Goal: Communication & Community: Share content

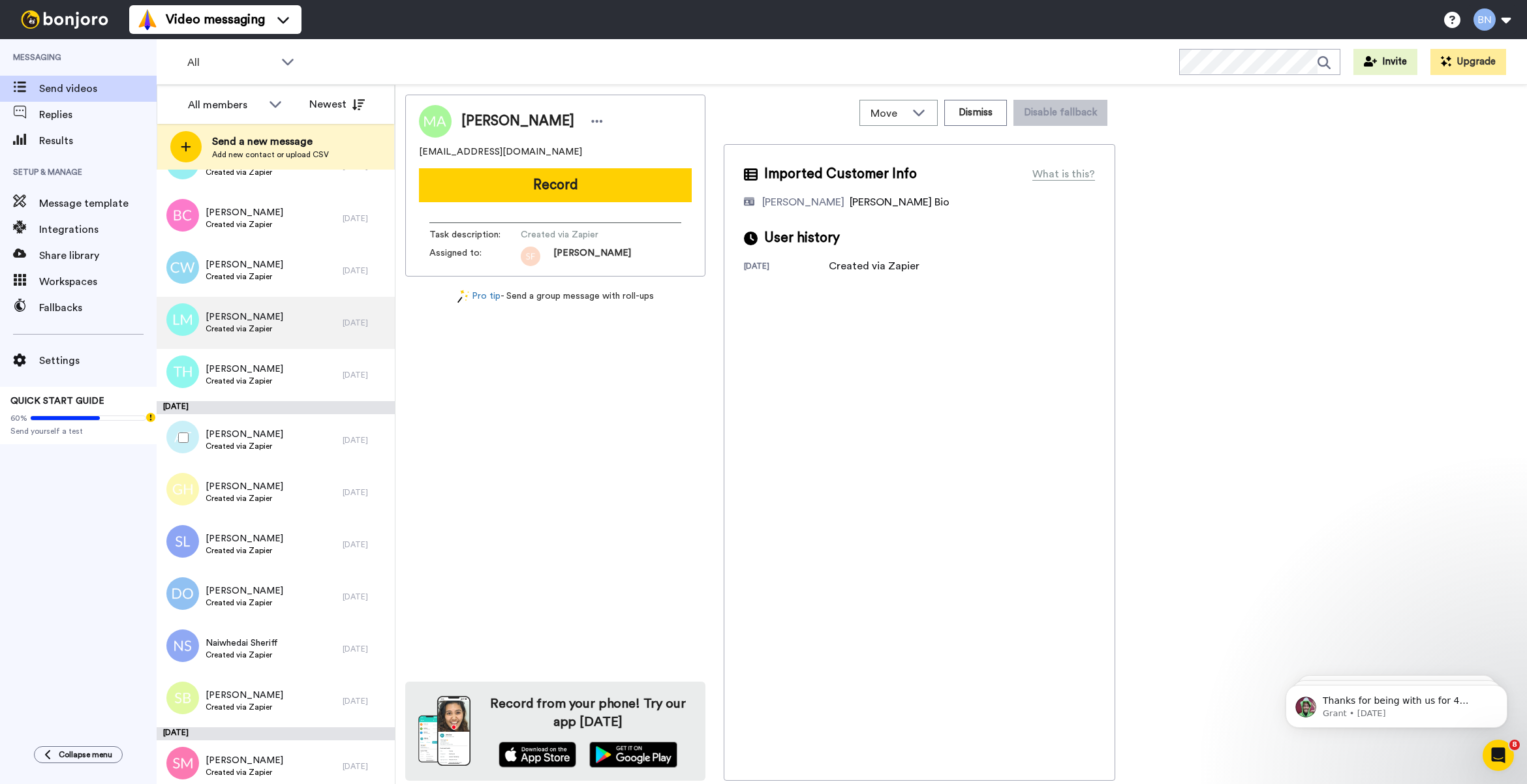
scroll to position [4772, 0]
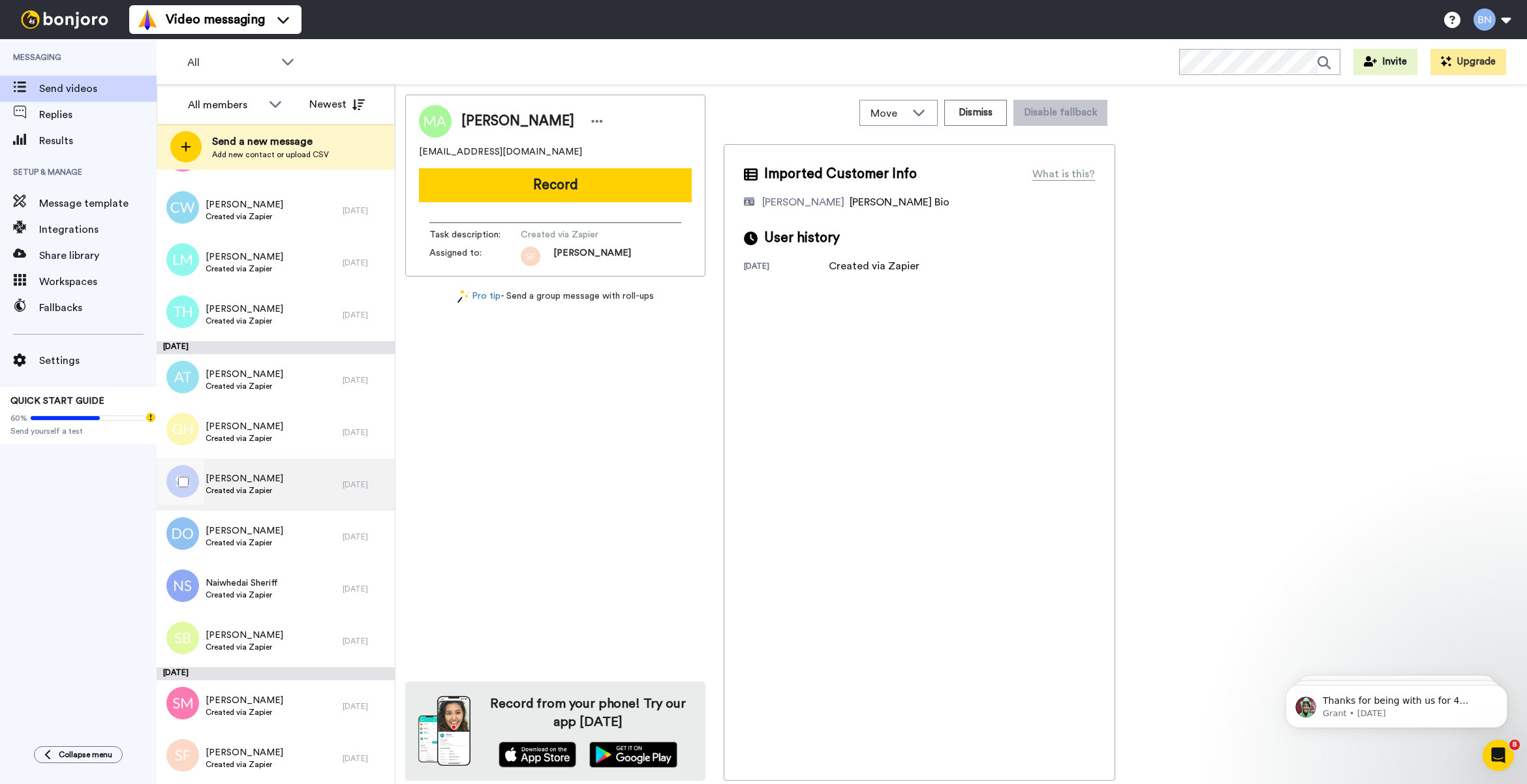
click at [300, 506] on div "Sydney Lim Created via Zapier" at bounding box center [249, 484] width 186 height 52
click at [297, 541] on div "Debbie Owen Created via Zapier" at bounding box center [249, 537] width 186 height 52
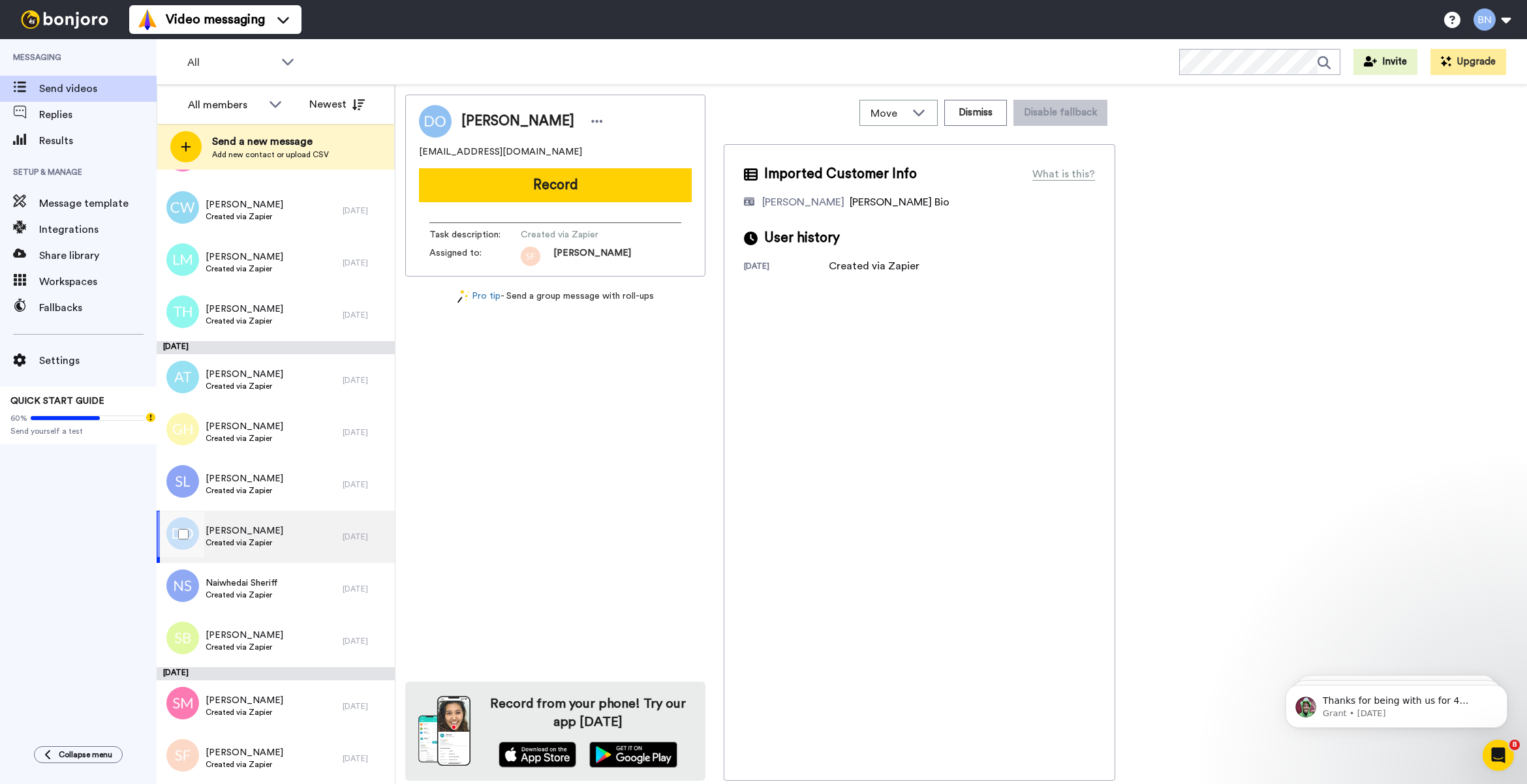
scroll to position [4881, 0]
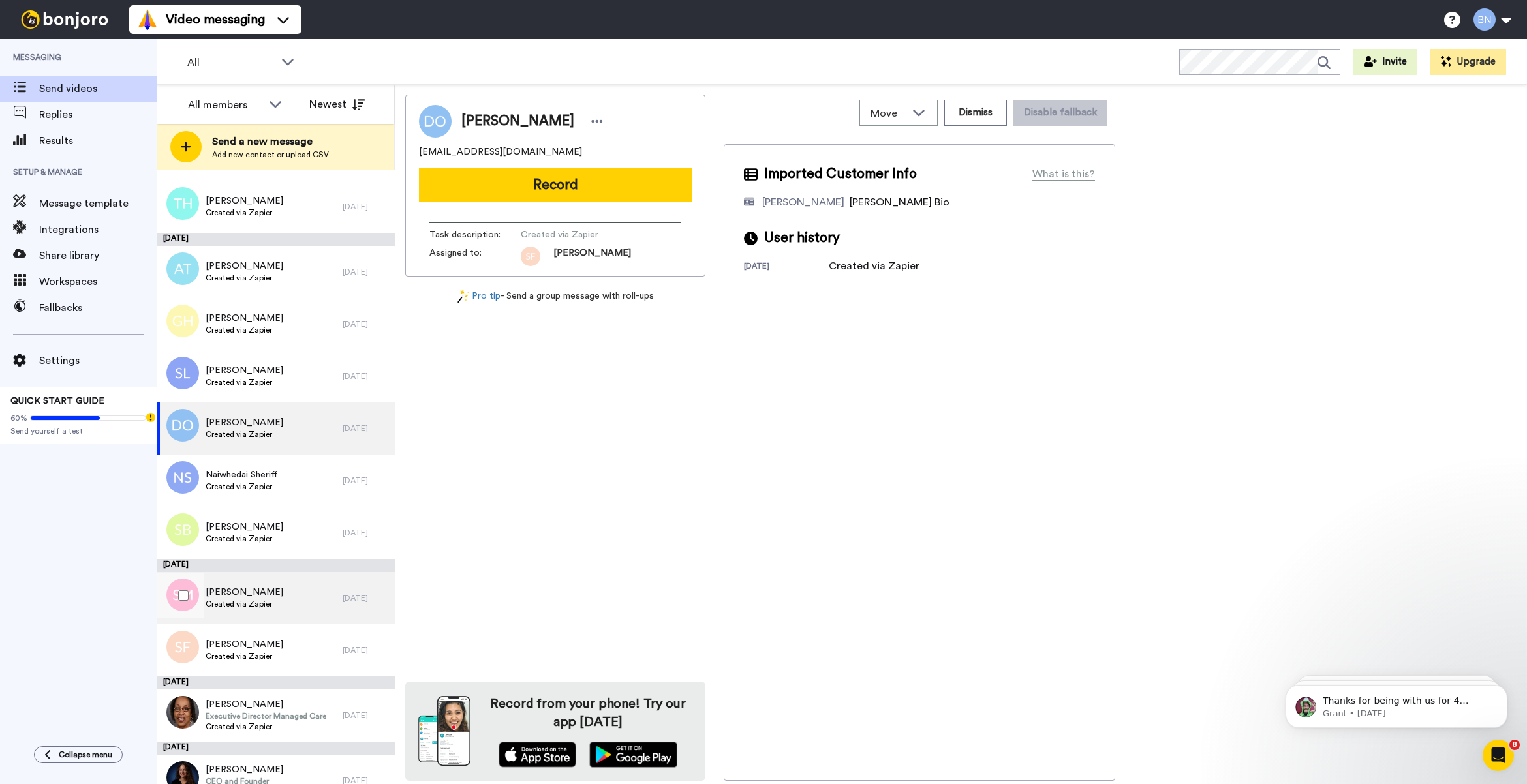
click at [279, 588] on div "Shamar Mims Created via Zapier" at bounding box center [249, 598] width 186 height 52
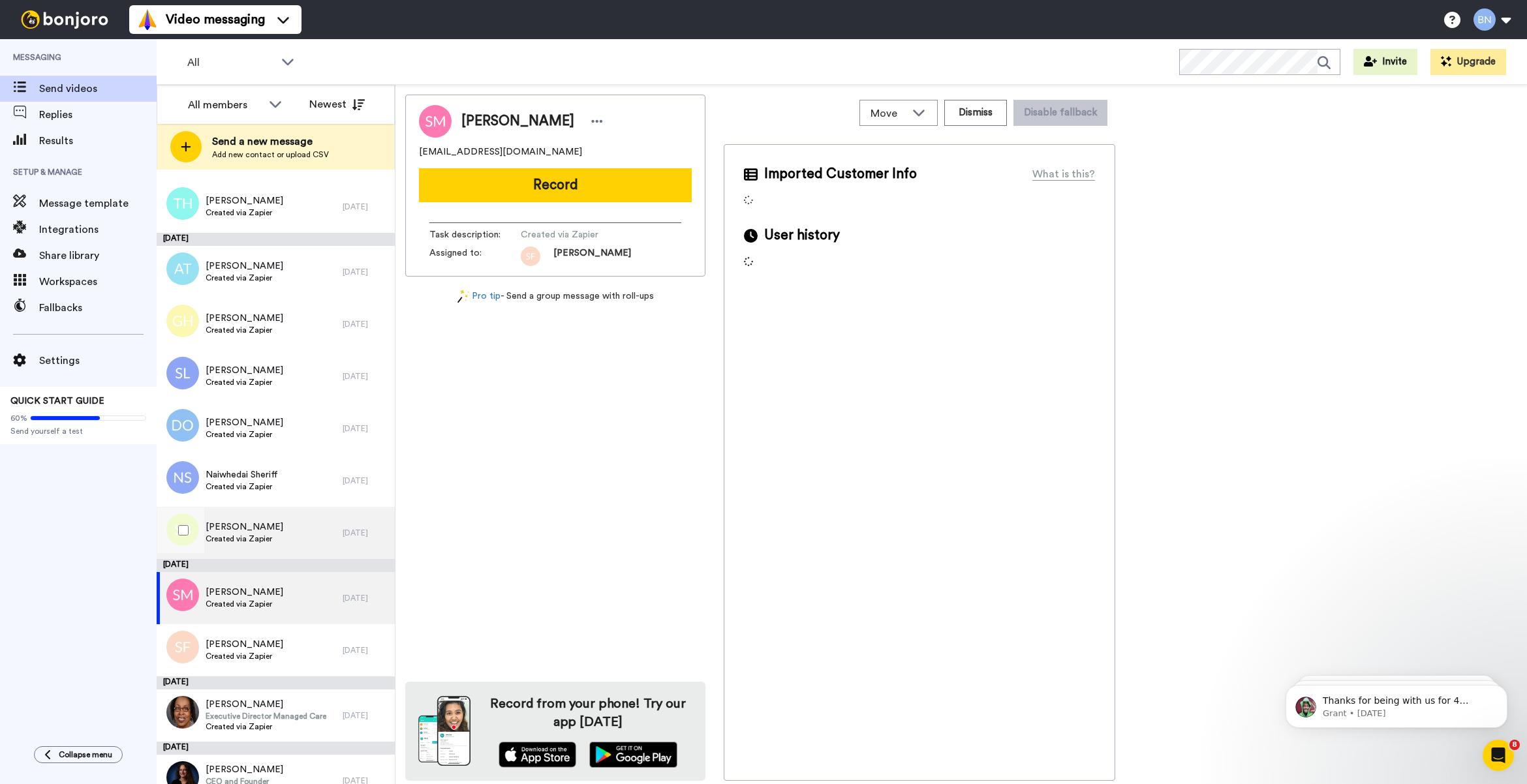
click at [291, 535] on div "Suzette Bryan Created via Zapier" at bounding box center [249, 532] width 186 height 52
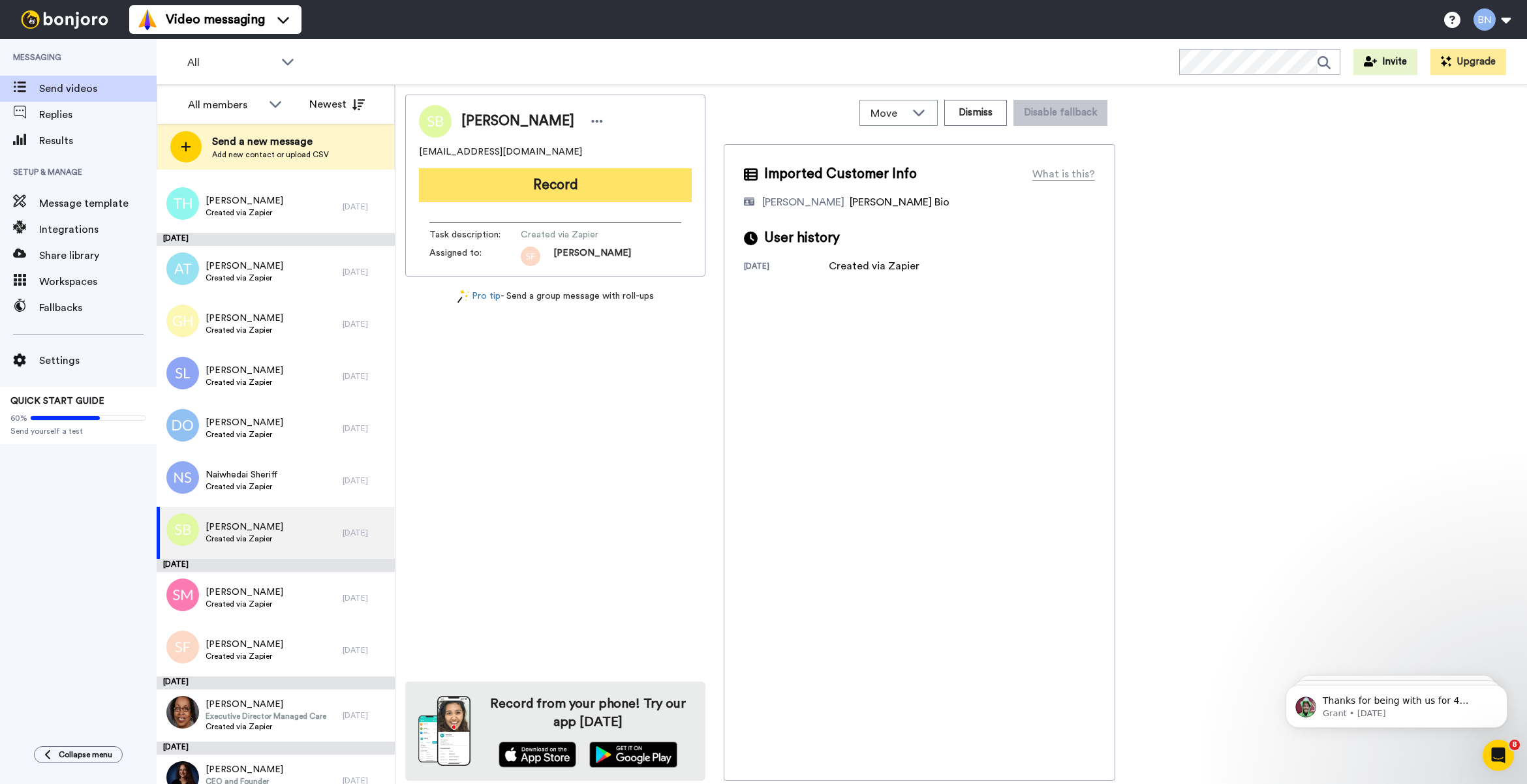
click at [607, 179] on button "Record" at bounding box center [555, 185] width 273 height 34
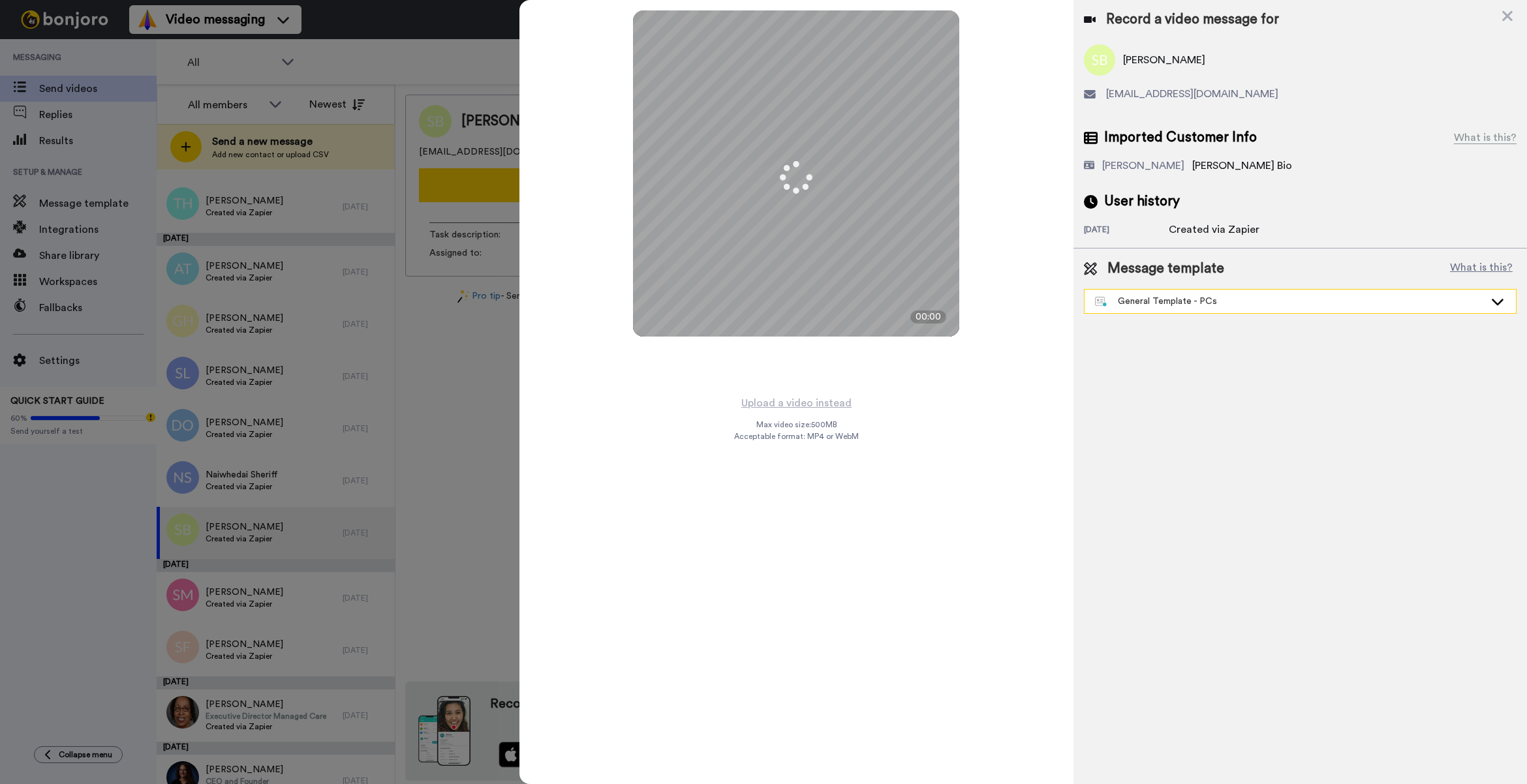
click at [1235, 307] on div "General Template - PCs" at bounding box center [1290, 301] width 389 height 13
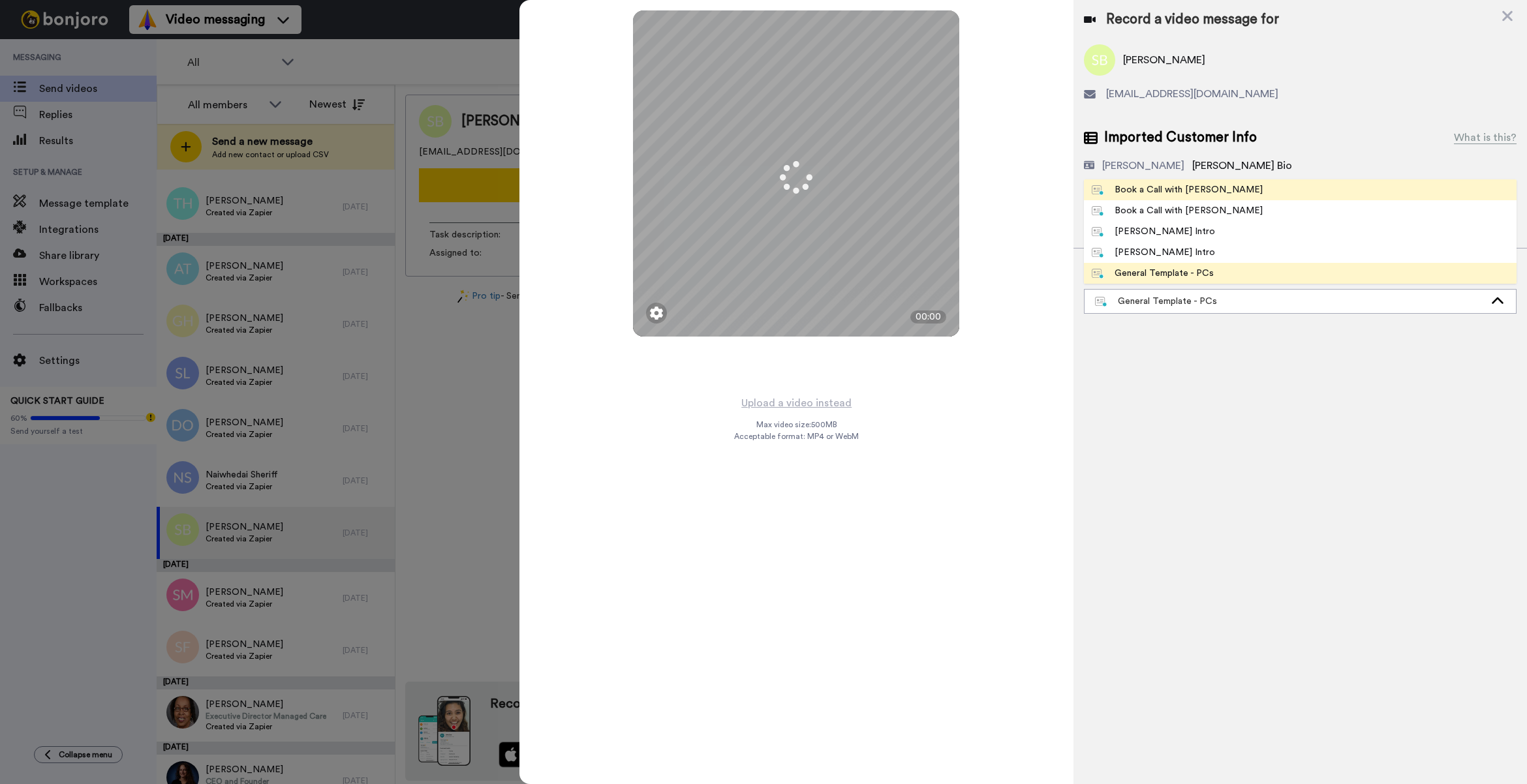
click at [1214, 193] on span "Book a Call with [PERSON_NAME]" at bounding box center [1176, 190] width 186 height 13
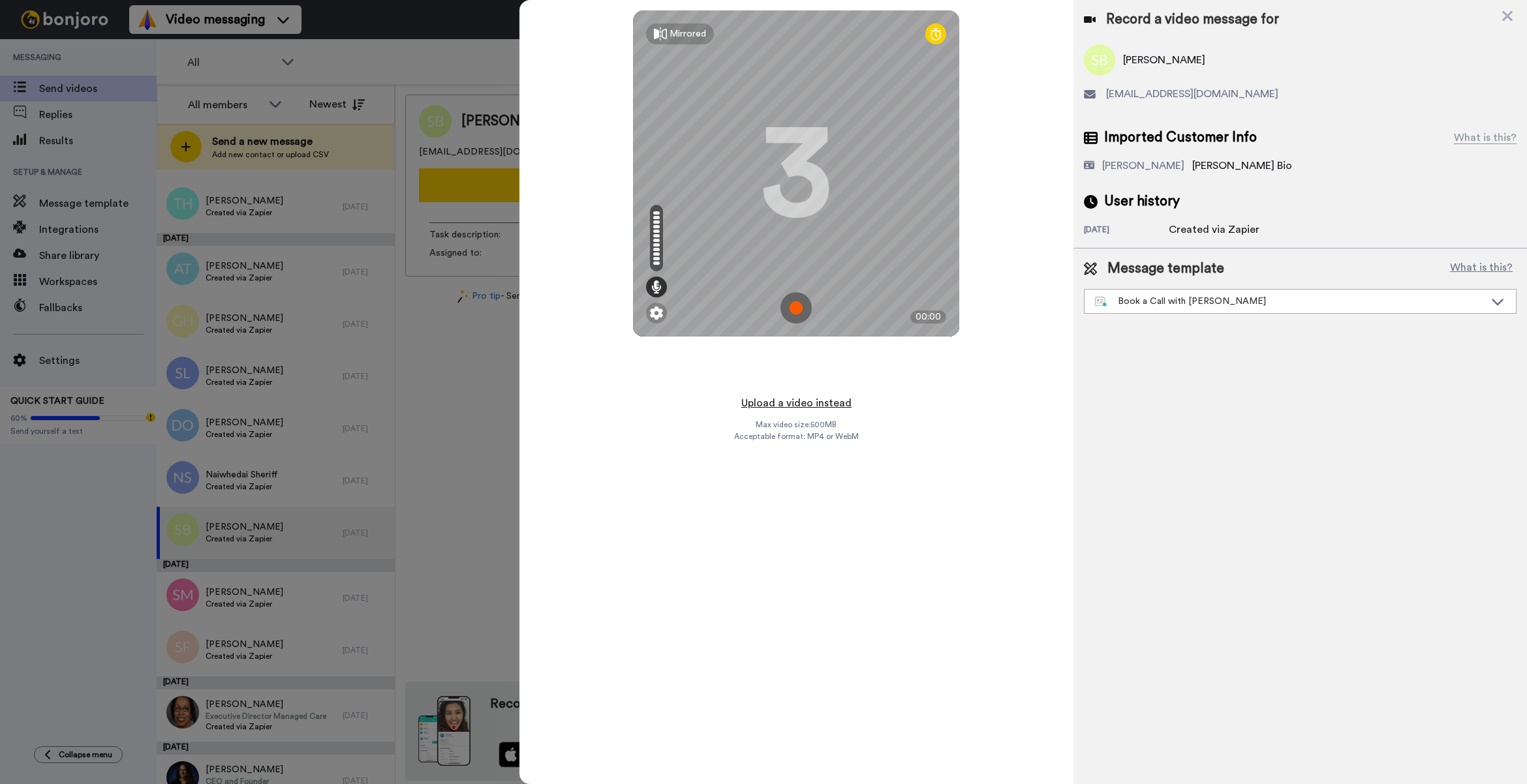
click at [799, 401] on button "Upload a video instead" at bounding box center [796, 403] width 118 height 17
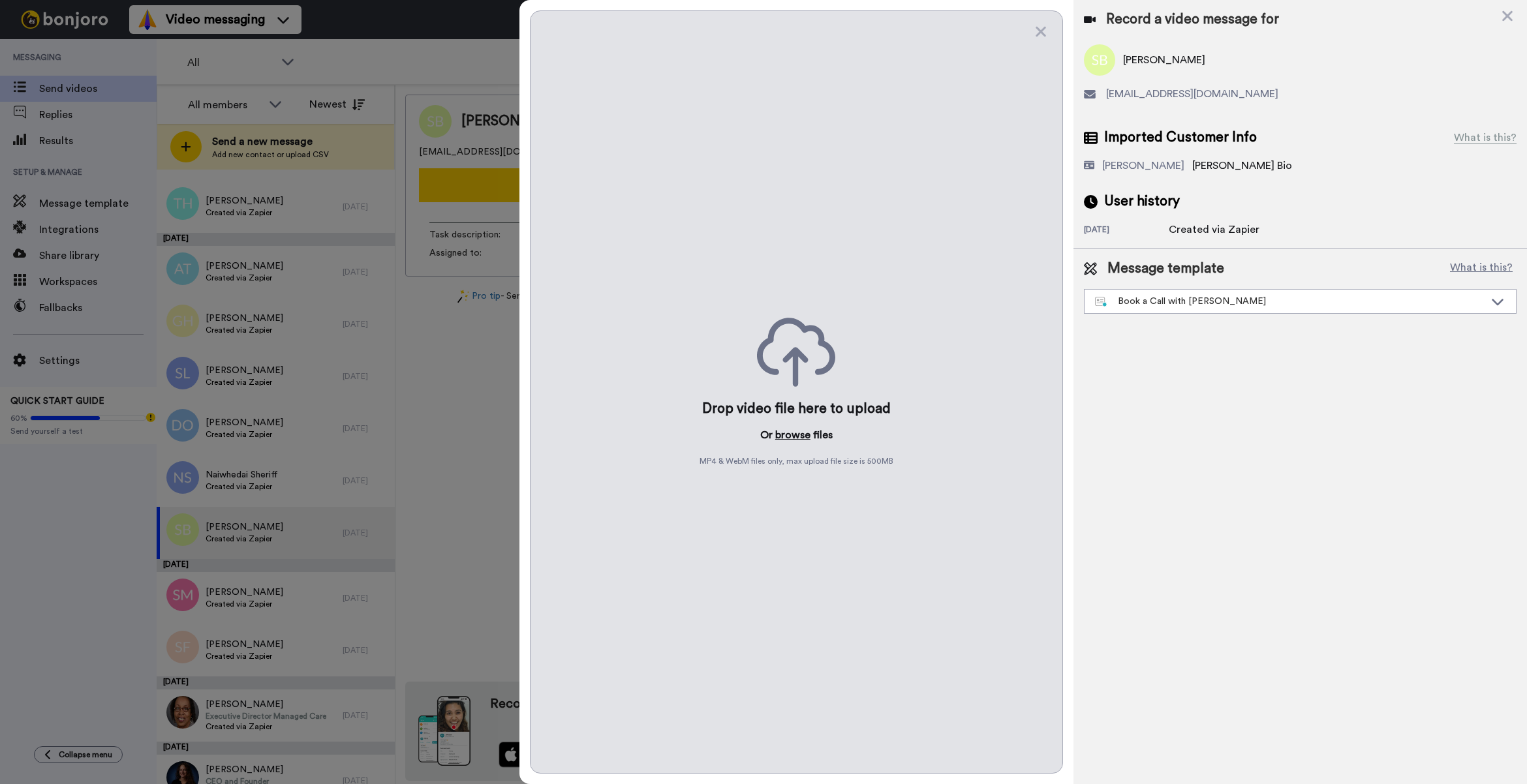
click at [801, 432] on button "browse" at bounding box center [792, 435] width 35 height 16
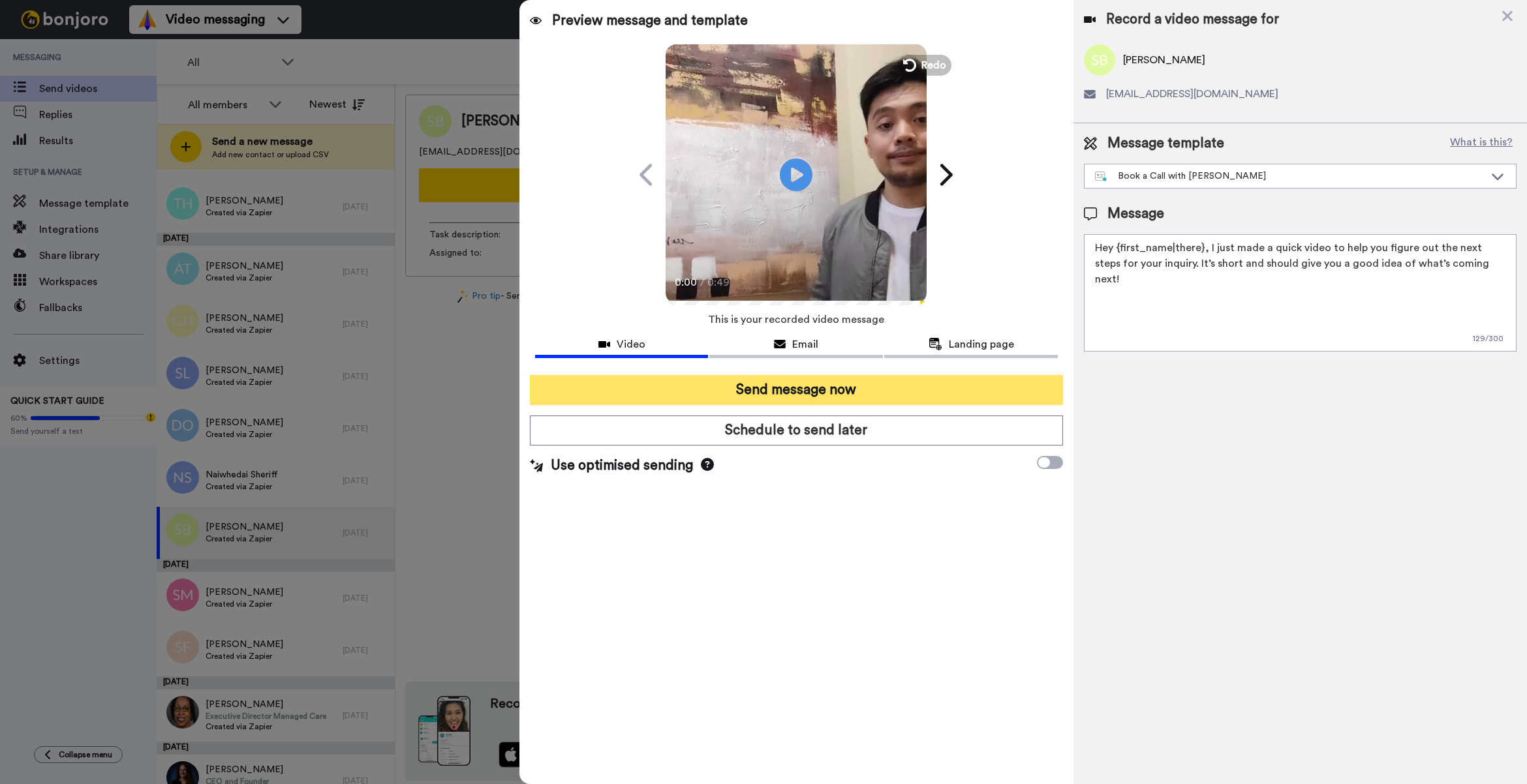
click at [804, 385] on button "Send message now" at bounding box center [797, 390] width 533 height 30
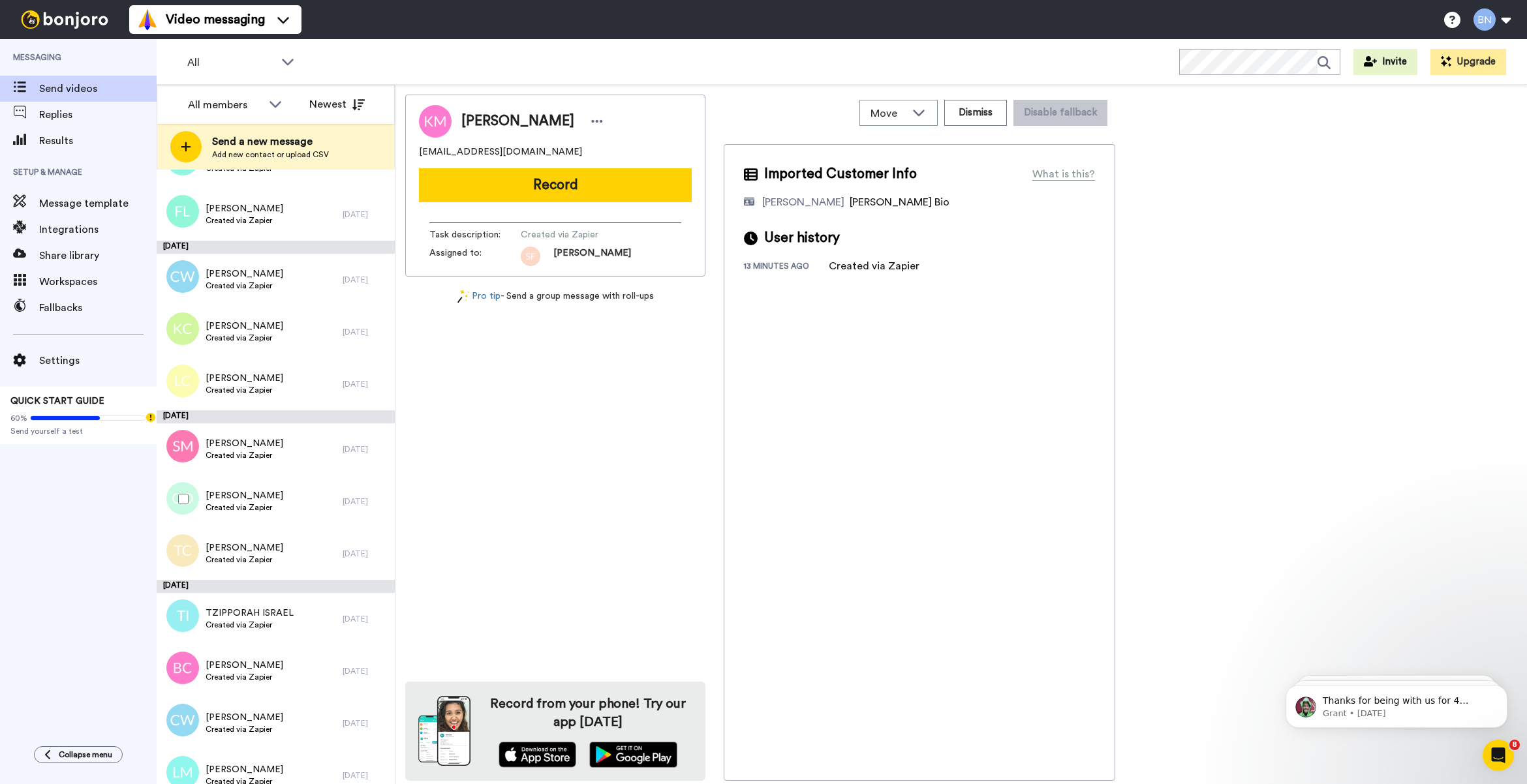
scroll to position [4598, 0]
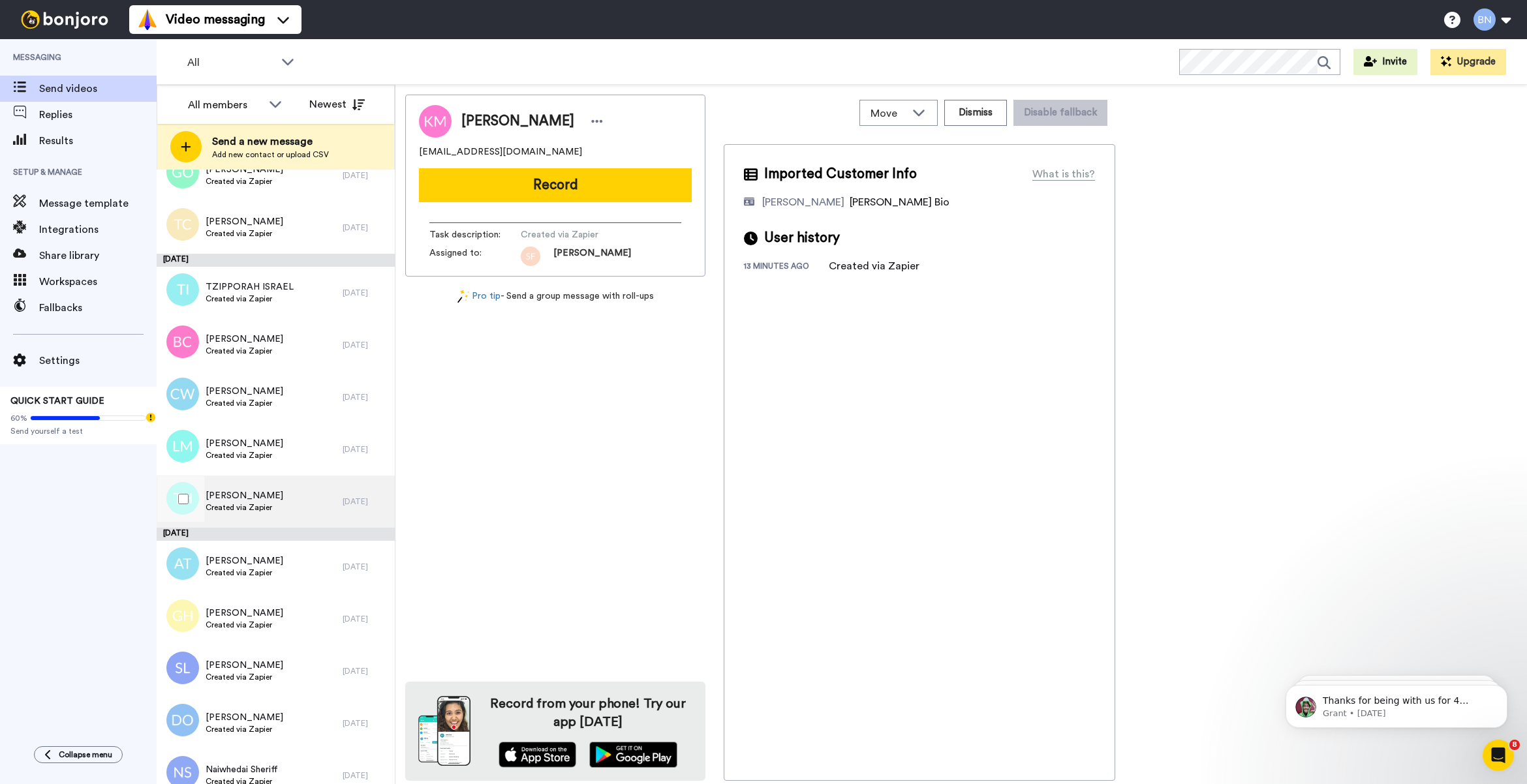
click at [280, 506] on div "[PERSON_NAME] Created via Zapier" at bounding box center [249, 501] width 186 height 52
click at [249, 588] on div "[PERSON_NAME] Created via Zapier" at bounding box center [249, 566] width 186 height 52
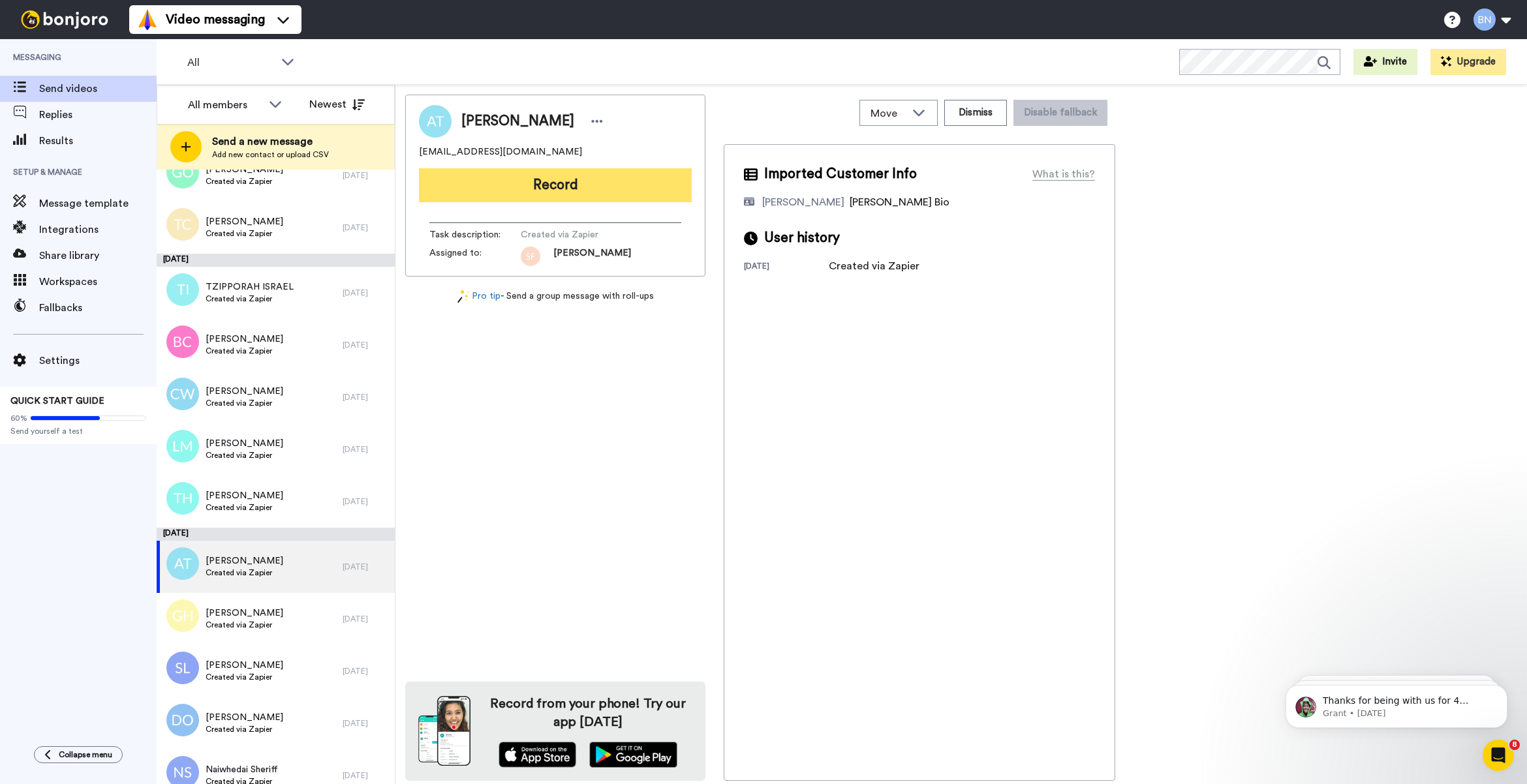
click at [561, 175] on button "Record" at bounding box center [555, 185] width 273 height 34
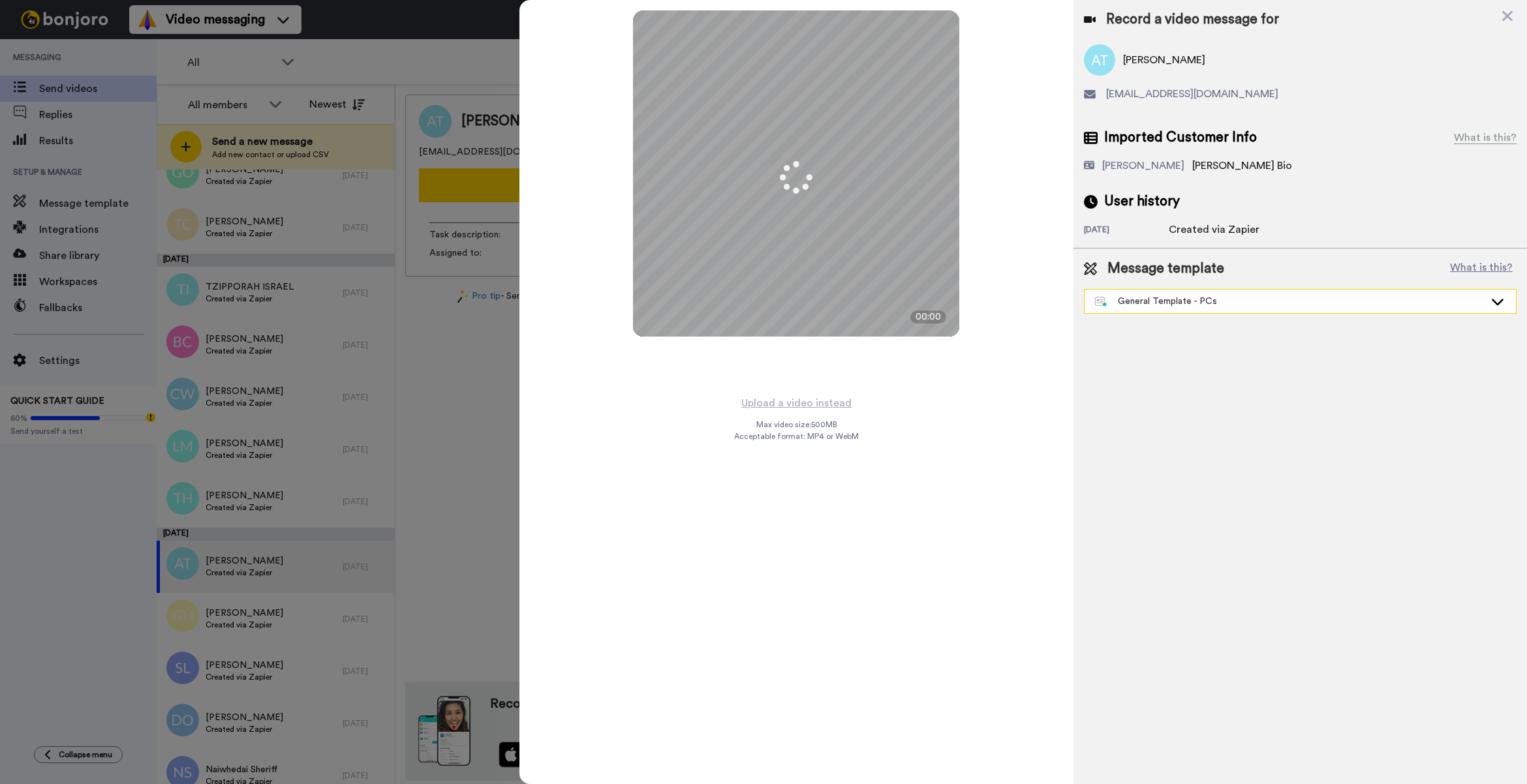
click at [1244, 307] on div "General Template - PCs" at bounding box center [1290, 301] width 389 height 13
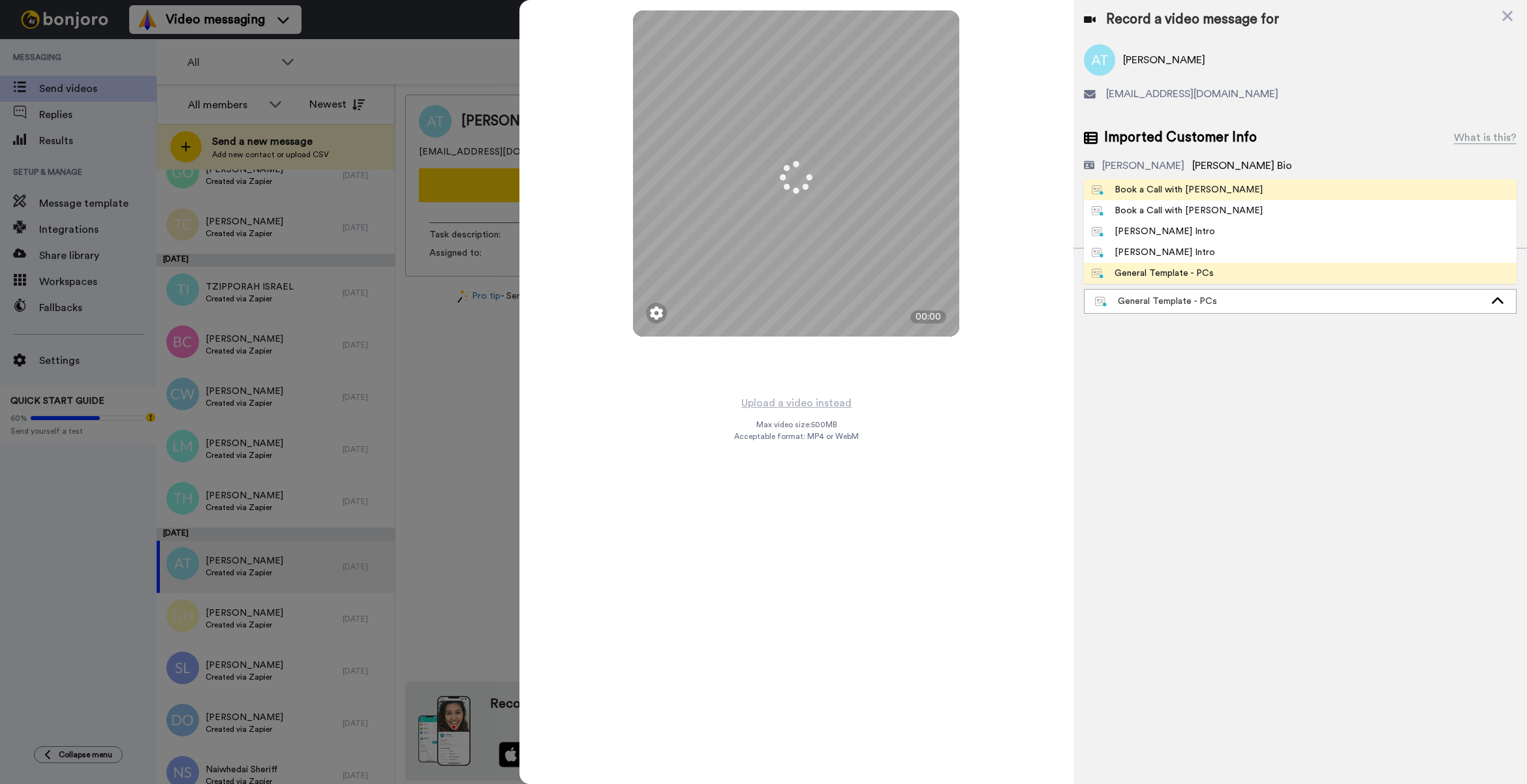
click at [1210, 199] on li "Book a Call with [PERSON_NAME]" at bounding box center [1300, 190] width 433 height 21
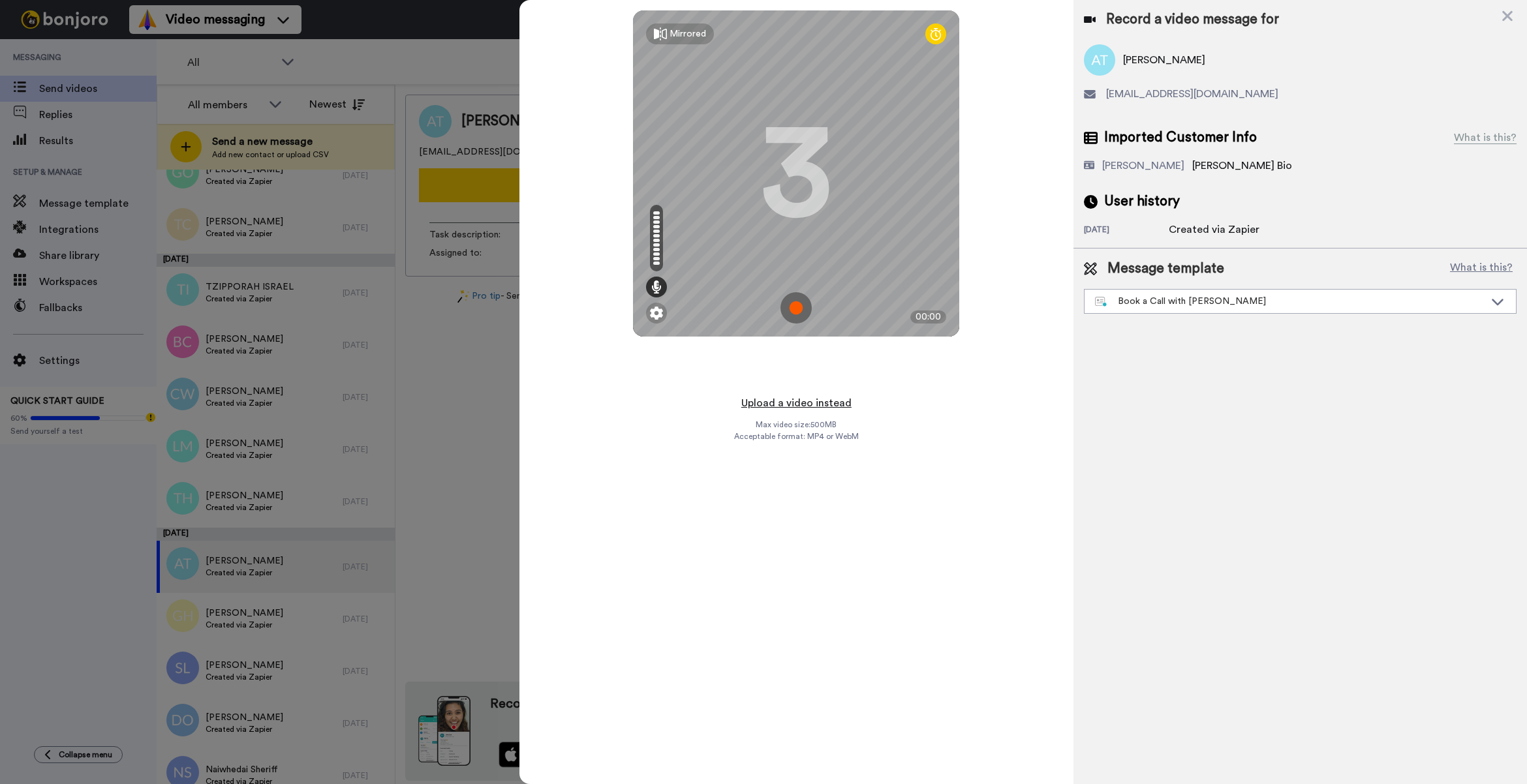
click at [802, 401] on button "Upload a video instead" at bounding box center [796, 403] width 118 height 17
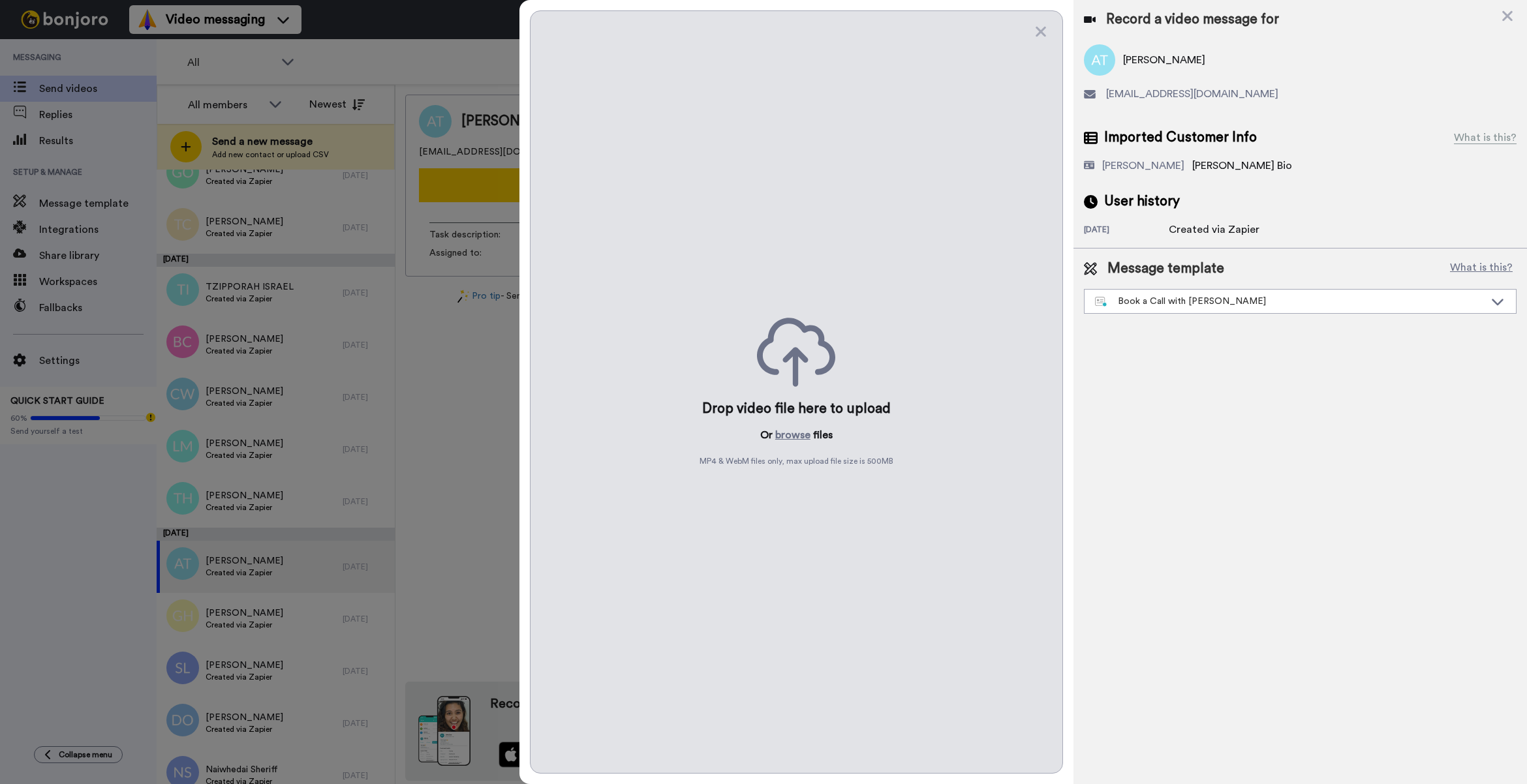
click at [774, 441] on p "Or browse files" at bounding box center [796, 435] width 73 height 16
click at [785, 431] on button "browse" at bounding box center [792, 435] width 35 height 16
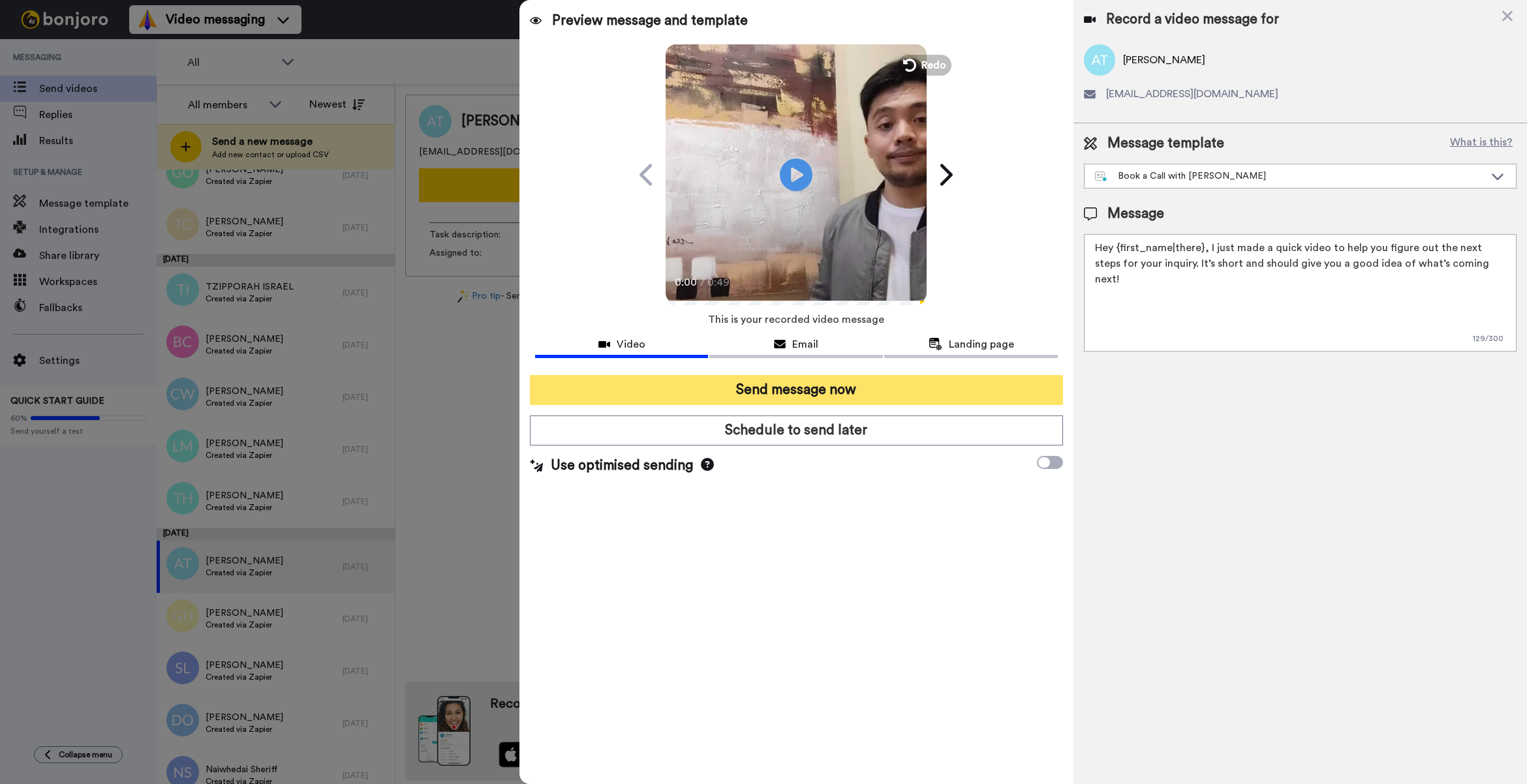
click at [846, 397] on button "Send message now" at bounding box center [797, 390] width 533 height 30
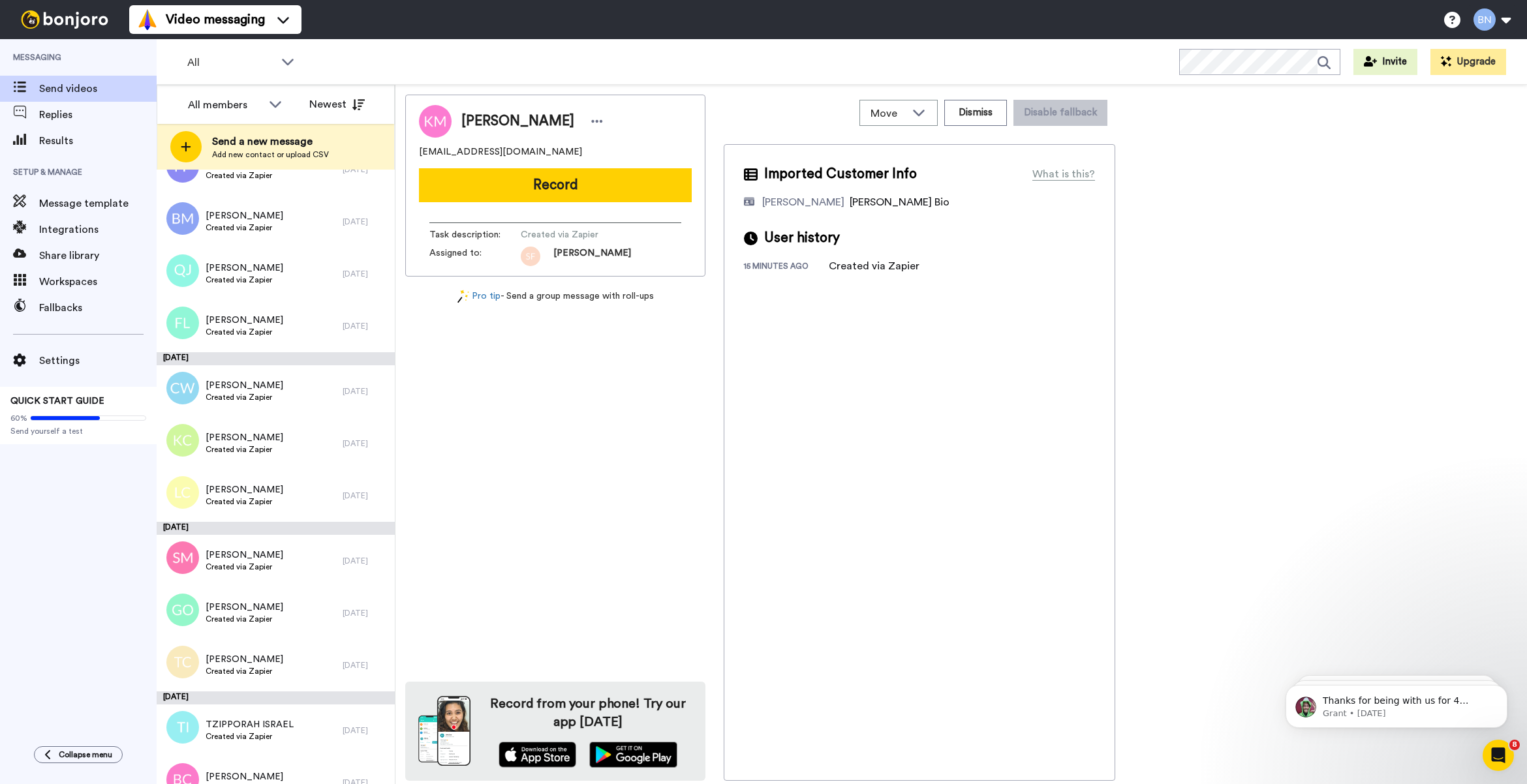
scroll to position [4163, 0]
click at [245, 658] on span "[PERSON_NAME]" at bounding box center [244, 657] width 77 height 13
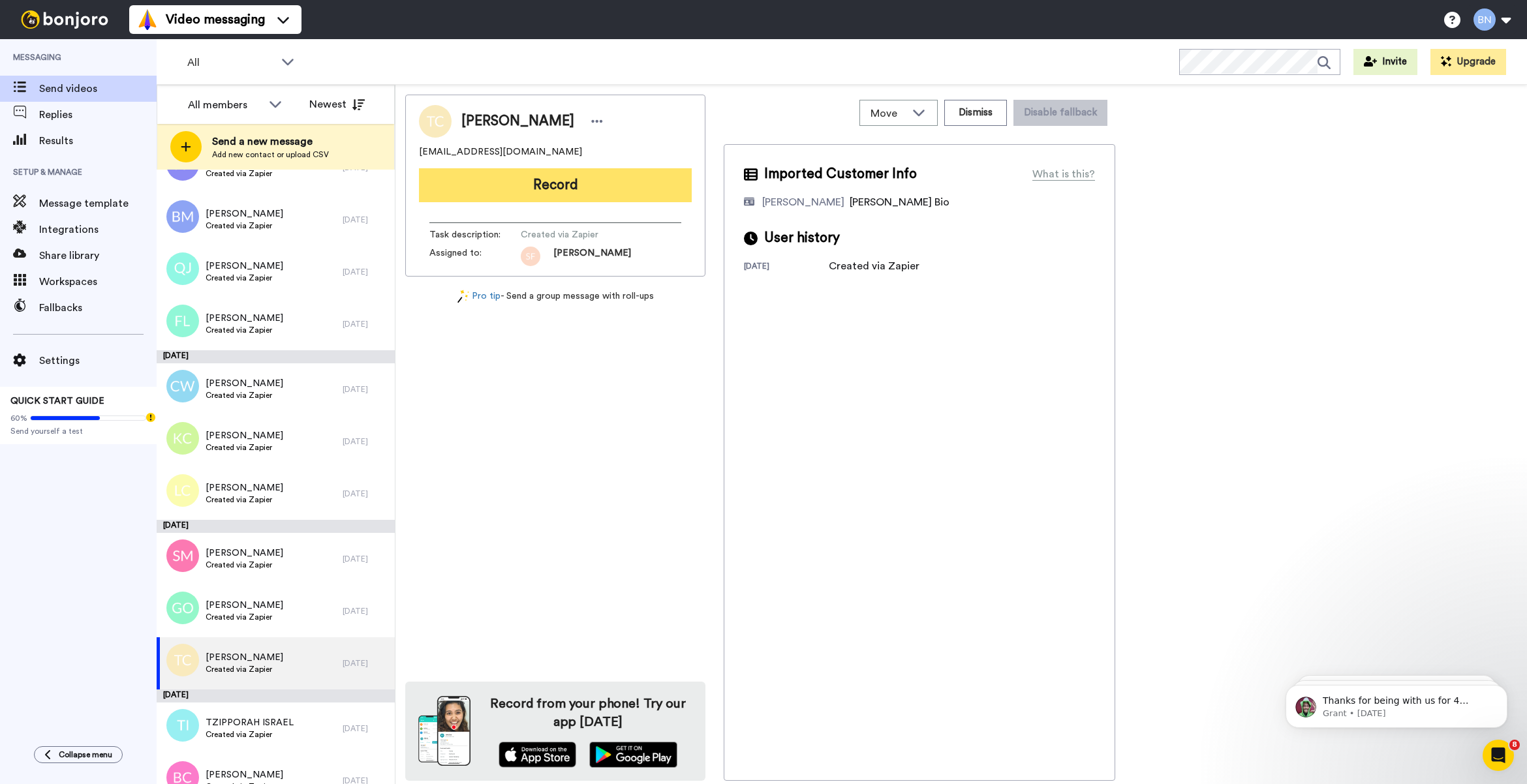
click at [605, 191] on button "Record" at bounding box center [555, 185] width 273 height 34
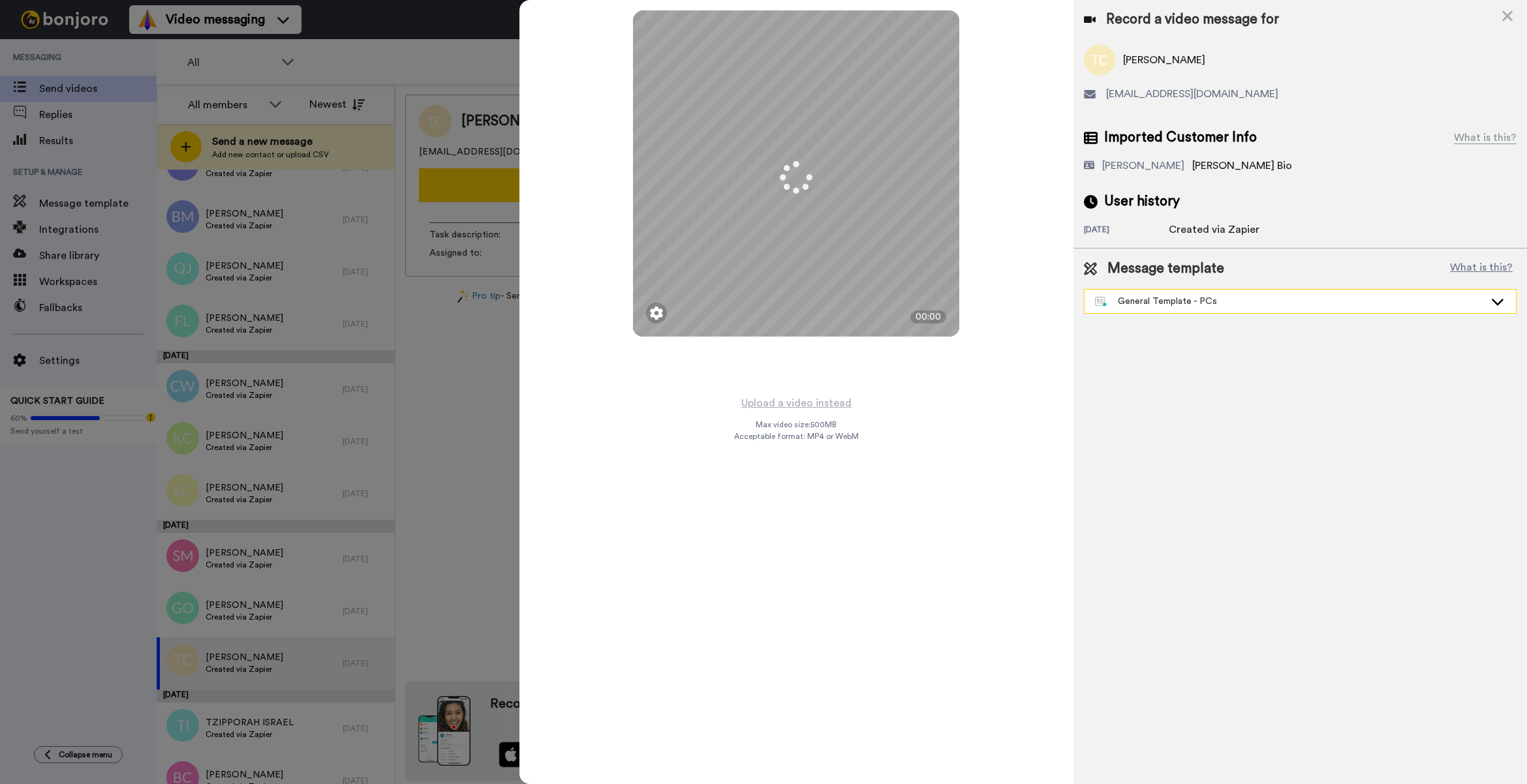
click at [1219, 297] on div "General Template - PCs" at bounding box center [1290, 301] width 389 height 13
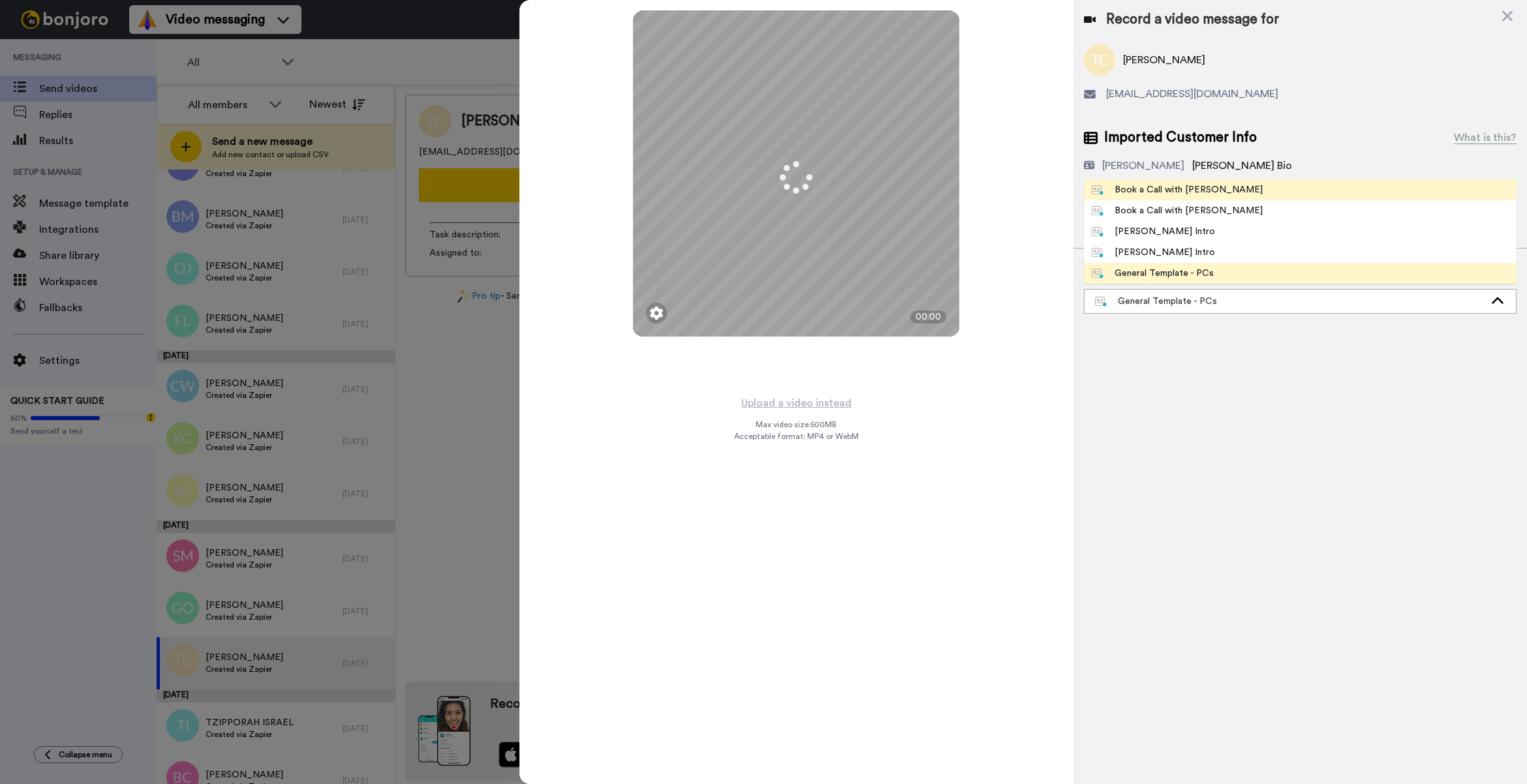
click at [1255, 195] on li "Book a Call with [PERSON_NAME]" at bounding box center [1300, 190] width 433 height 21
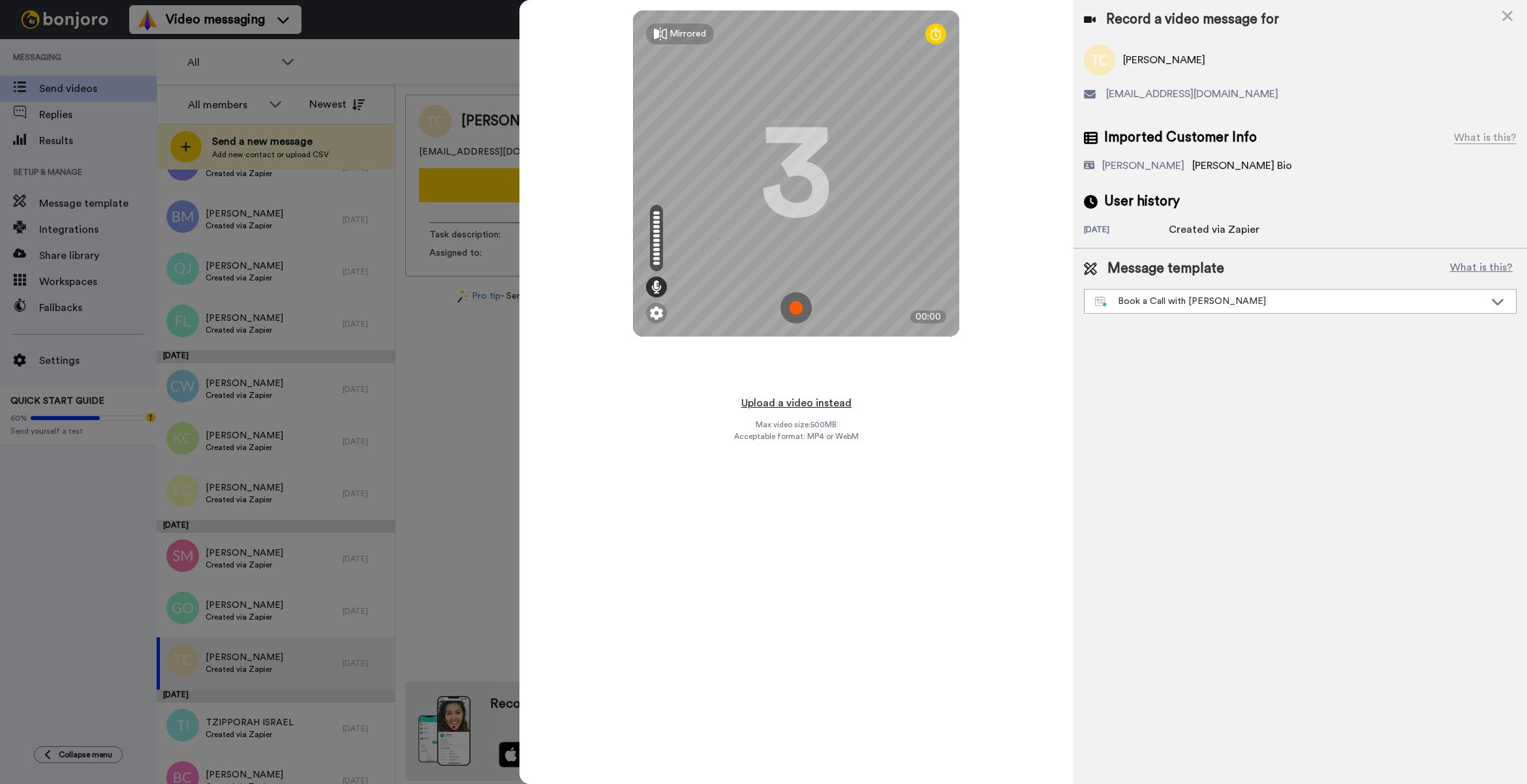
click at [832, 396] on button "Upload a video instead" at bounding box center [796, 403] width 118 height 17
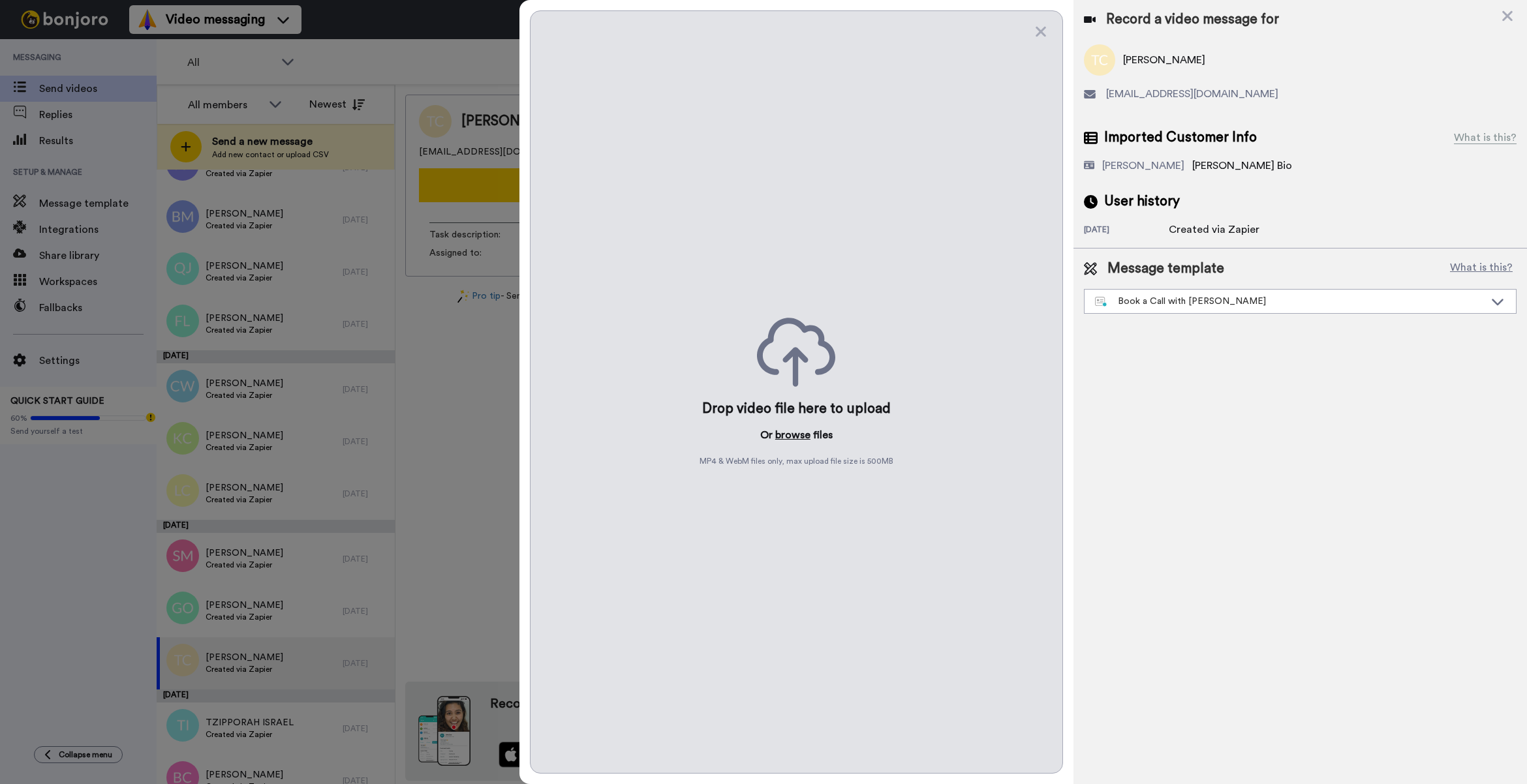
click at [788, 438] on button "browse" at bounding box center [792, 435] width 35 height 16
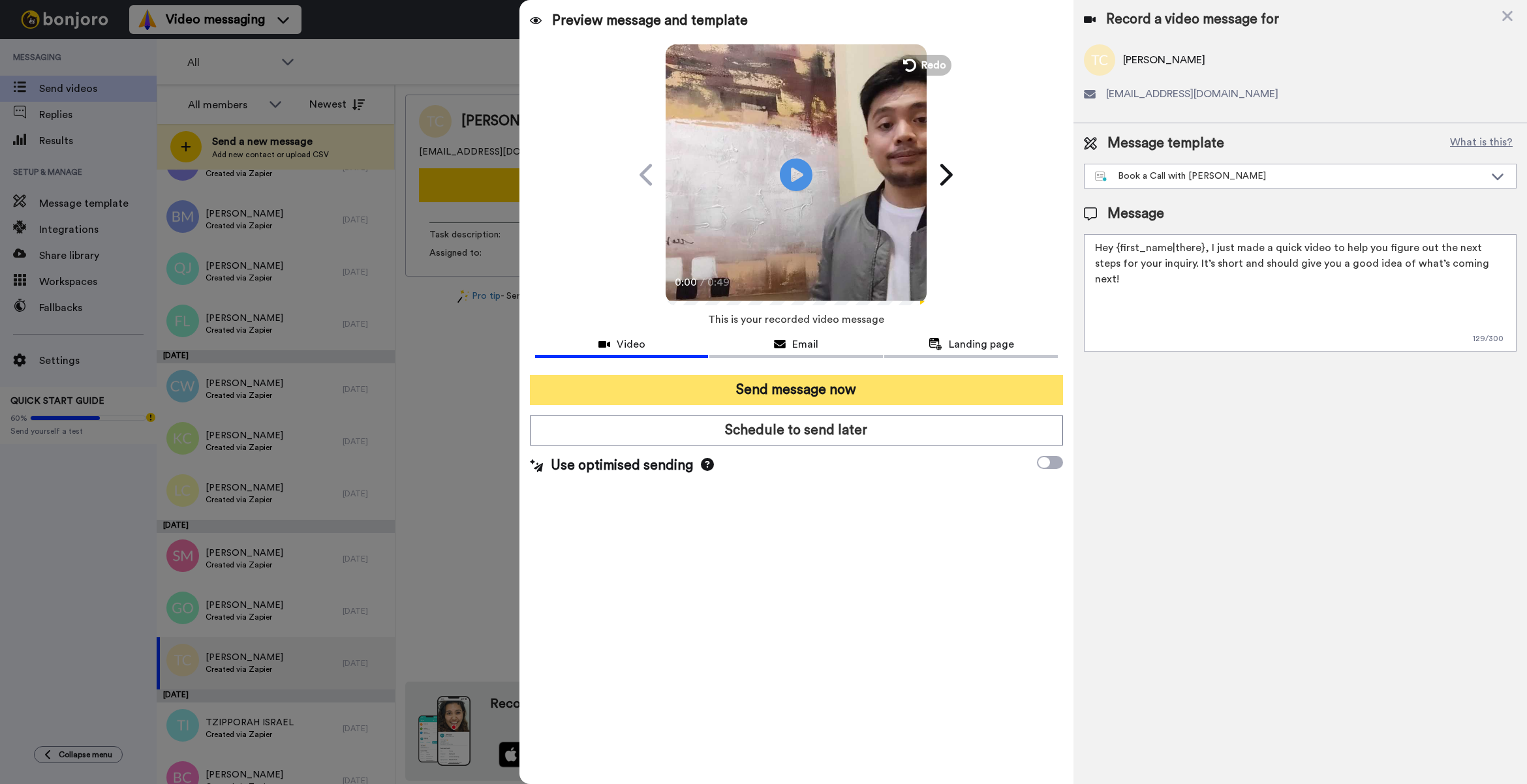
click at [708, 395] on button "Send message now" at bounding box center [797, 390] width 533 height 30
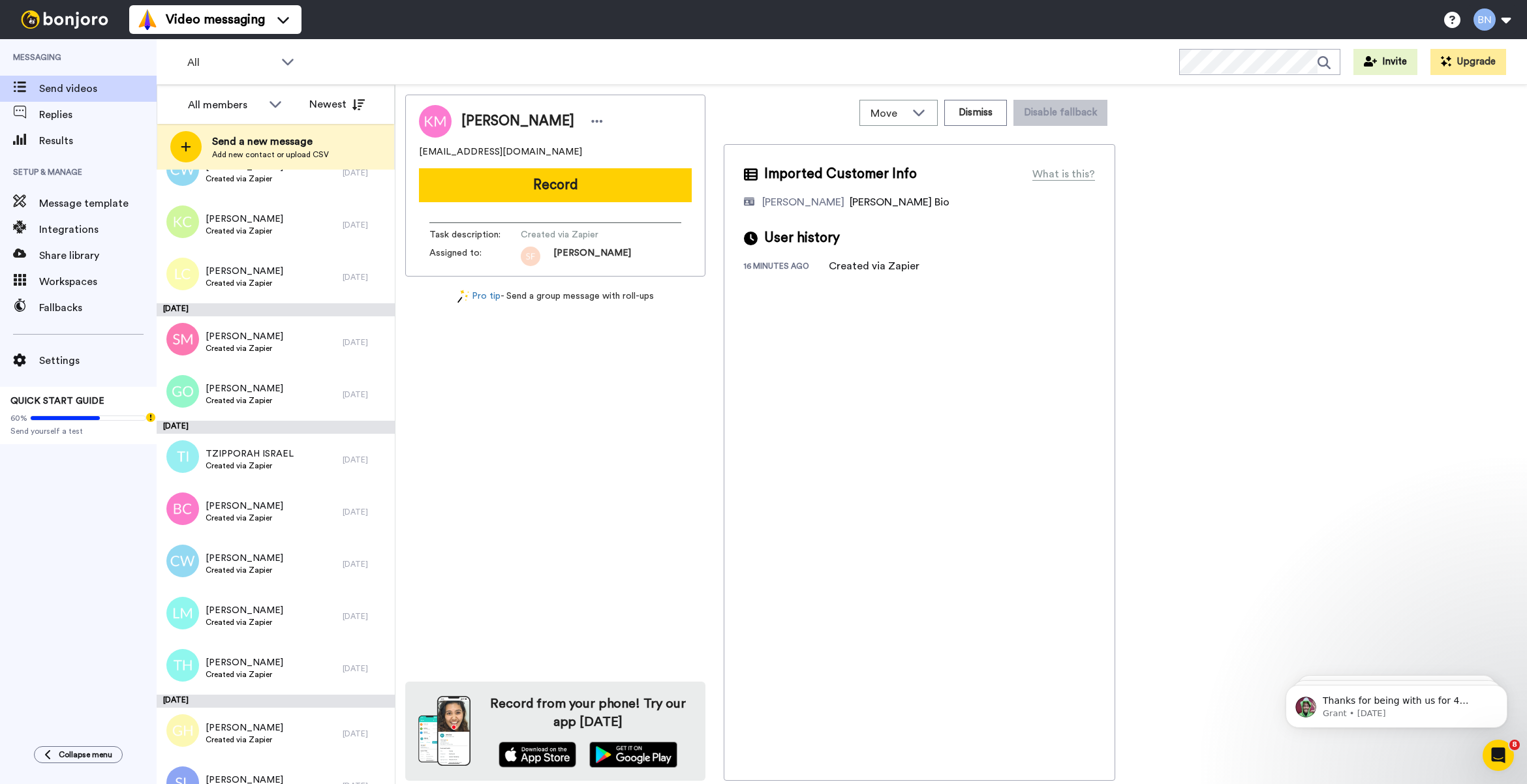
scroll to position [4381, 0]
click at [279, 658] on div "[PERSON_NAME] Created via Zapier" at bounding box center [249, 667] width 186 height 52
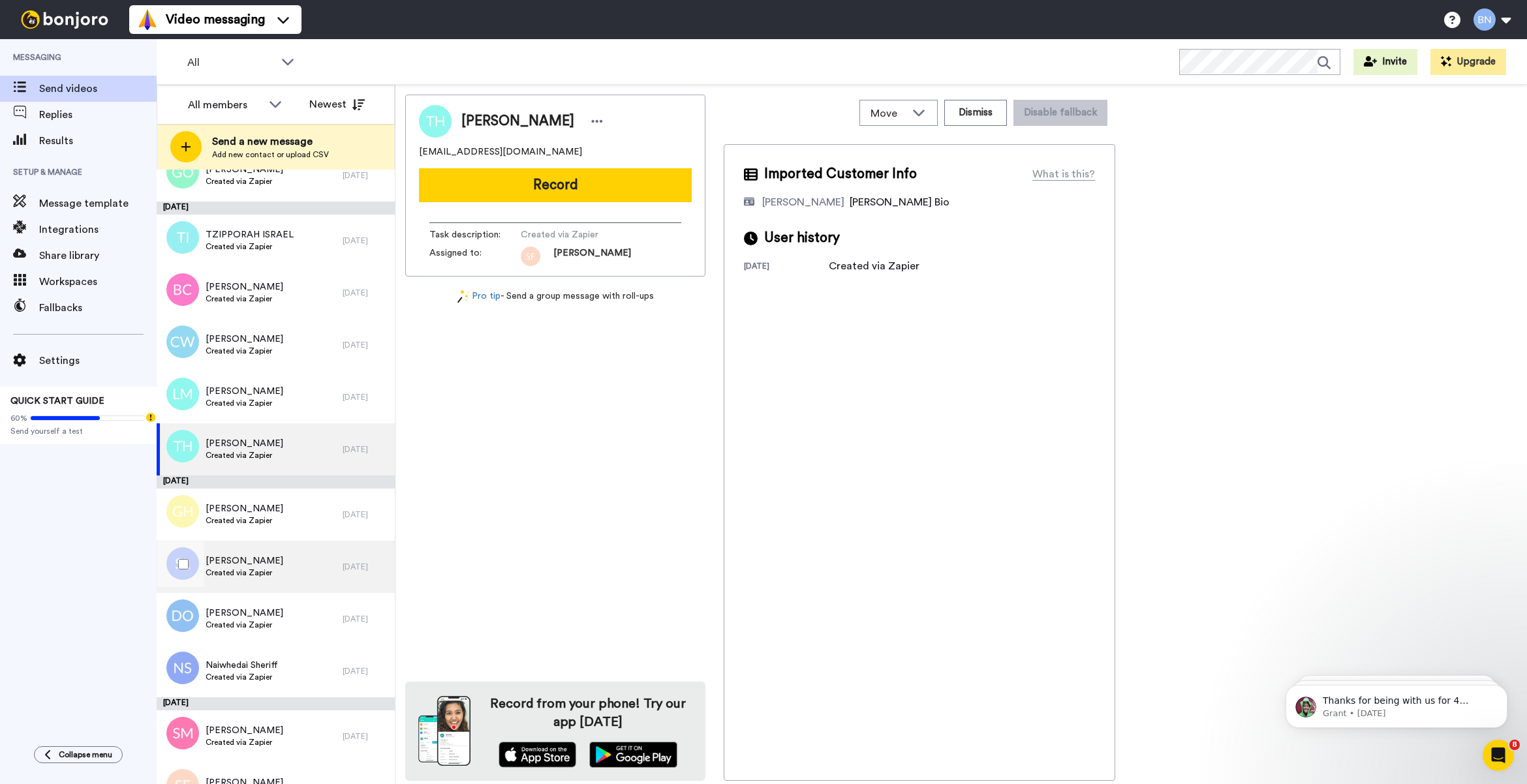
click at [284, 578] on div "Sydney Lim Created via Zapier" at bounding box center [249, 566] width 186 height 52
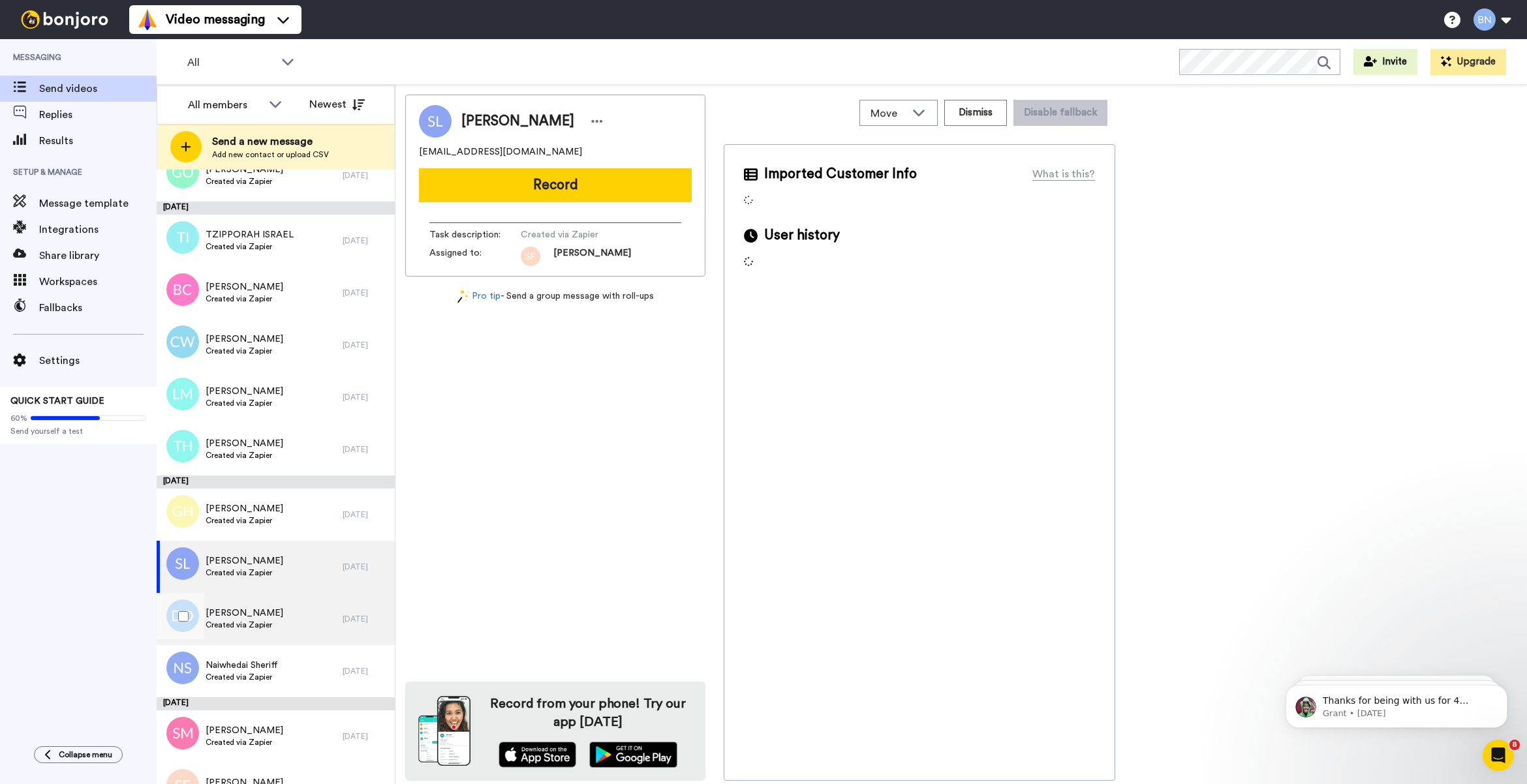
click at [272, 630] on div "Debbie Owen Created via Zapier" at bounding box center [249, 619] width 186 height 52
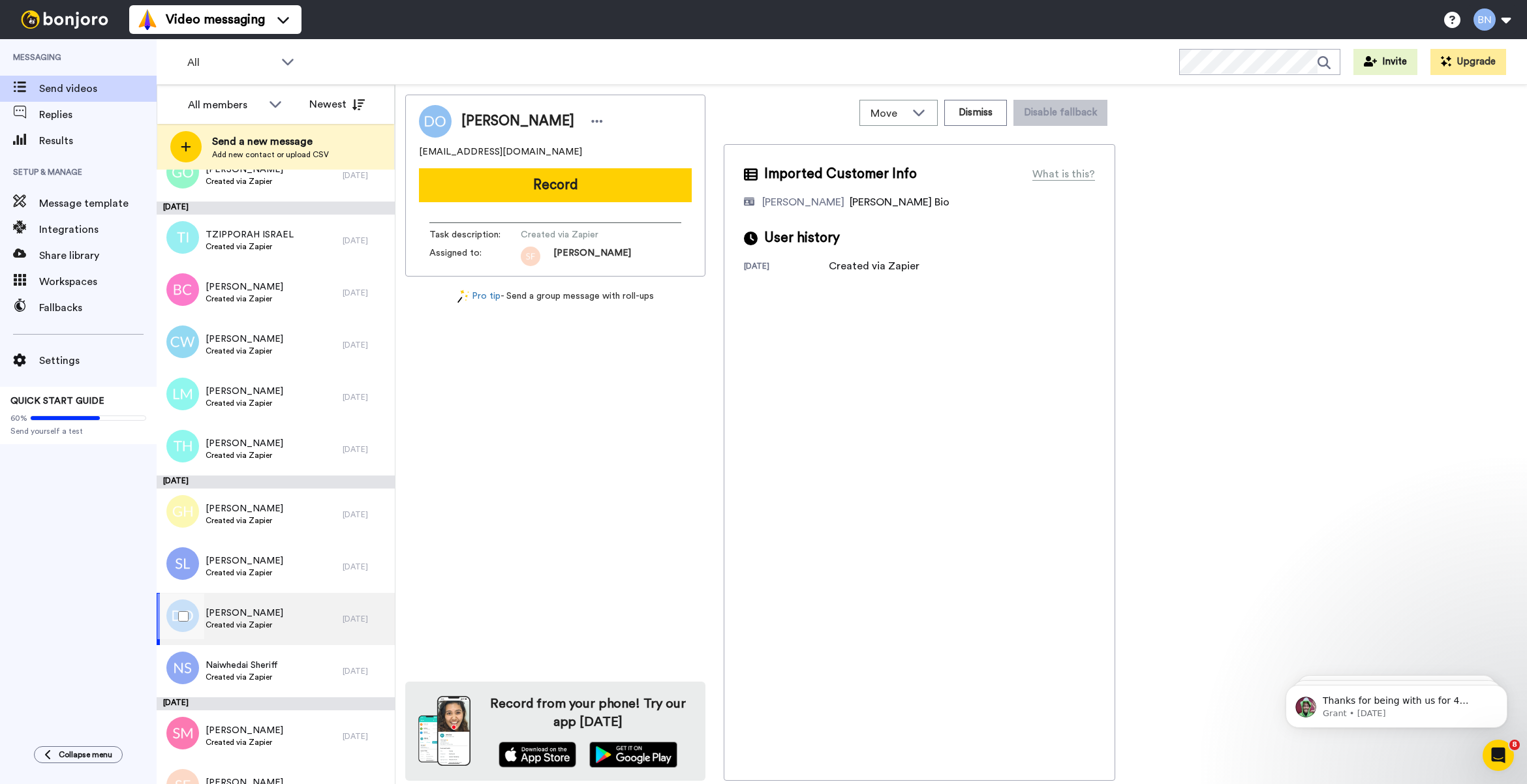
scroll to position [4759, 0]
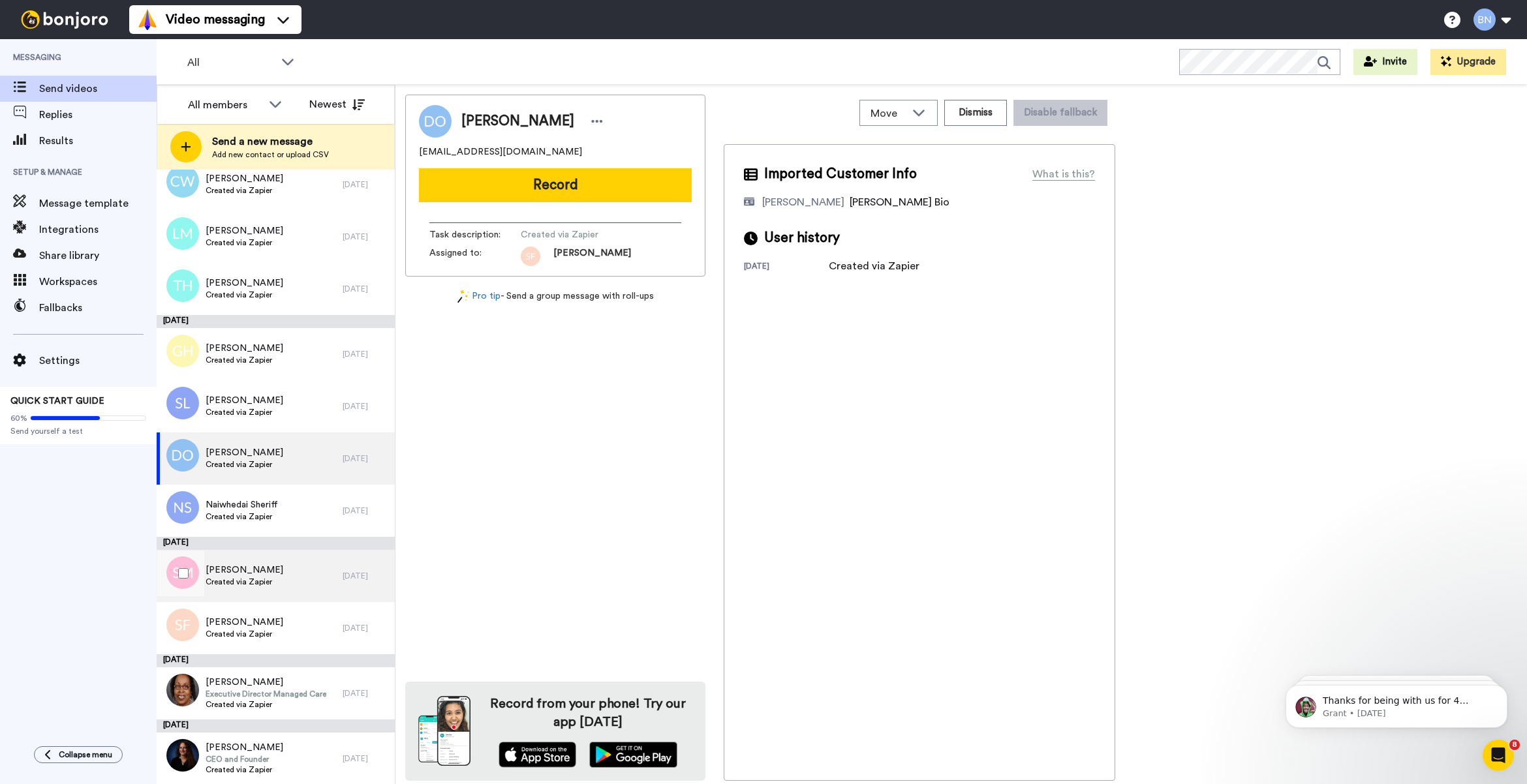
click at [300, 571] on div "Shamar Mims Created via Zapier" at bounding box center [249, 575] width 186 height 52
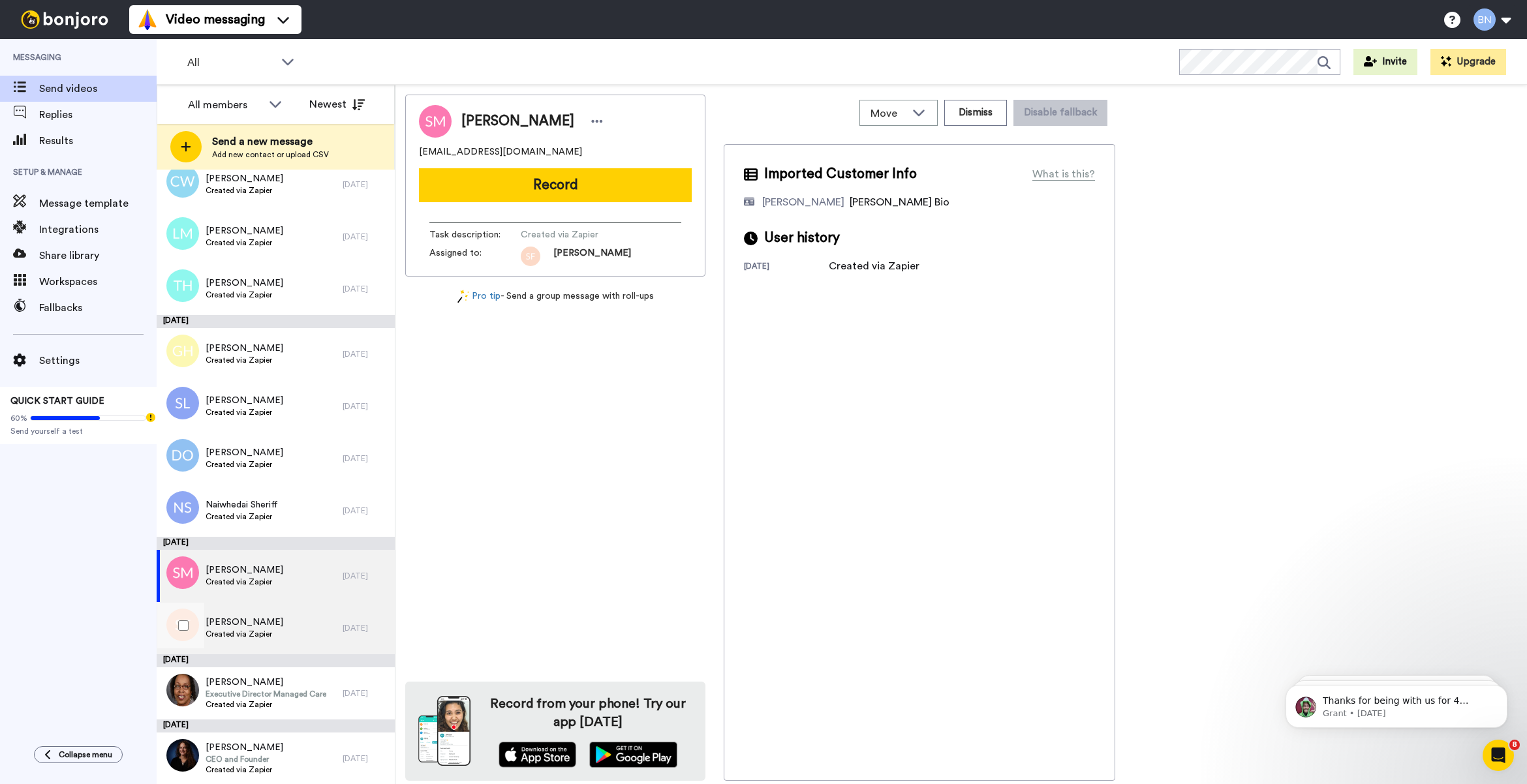
click at [271, 635] on div "Sherita Flowers Created via Zapier" at bounding box center [249, 627] width 186 height 52
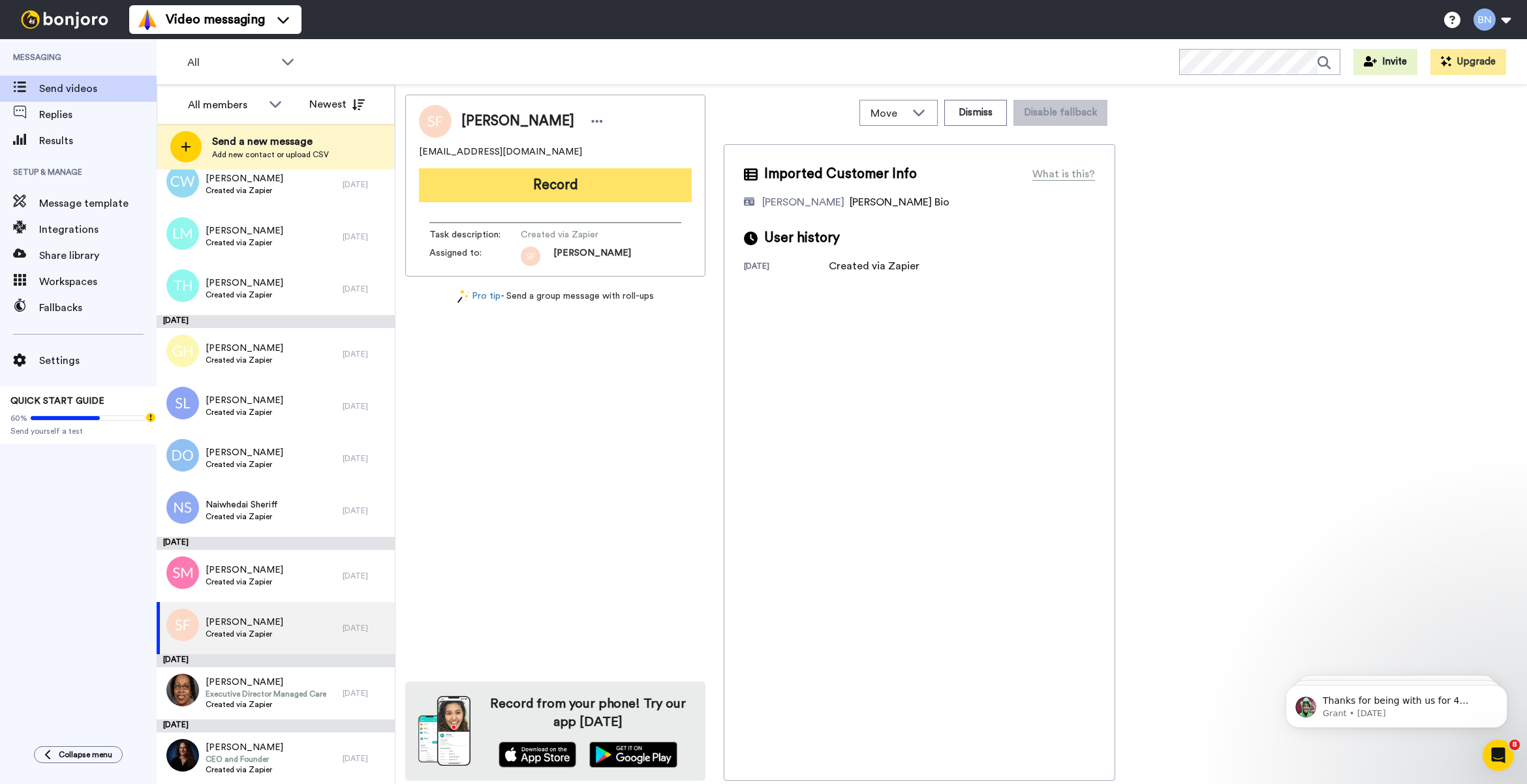
click at [588, 180] on button "Record" at bounding box center [555, 185] width 273 height 34
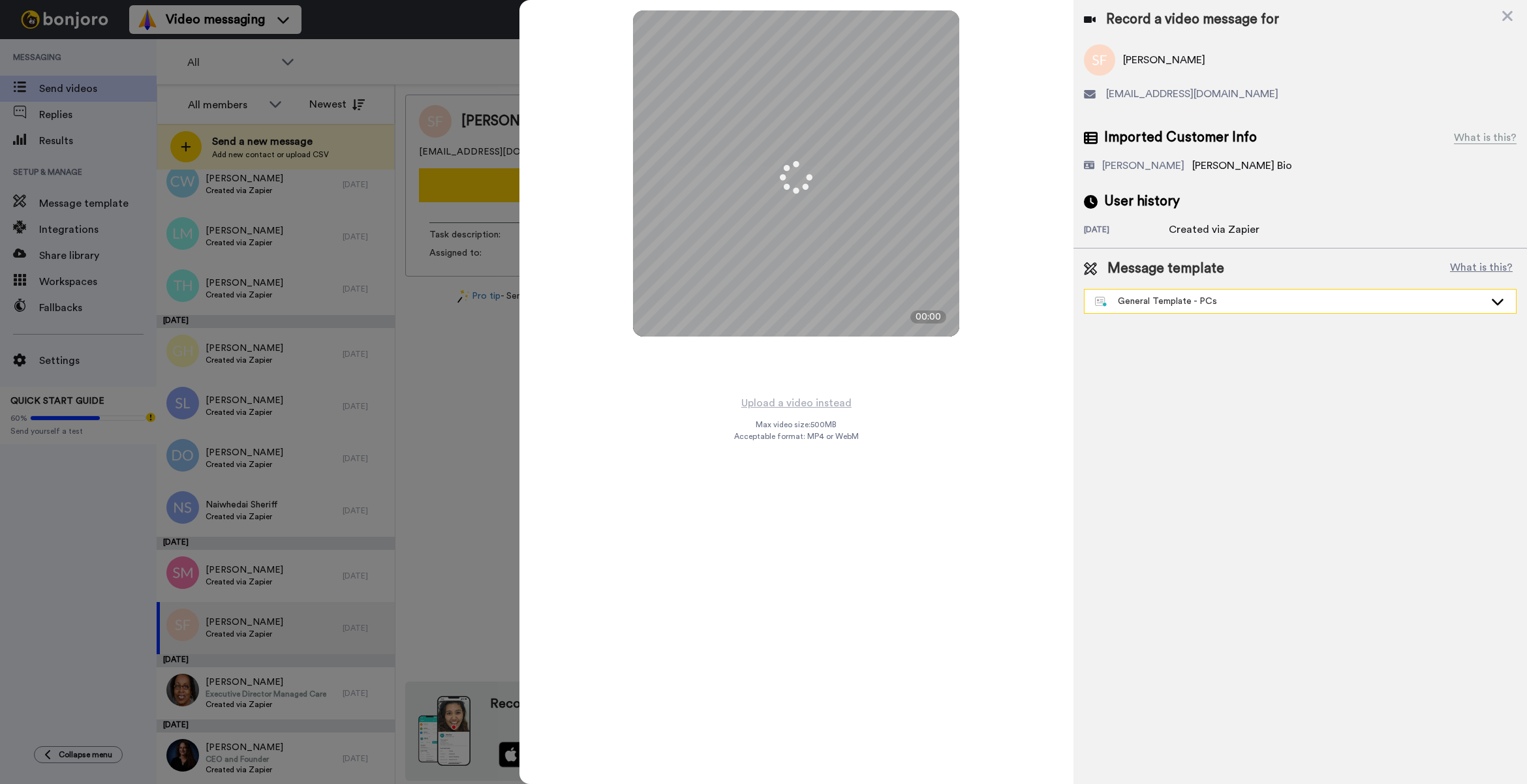
click at [1205, 303] on div "General Template - PCs" at bounding box center [1290, 301] width 389 height 13
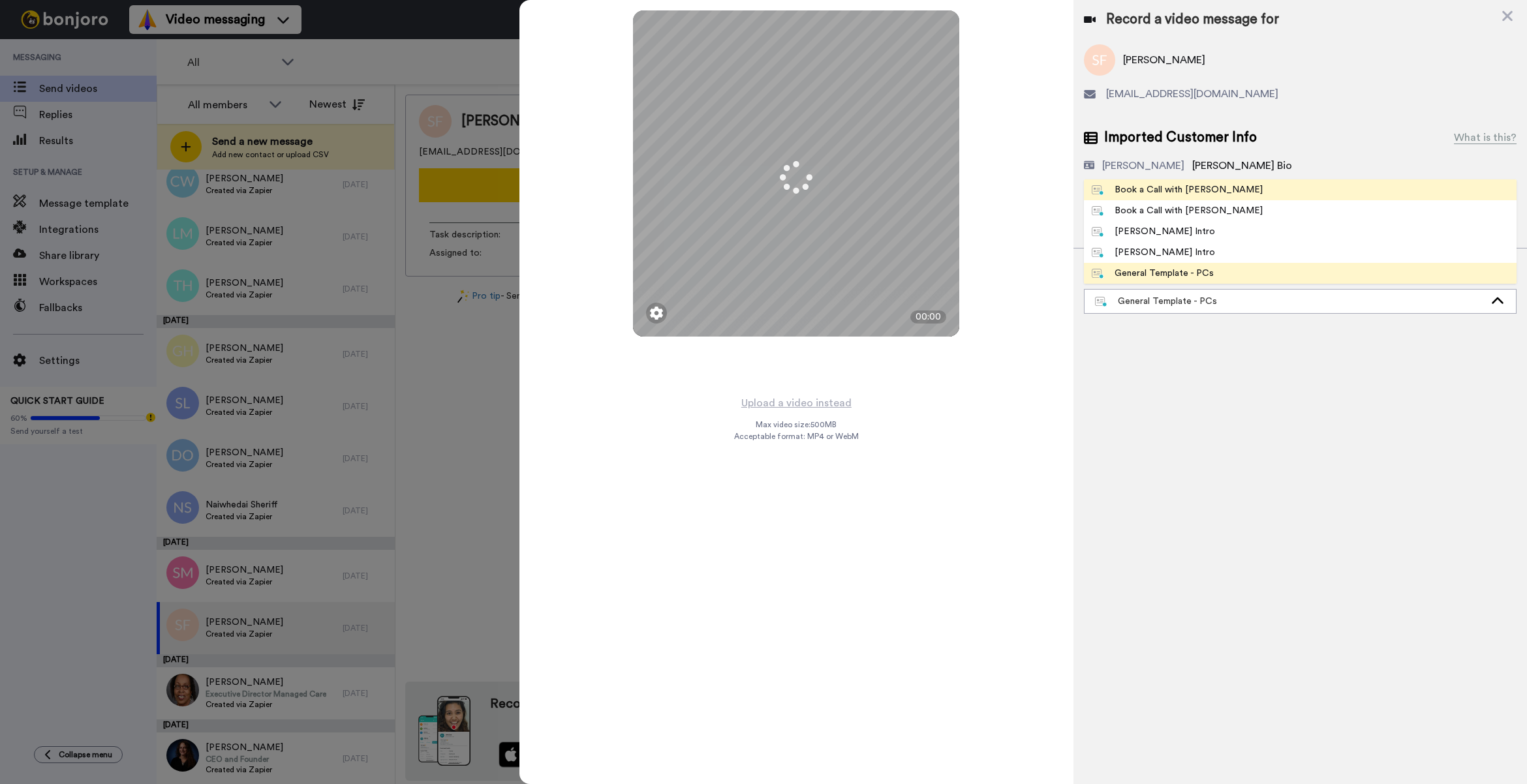
click at [1165, 191] on div "Book a Call with [PERSON_NAME]" at bounding box center [1176, 190] width 171 height 13
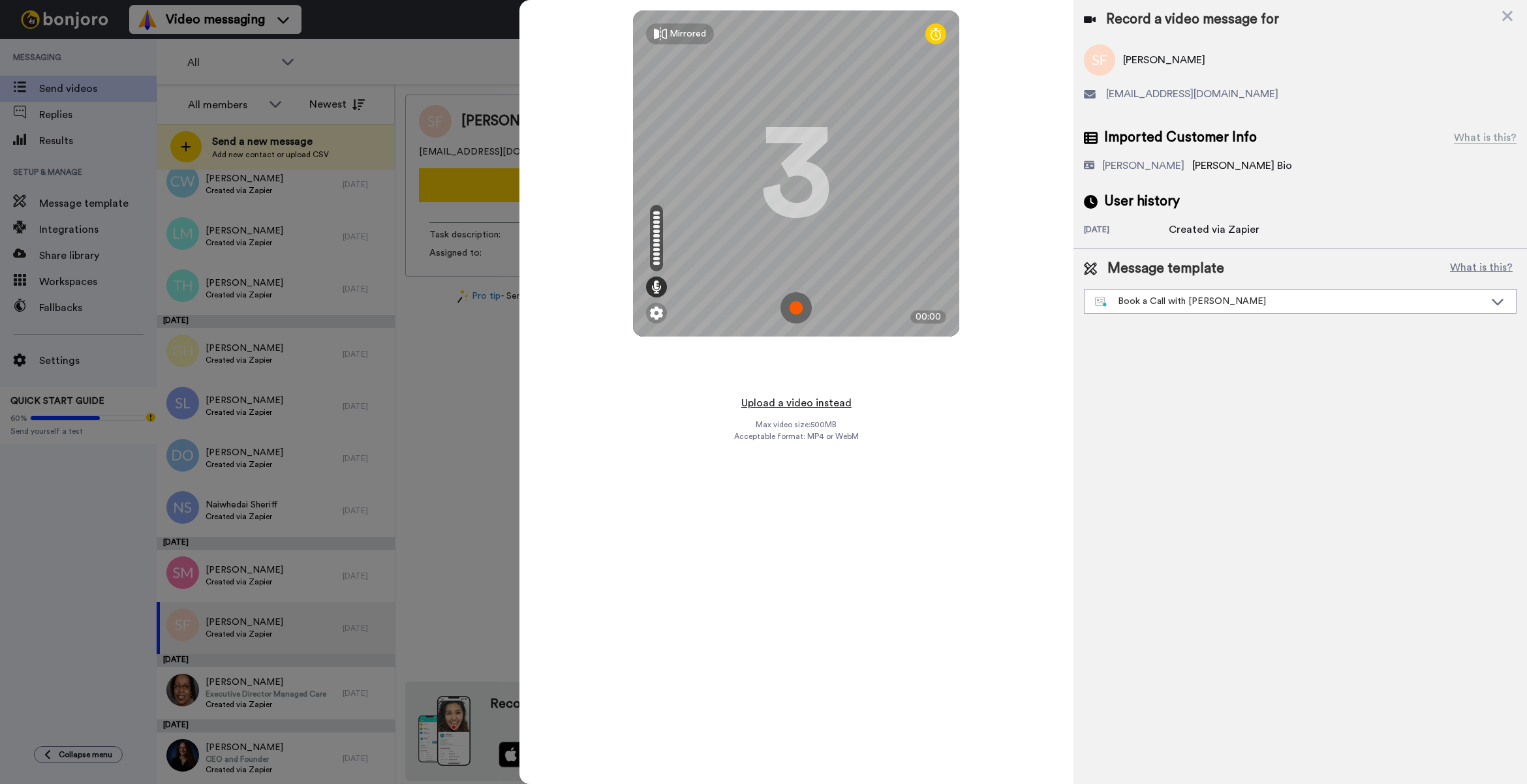
click at [772, 404] on button "Upload a video instead" at bounding box center [796, 403] width 118 height 17
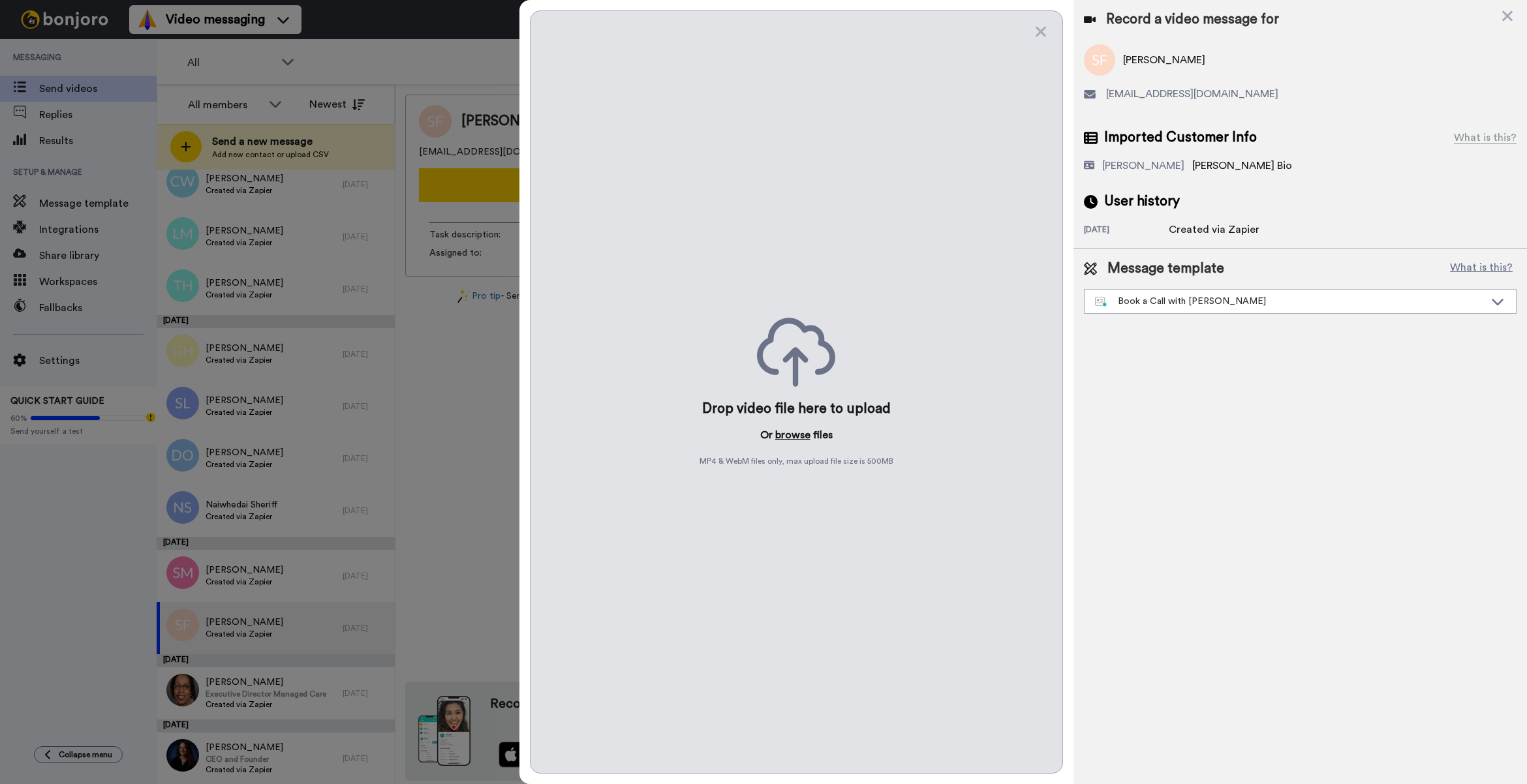
click at [786, 432] on button "browse" at bounding box center [792, 435] width 35 height 16
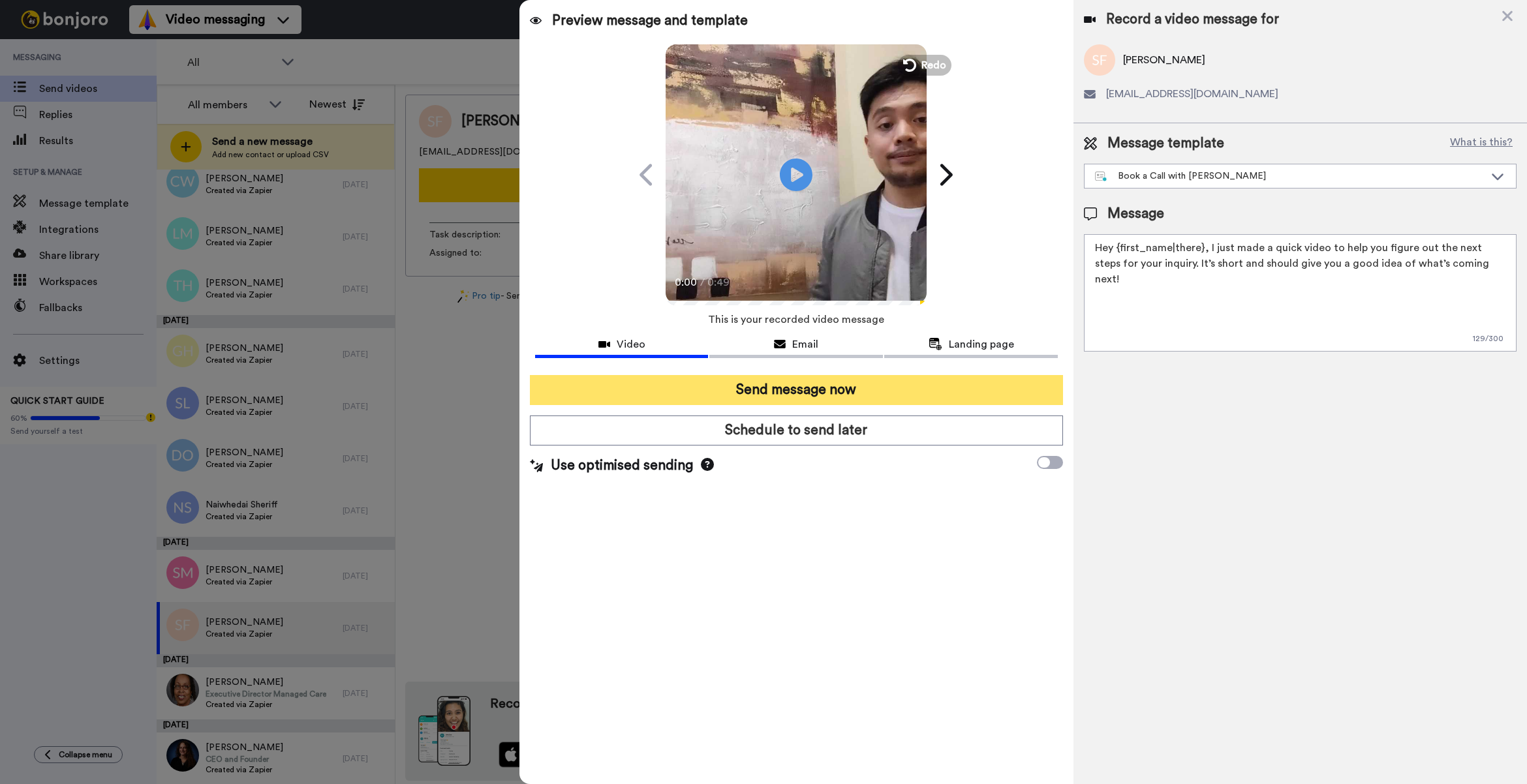
click at [796, 383] on button "Send message now" at bounding box center [797, 390] width 533 height 30
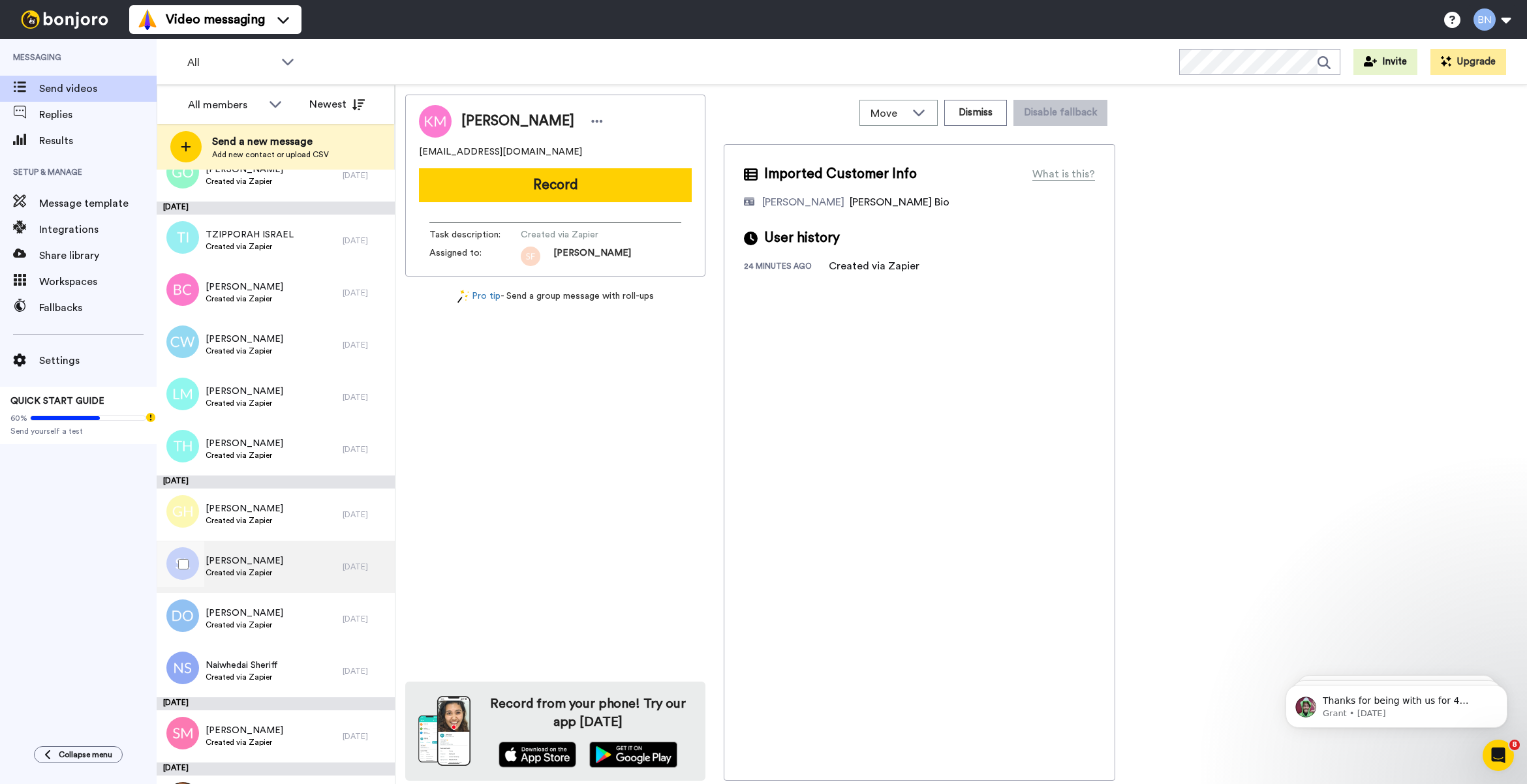
scroll to position [4707, 0]
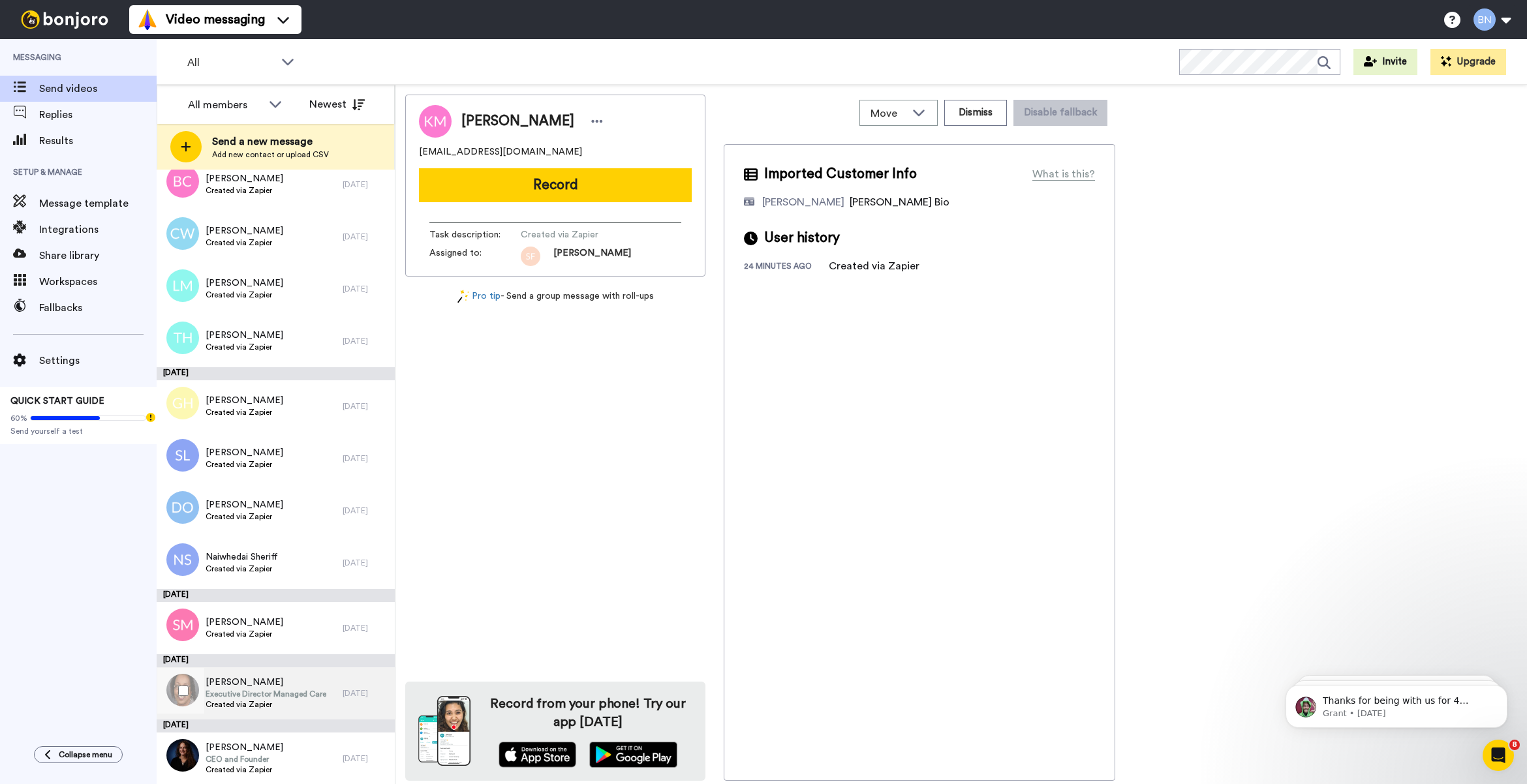
click at [254, 689] on span "Executive Director Managed Care" at bounding box center [266, 693] width 121 height 10
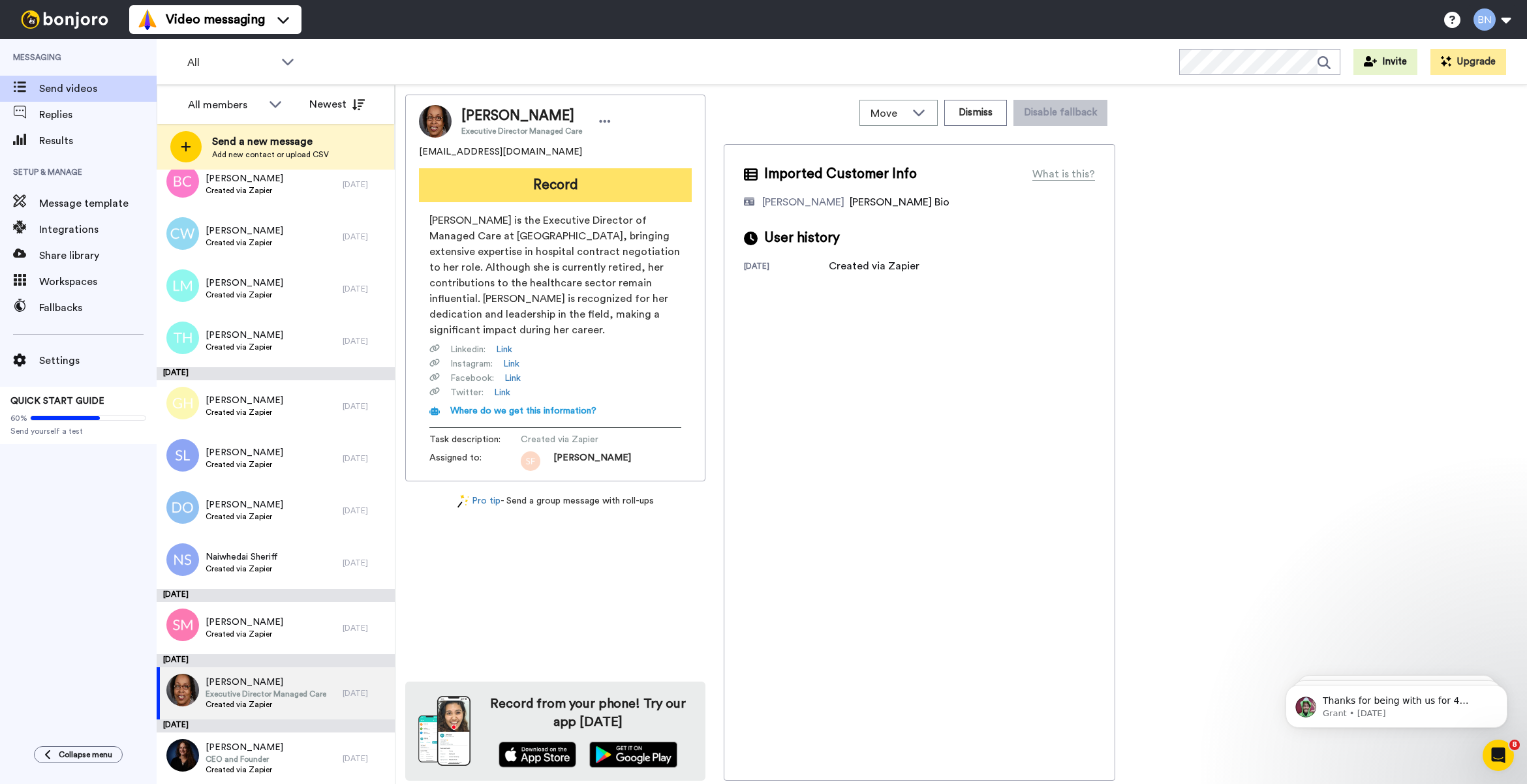
click at [640, 178] on button "Record" at bounding box center [555, 185] width 273 height 34
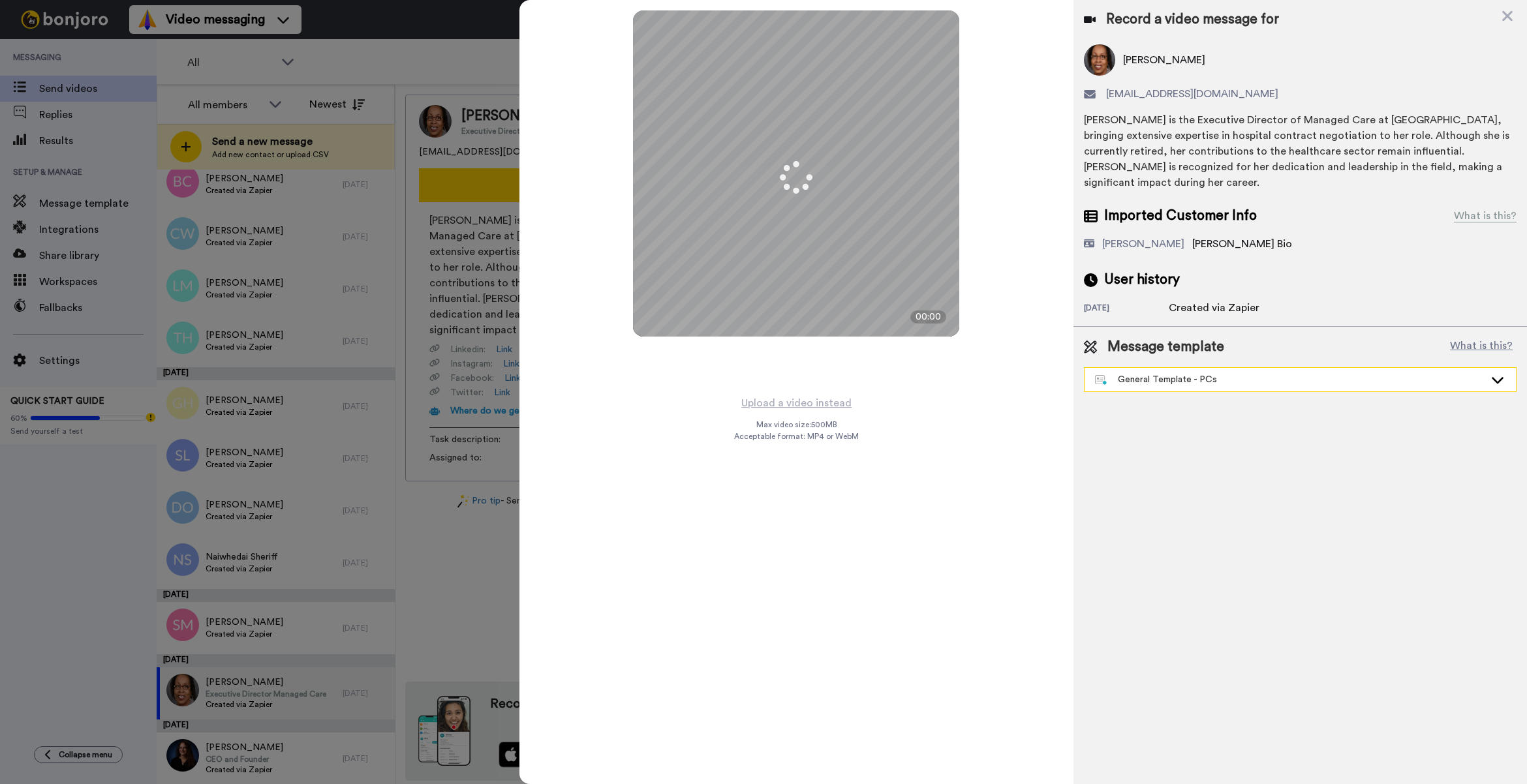
click at [1211, 373] on div "General Template - PCs" at bounding box center [1290, 380] width 389 height 13
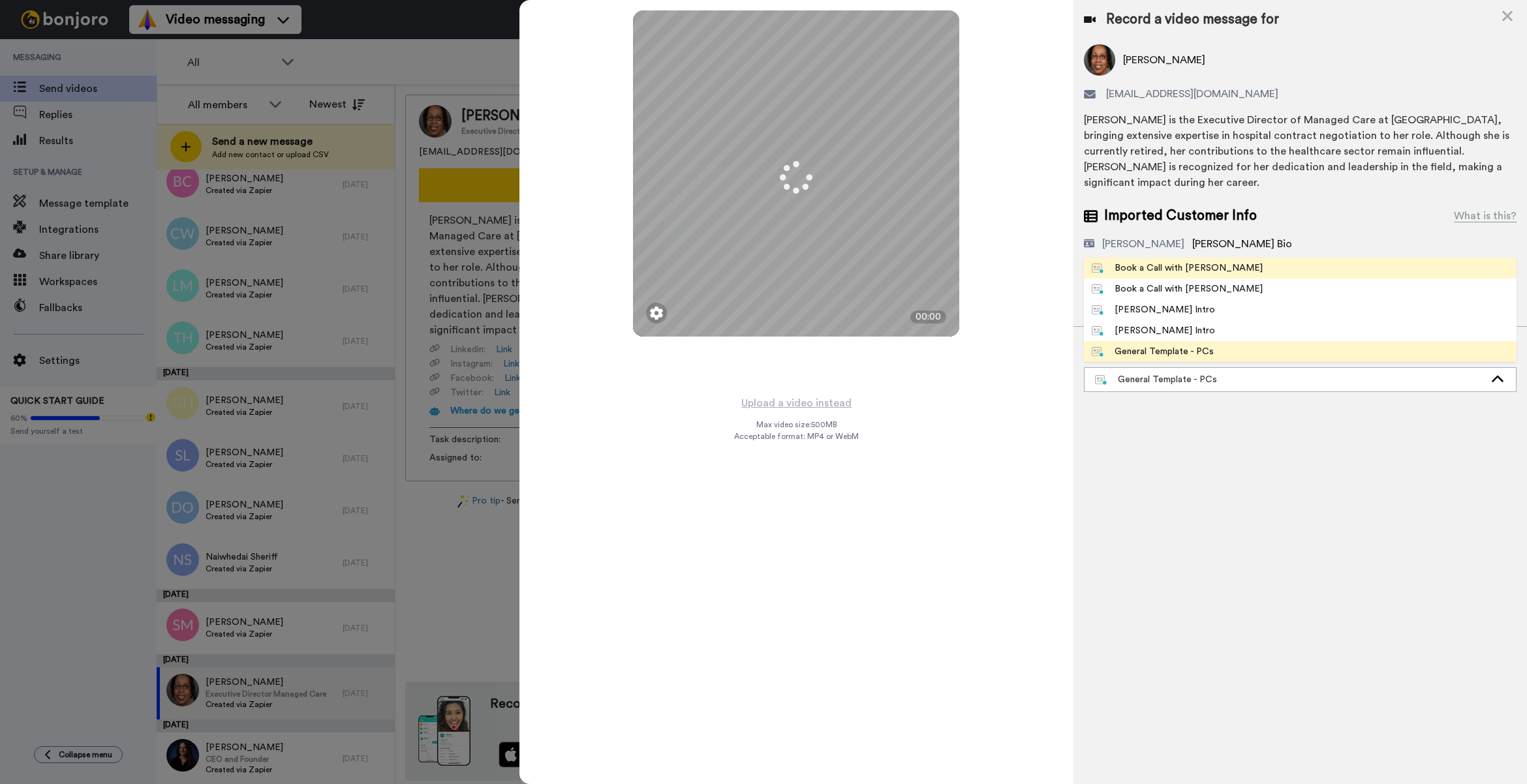
click at [1191, 262] on div "Book a Call with [PERSON_NAME]" at bounding box center [1176, 268] width 171 height 13
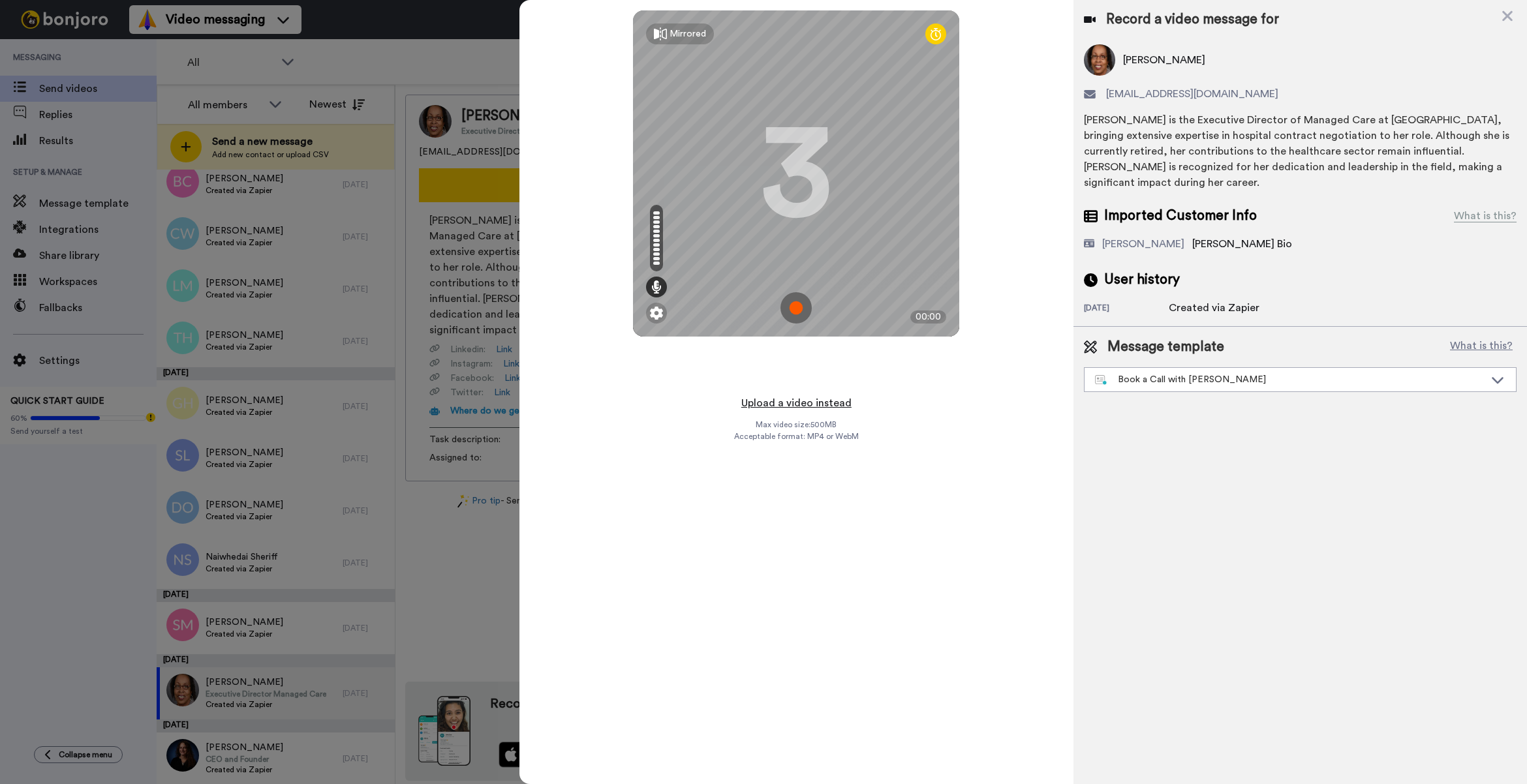
click at [794, 404] on button "Upload a video instead" at bounding box center [796, 403] width 118 height 17
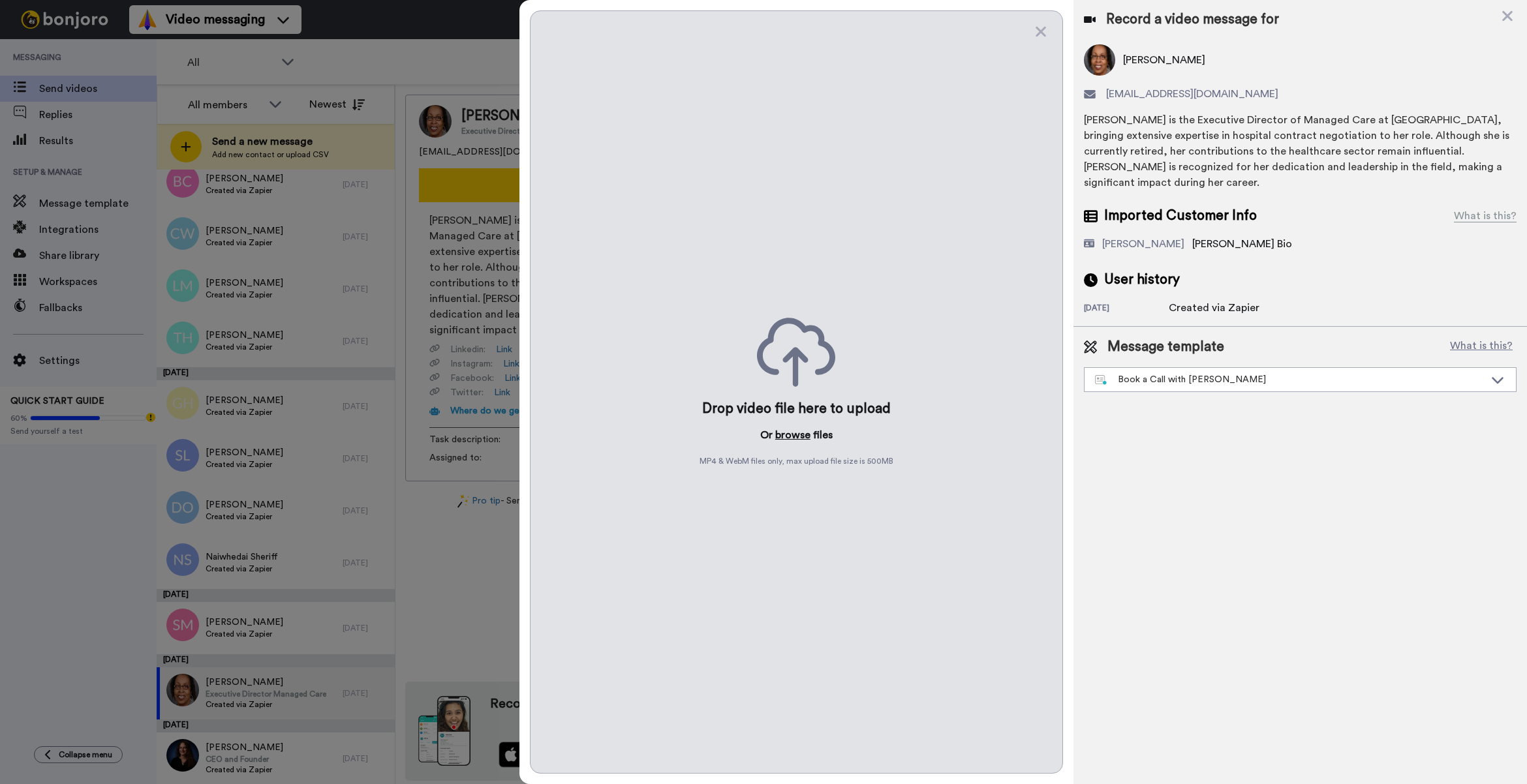
click at [794, 438] on button "browse" at bounding box center [792, 435] width 35 height 16
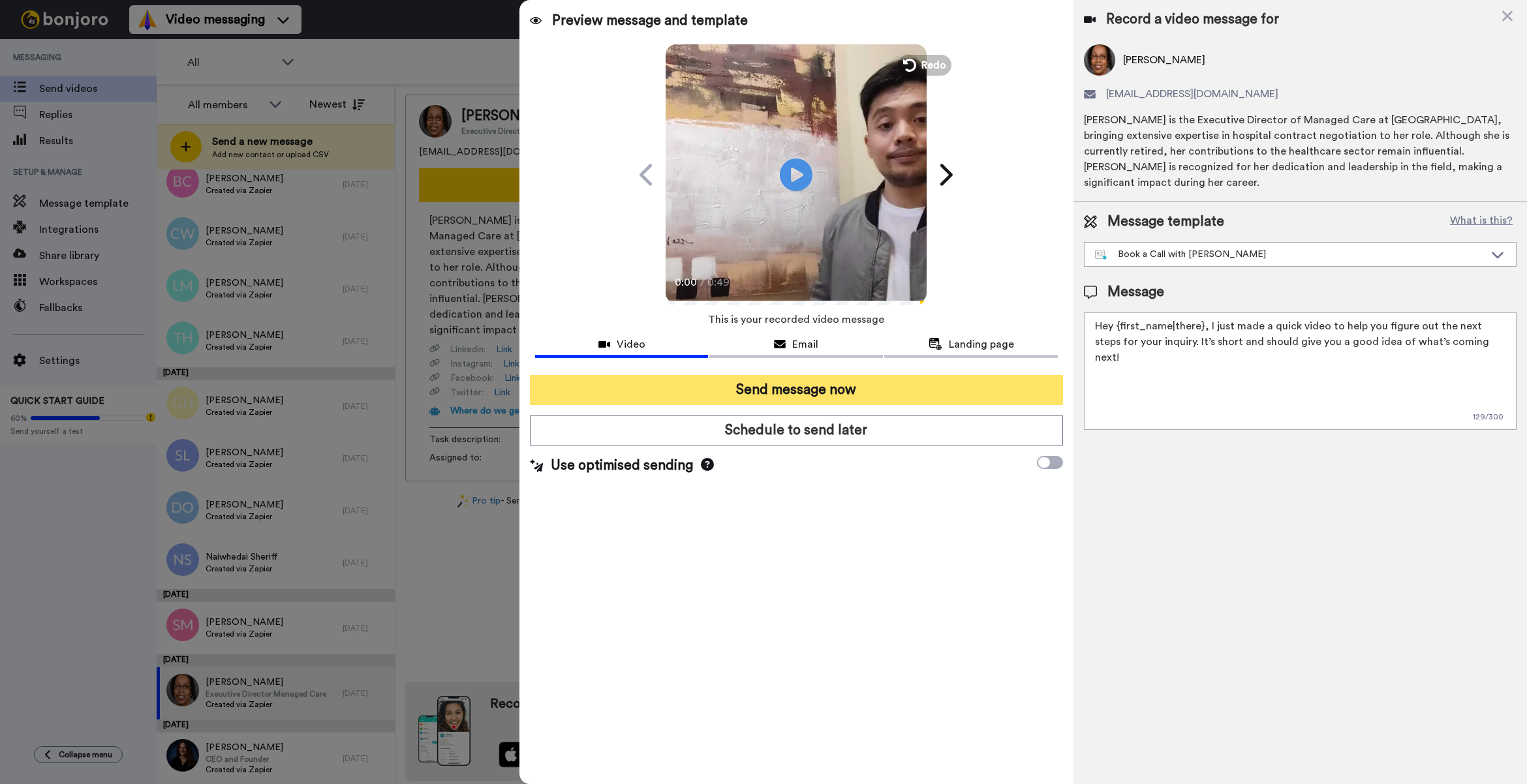
click at [850, 391] on button "Send message now" at bounding box center [797, 390] width 533 height 30
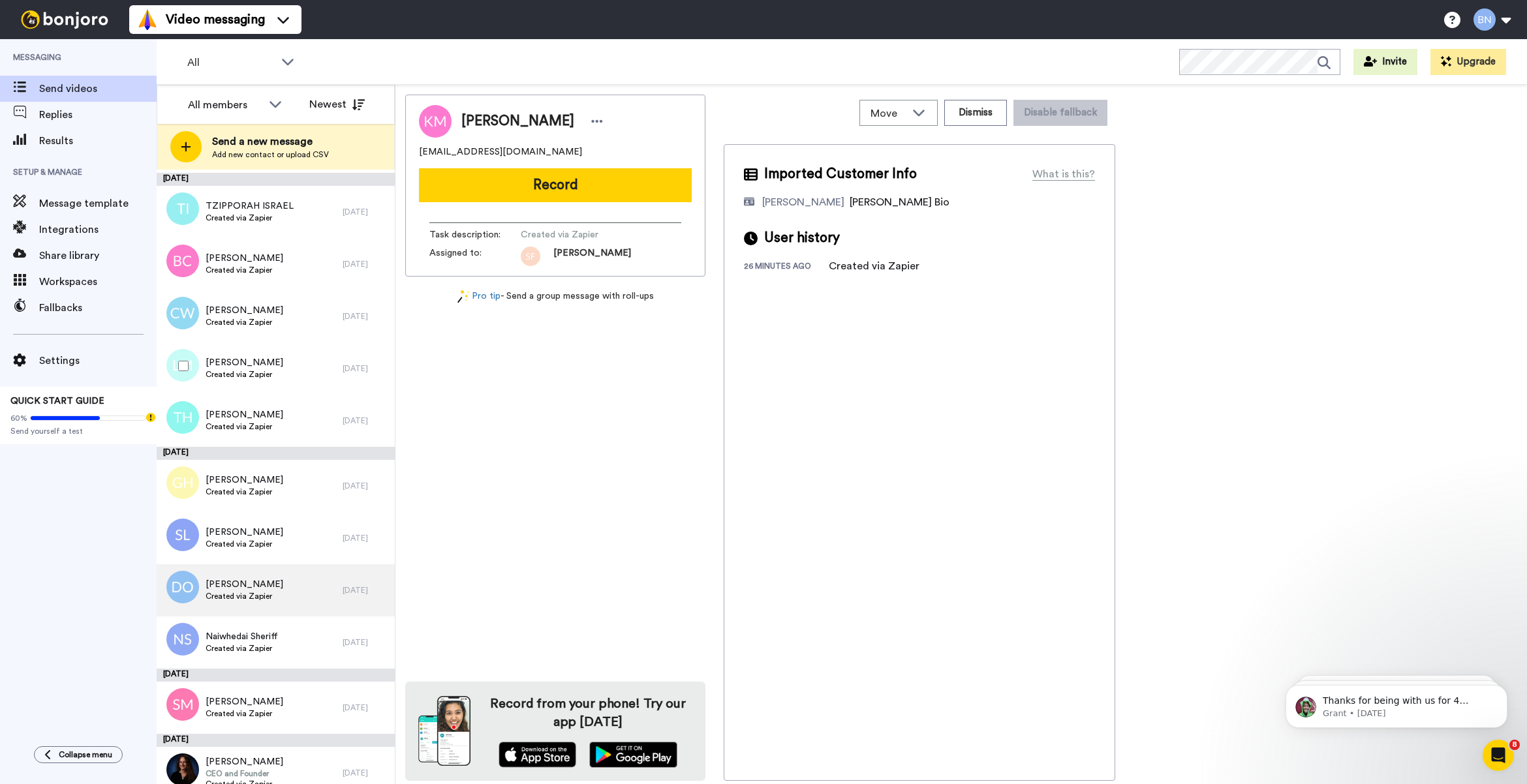
scroll to position [4642, 0]
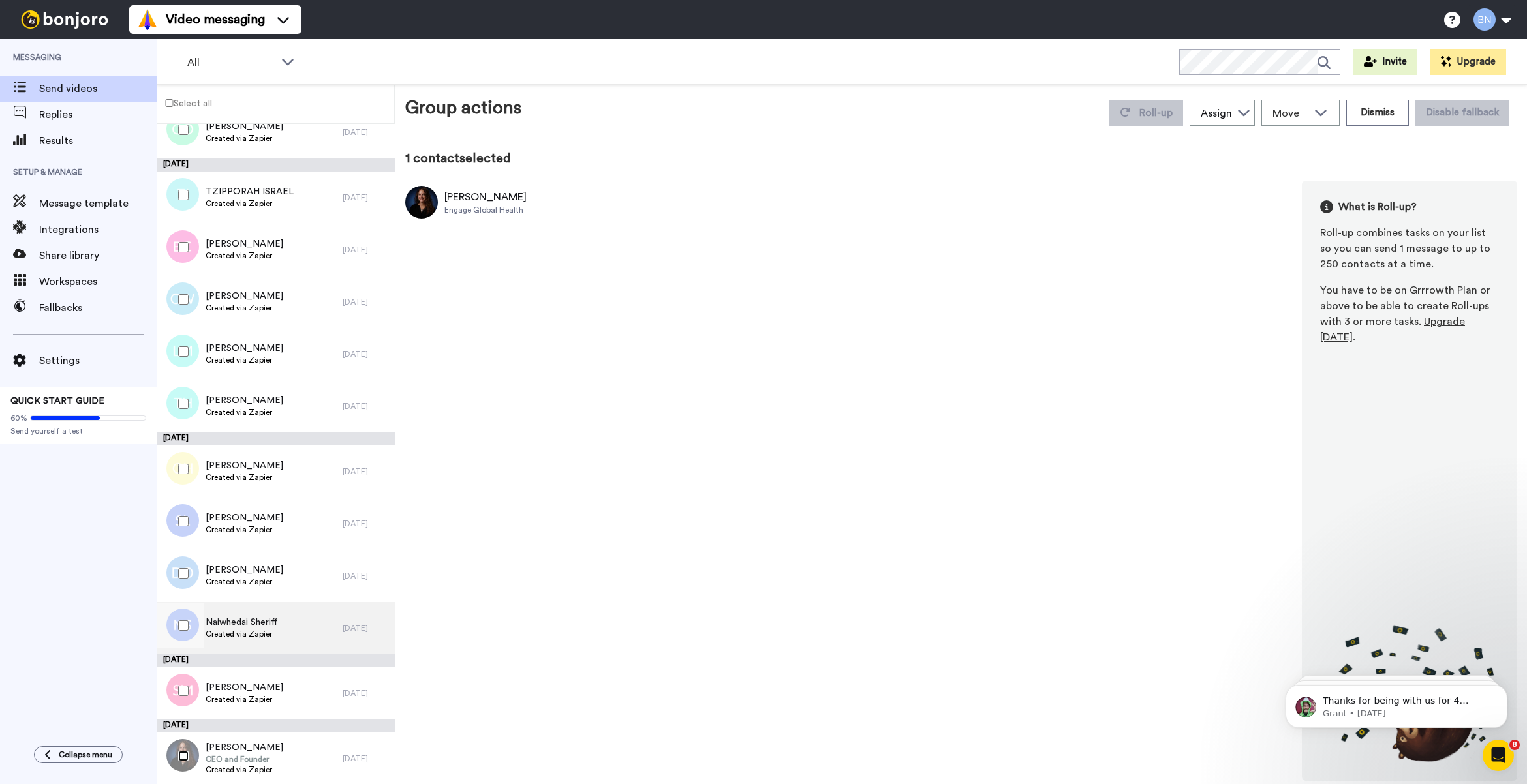
scroll to position [4596, 0]
click at [1391, 119] on button "Dismiss" at bounding box center [1377, 113] width 62 height 26
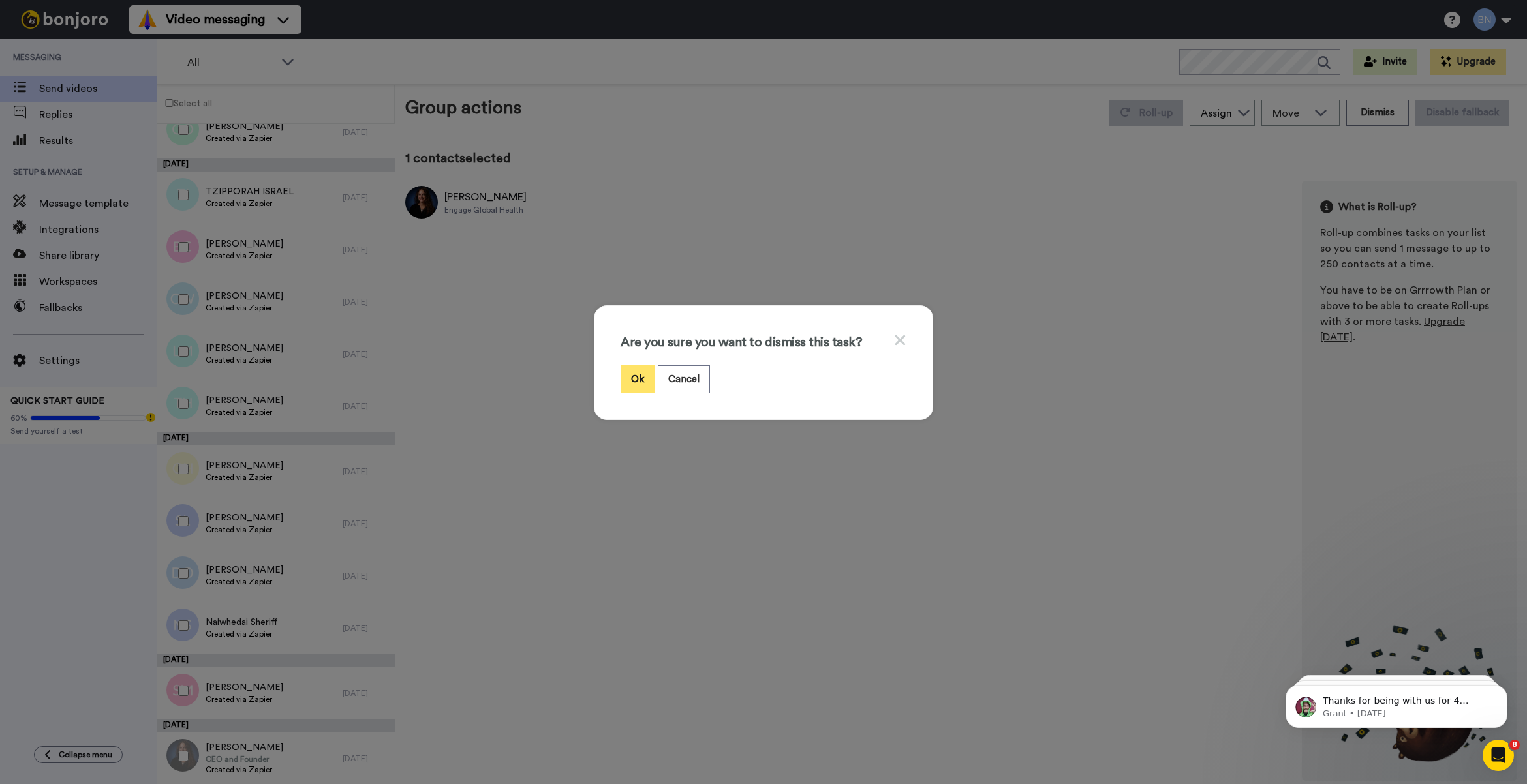
click at [627, 384] on button "Ok" at bounding box center [638, 380] width 34 height 28
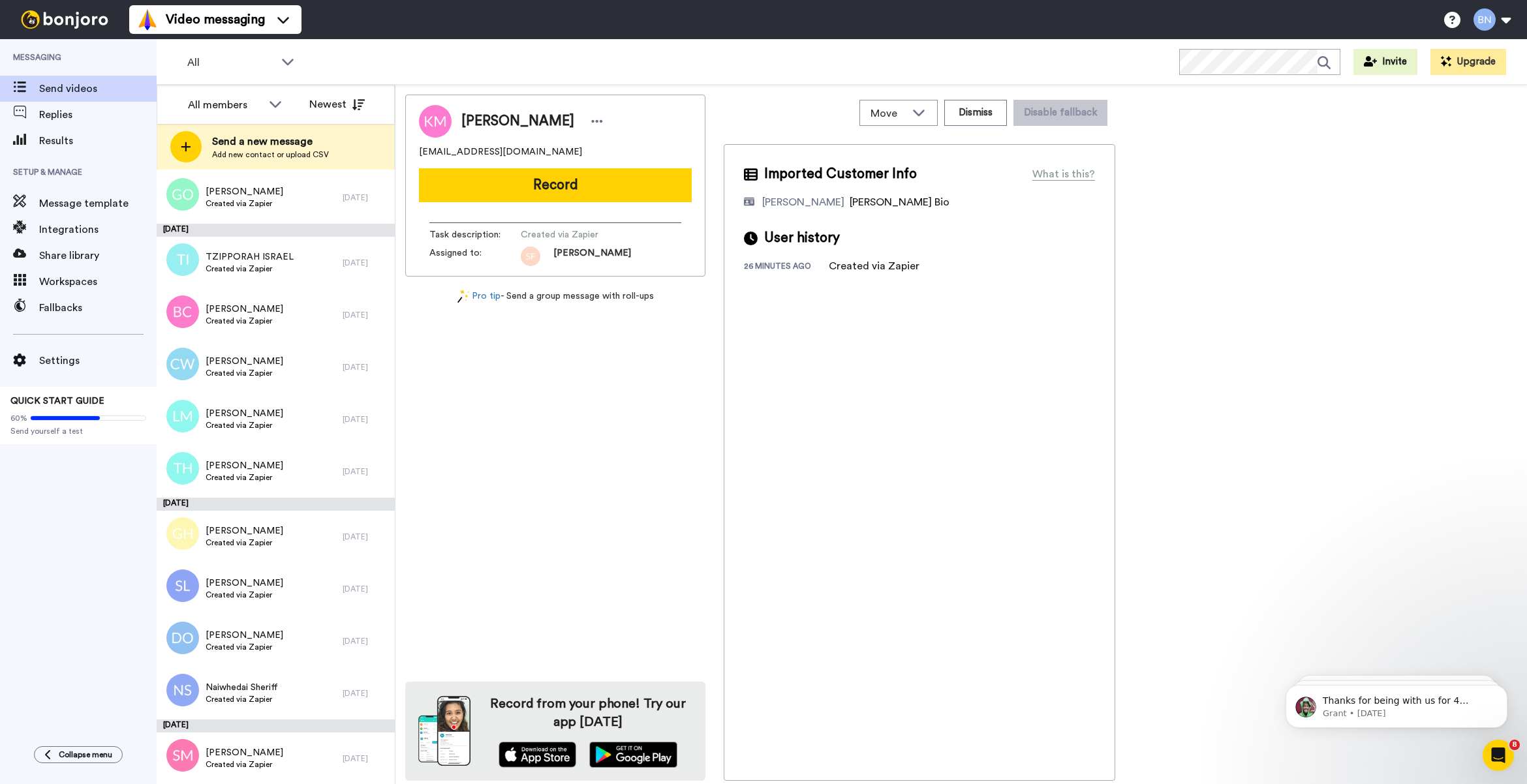
scroll to position [4576, 0]
click at [324, 538] on div "Ginevra Hightower Created via Zapier" at bounding box center [249, 537] width 186 height 52
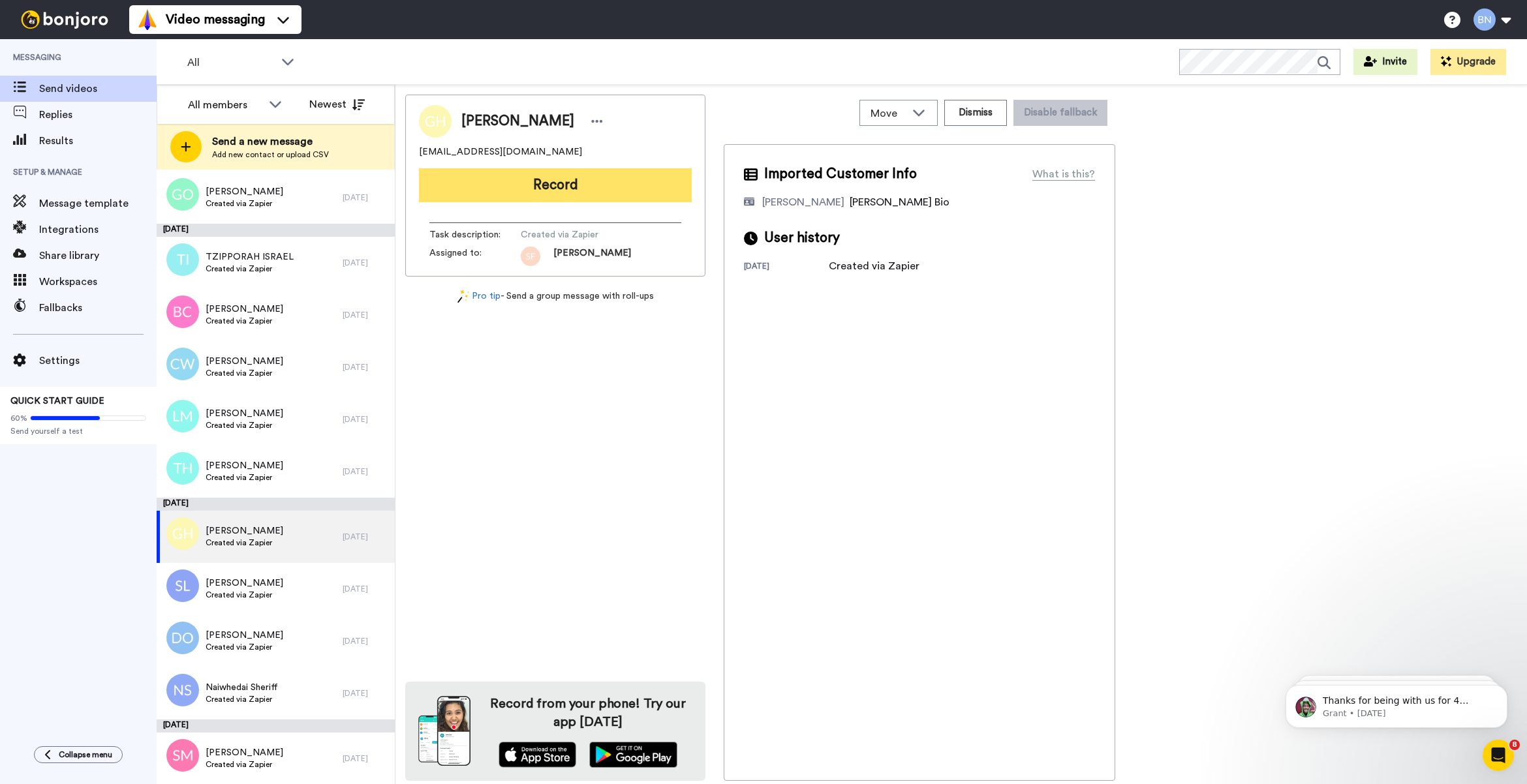
click at [634, 189] on button "Record" at bounding box center [555, 185] width 273 height 34
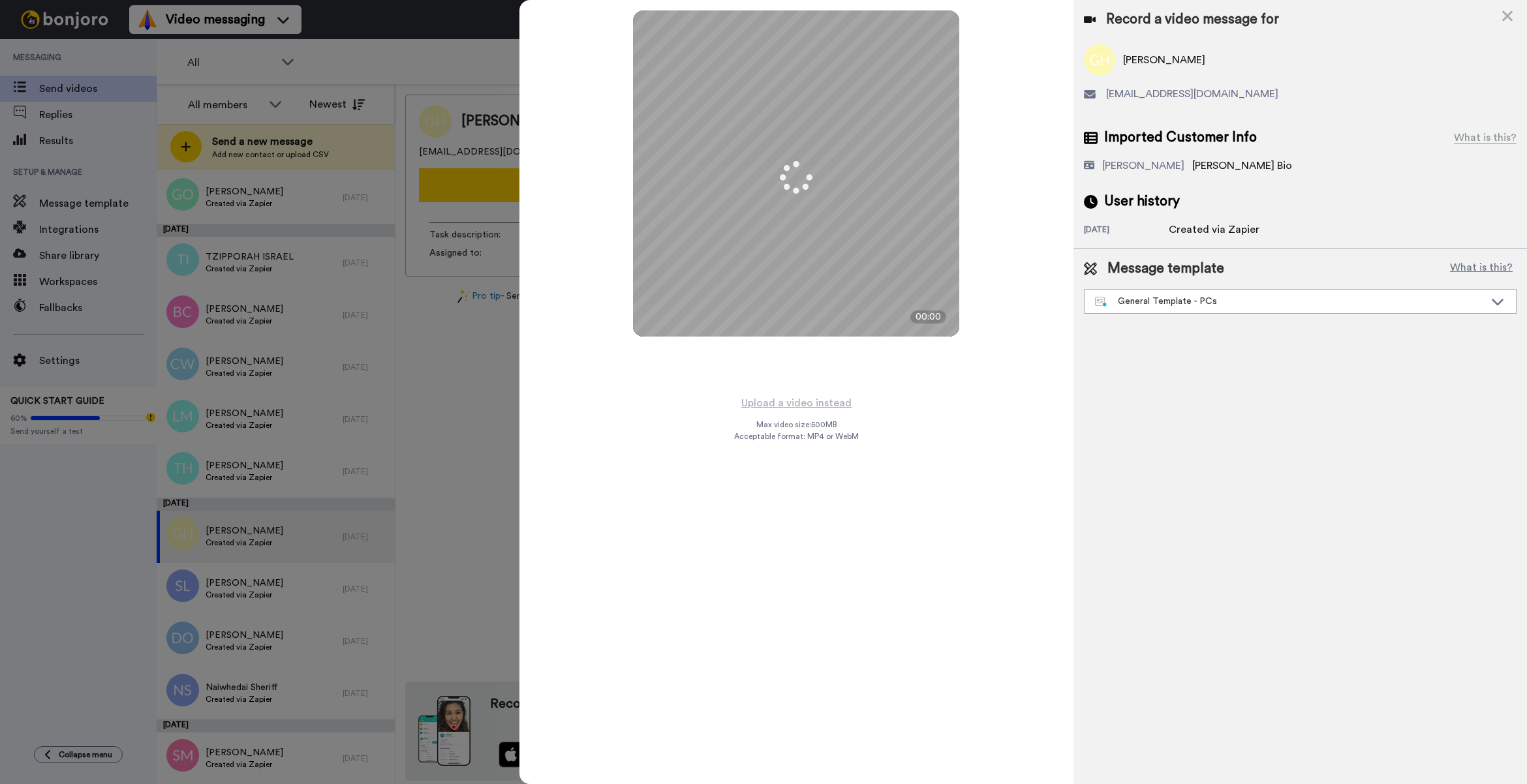
click at [1169, 318] on div "Message template What is this? General Template - PCs Book a Call with Bruce Bo…" at bounding box center [1300, 286] width 454 height 76
click at [1185, 307] on div "General Template - PCs" at bounding box center [1290, 301] width 389 height 13
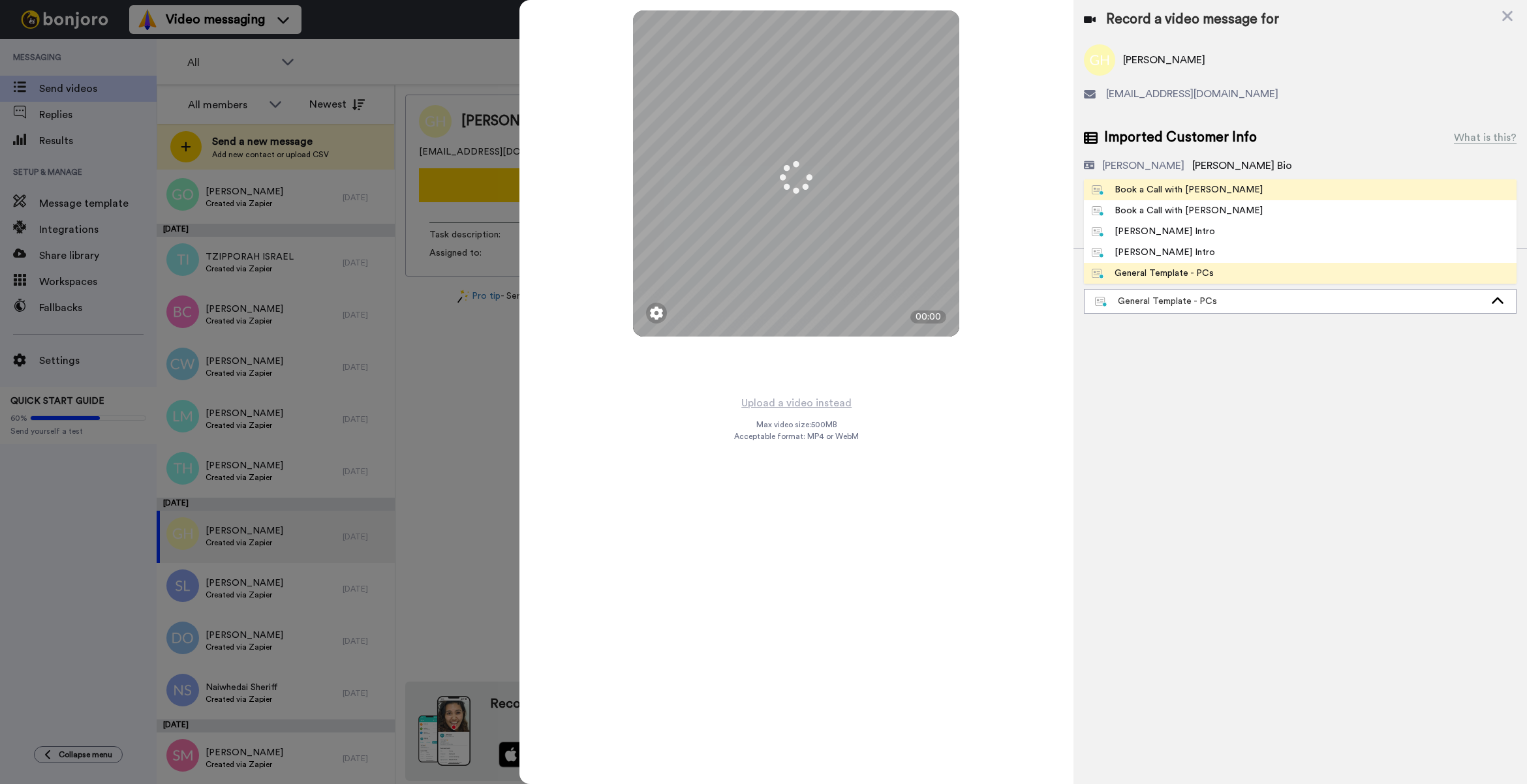
click at [1202, 197] on li "Book a Call with [PERSON_NAME]" at bounding box center [1300, 190] width 433 height 21
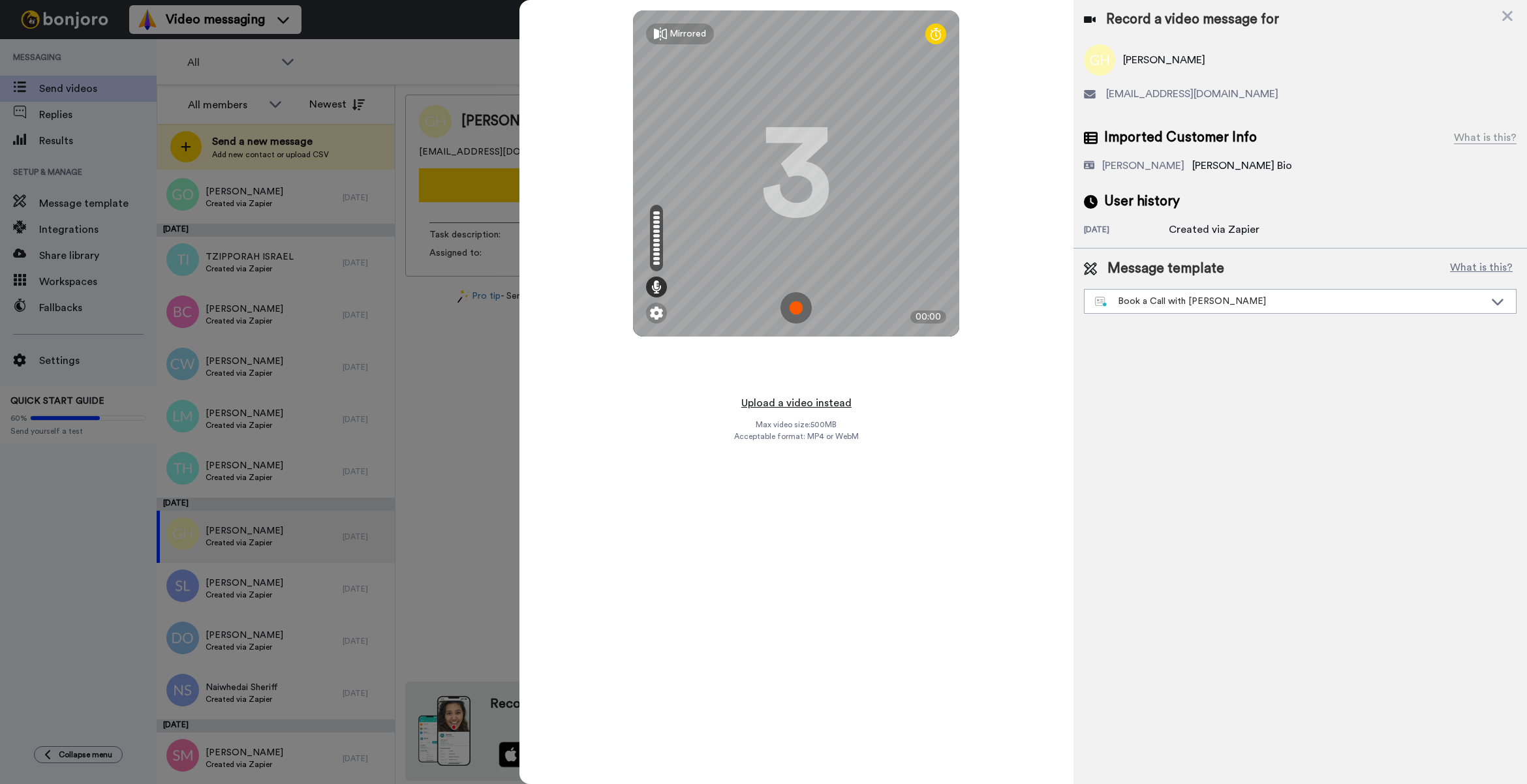
click at [810, 401] on button "Upload a video instead" at bounding box center [796, 403] width 118 height 17
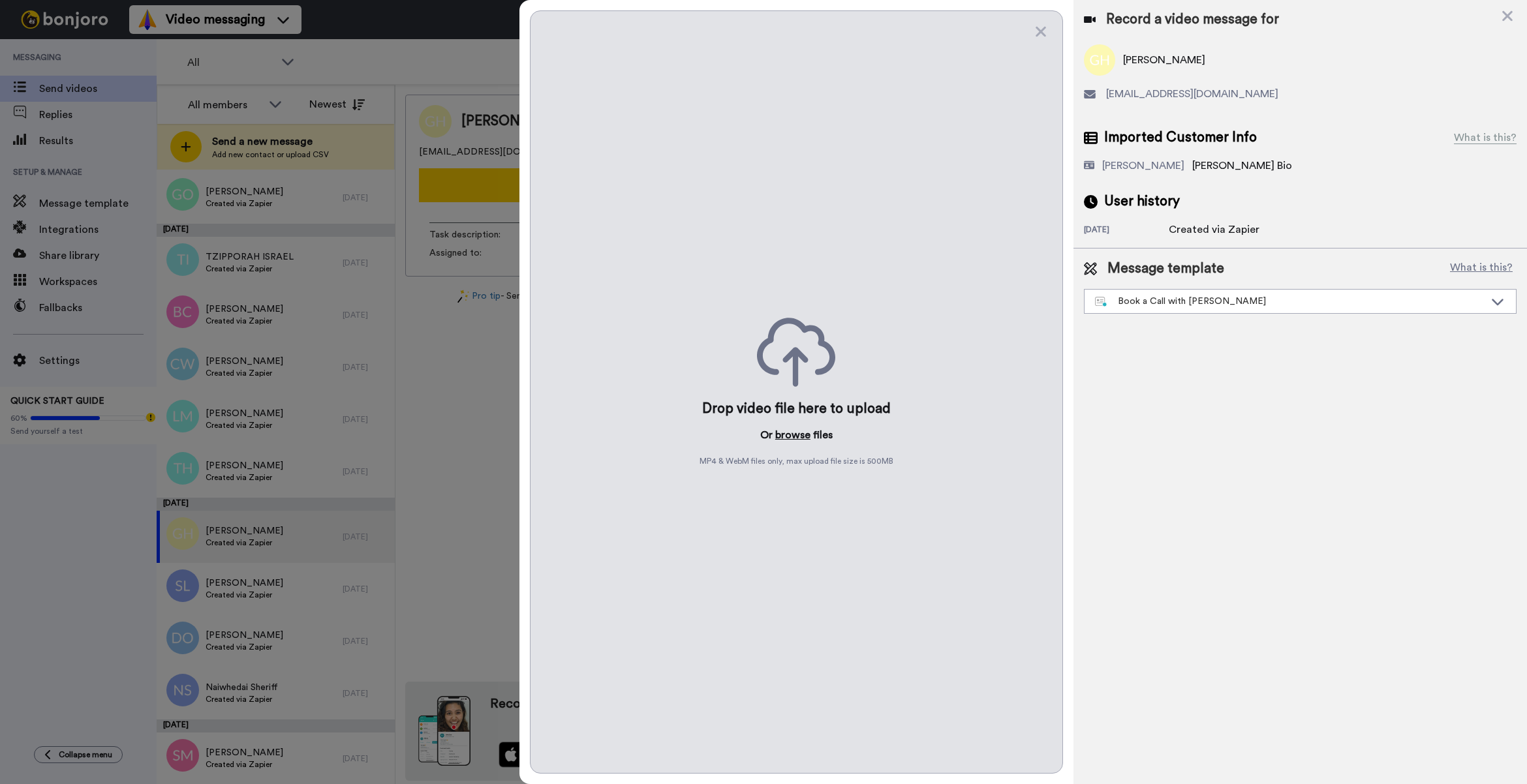
click at [797, 431] on button "browse" at bounding box center [792, 435] width 35 height 16
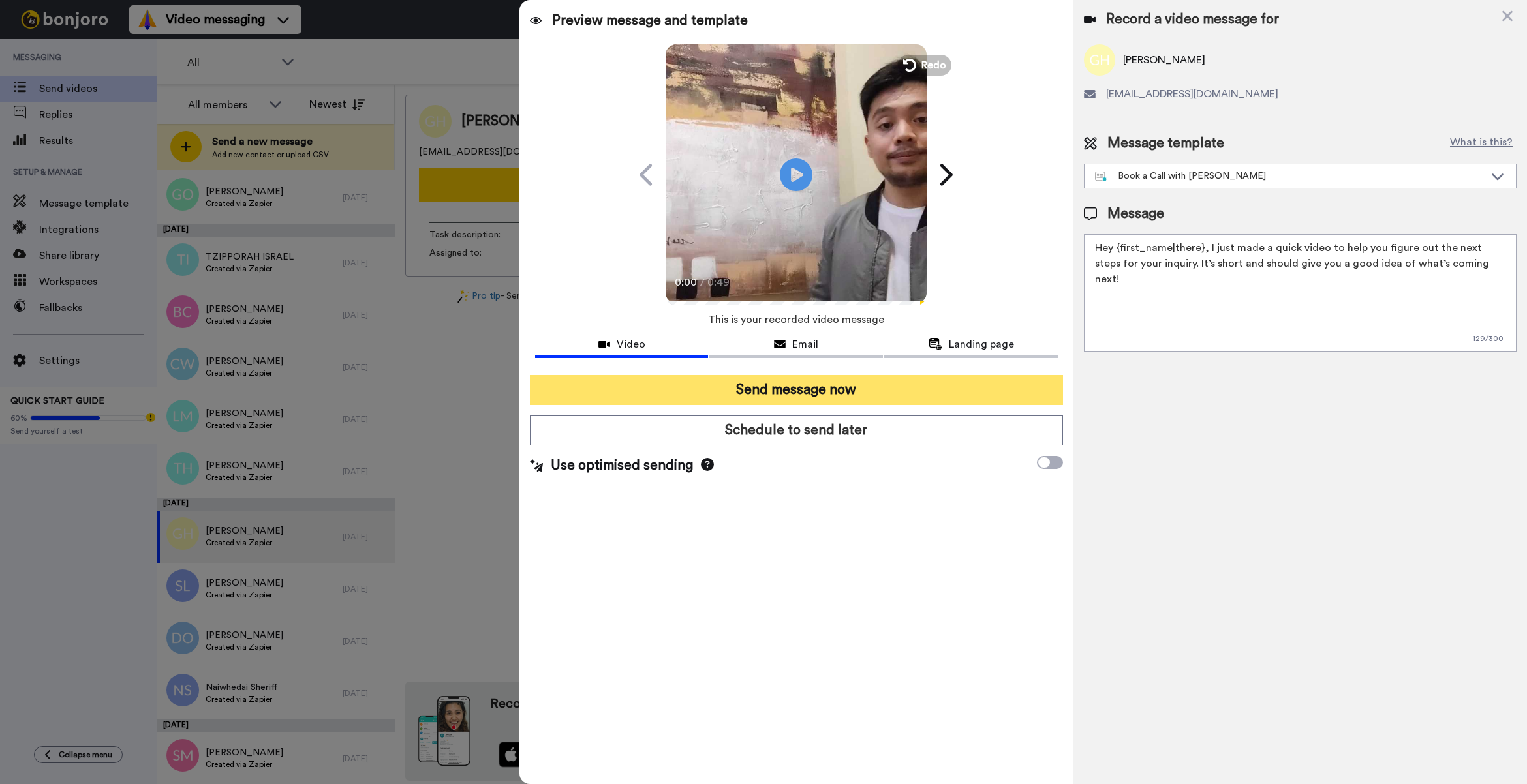
click at [847, 402] on button "Send message now" at bounding box center [797, 390] width 533 height 30
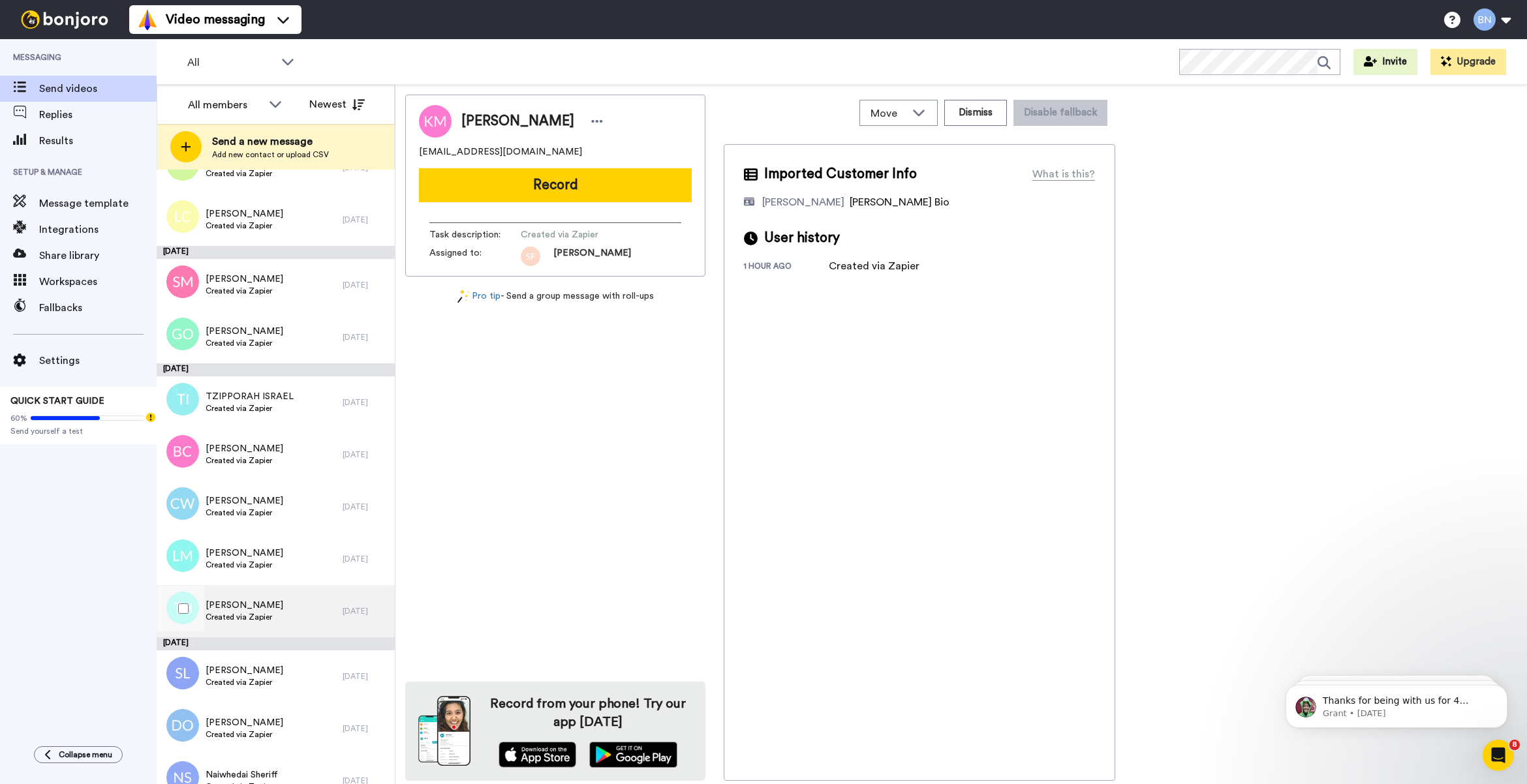
scroll to position [4525, 0]
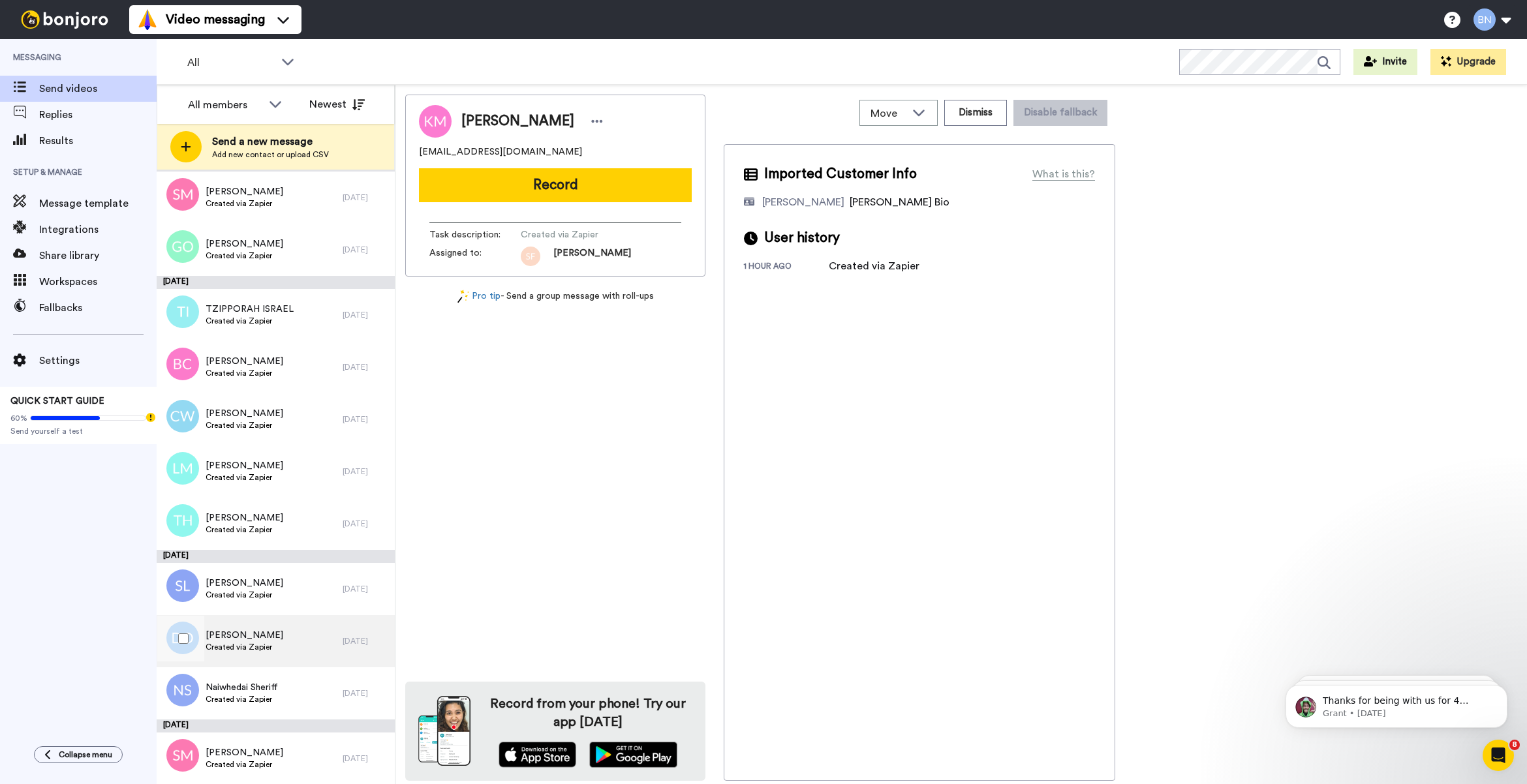
click at [261, 649] on span "Created via Zapier" at bounding box center [244, 646] width 77 height 10
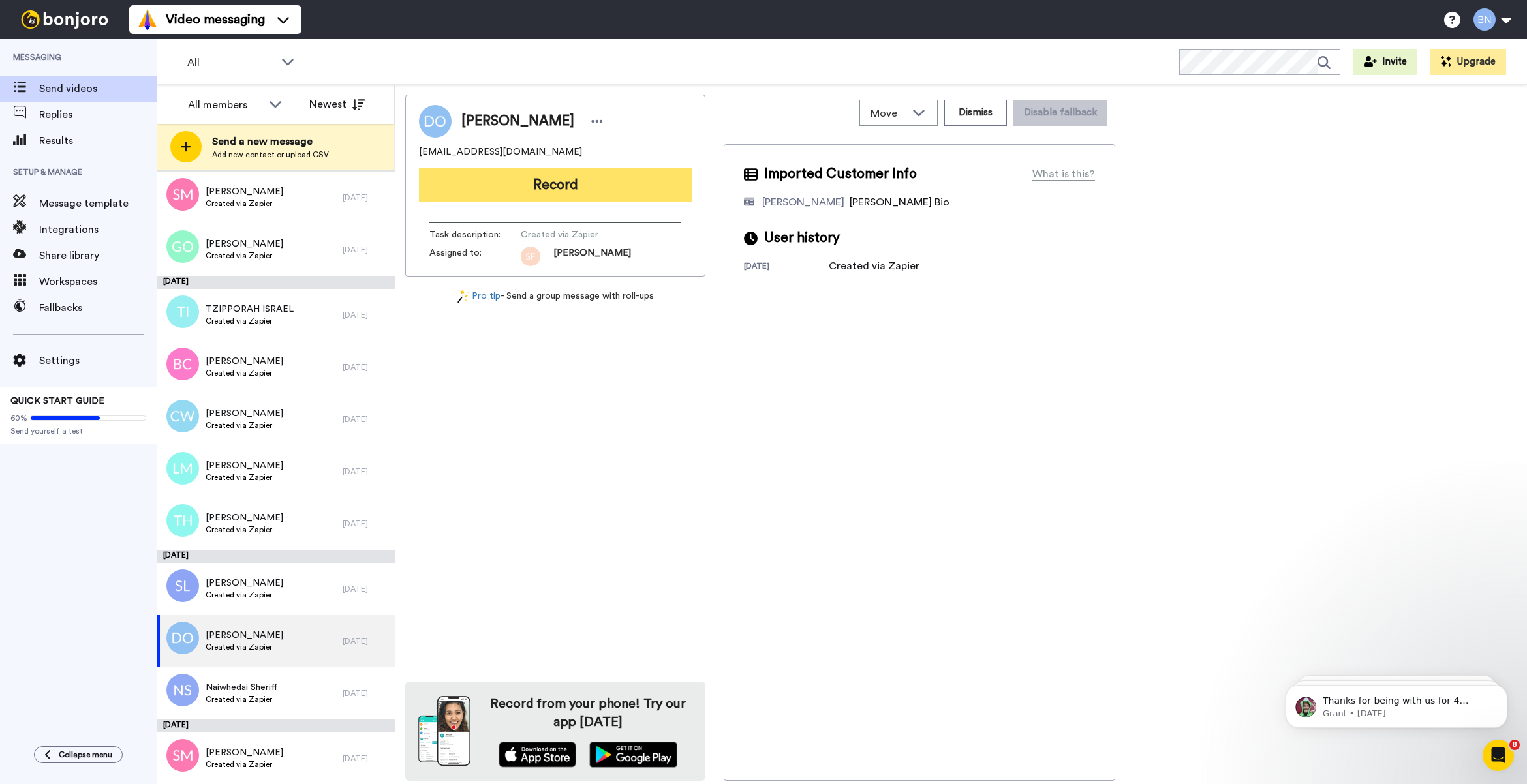
click at [676, 196] on button "Record" at bounding box center [555, 185] width 273 height 34
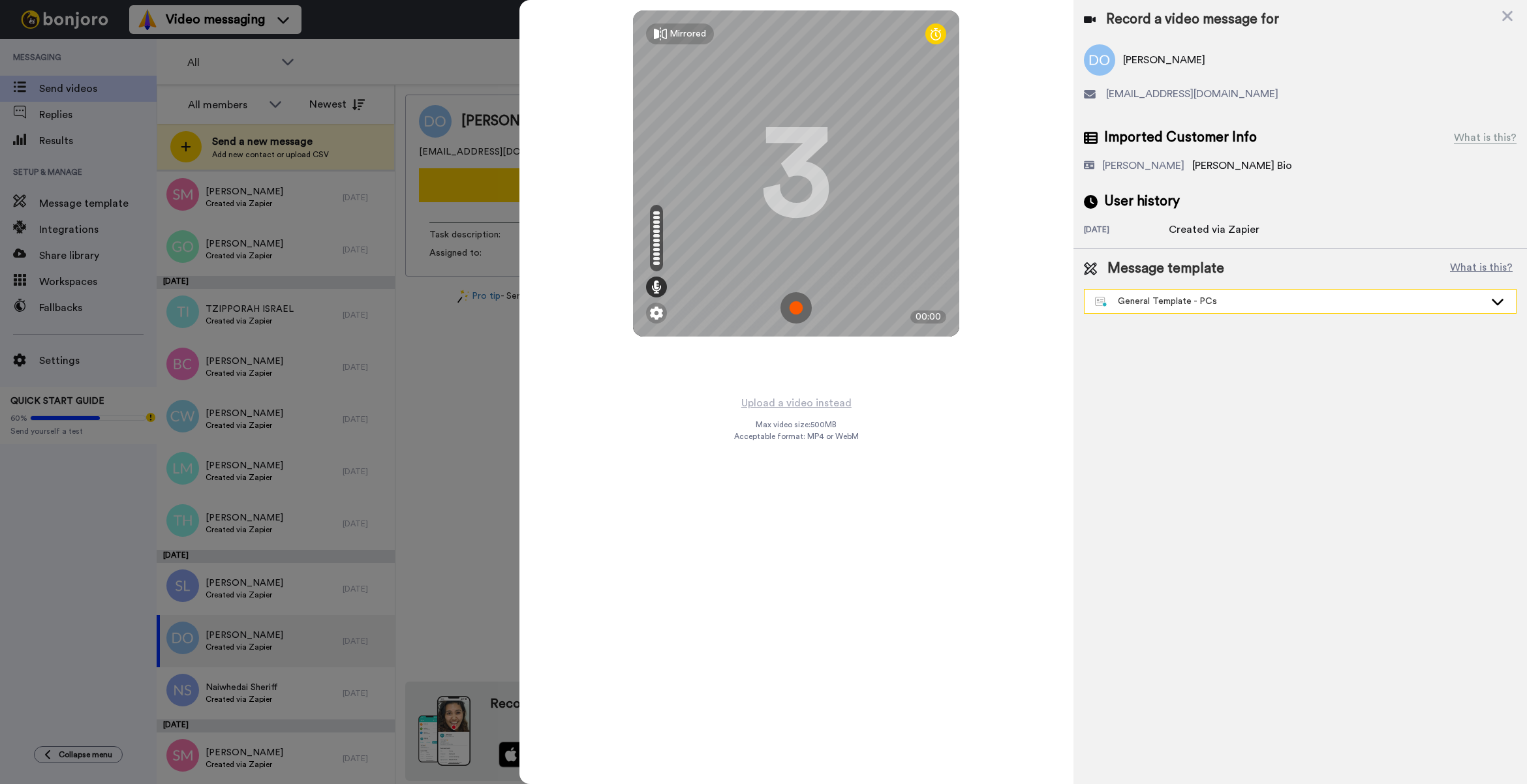
click at [1176, 295] on div "General Template - PCs" at bounding box center [1290, 301] width 389 height 13
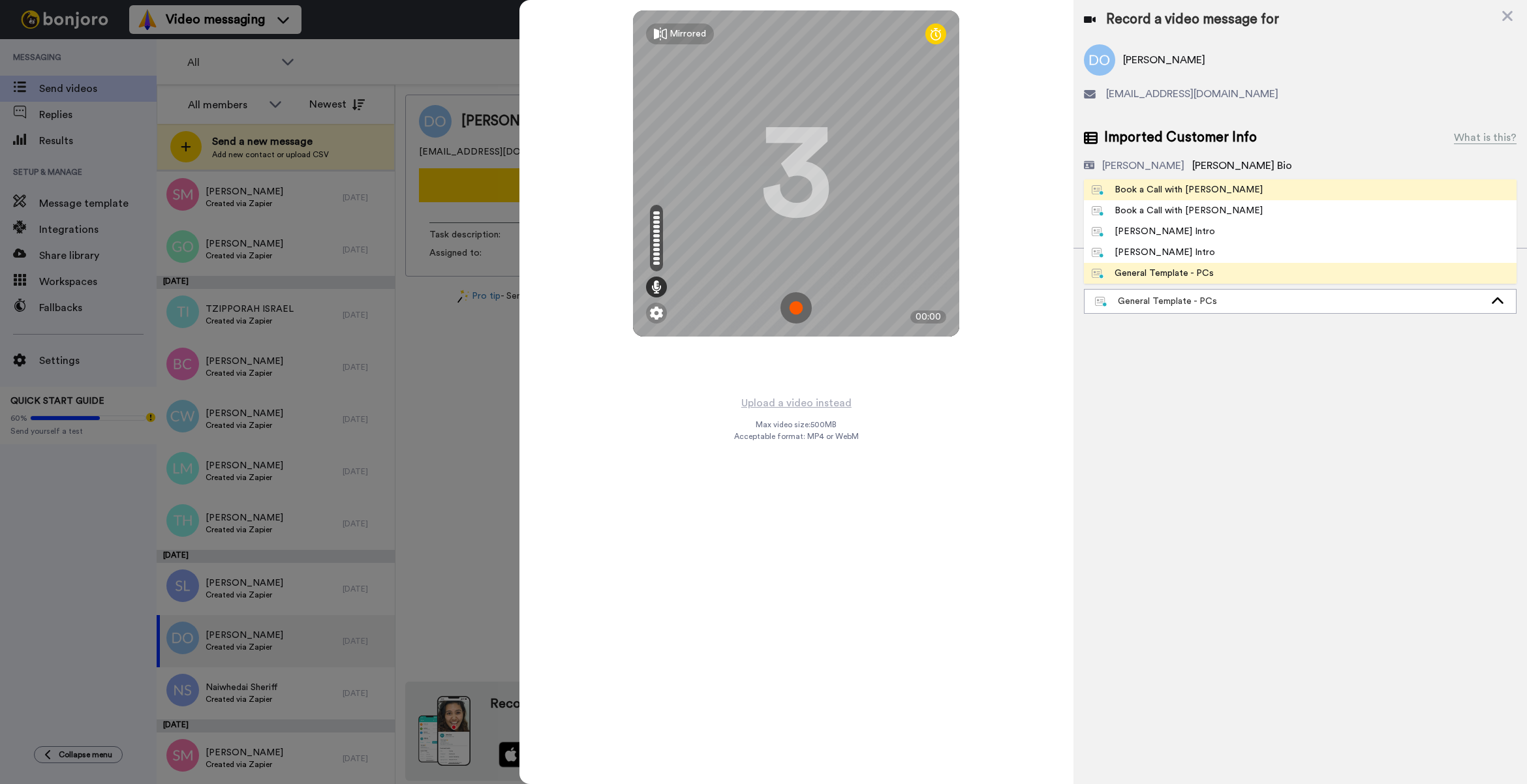
click at [1177, 191] on div "Book a Call with [PERSON_NAME]" at bounding box center [1176, 190] width 171 height 13
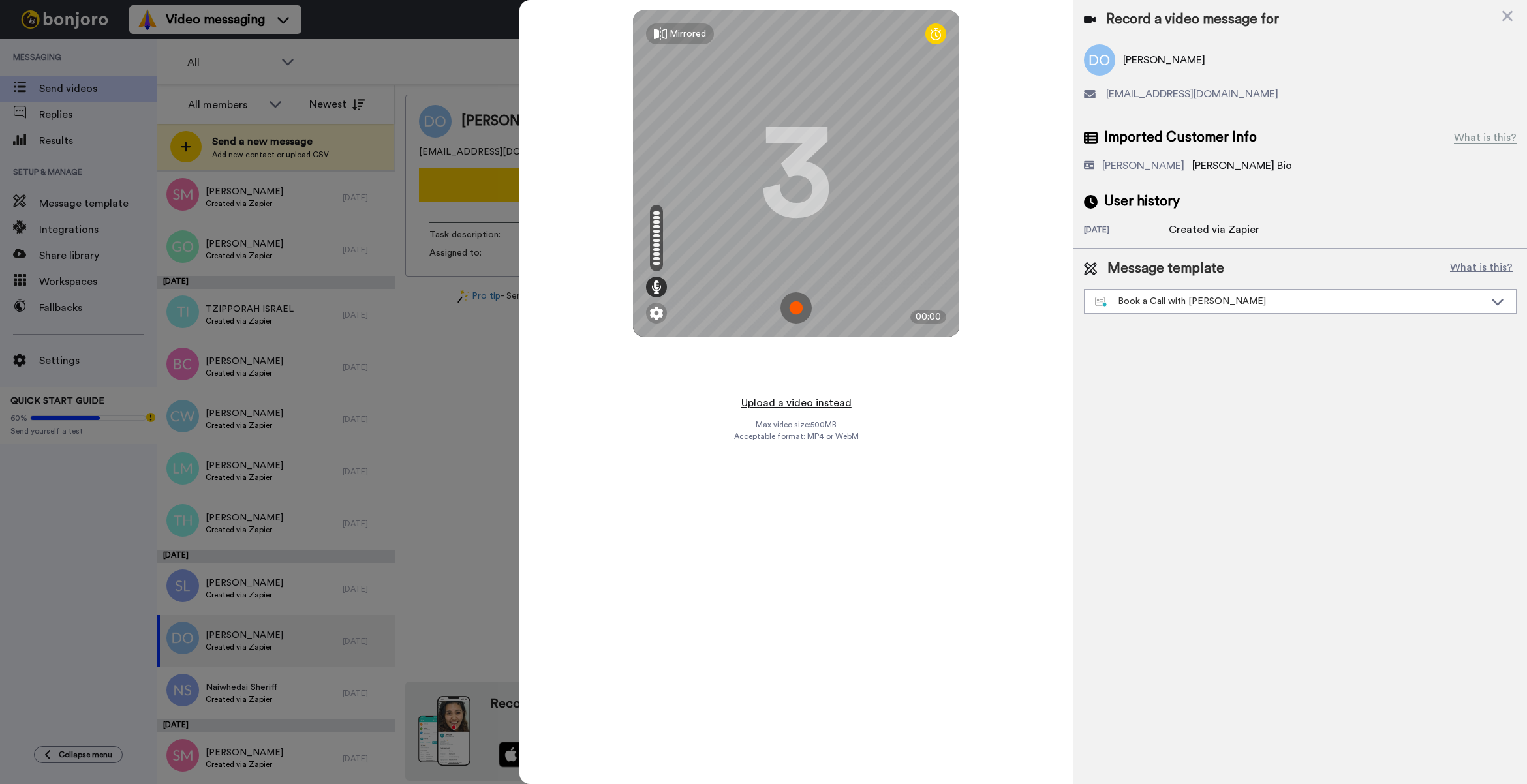
click at [844, 399] on button "Upload a video instead" at bounding box center [796, 403] width 118 height 17
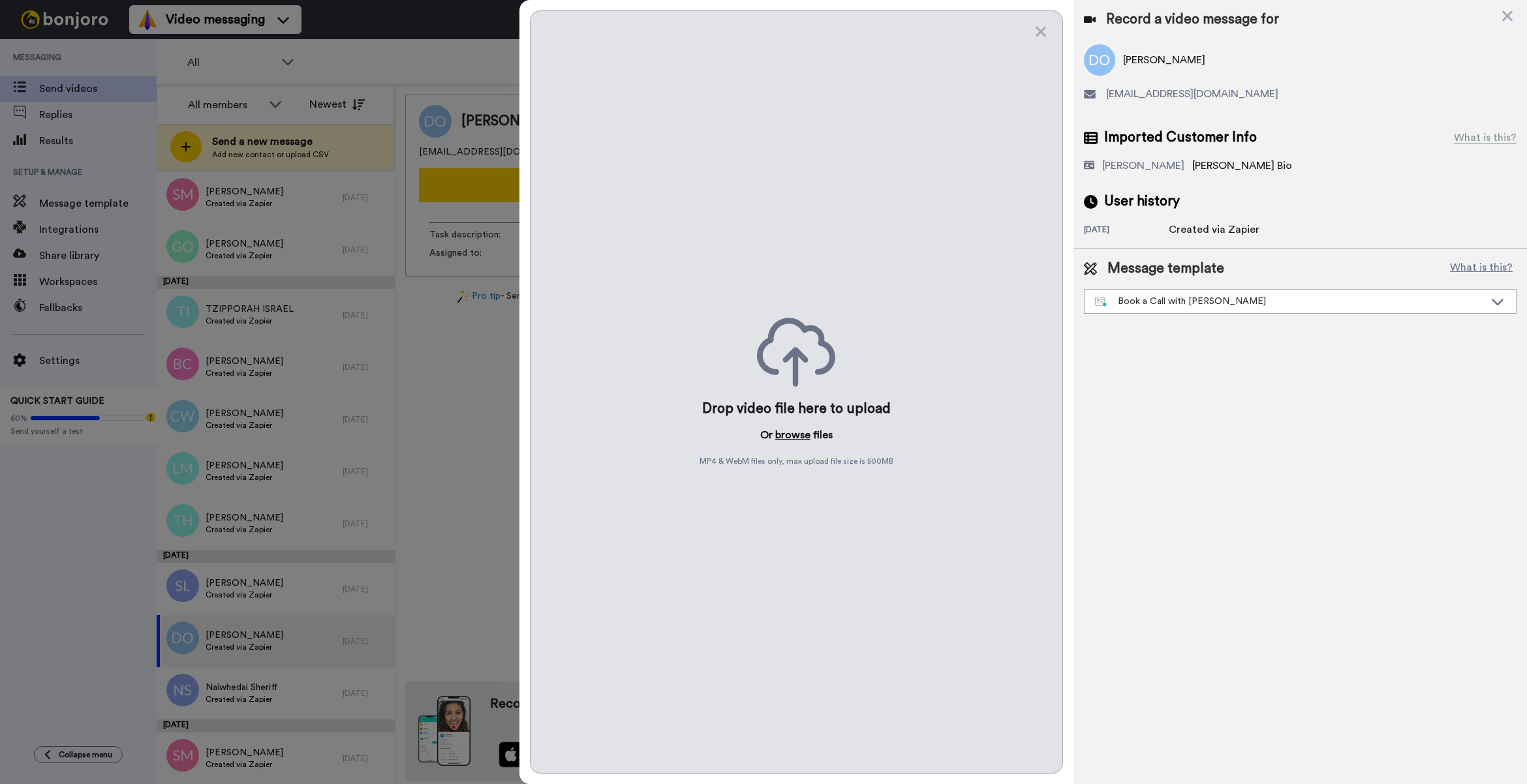
click at [791, 432] on button "browse" at bounding box center [792, 435] width 35 height 16
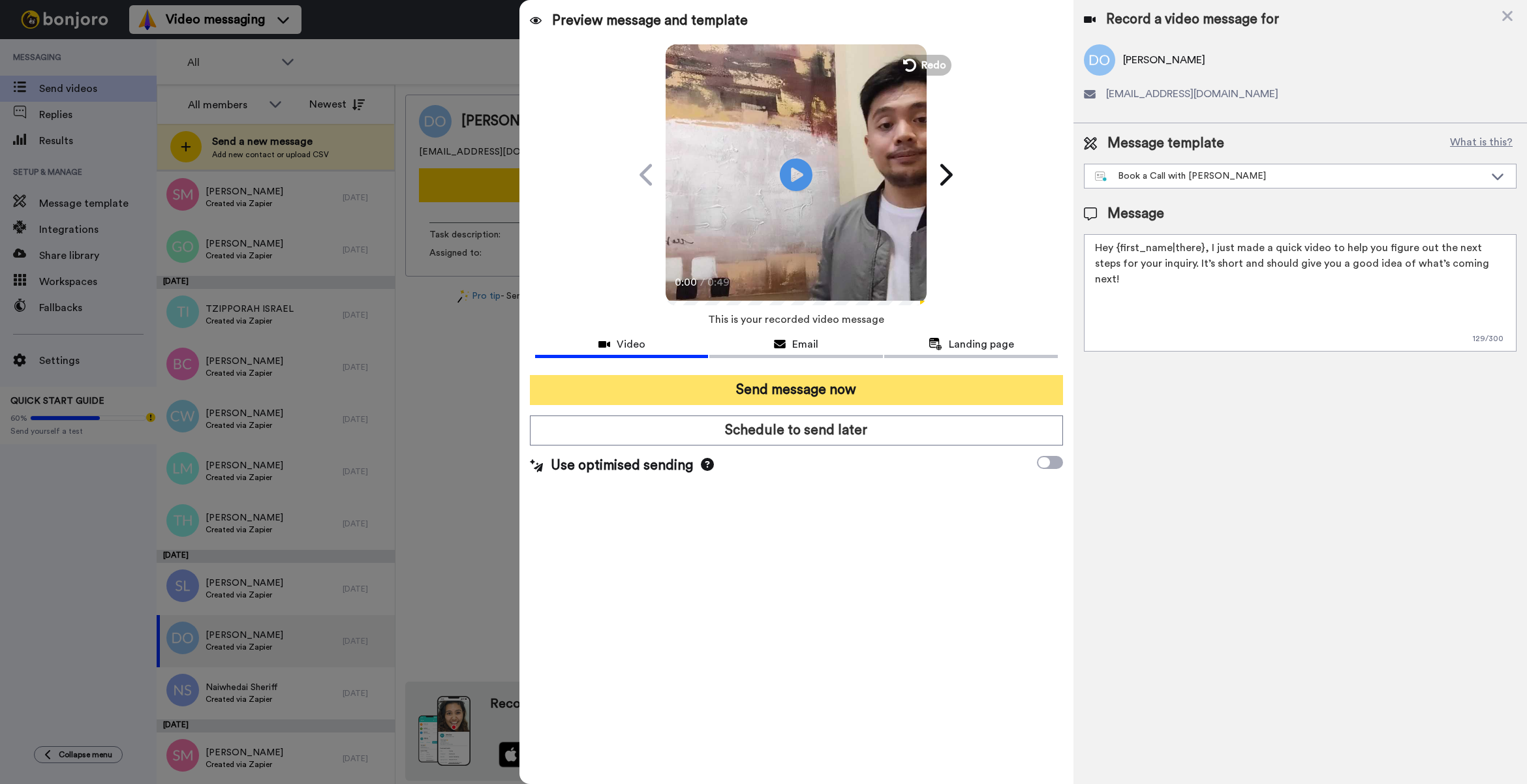
click at [778, 383] on button "Send message now" at bounding box center [797, 390] width 533 height 30
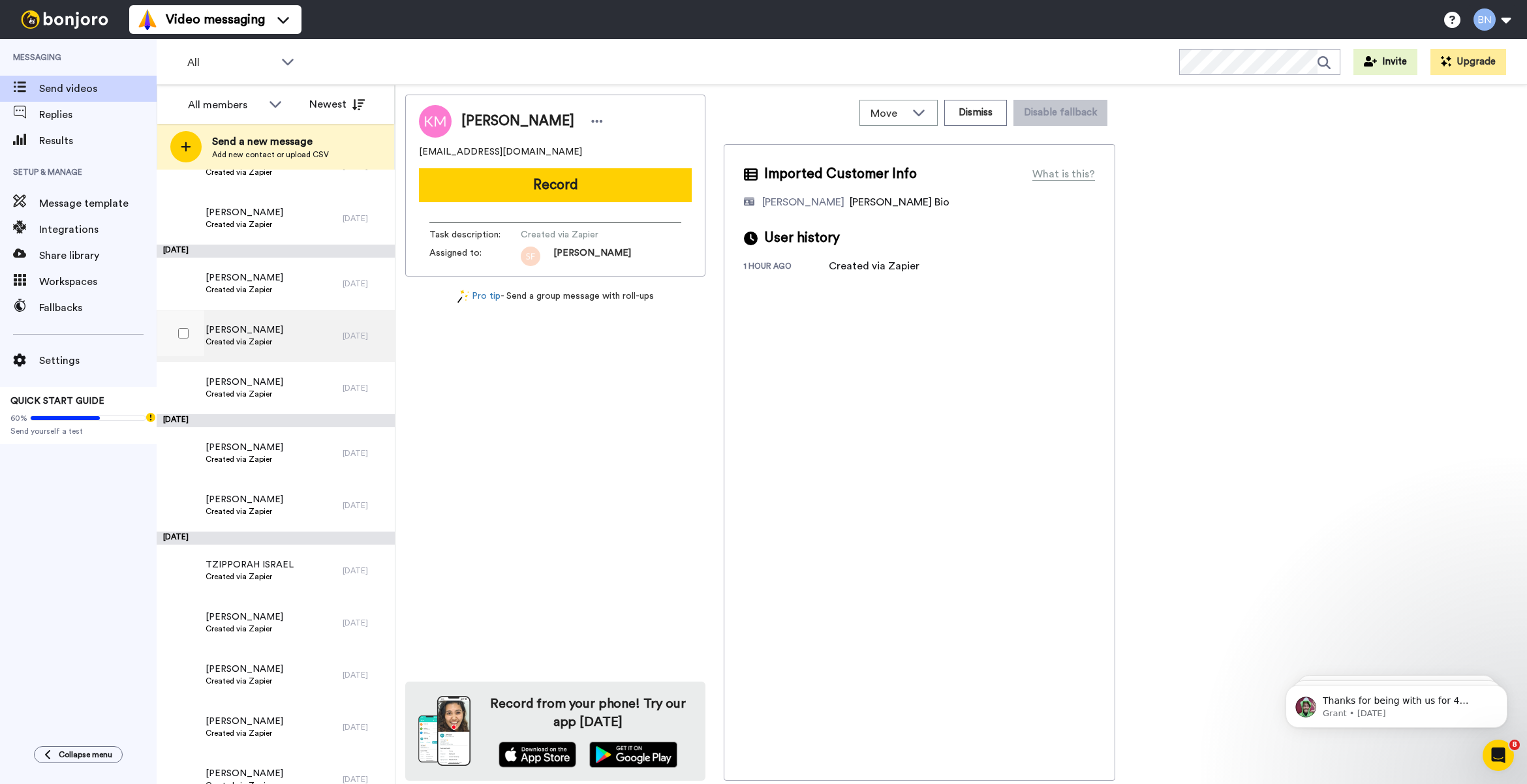
scroll to position [4472, 0]
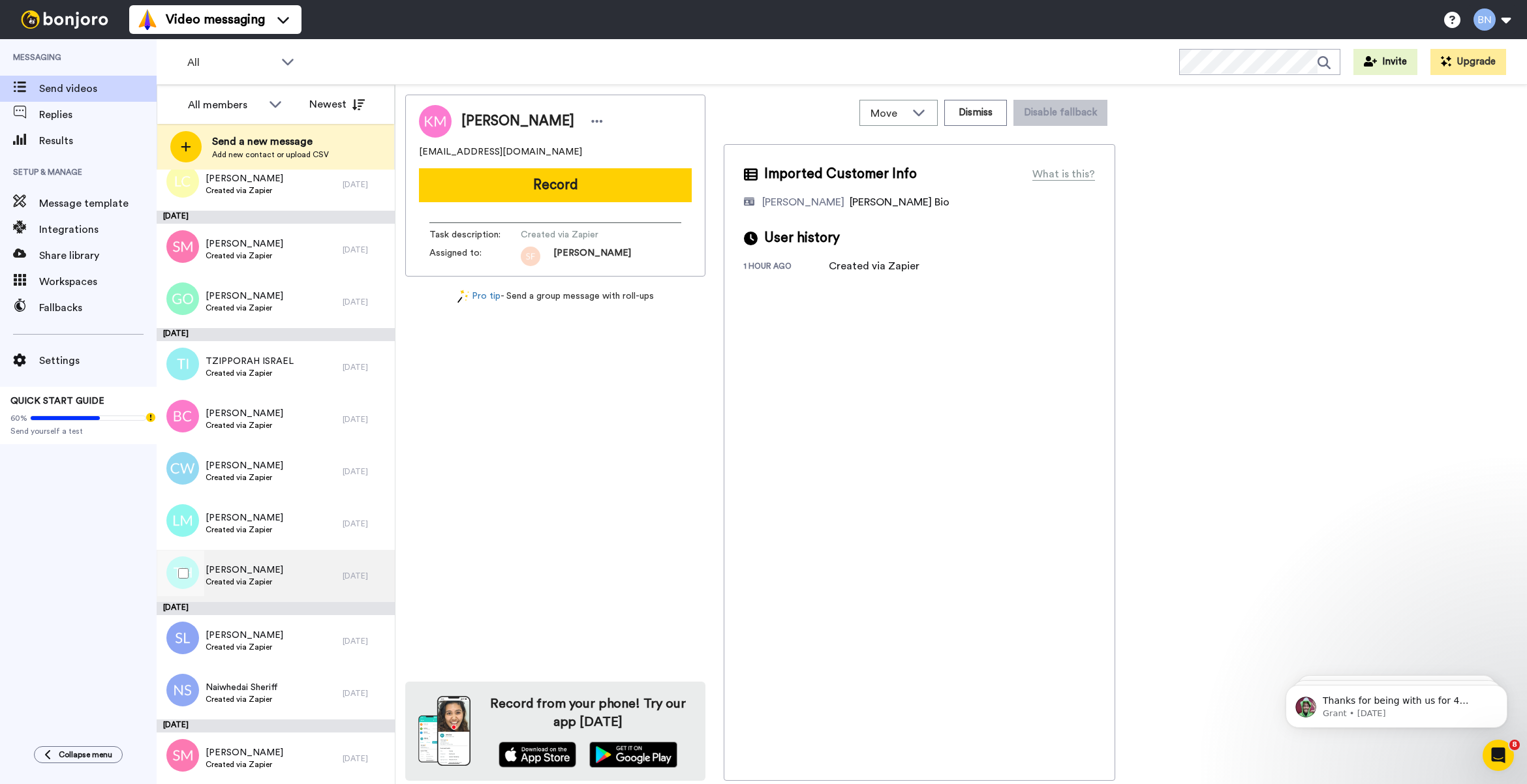
click at [304, 568] on div "Tyeisha Harris Created via Zapier" at bounding box center [249, 575] width 186 height 52
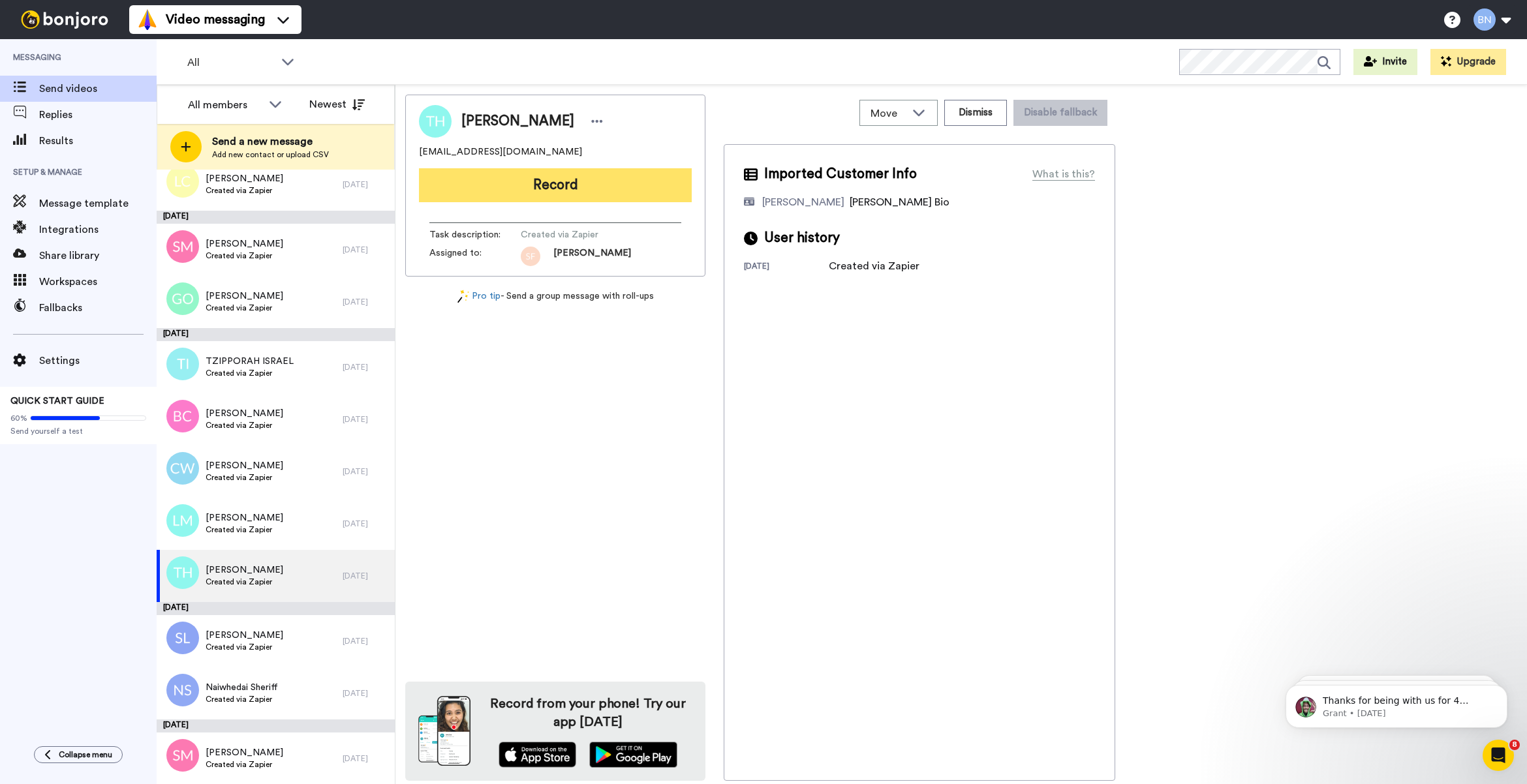
click at [630, 183] on button "Record" at bounding box center [555, 185] width 273 height 34
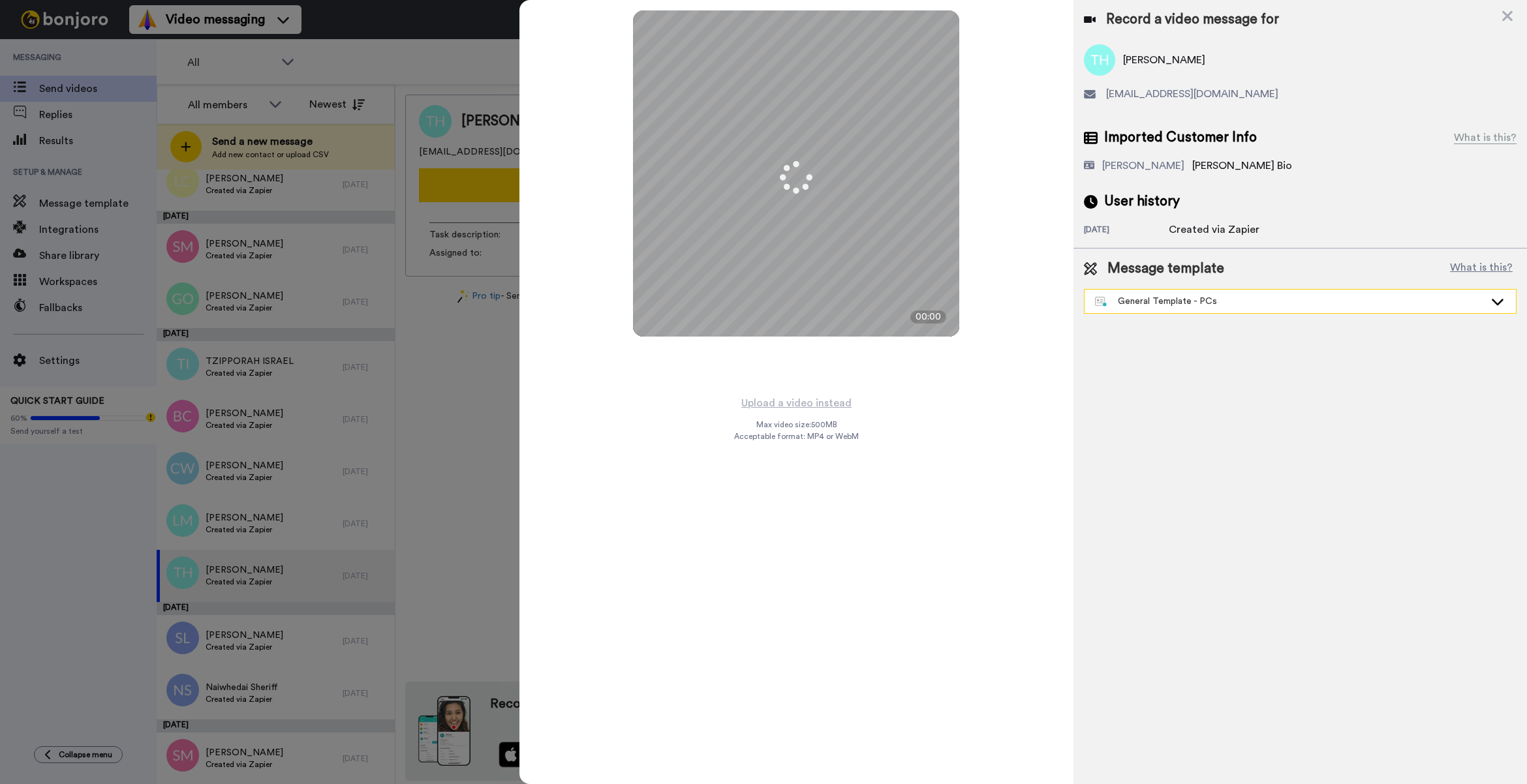
click at [1173, 298] on div "General Template - PCs" at bounding box center [1290, 301] width 389 height 13
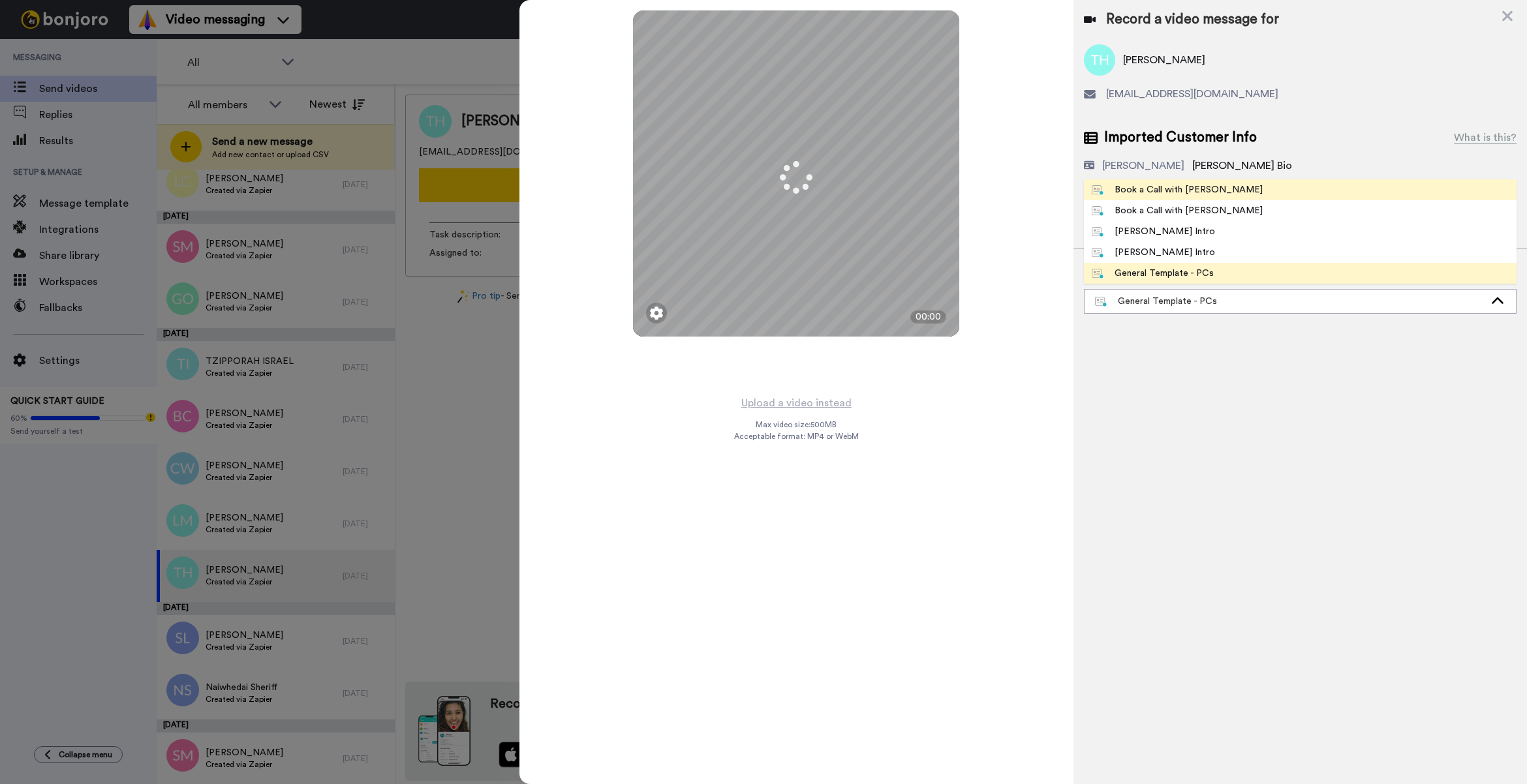
click at [1168, 193] on div "Book a Call with [PERSON_NAME]" at bounding box center [1176, 190] width 171 height 13
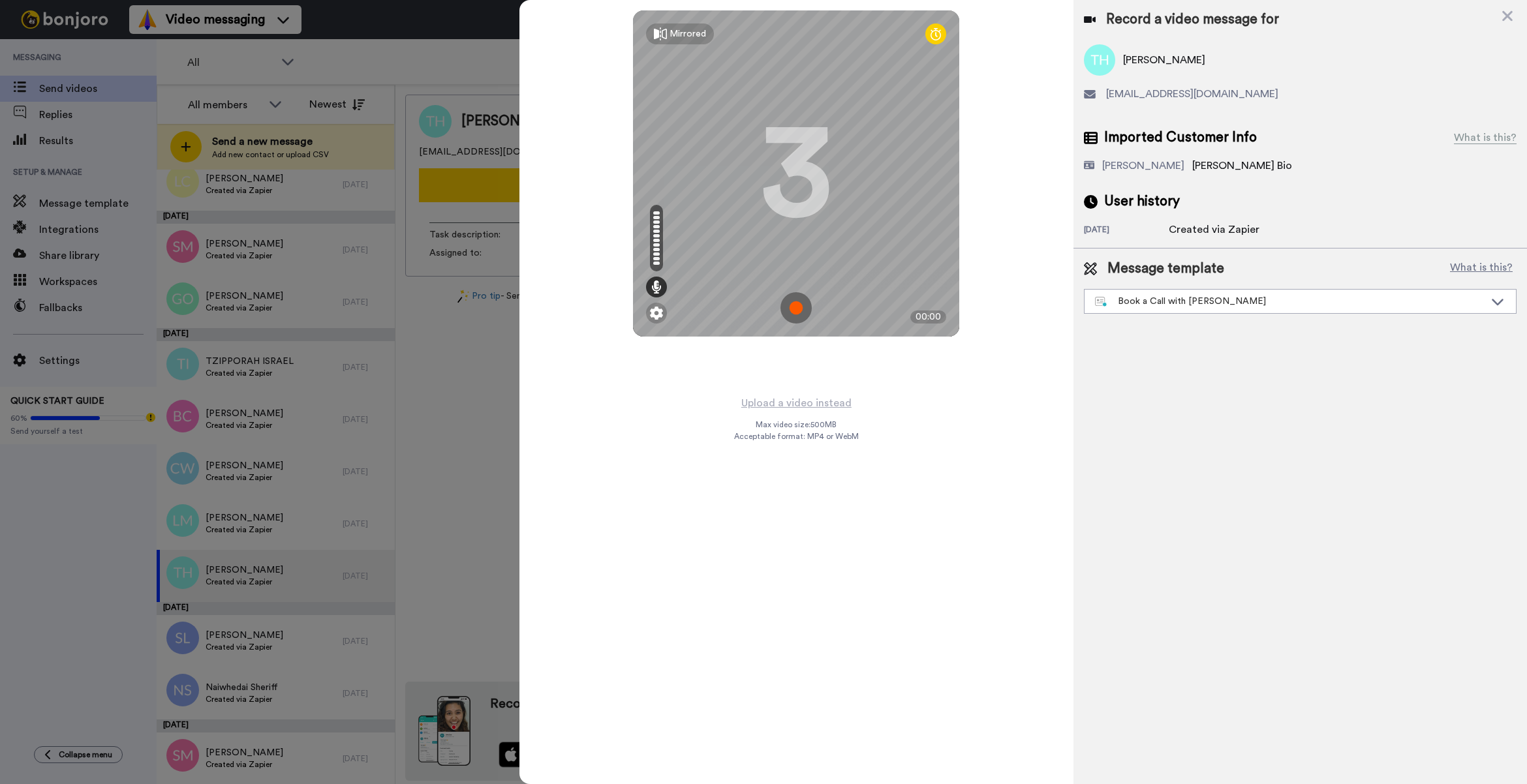
click at [800, 389] on div "Mirrored Redo 3 00:00" at bounding box center [797, 197] width 554 height 395
click at [794, 399] on button "Upload a video instead" at bounding box center [796, 403] width 118 height 17
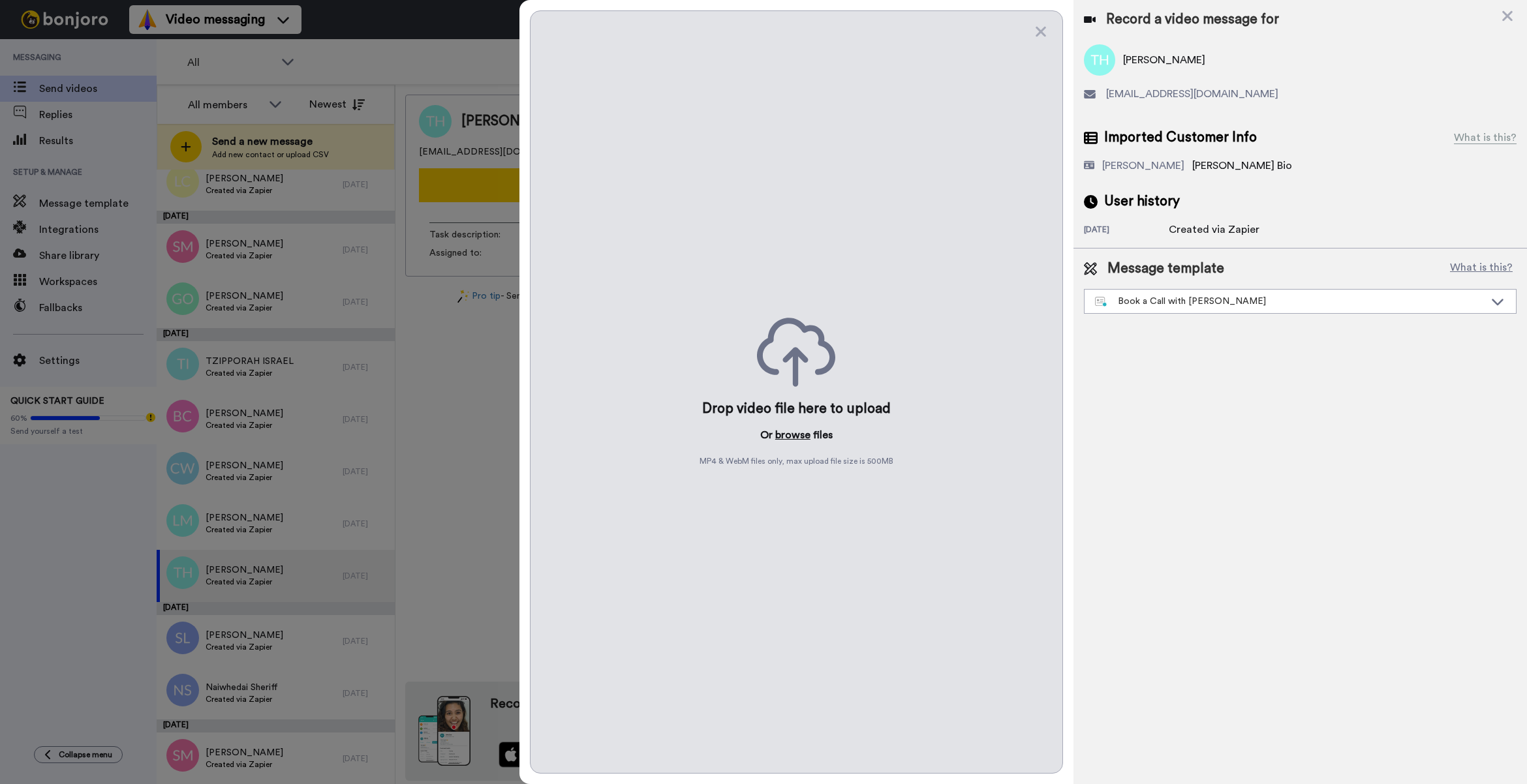
click at [787, 438] on button "browse" at bounding box center [792, 435] width 35 height 16
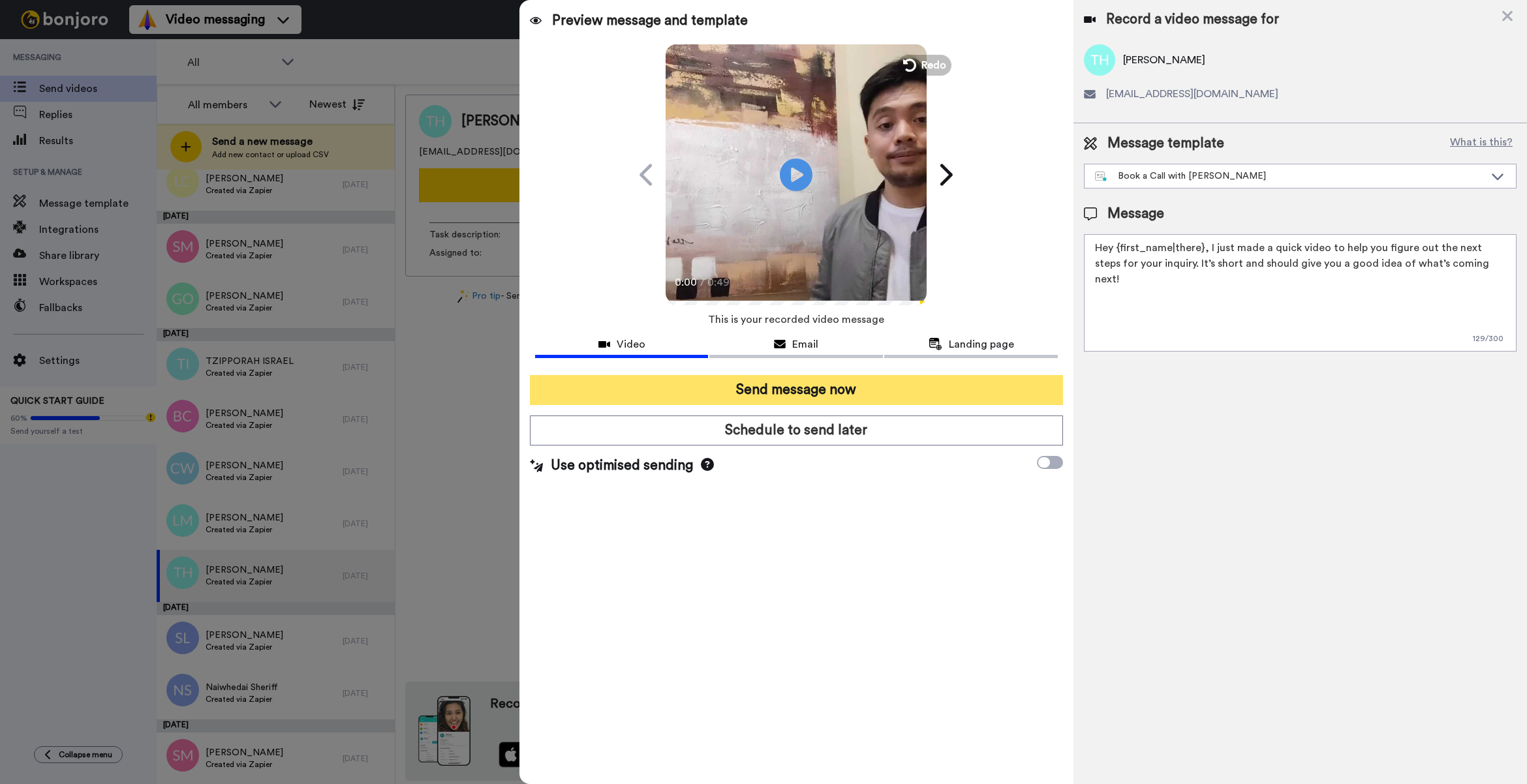
click at [806, 384] on button "Send message now" at bounding box center [797, 390] width 533 height 30
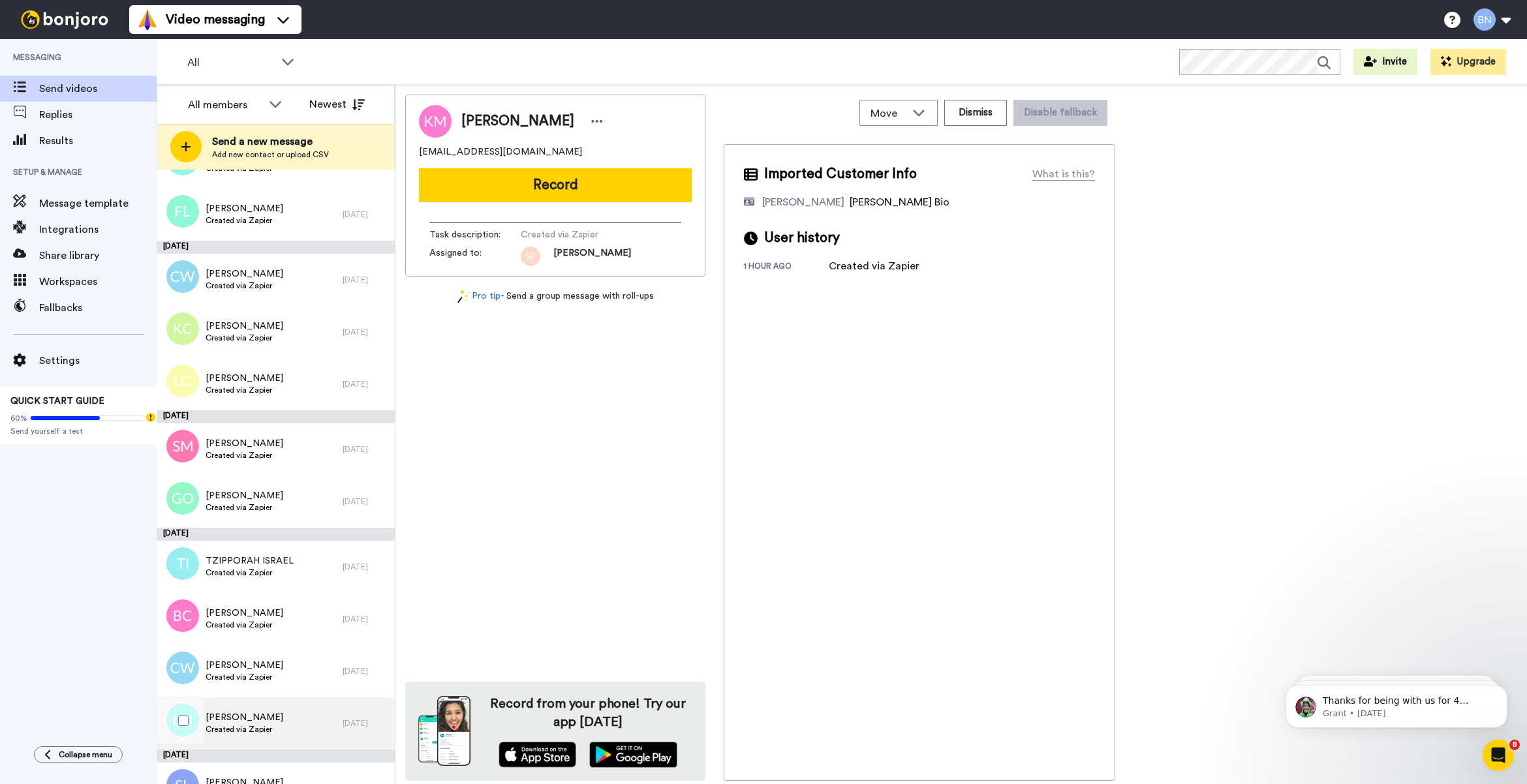
scroll to position [4381, 0]
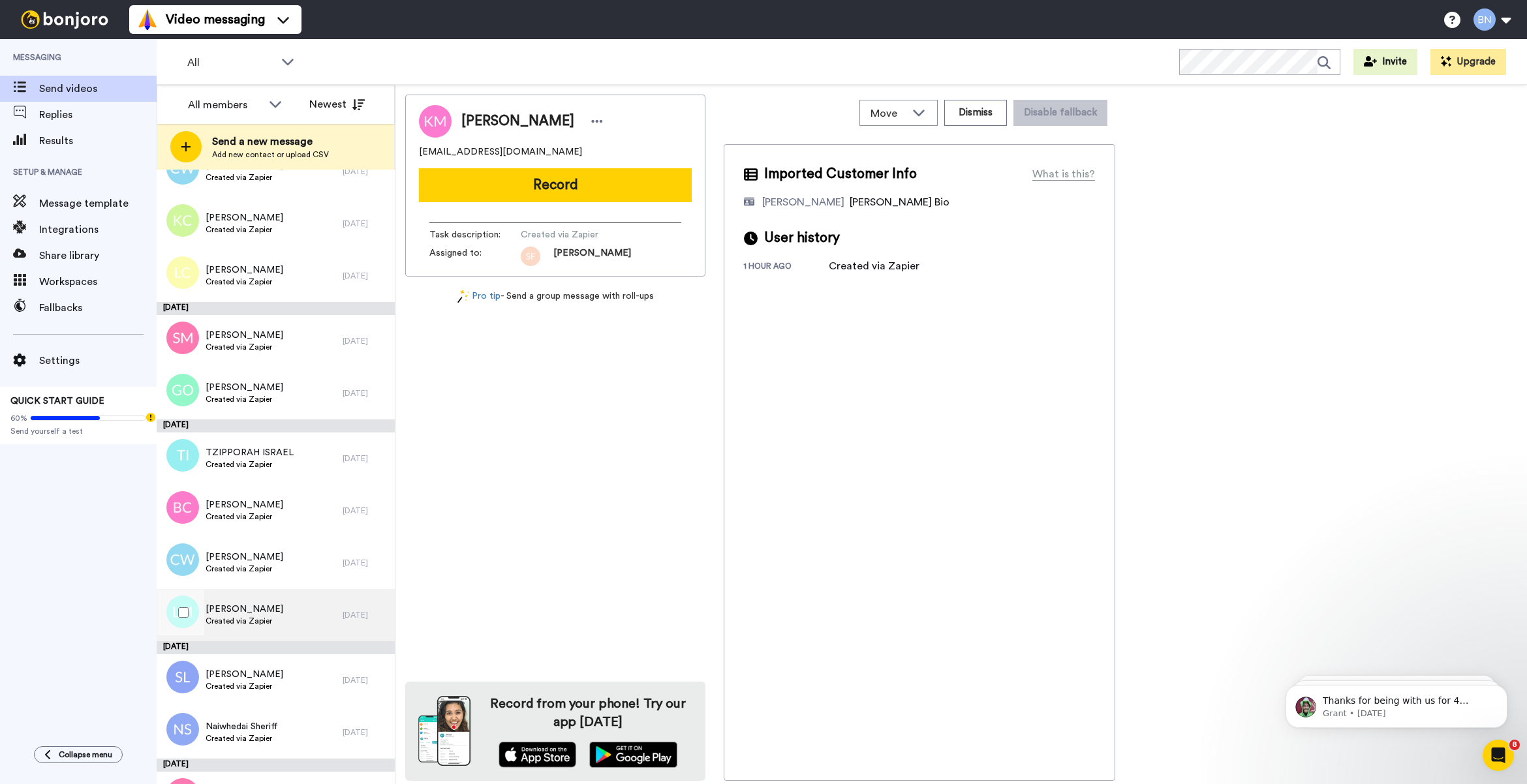
click at [307, 627] on div "[PERSON_NAME] Created via Zapier" at bounding box center [249, 614] width 186 height 52
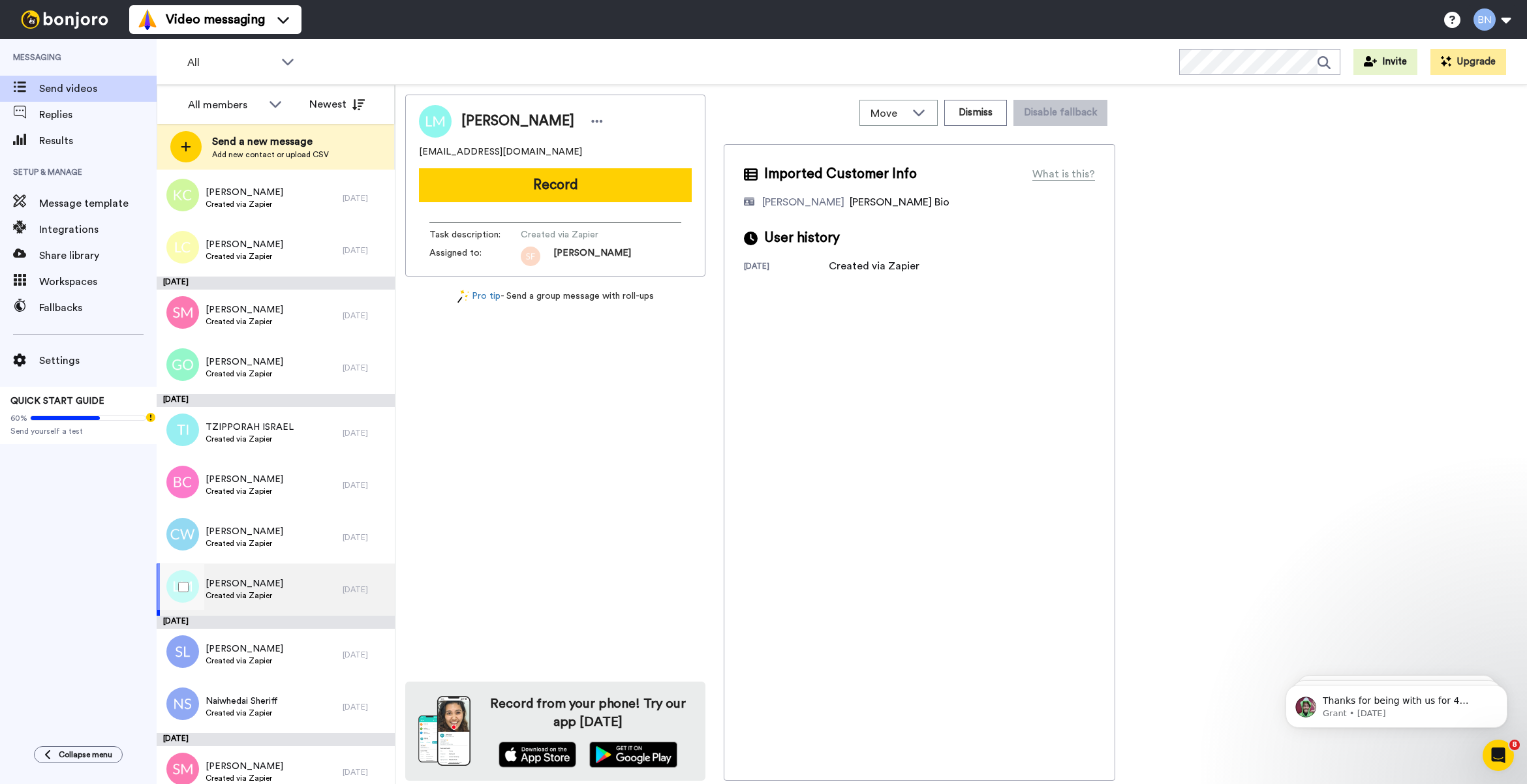
scroll to position [4420, 0]
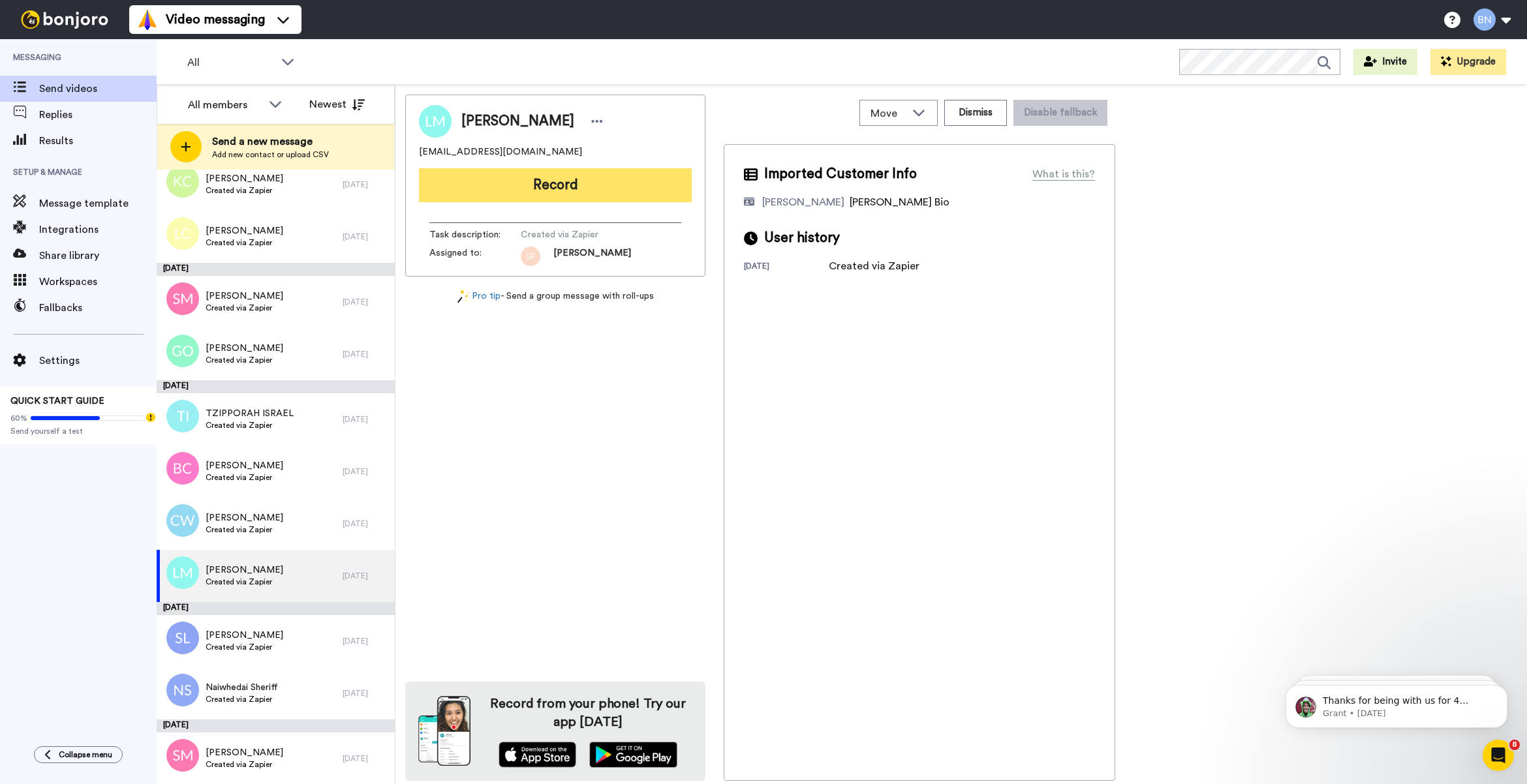
click at [610, 188] on button "Record" at bounding box center [555, 185] width 273 height 34
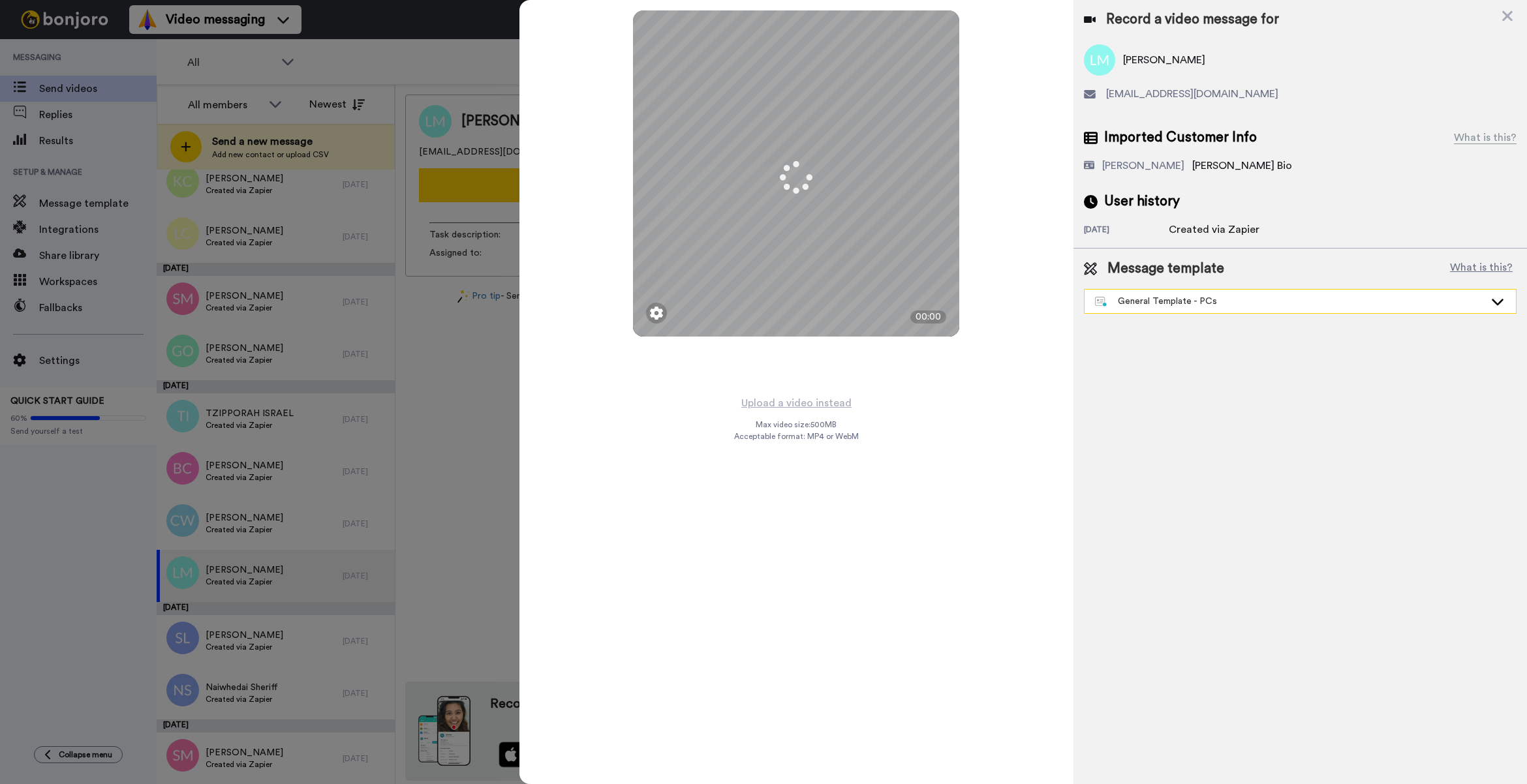
click at [1145, 298] on div "General Template - PCs" at bounding box center [1290, 301] width 389 height 13
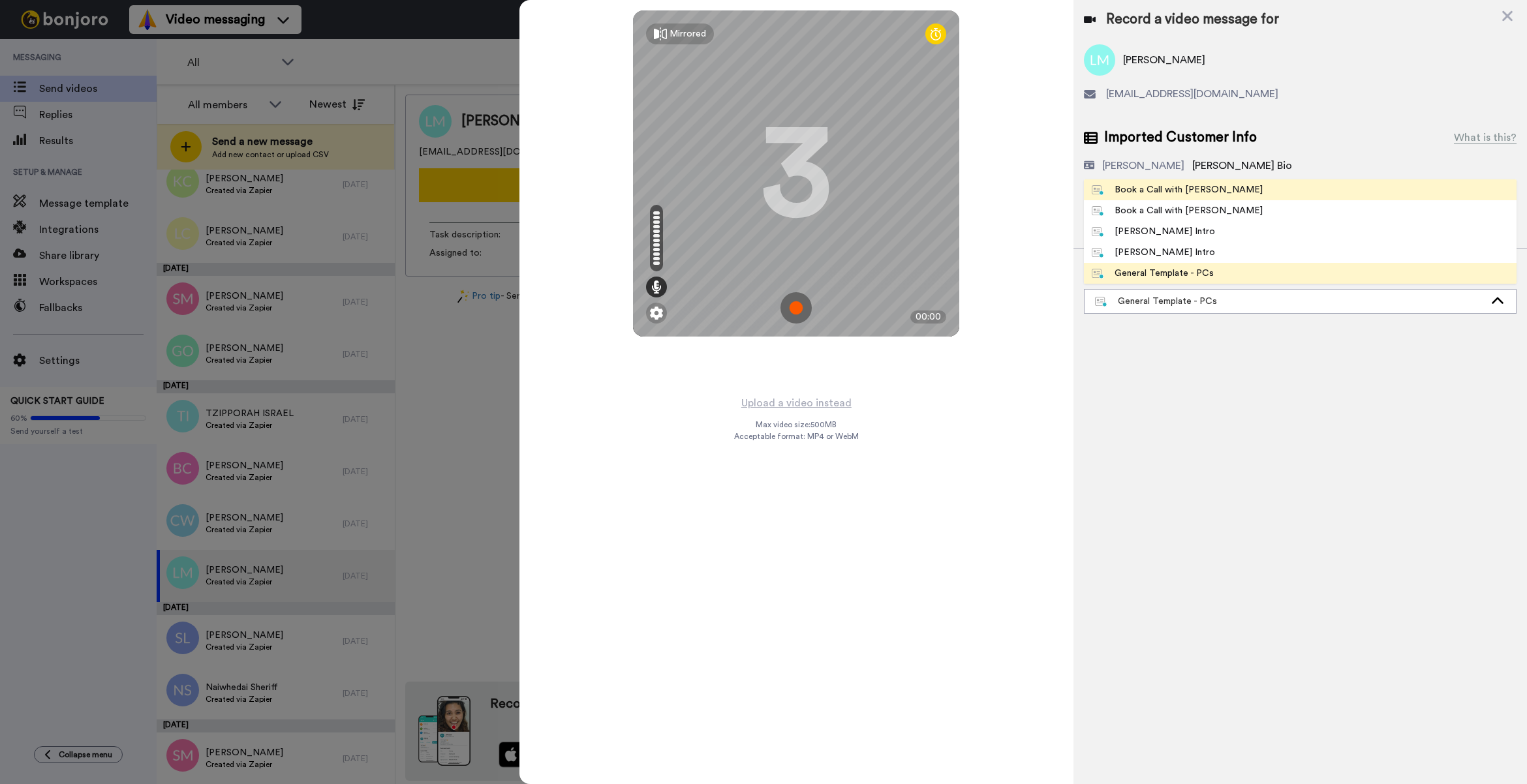
click at [1162, 196] on div "Book a Call with [PERSON_NAME]" at bounding box center [1176, 190] width 171 height 13
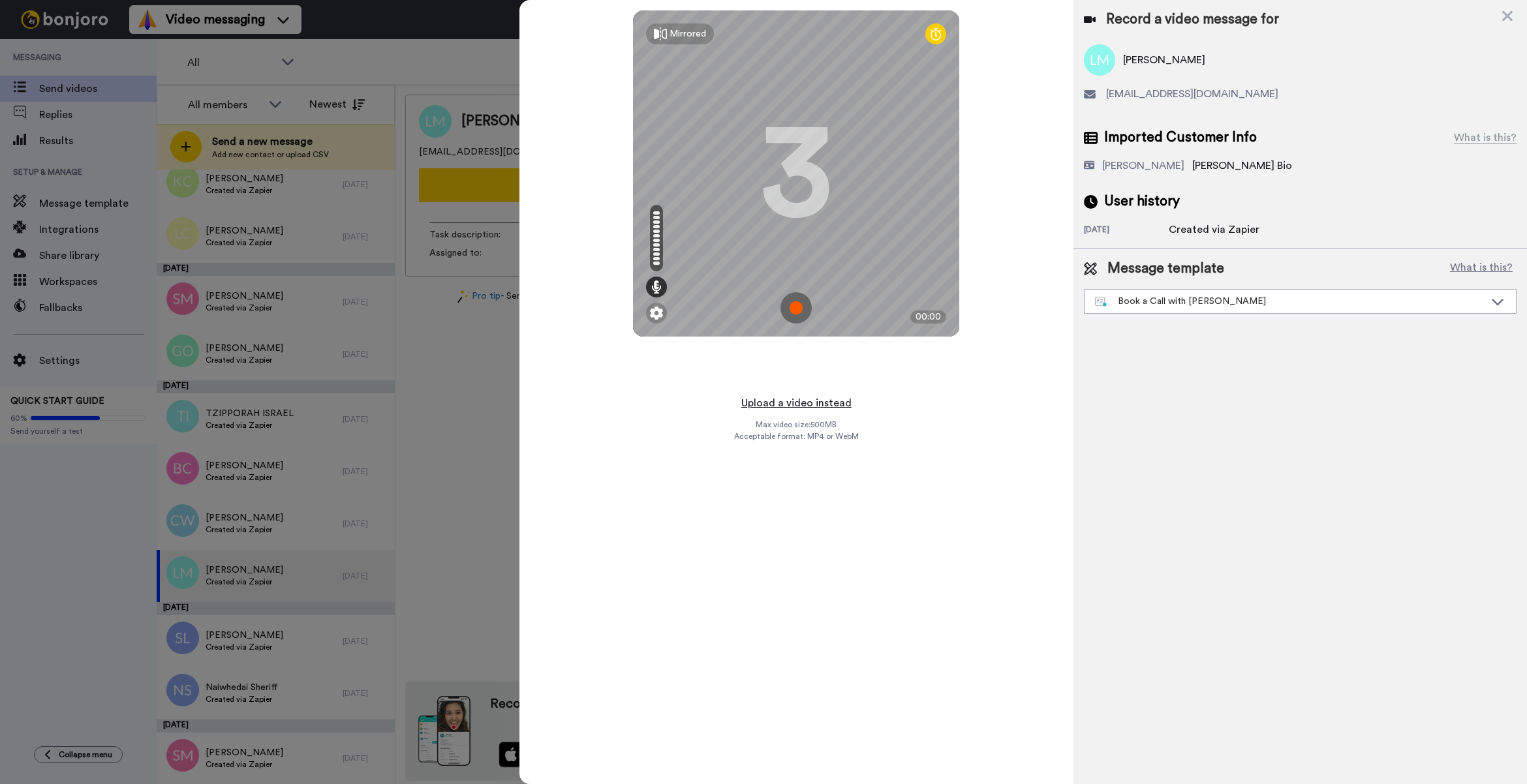
click at [788, 400] on button "Upload a video instead" at bounding box center [796, 403] width 118 height 17
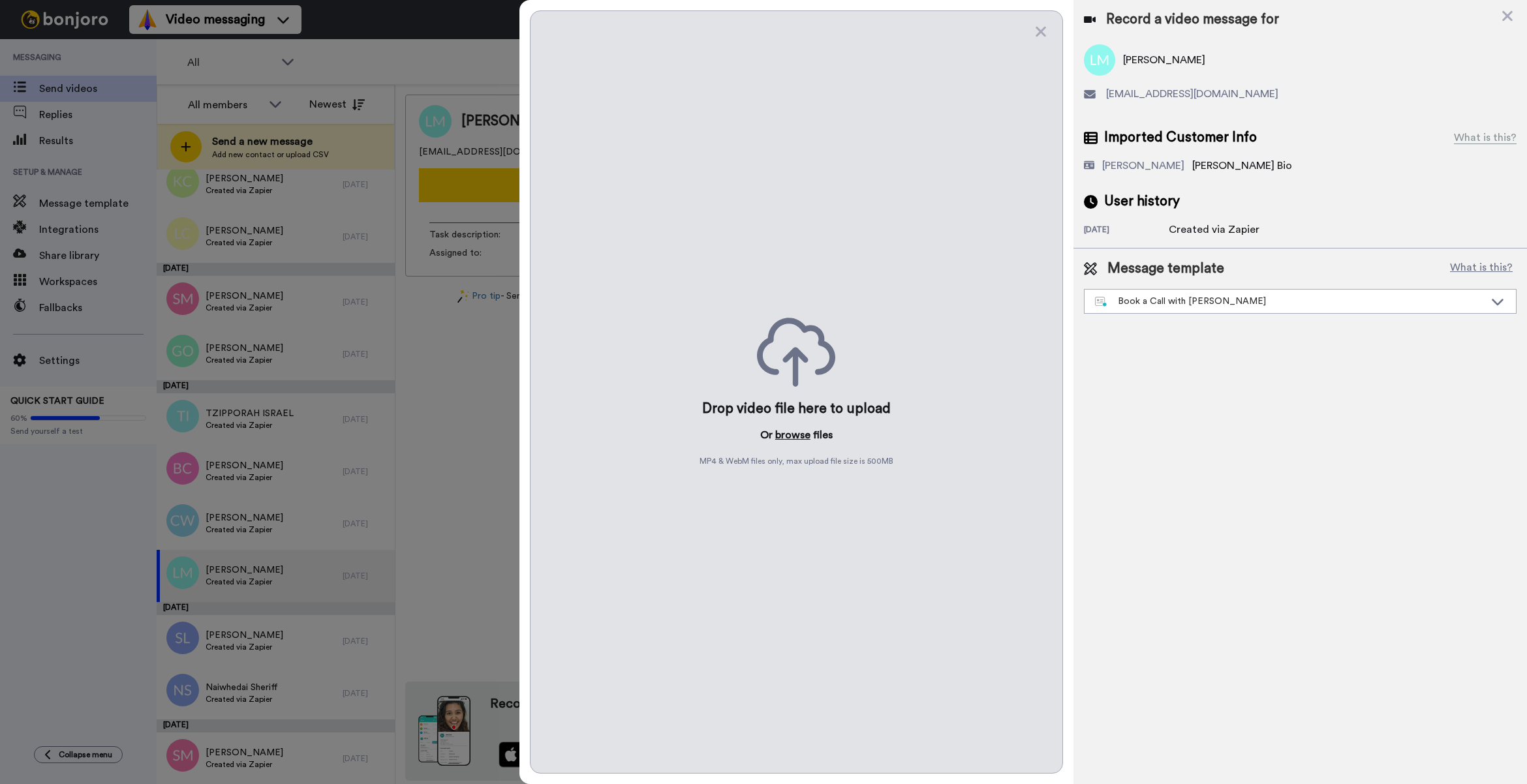
click at [795, 435] on button "browse" at bounding box center [792, 435] width 35 height 16
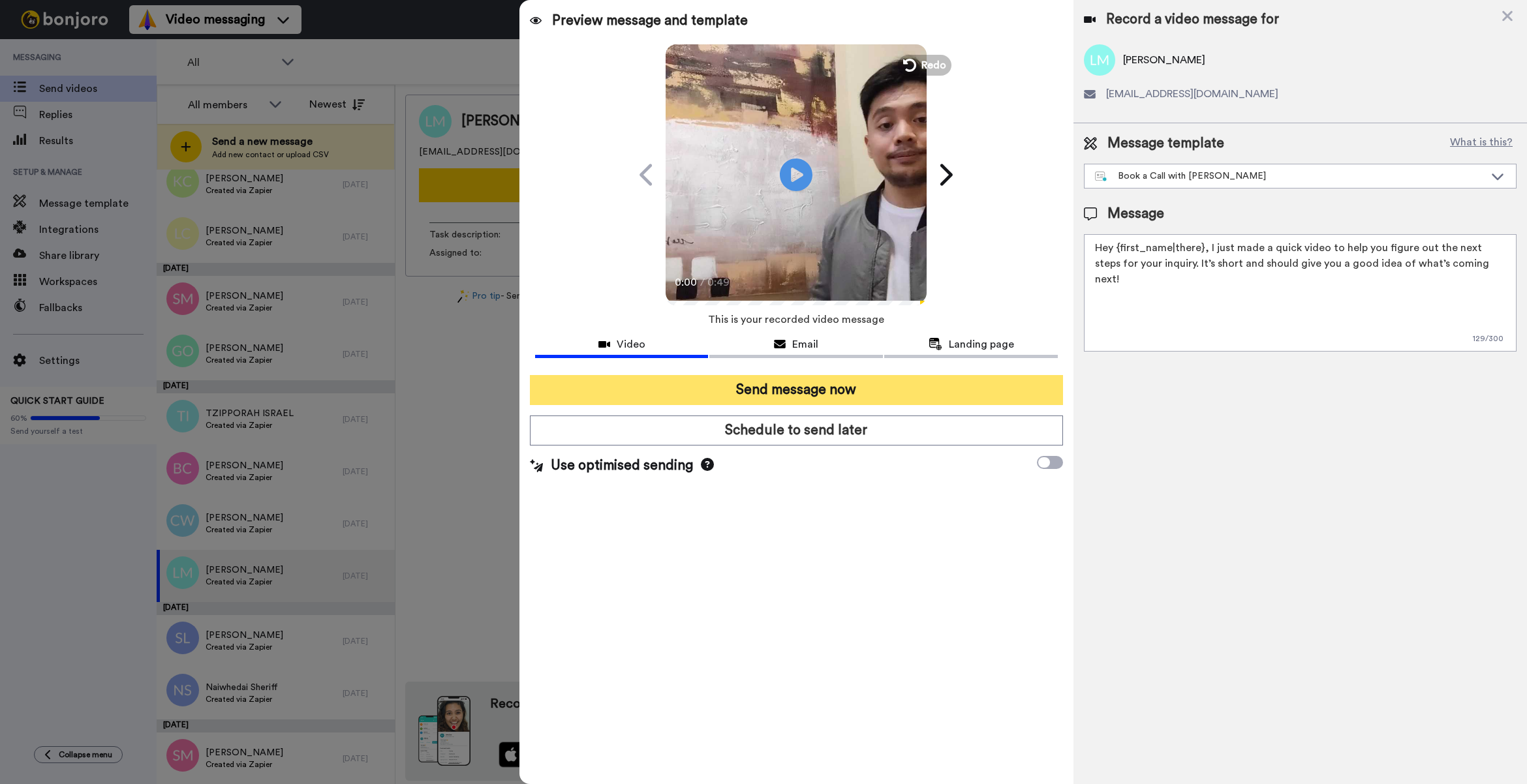
click at [849, 393] on button "Send message now" at bounding box center [797, 390] width 533 height 30
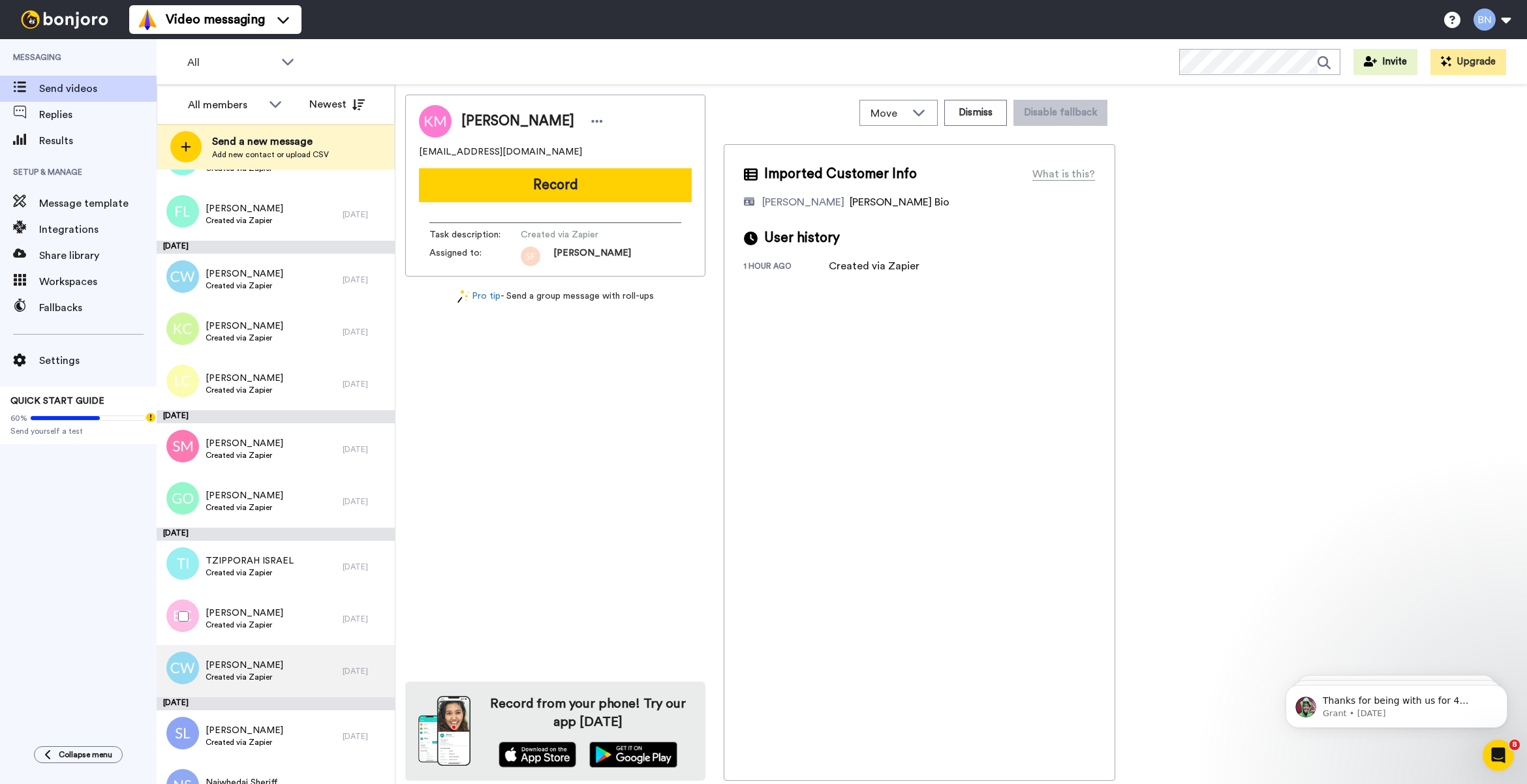
scroll to position [4368, 0]
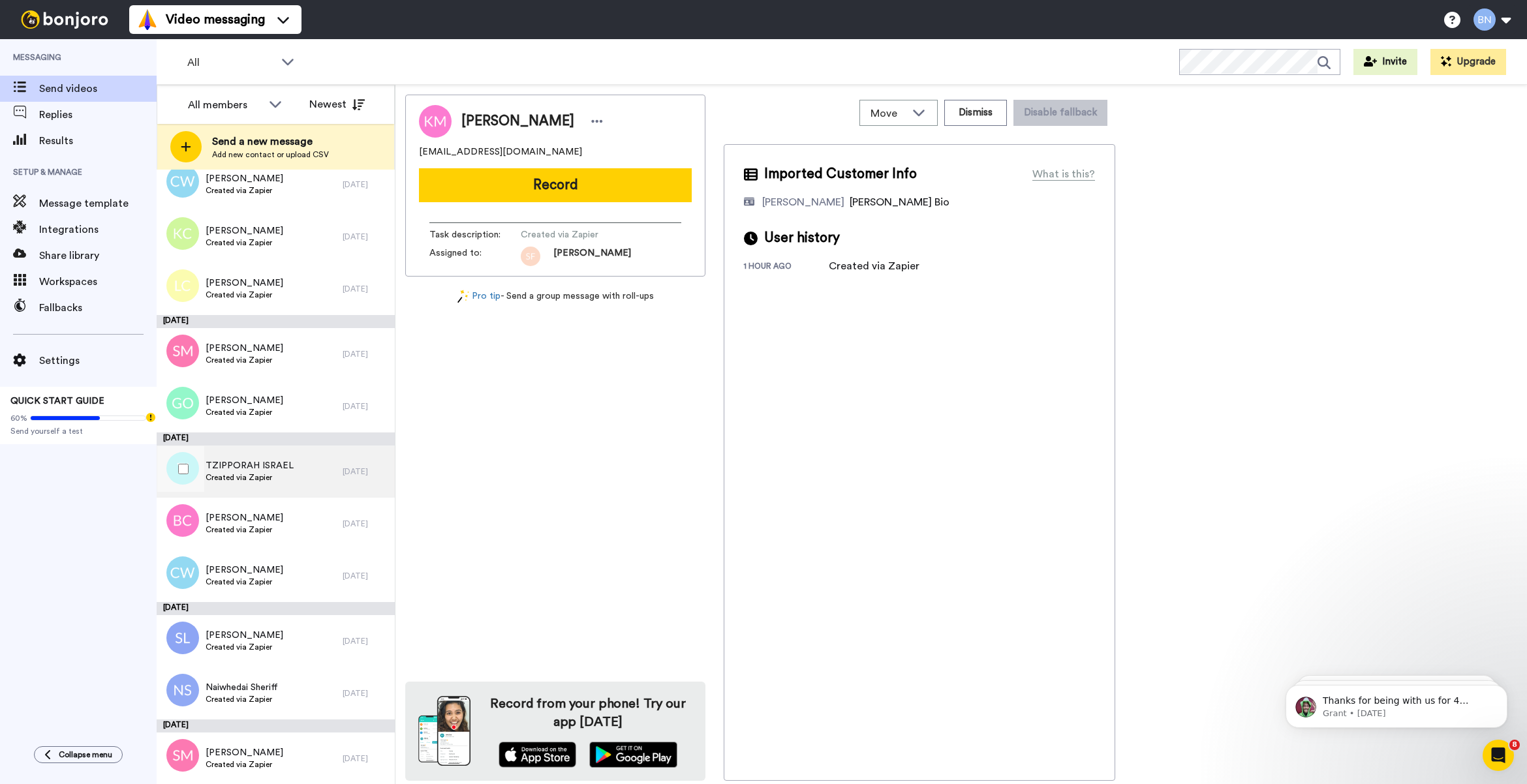
click at [284, 461] on span "TZIPPORAH ISRAEL" at bounding box center [249, 466] width 88 height 13
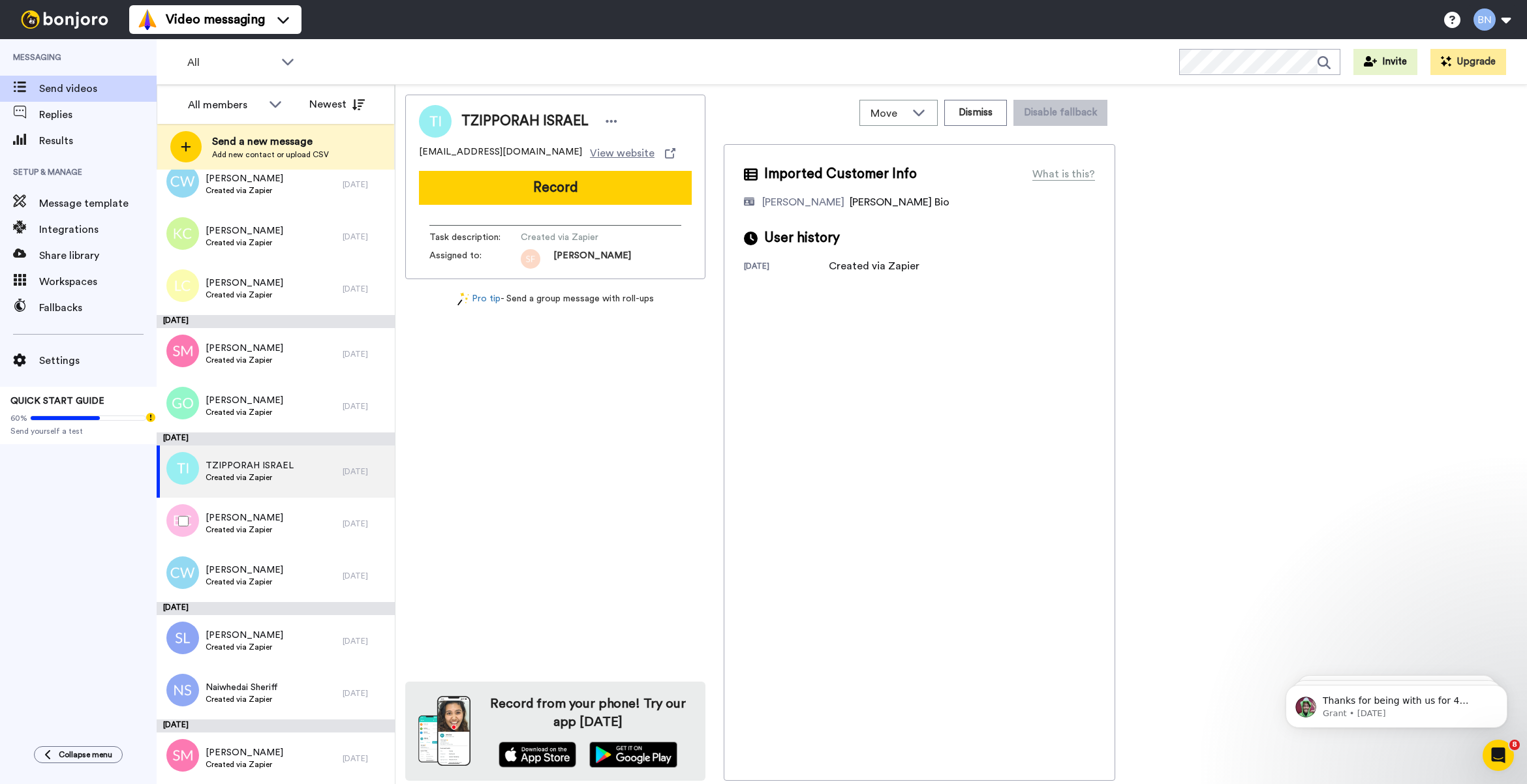
click at [182, 514] on div at bounding box center [180, 521] width 47 height 45
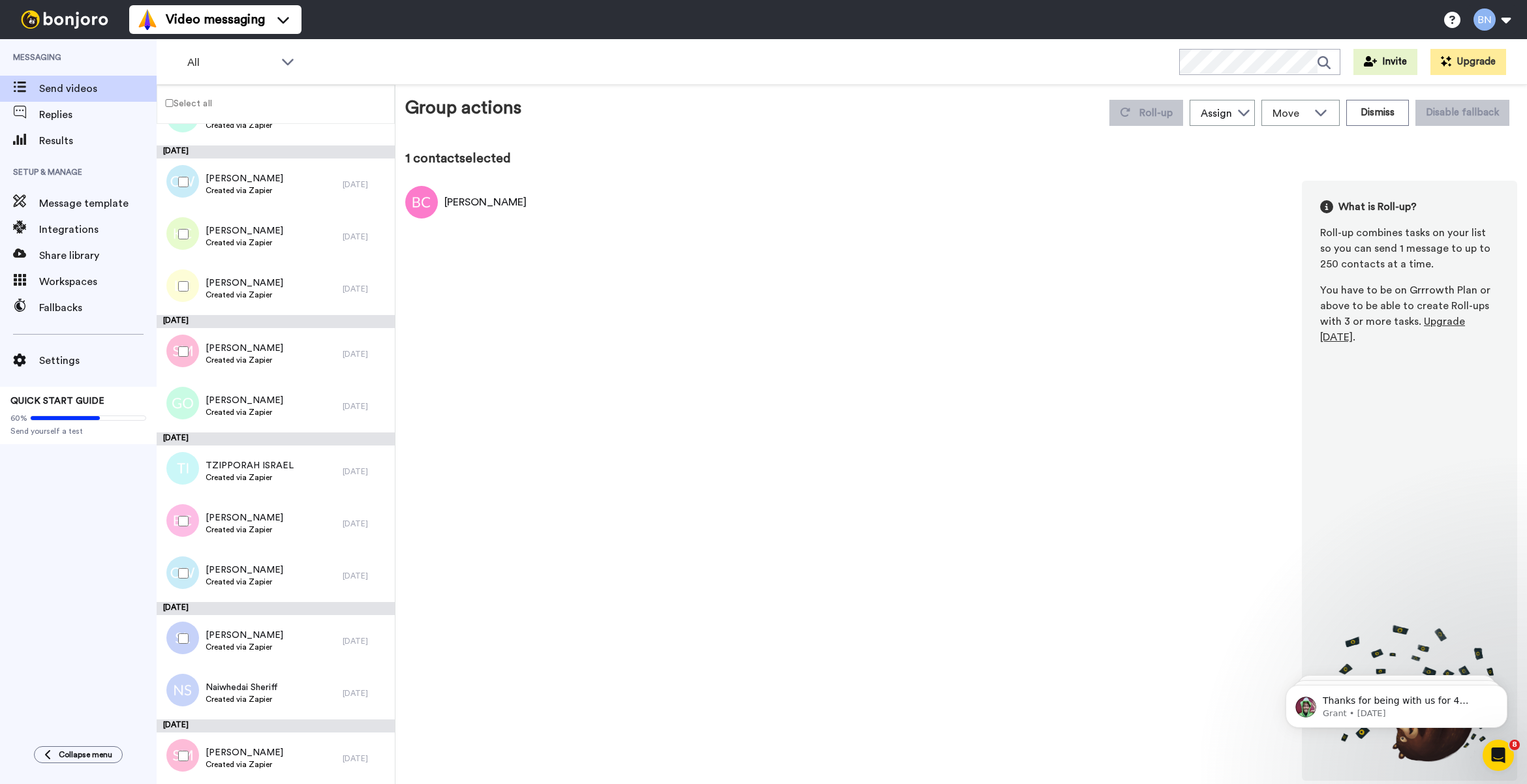
scroll to position [4322, 0]
click at [1383, 121] on button "Dismiss" at bounding box center [1377, 113] width 62 height 26
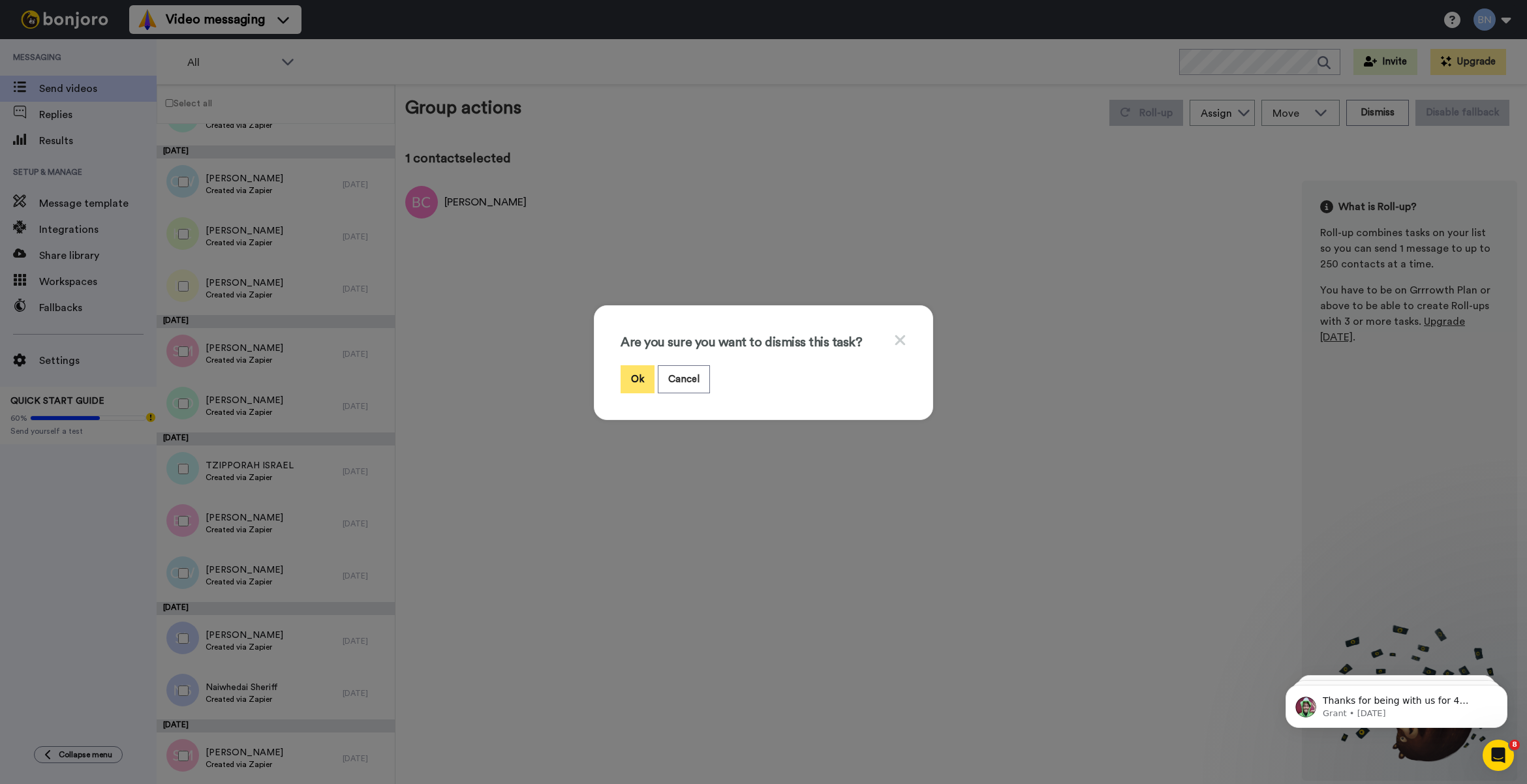
click at [640, 366] on button "Ok" at bounding box center [638, 380] width 34 height 28
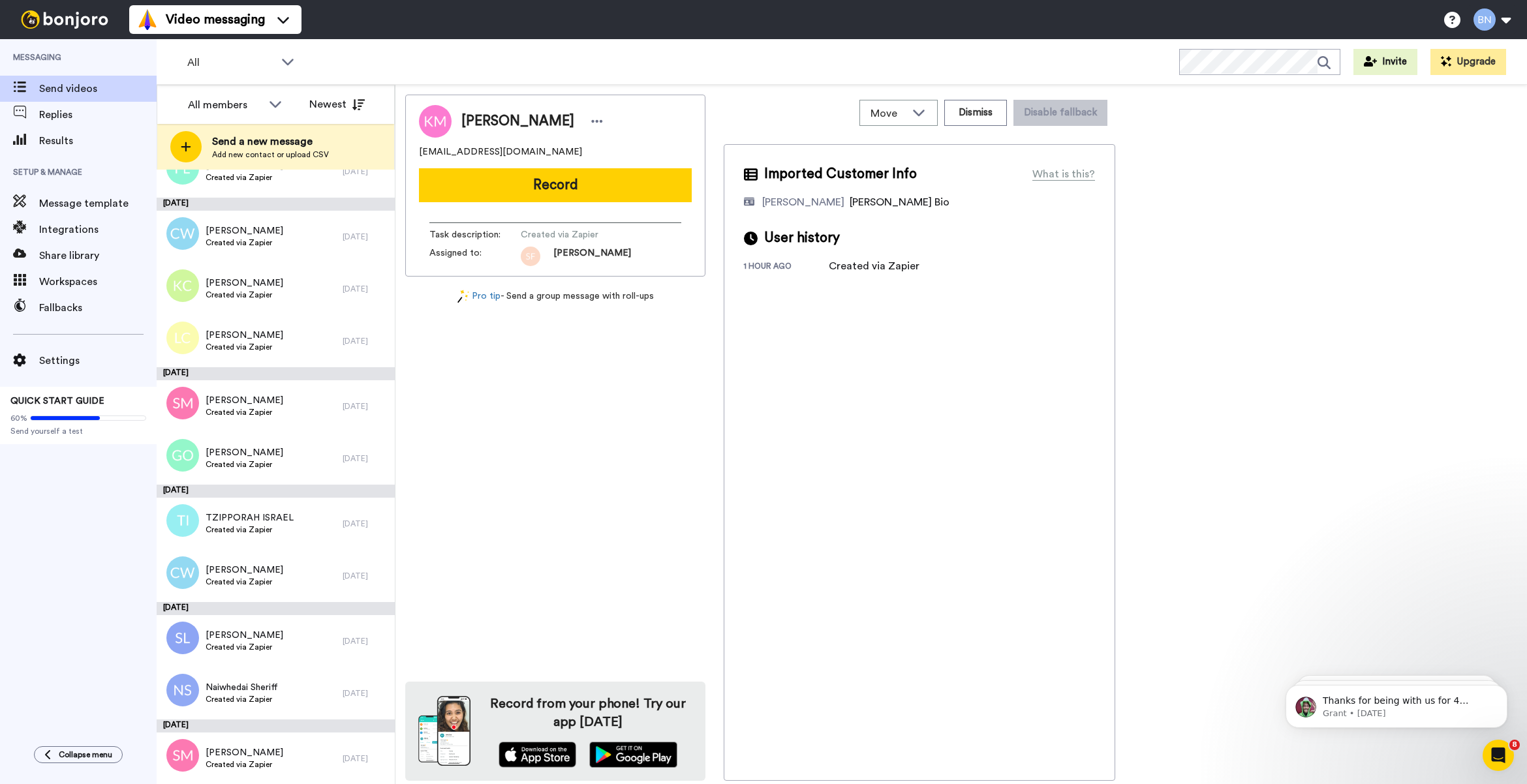
scroll to position [4316, 0]
click at [312, 530] on div "TZIPPORAH ISRAEL Created via Zapier" at bounding box center [249, 523] width 186 height 52
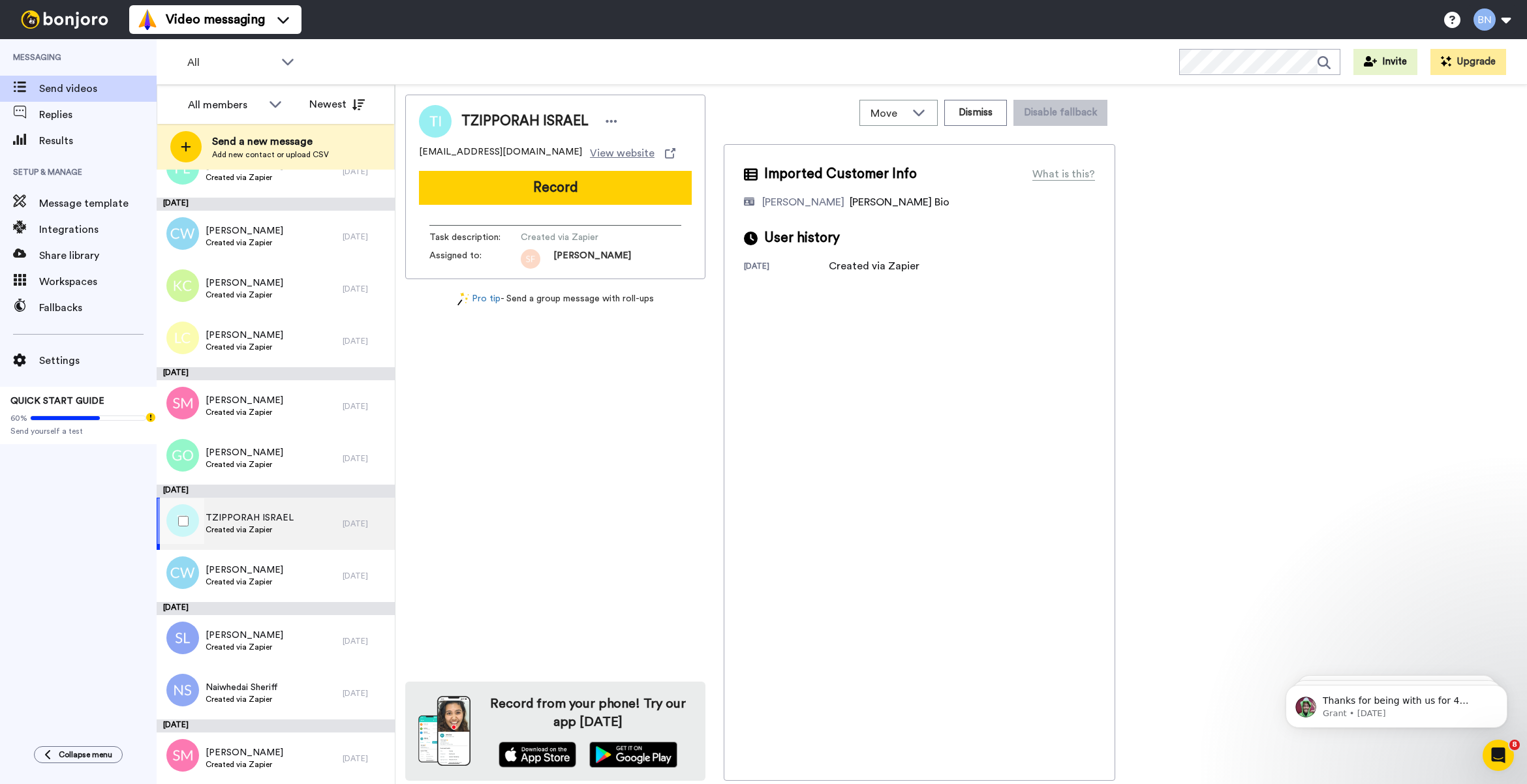
click at [266, 530] on span "Created via Zapier" at bounding box center [249, 529] width 88 height 10
click at [454, 184] on button "Record" at bounding box center [555, 188] width 273 height 34
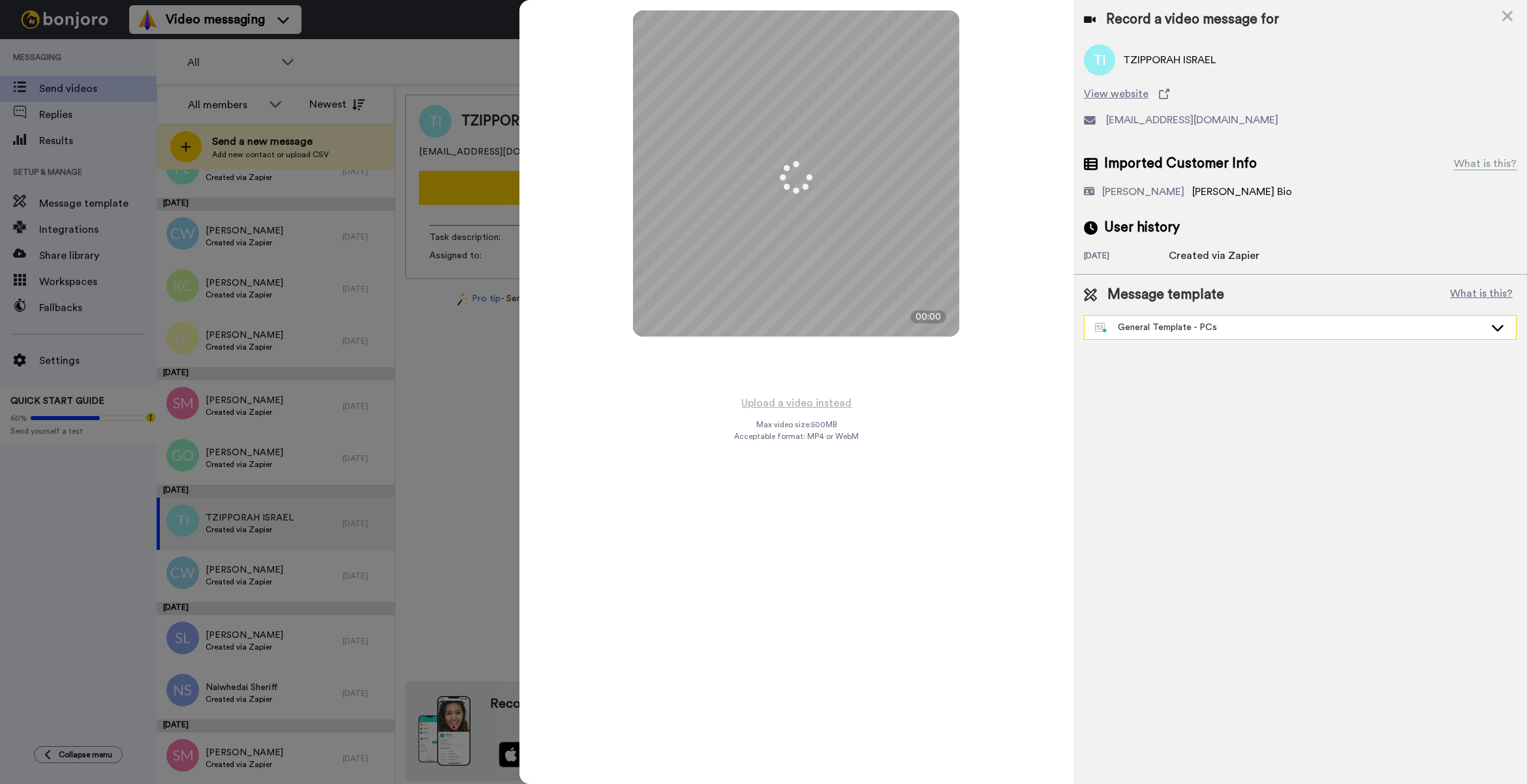
click at [1150, 334] on div "General Template - PCs" at bounding box center [1300, 327] width 431 height 24
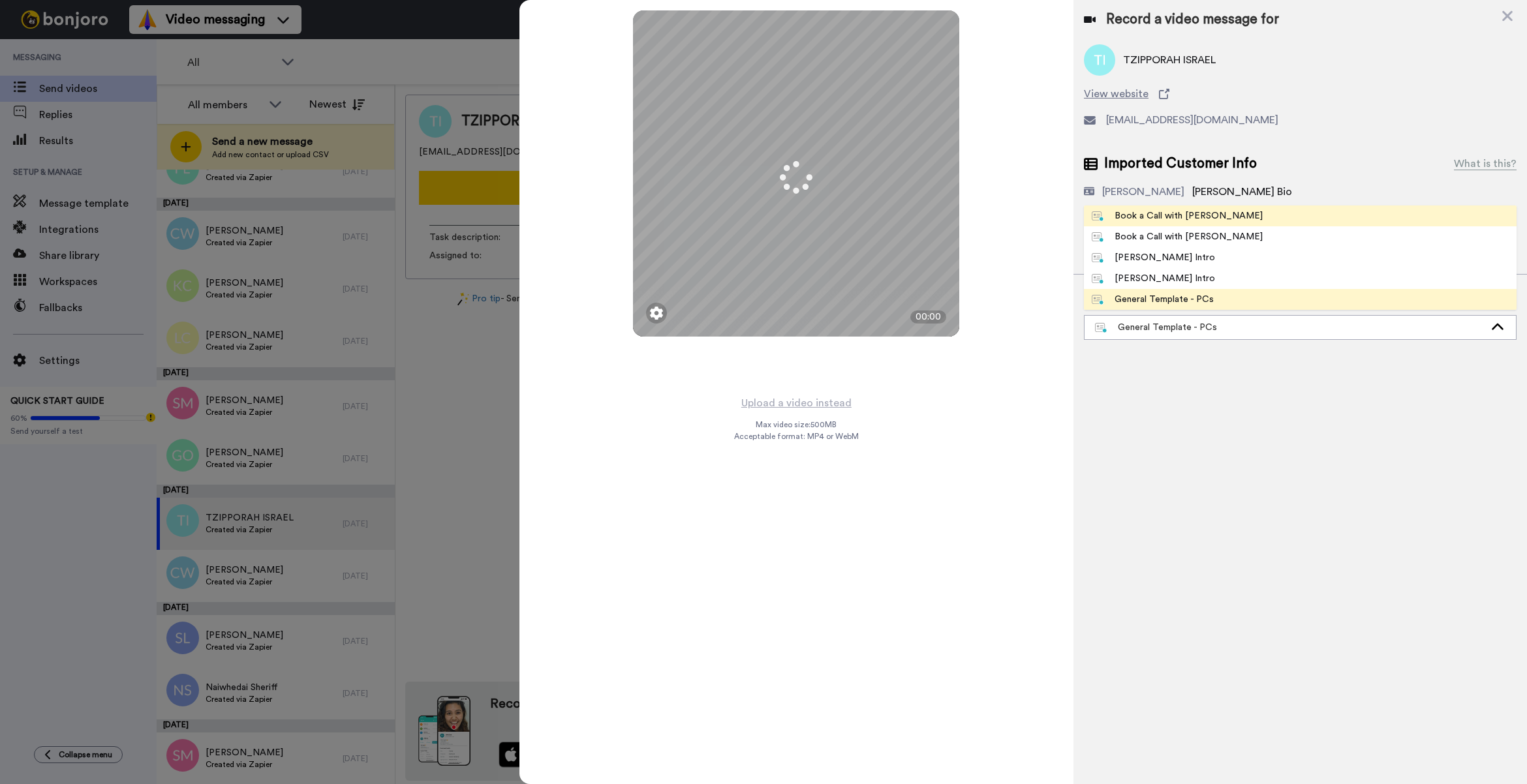
click at [1179, 213] on li "Book a Call with [PERSON_NAME]" at bounding box center [1300, 215] width 433 height 21
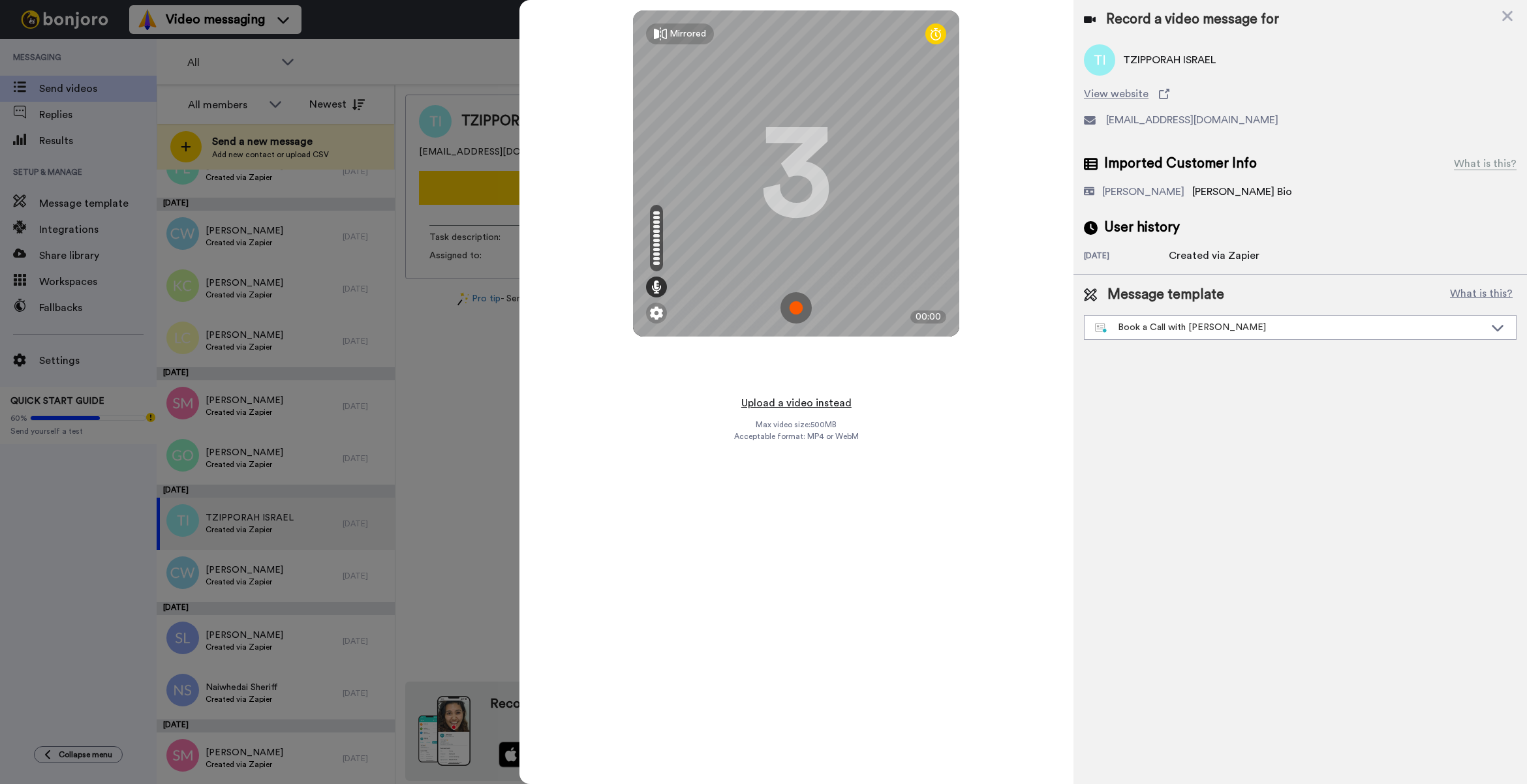
click at [842, 403] on button "Upload a video instead" at bounding box center [796, 403] width 118 height 17
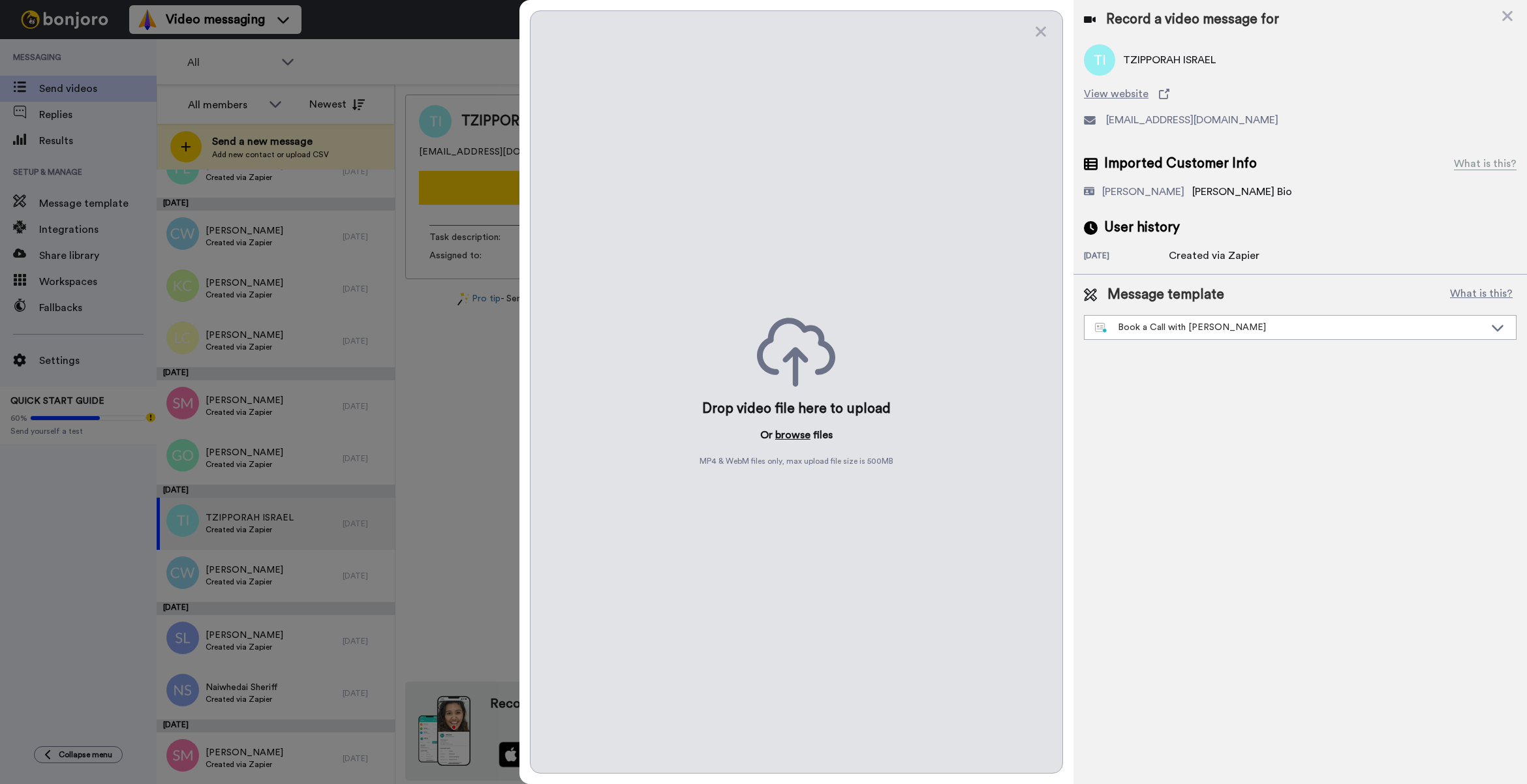
click at [788, 435] on button "browse" at bounding box center [792, 435] width 35 height 16
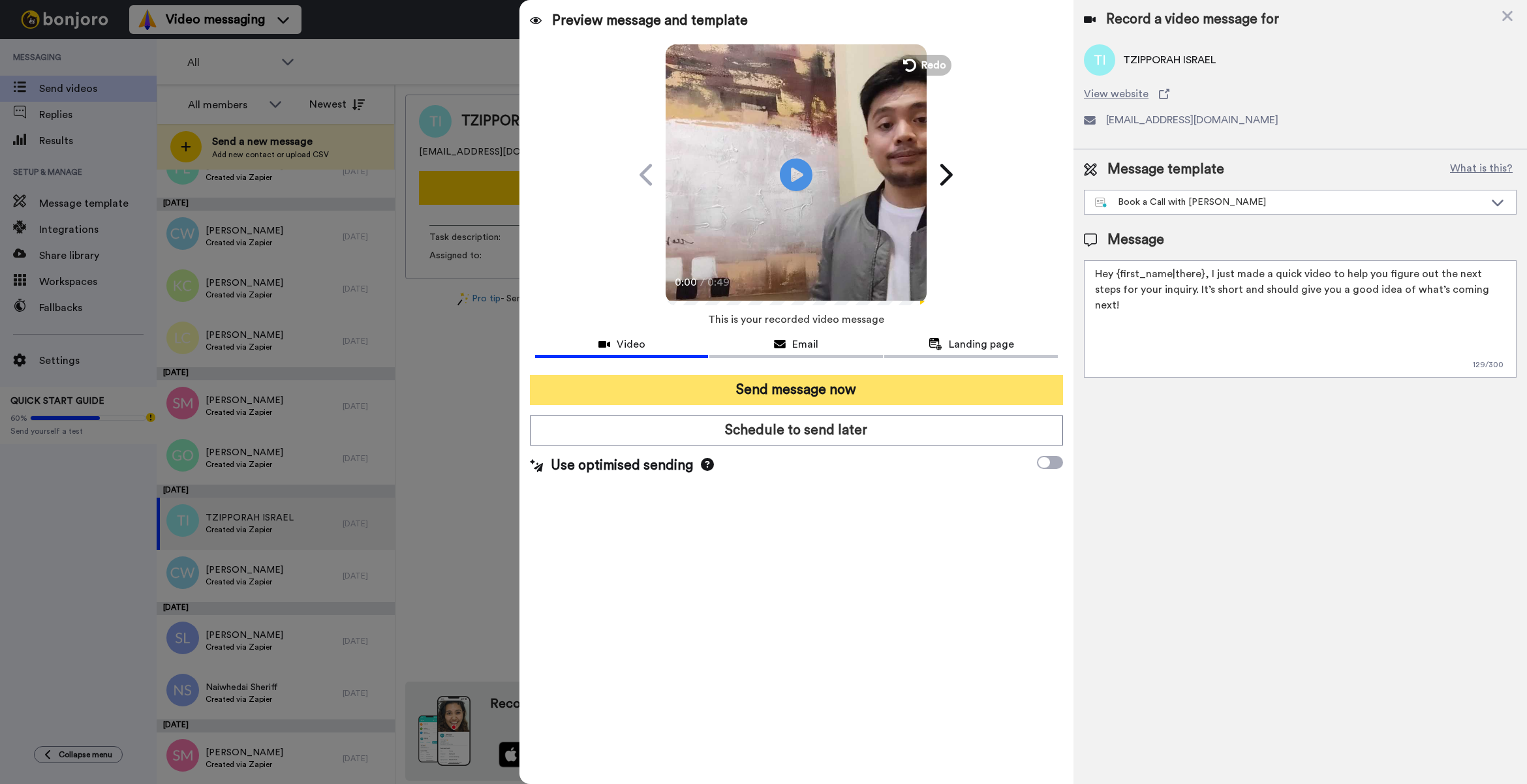
click at [853, 392] on button "Send message now" at bounding box center [797, 390] width 533 height 30
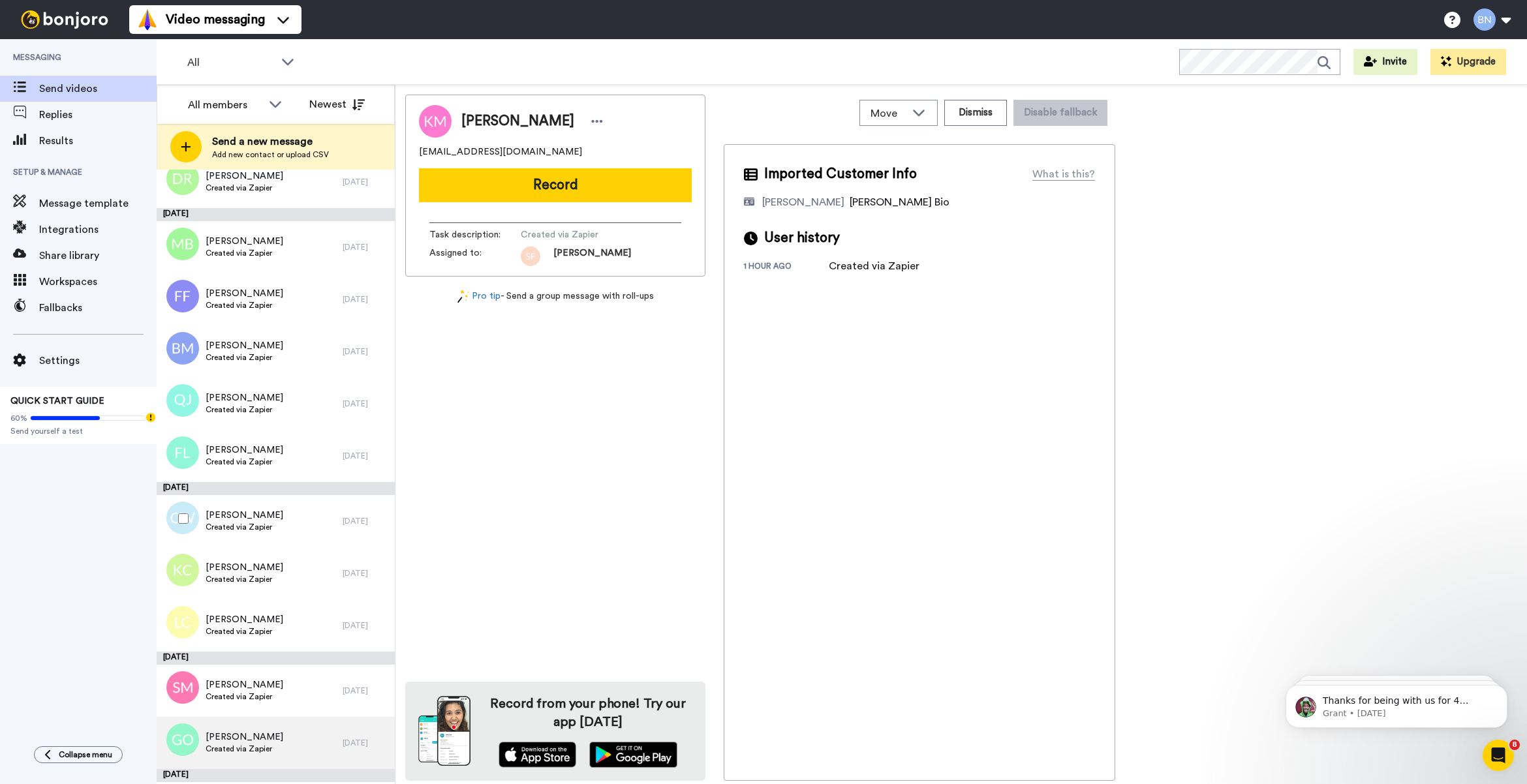
scroll to position [4163, 0]
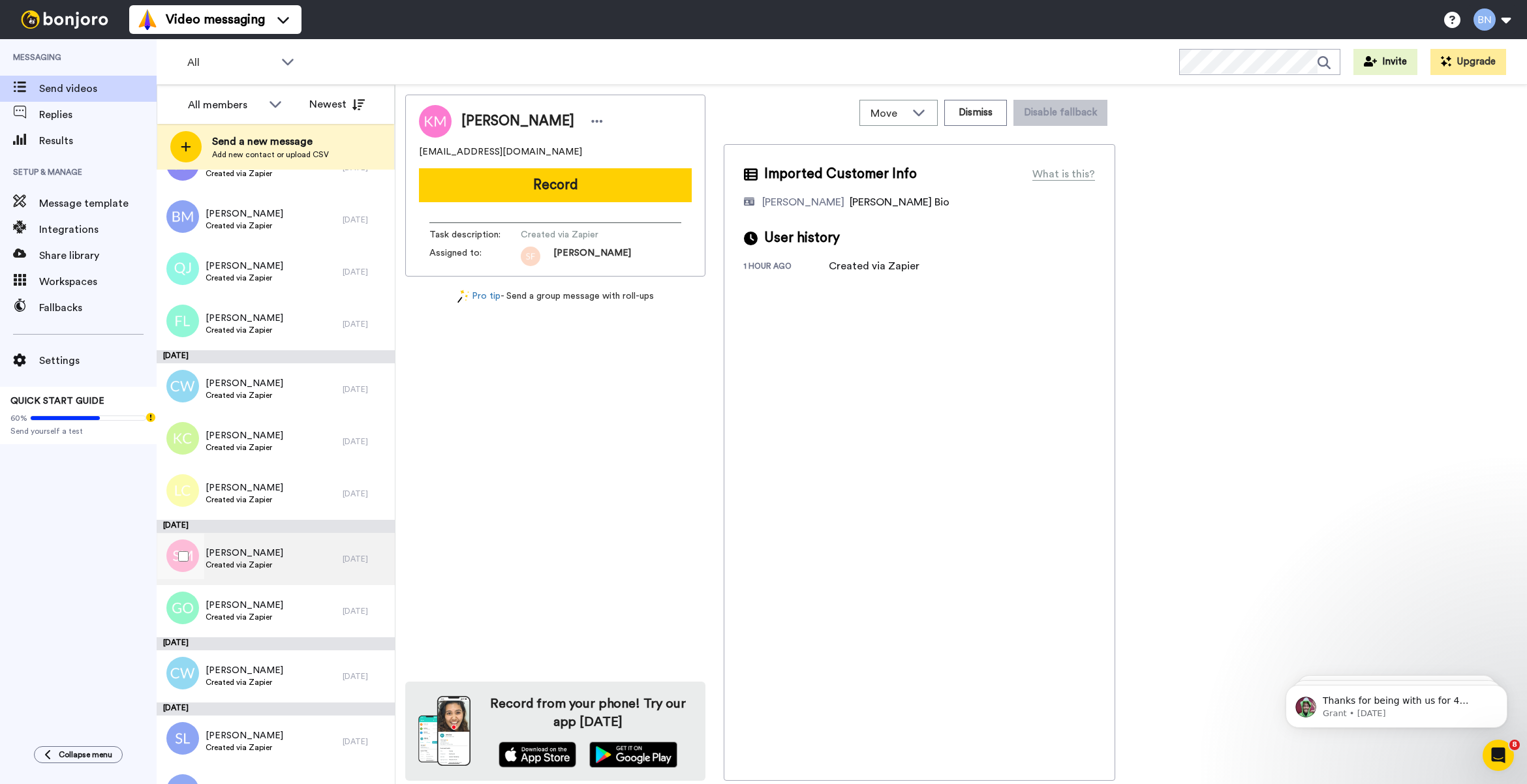
click at [315, 568] on div "Samantha Moore Created via Zapier" at bounding box center [249, 558] width 186 height 52
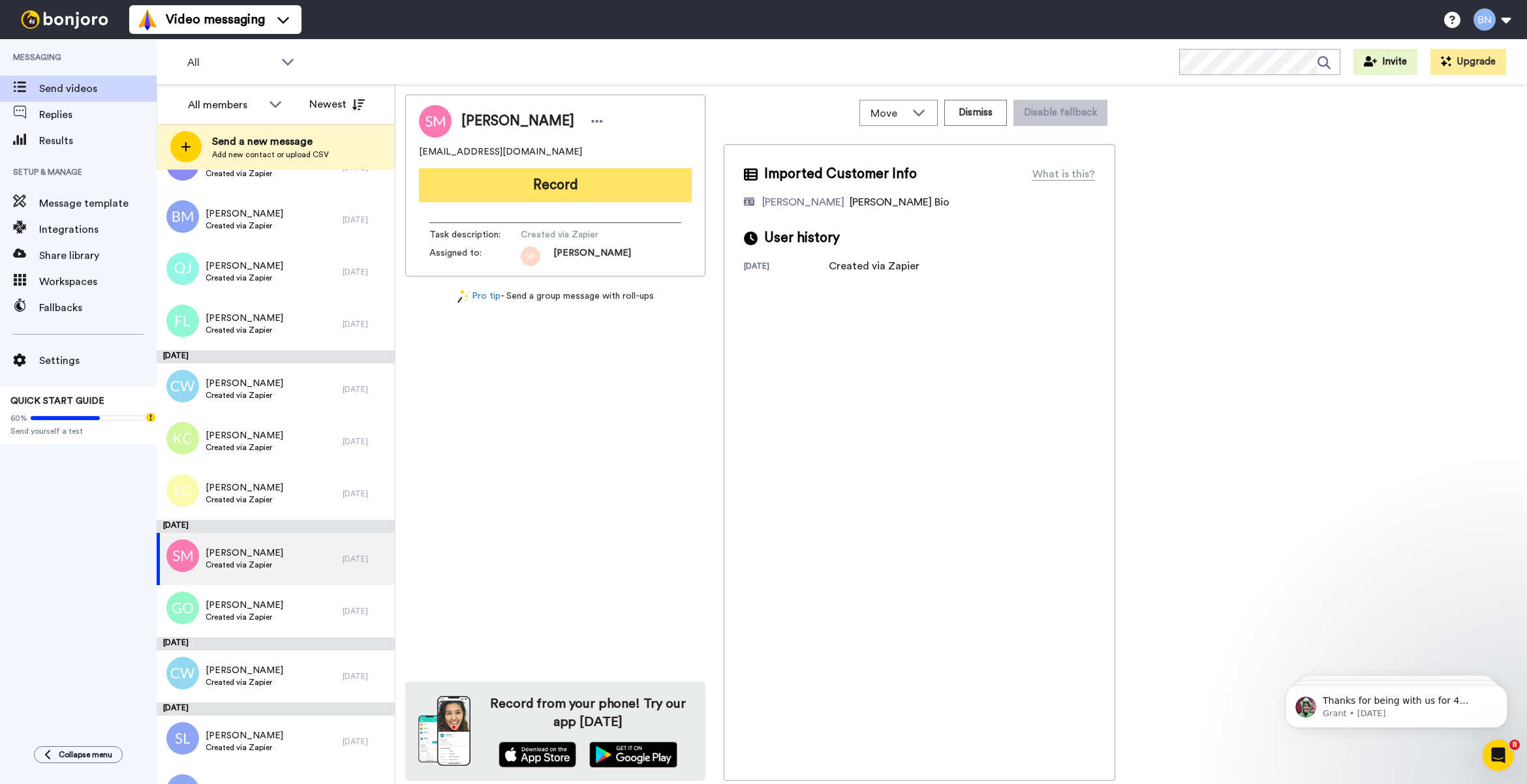
click at [630, 180] on button "Record" at bounding box center [555, 185] width 273 height 34
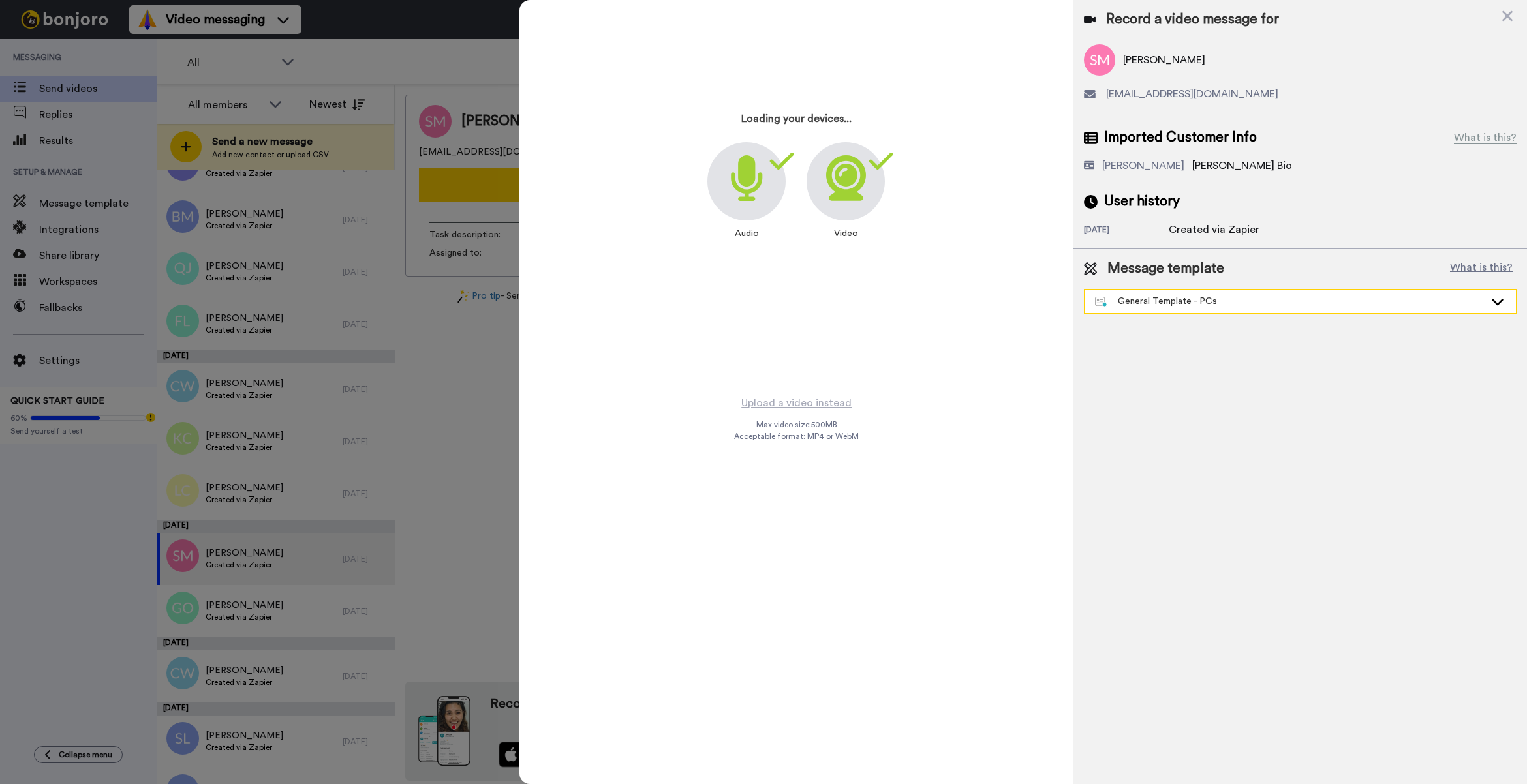
click at [1163, 303] on div "General Template - PCs" at bounding box center [1290, 301] width 389 height 13
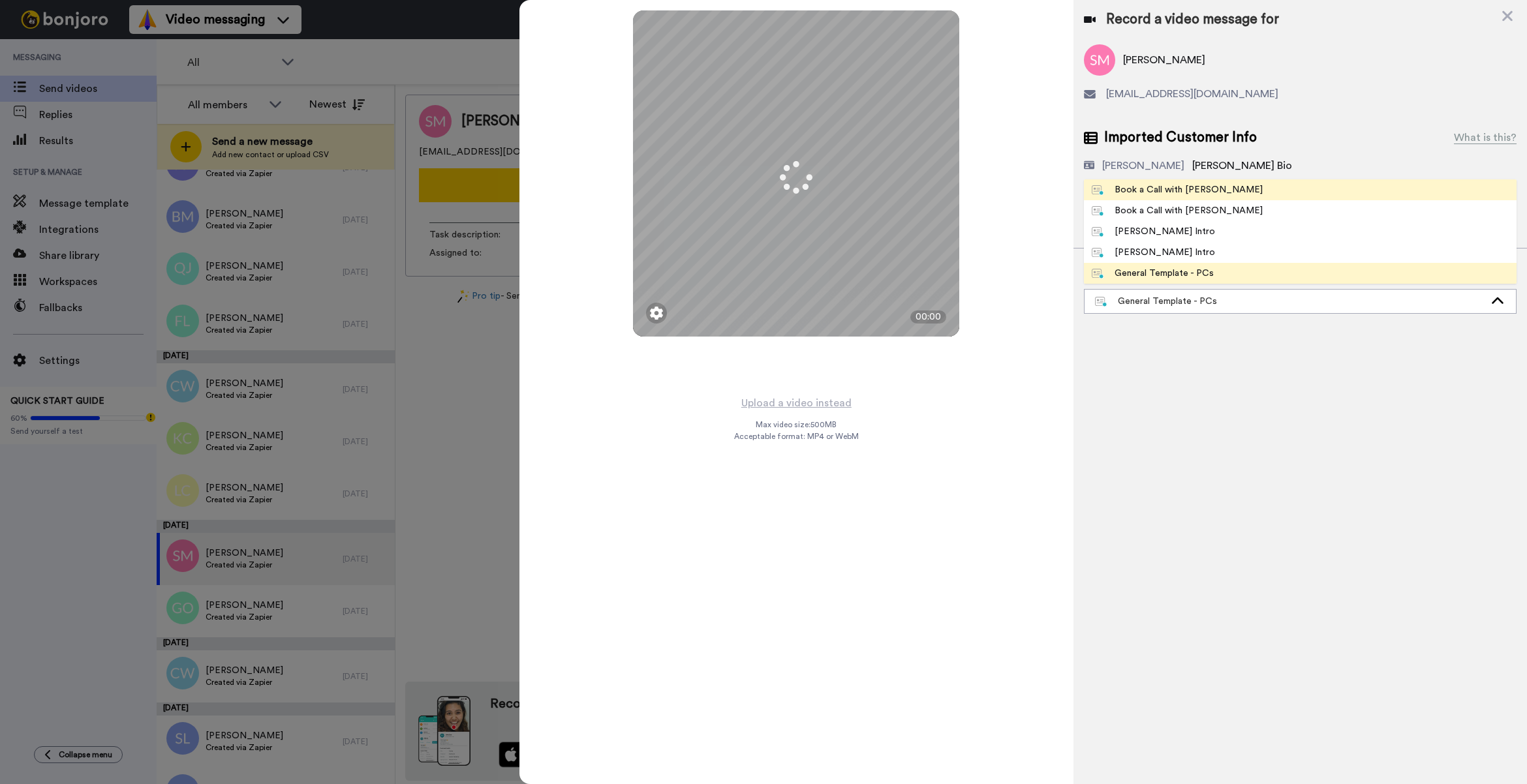
click at [1205, 193] on div "Book a Call with [PERSON_NAME]" at bounding box center [1176, 190] width 171 height 13
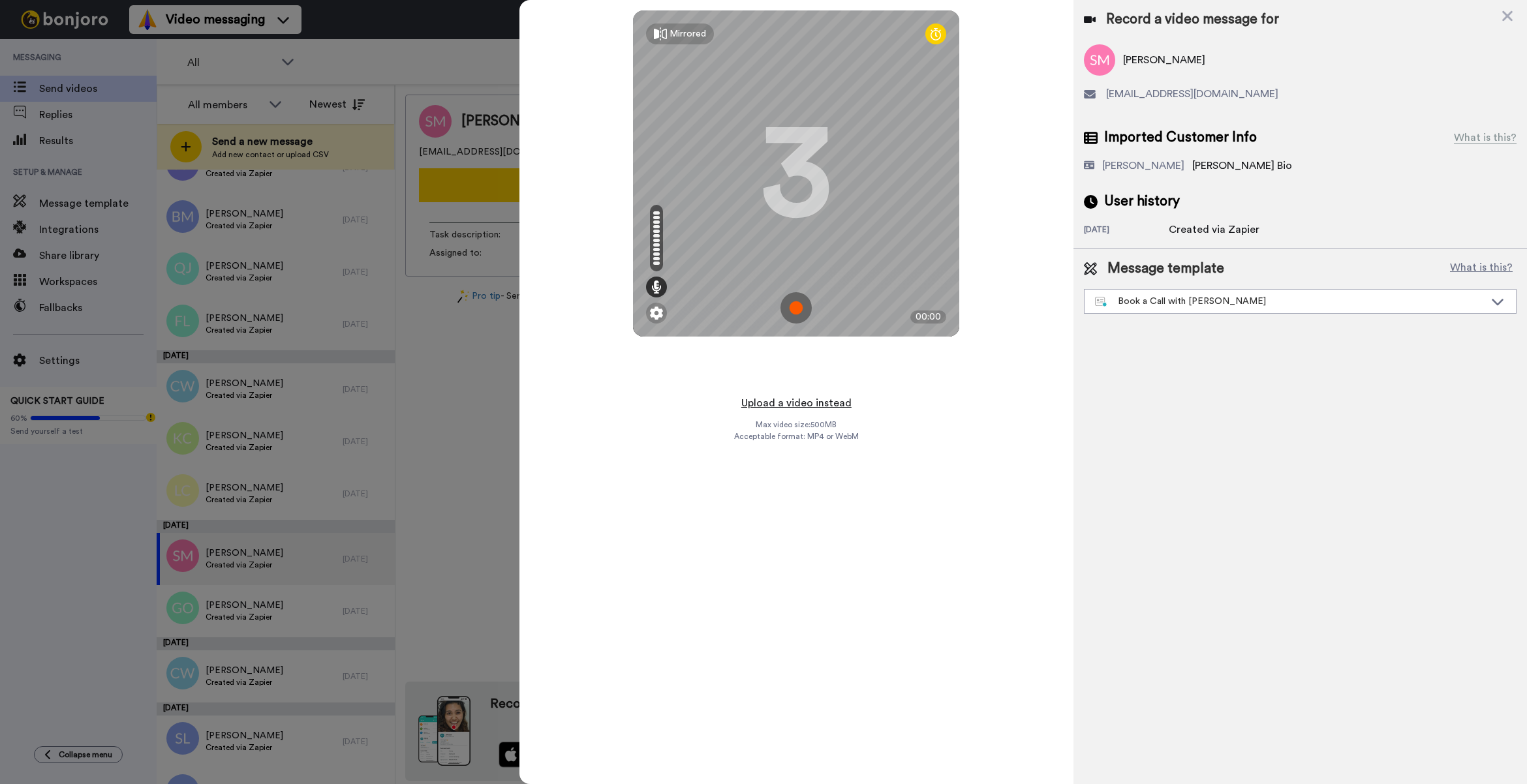
click at [802, 401] on button "Upload a video instead" at bounding box center [796, 403] width 118 height 17
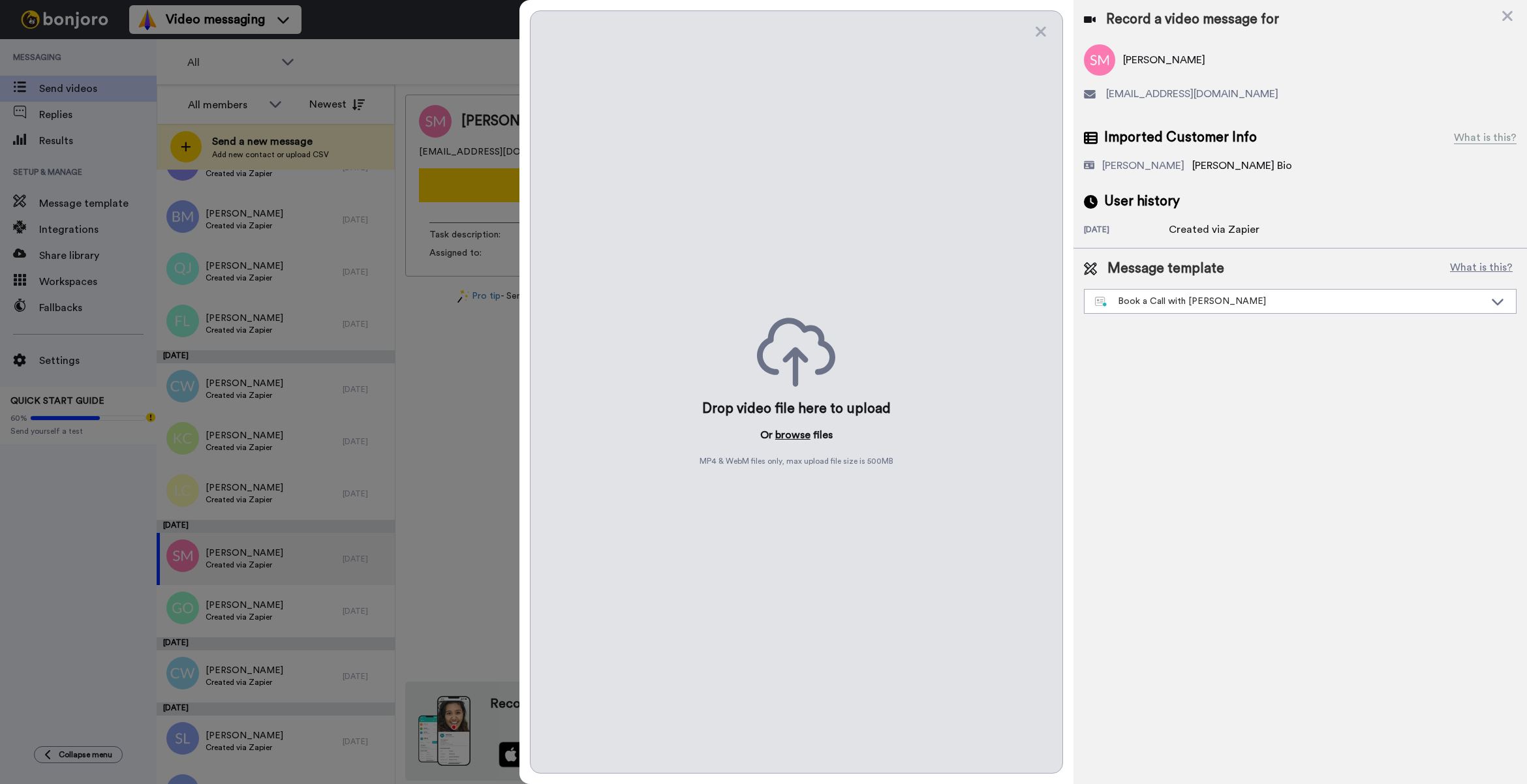
click at [796, 442] on button "browse" at bounding box center [792, 435] width 35 height 16
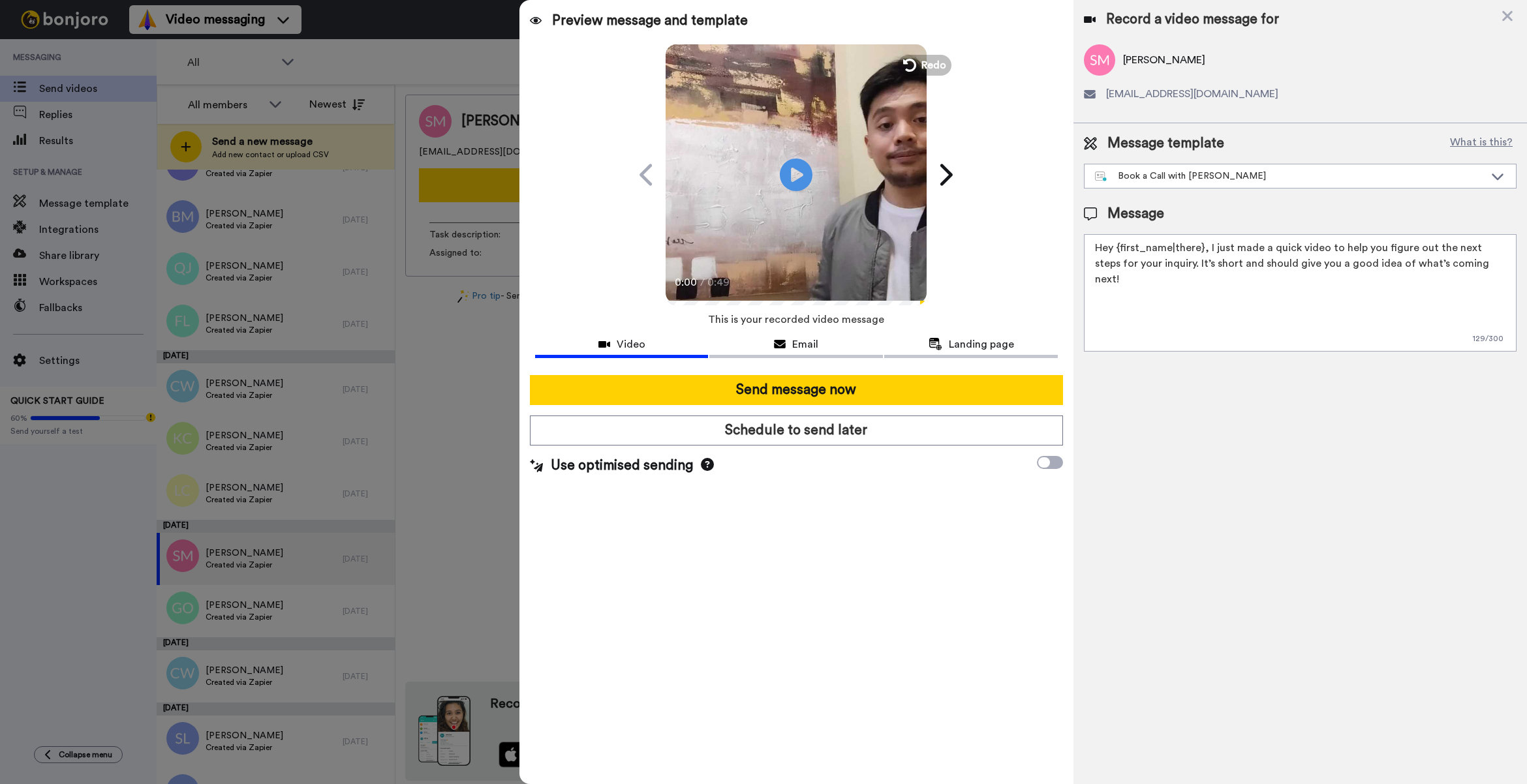
click at [809, 369] on div at bounding box center [796, 369] width 523 height 10
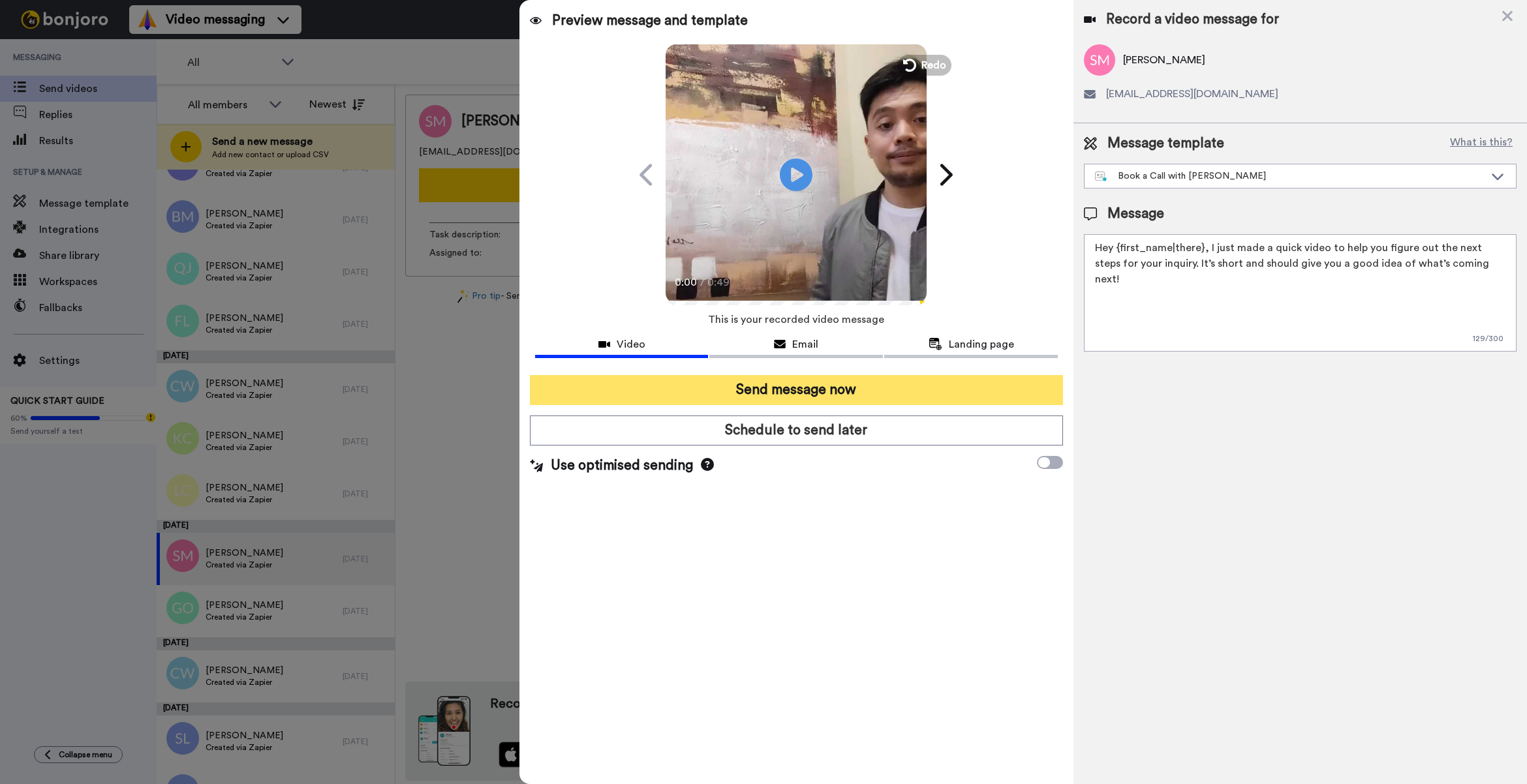
click at [810, 382] on button "Send message now" at bounding box center [797, 390] width 533 height 30
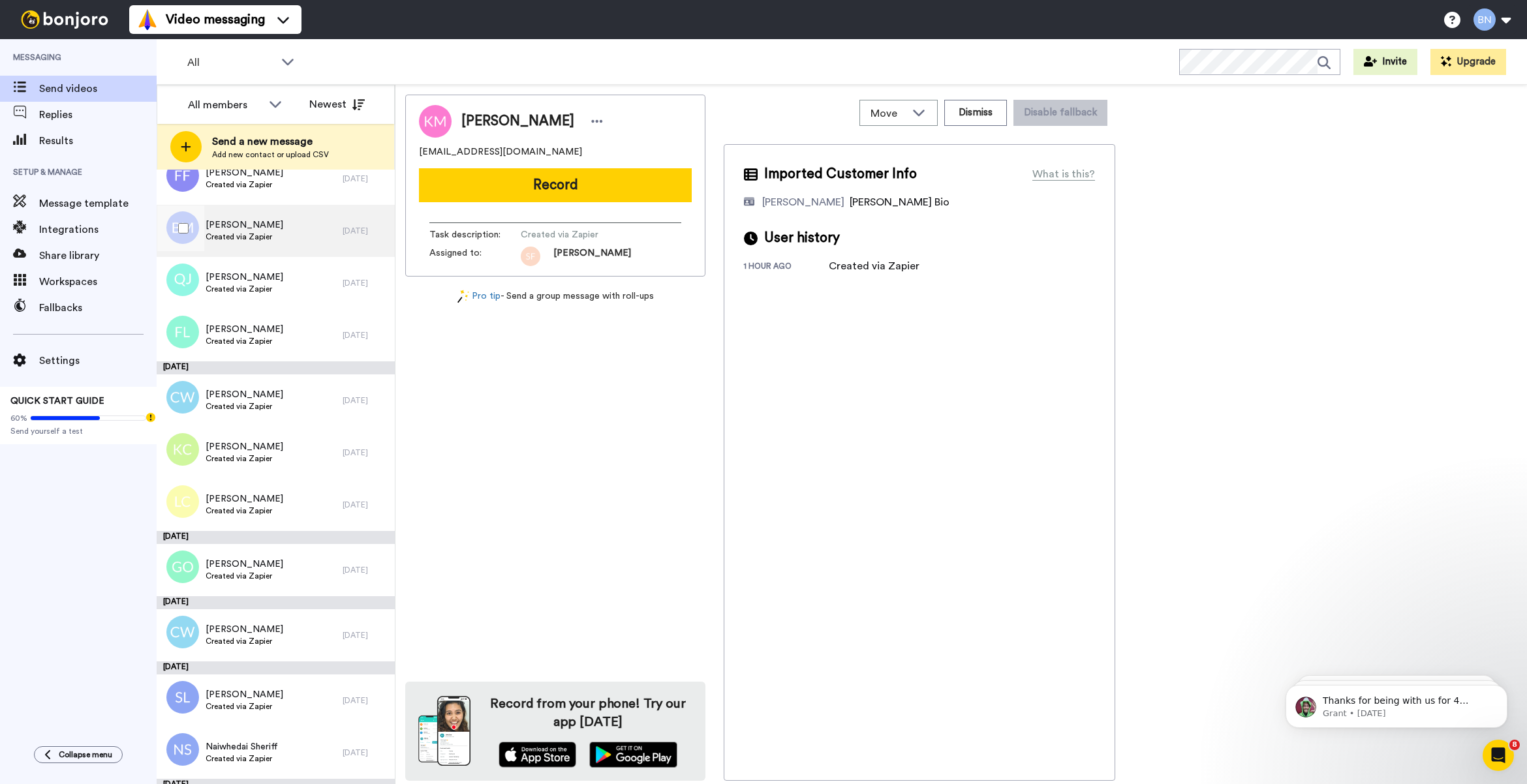
scroll to position [4211, 0]
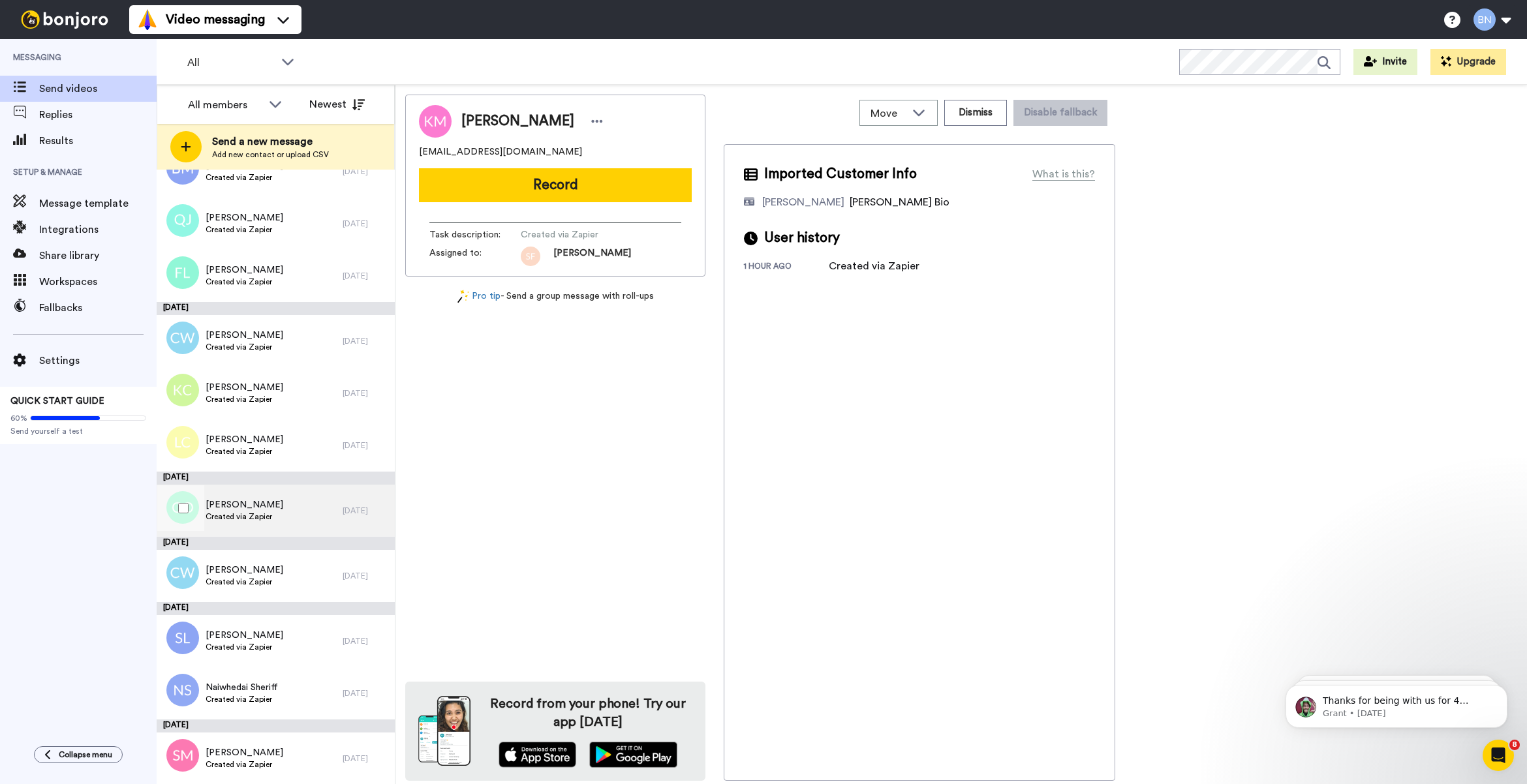
click at [282, 506] on div "[PERSON_NAME] Created via Zapier" at bounding box center [249, 510] width 186 height 52
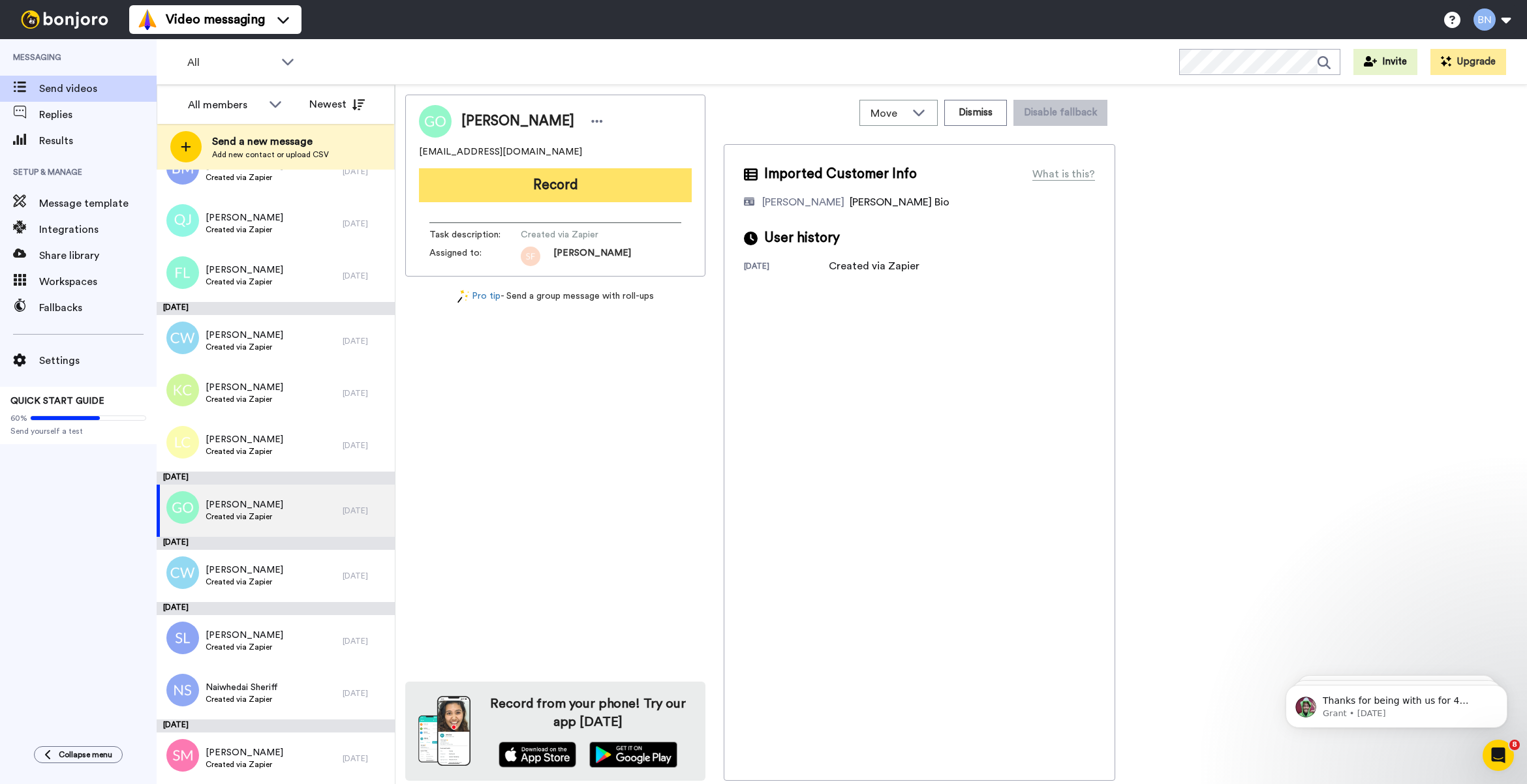
click at [599, 182] on button "Record" at bounding box center [555, 185] width 273 height 34
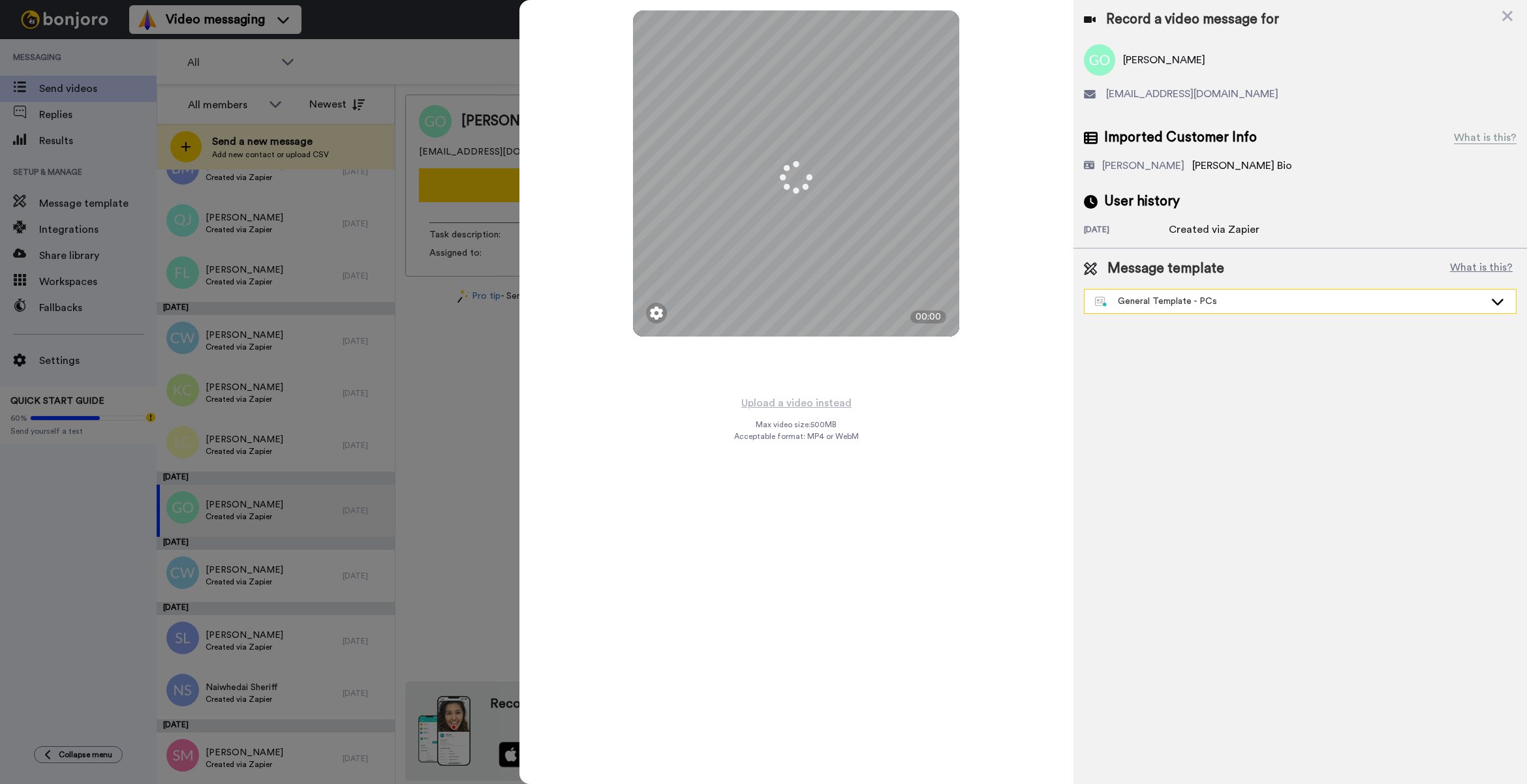
click at [1183, 294] on div "General Template - PCs" at bounding box center [1300, 301] width 431 height 24
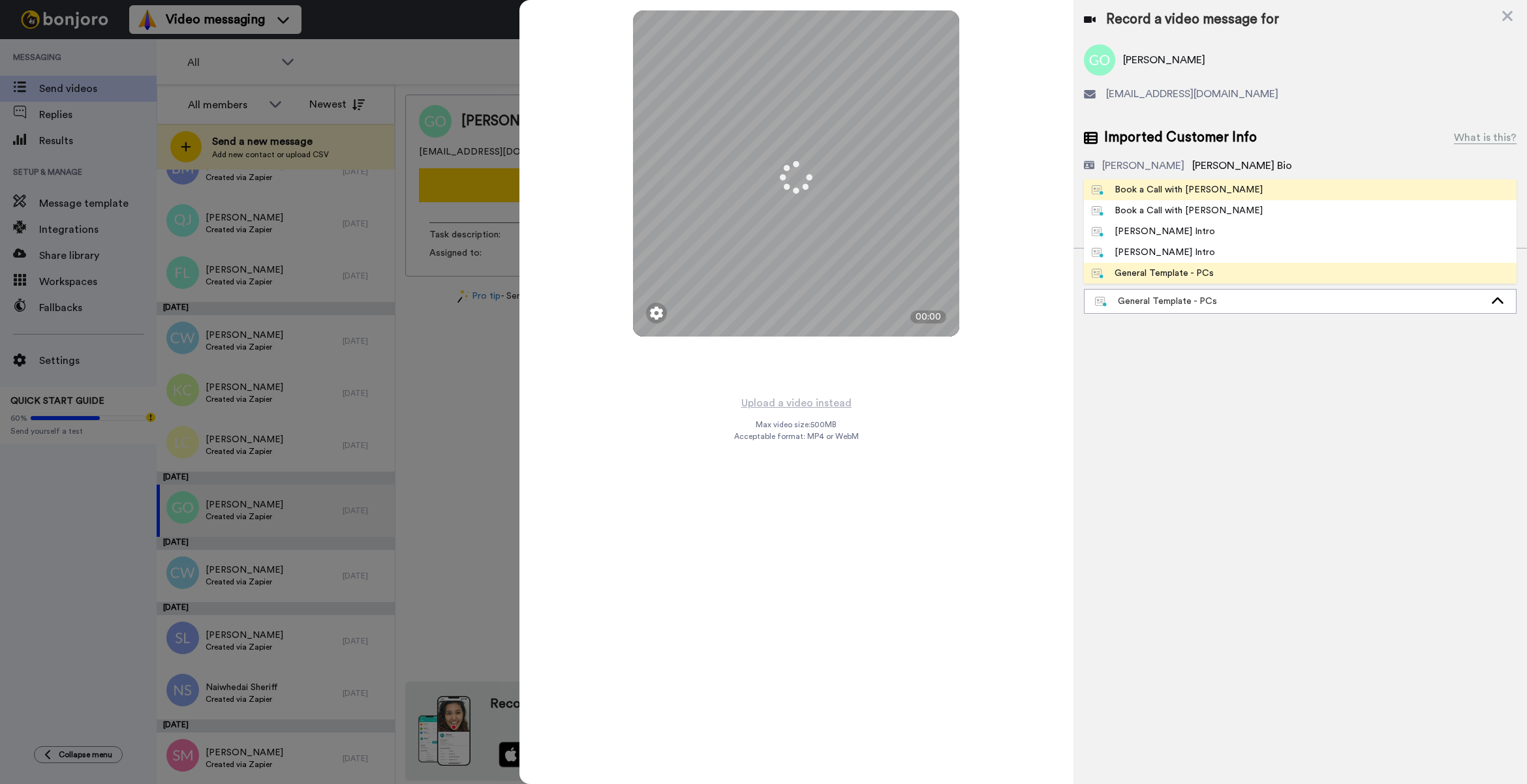
click at [1214, 191] on span "Book a Call with [PERSON_NAME]" at bounding box center [1176, 190] width 186 height 13
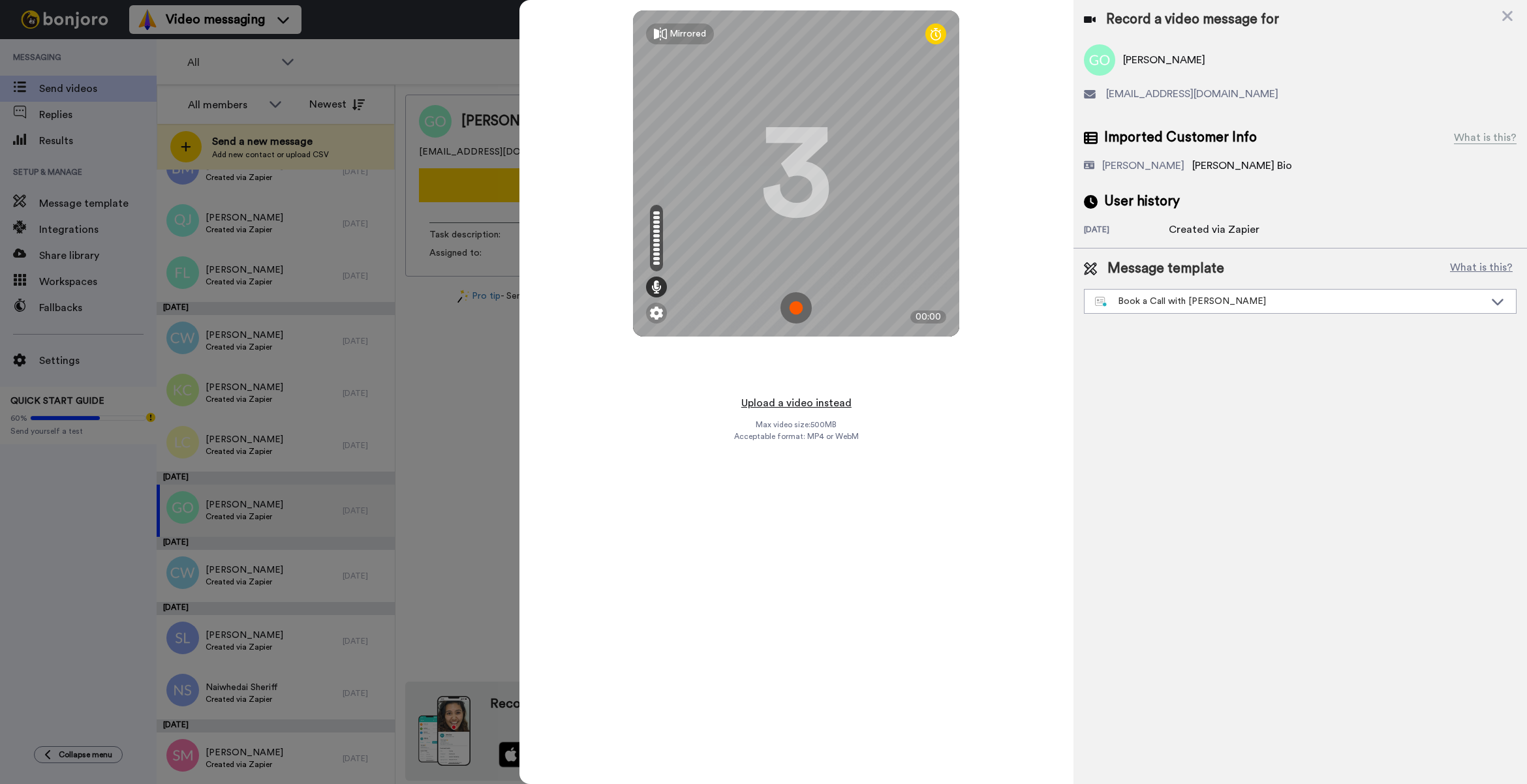
click at [831, 403] on button "Upload a video instead" at bounding box center [796, 403] width 118 height 17
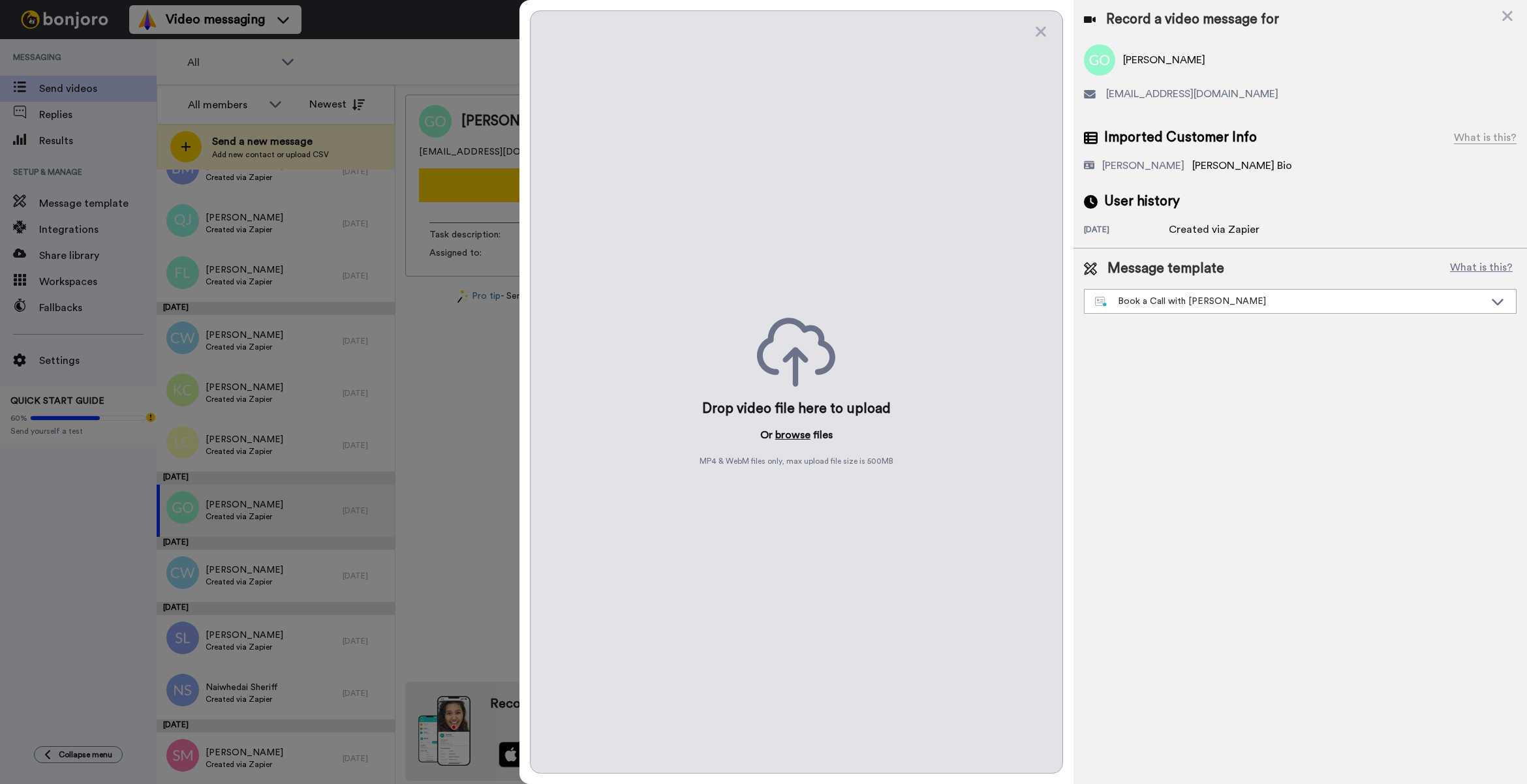
click at [791, 434] on button "browse" at bounding box center [792, 435] width 35 height 16
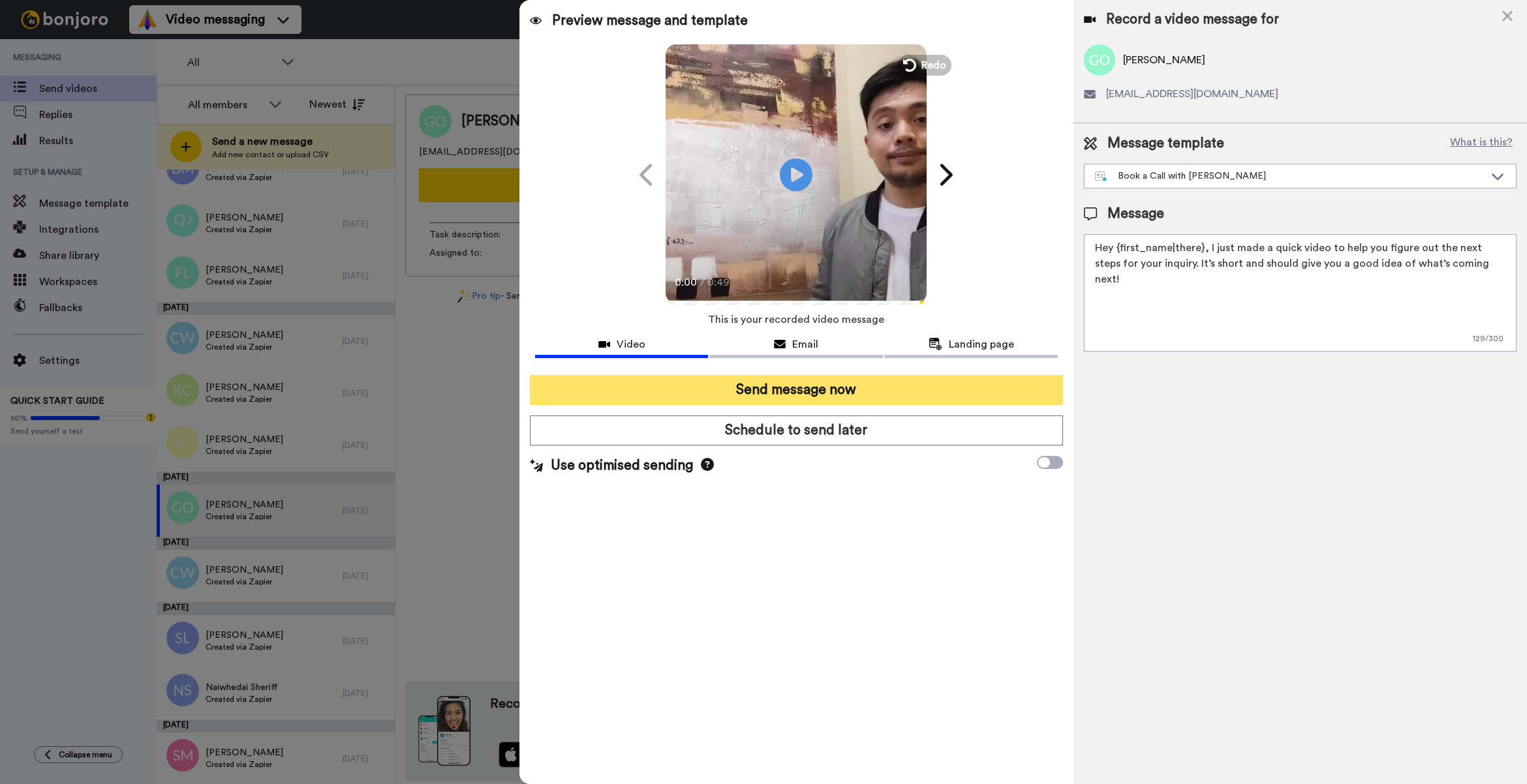
click at [871, 391] on button "Send message now" at bounding box center [797, 390] width 533 height 30
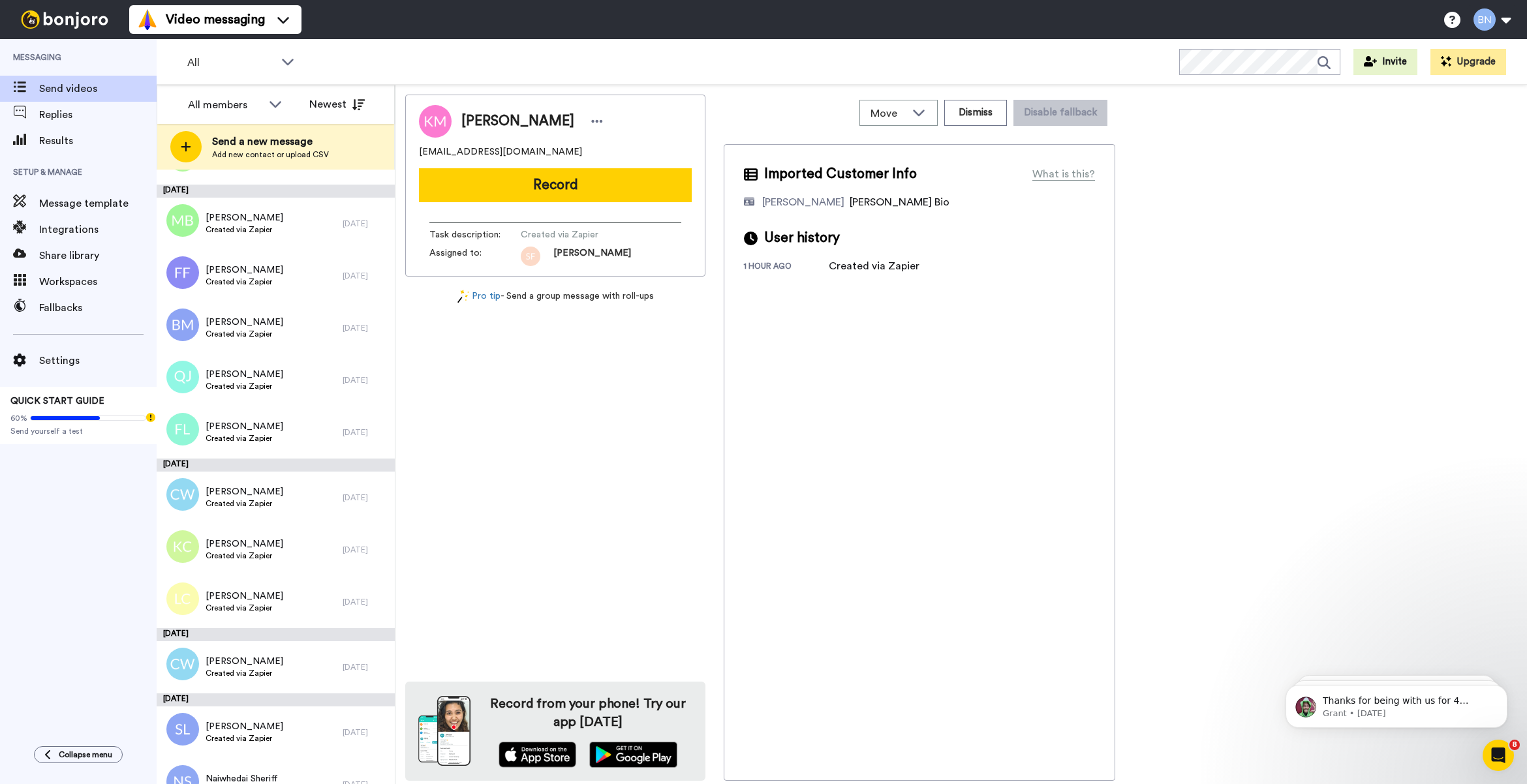
scroll to position [4146, 0]
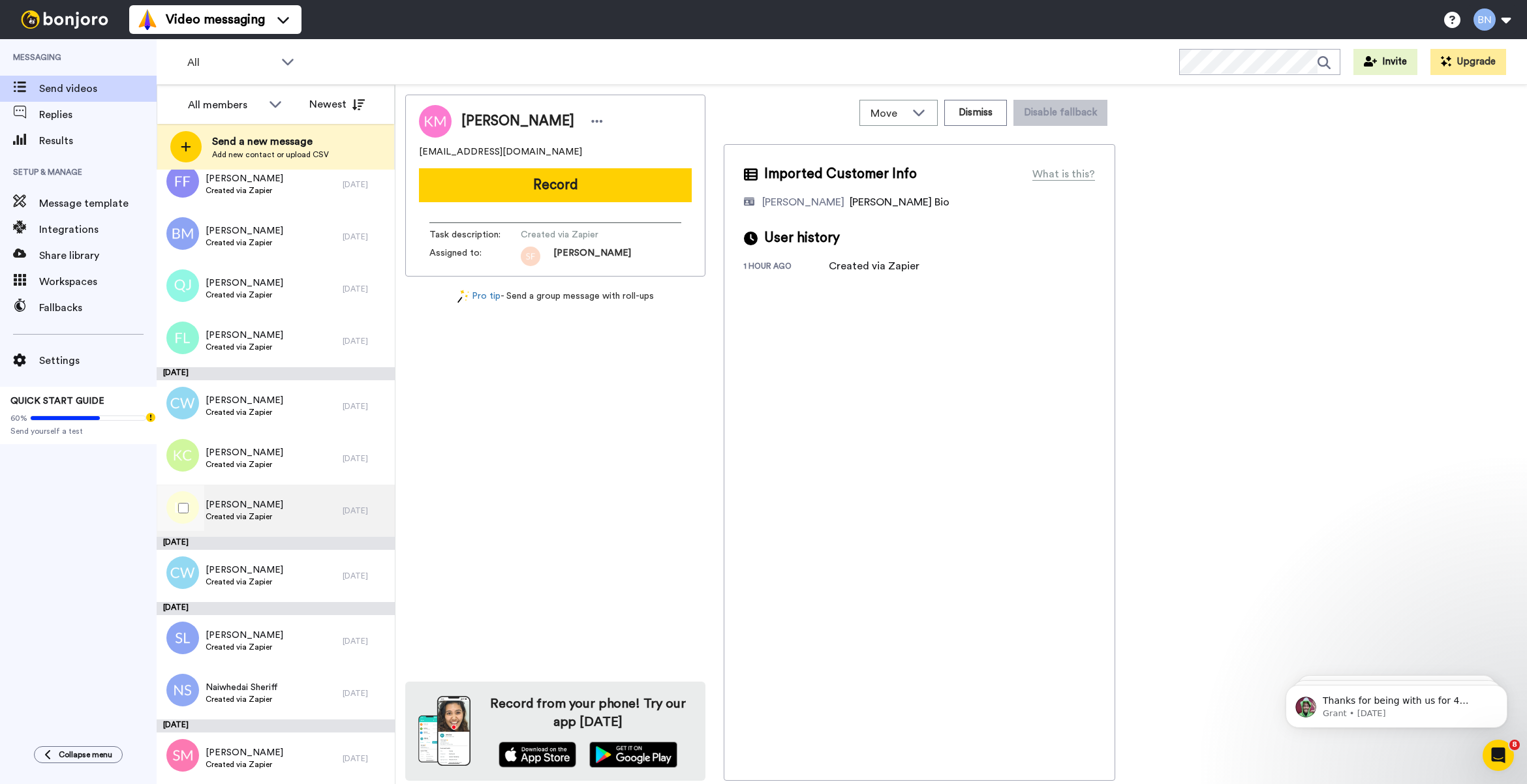
click at [312, 510] on div "[PERSON_NAME] Created via Zapier" at bounding box center [249, 510] width 186 height 52
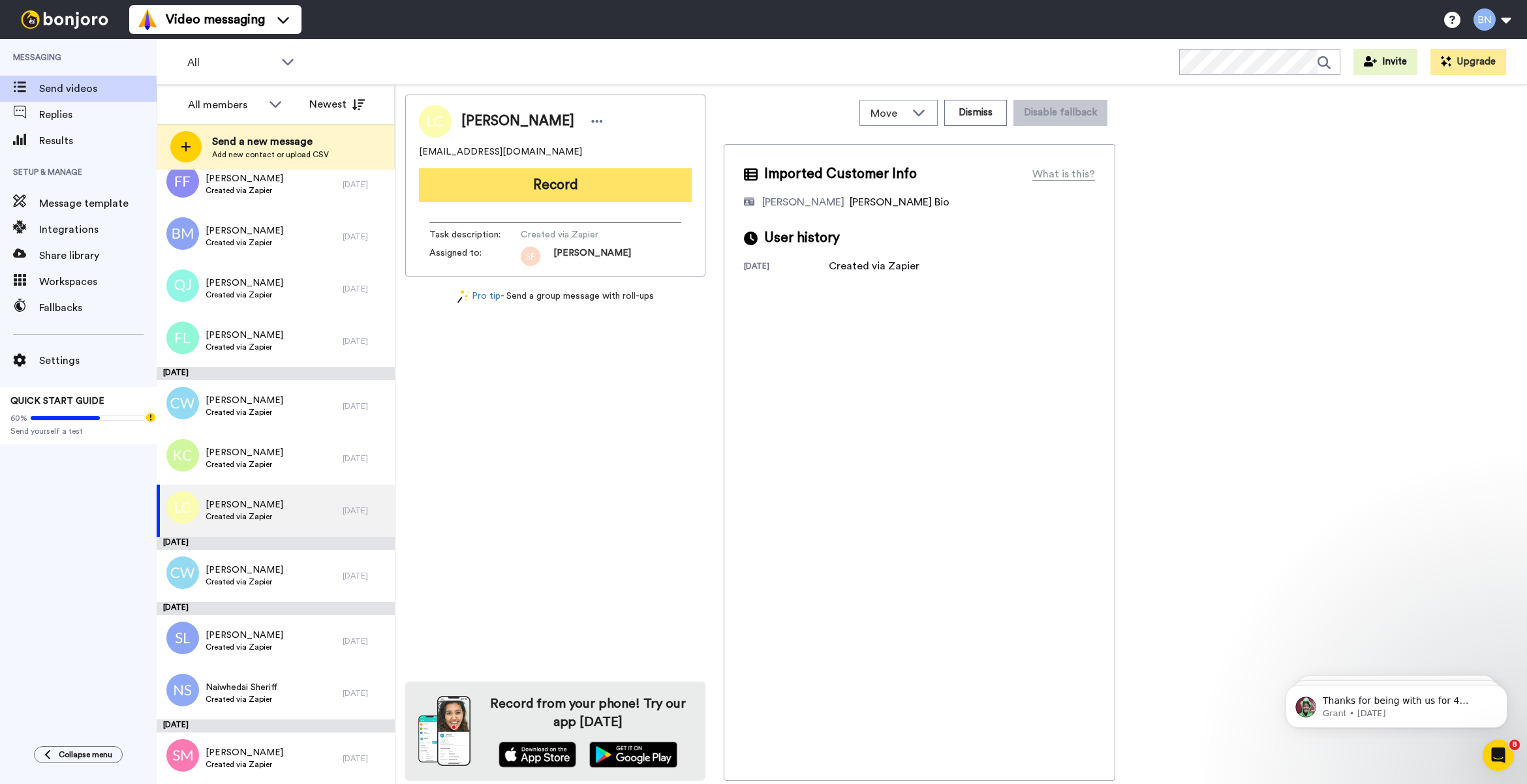
click at [530, 177] on button "Record" at bounding box center [555, 185] width 273 height 34
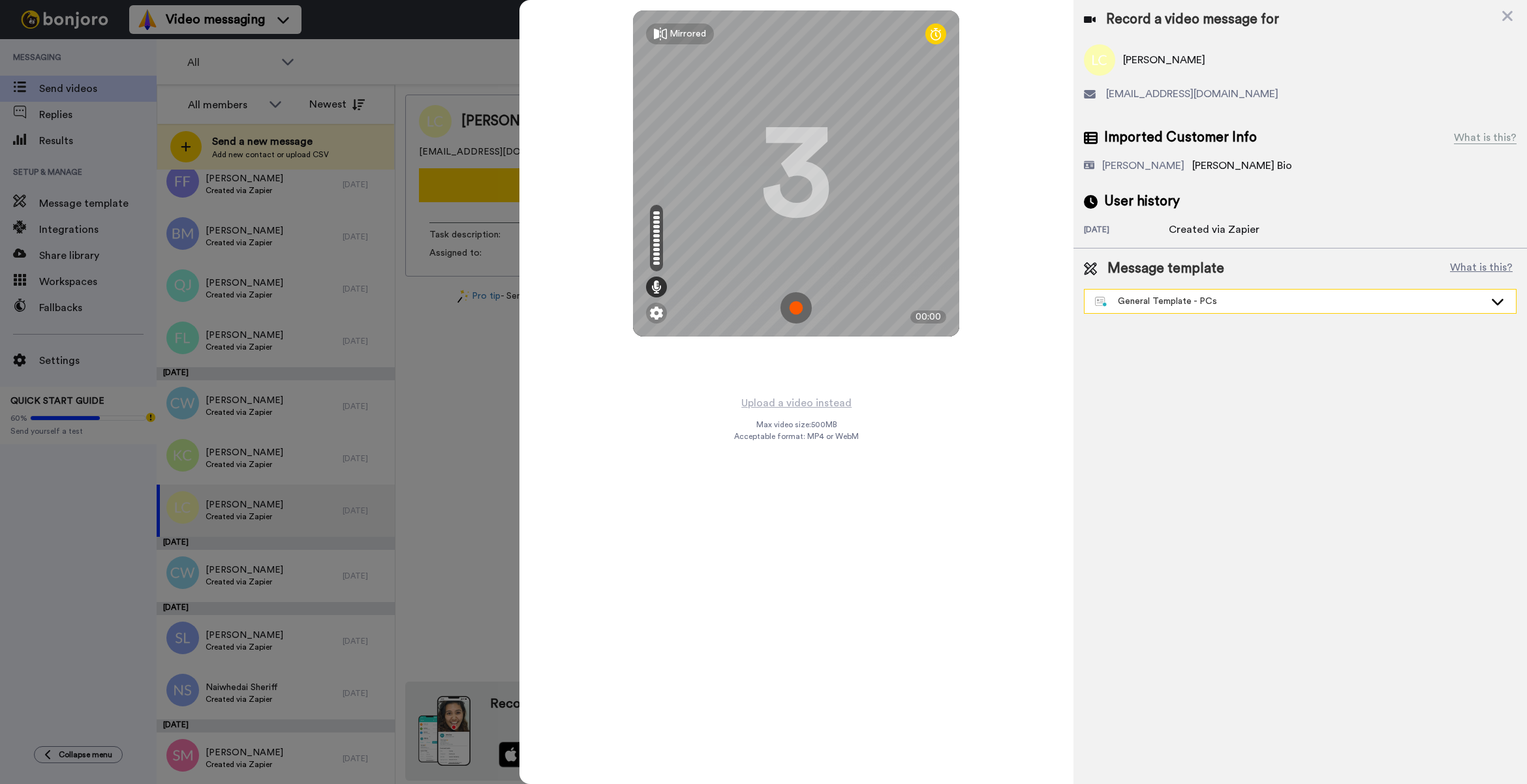
click at [1244, 292] on div "General Template - PCs" at bounding box center [1300, 301] width 431 height 24
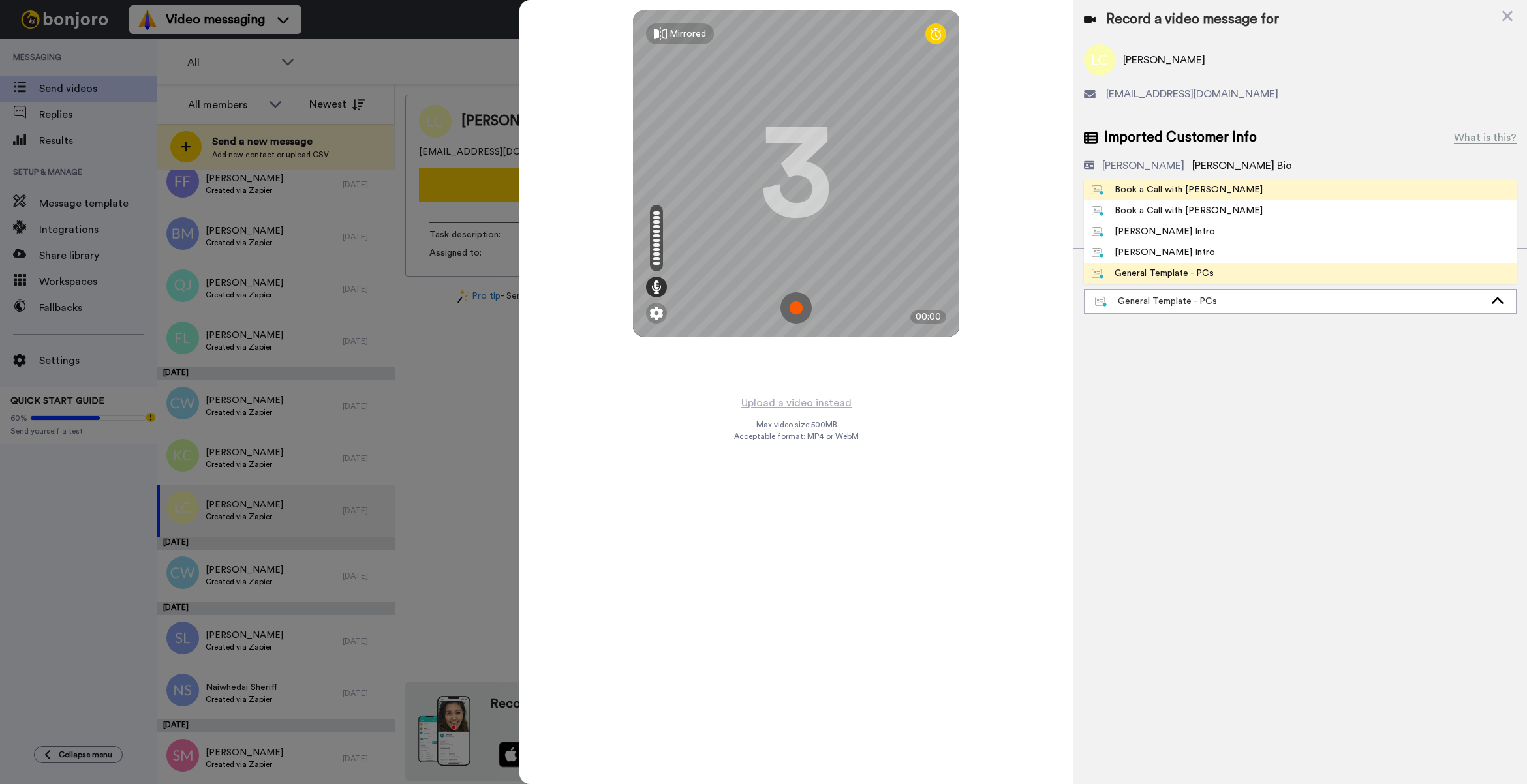
click at [1208, 186] on span "Book a Call with [PERSON_NAME]" at bounding box center [1176, 190] width 186 height 13
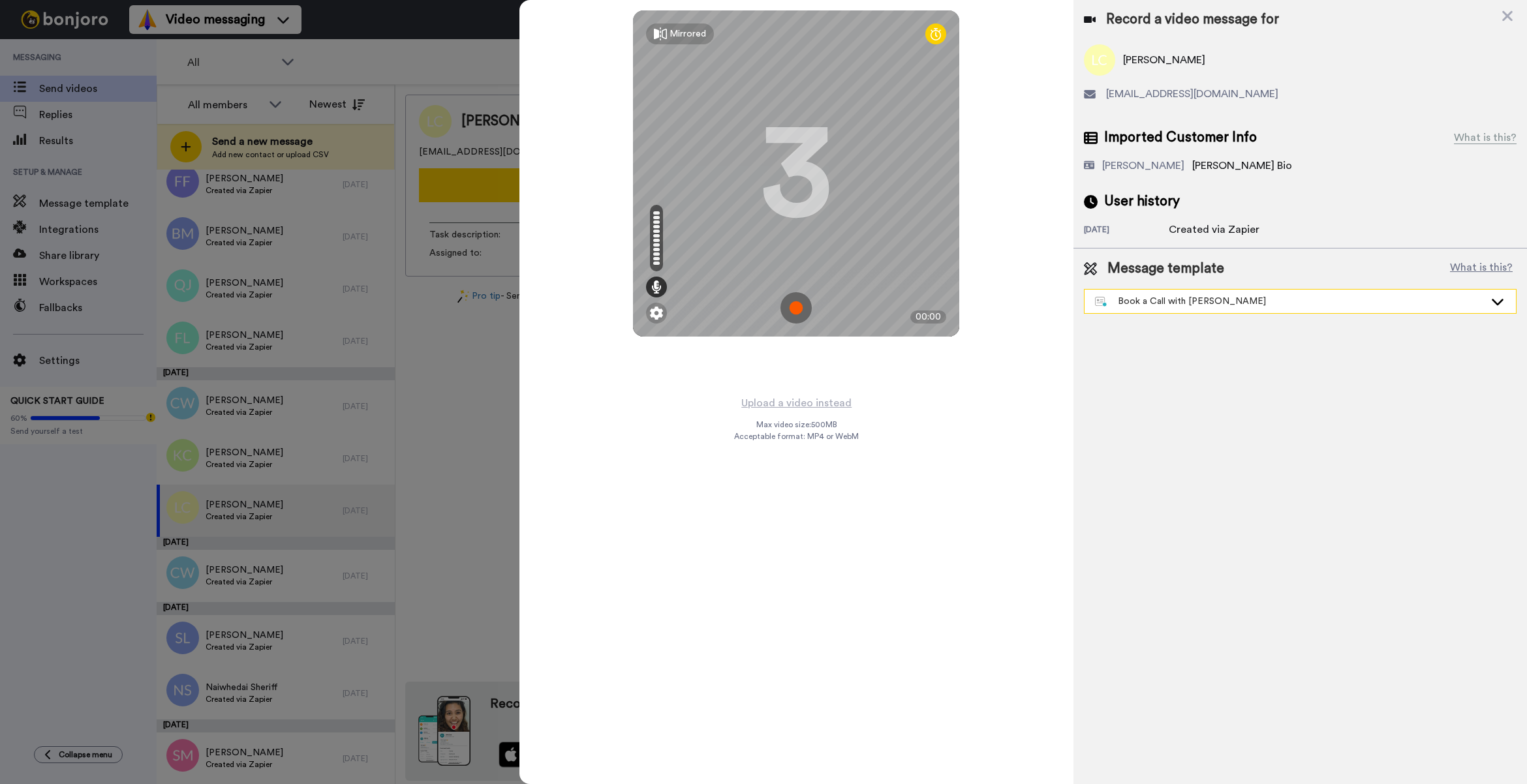
click at [1217, 298] on div "Book a Call with [PERSON_NAME]" at bounding box center [1290, 301] width 389 height 13
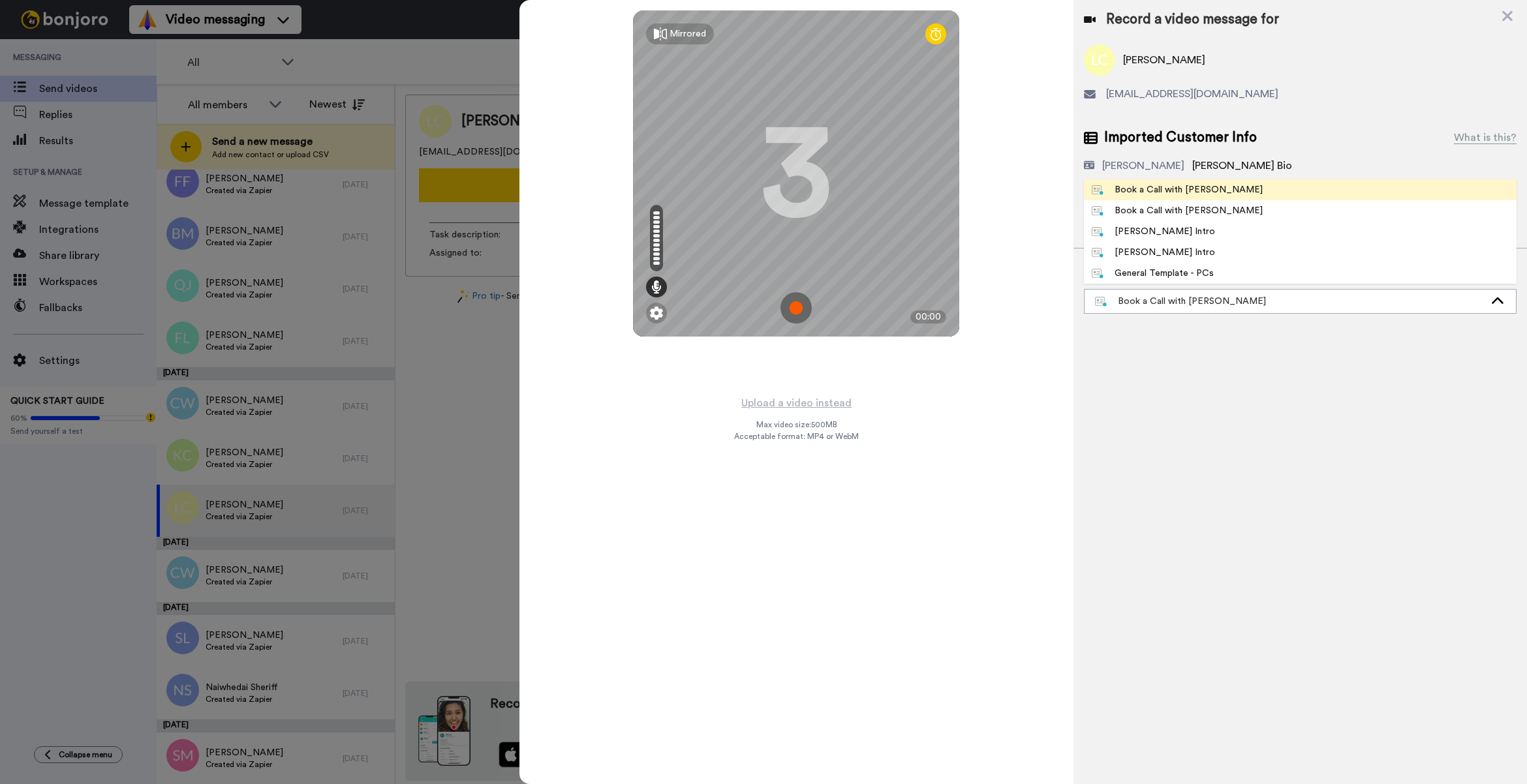
click at [904, 428] on div "Mirrored Redo 3 00:00 Upload a video instead Max video size: 500 MB Acceptable …" at bounding box center [797, 392] width 554 height 784
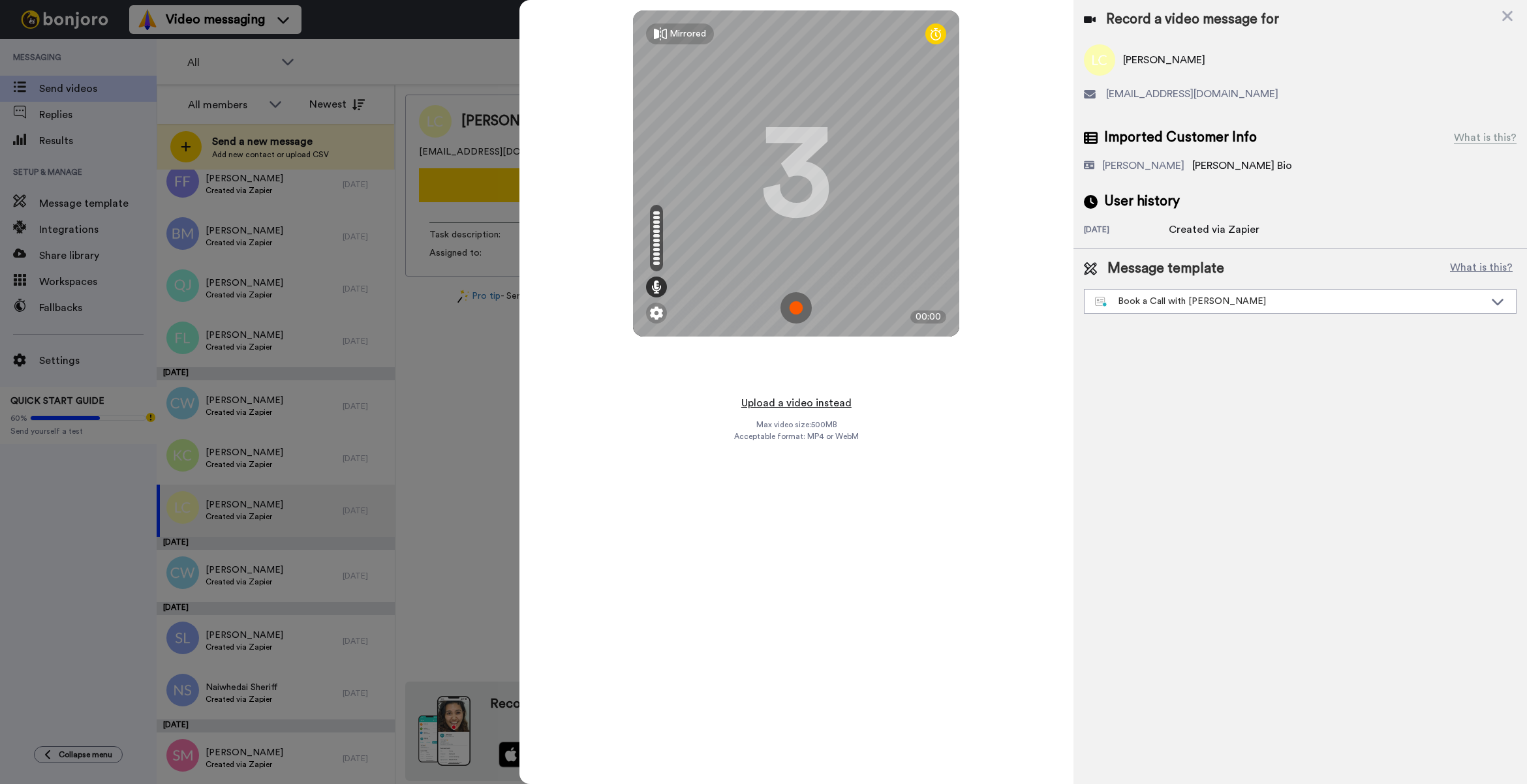
click at [842, 400] on button "Upload a video instead" at bounding box center [796, 403] width 118 height 17
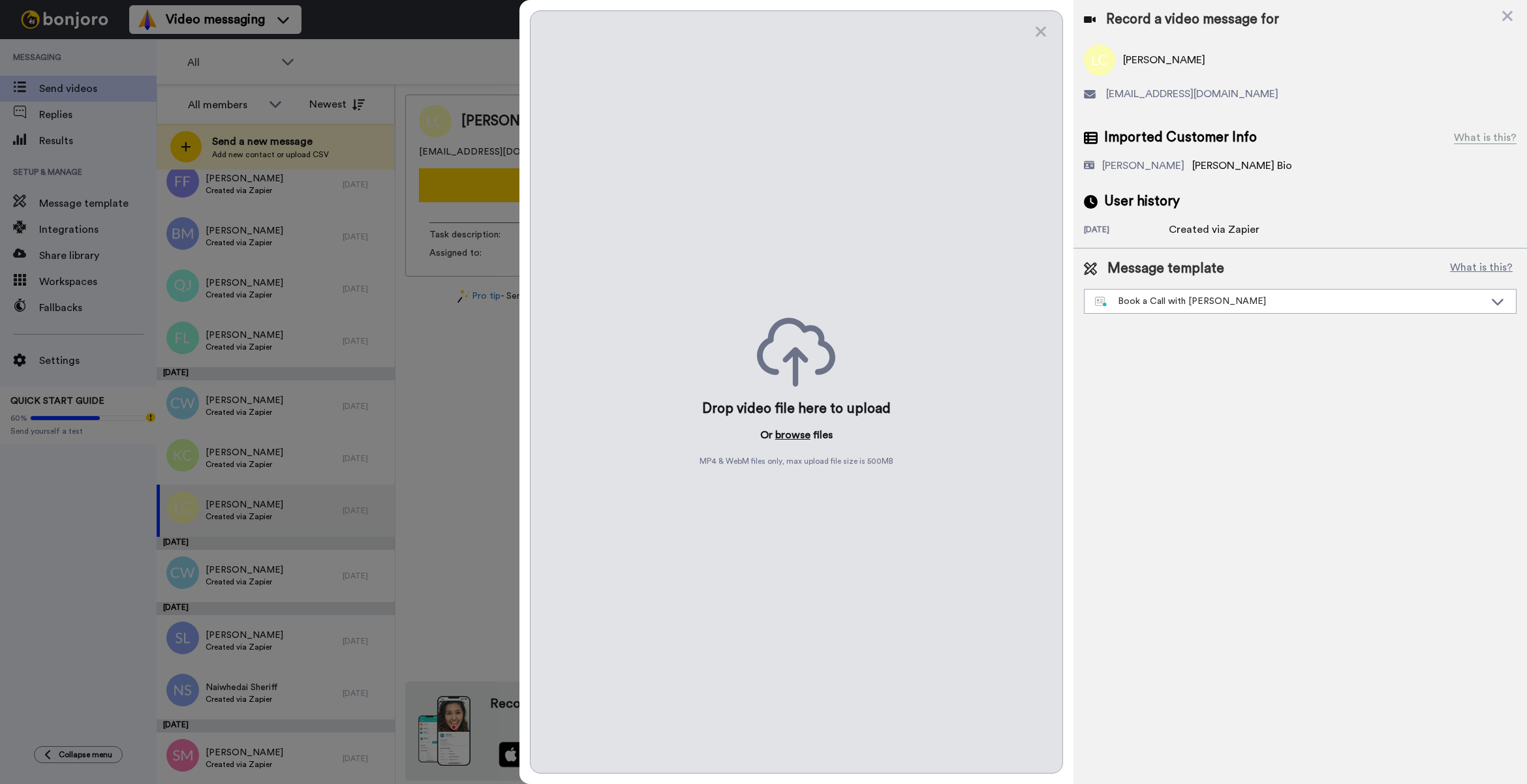
click at [788, 429] on button "browse" at bounding box center [792, 435] width 35 height 16
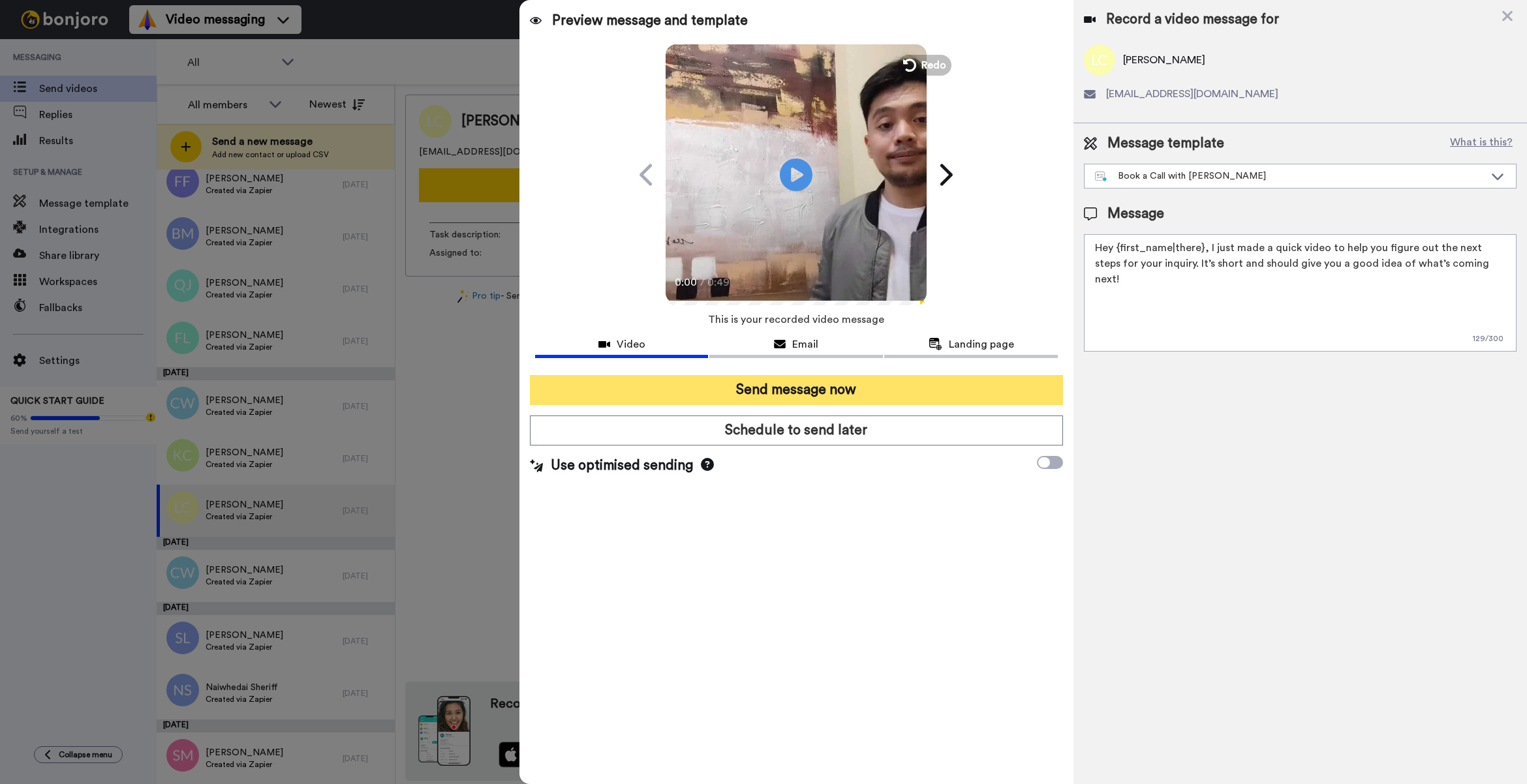
click at [910, 383] on button "Send message now" at bounding box center [797, 390] width 533 height 30
